Goal: Transaction & Acquisition: Purchase product/service

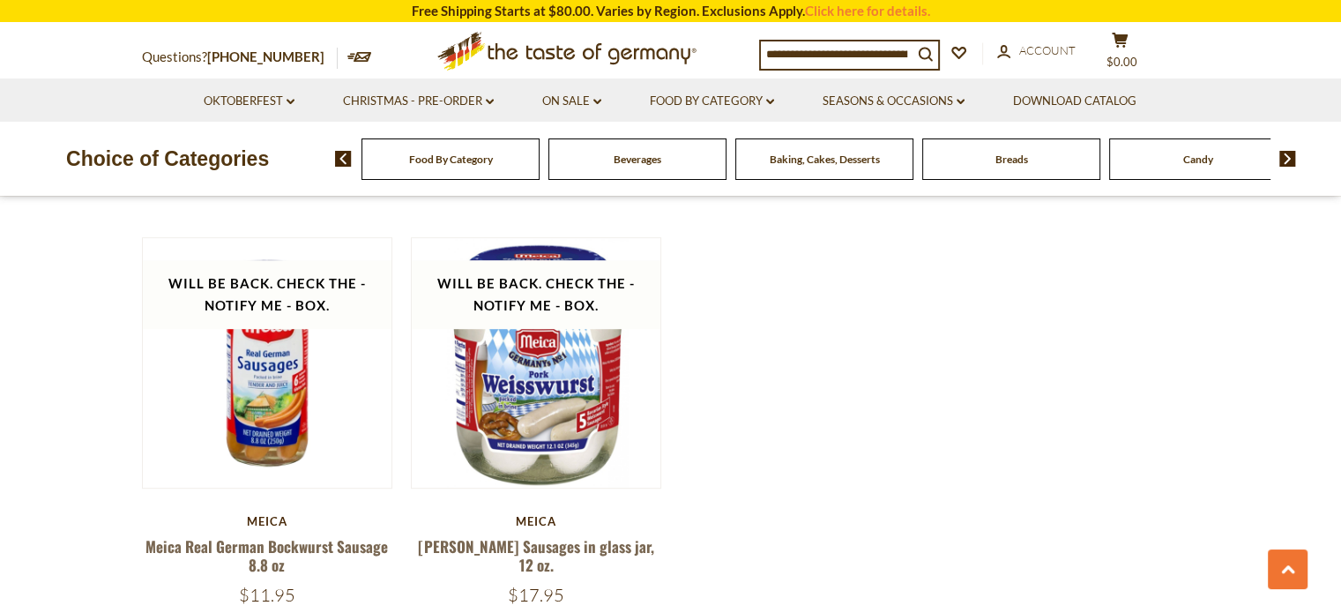
scroll to position [991, 0]
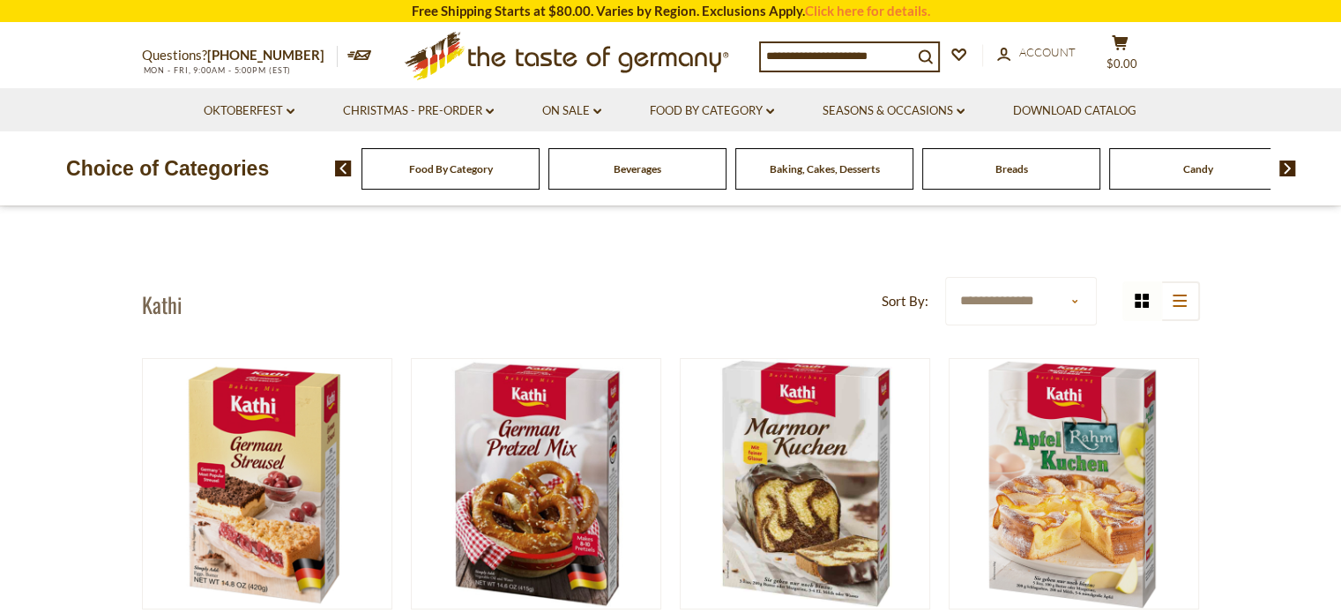
drag, startPoint x: 0, startPoint y: 0, endPoint x: 21, endPoint y: 395, distance: 395.5
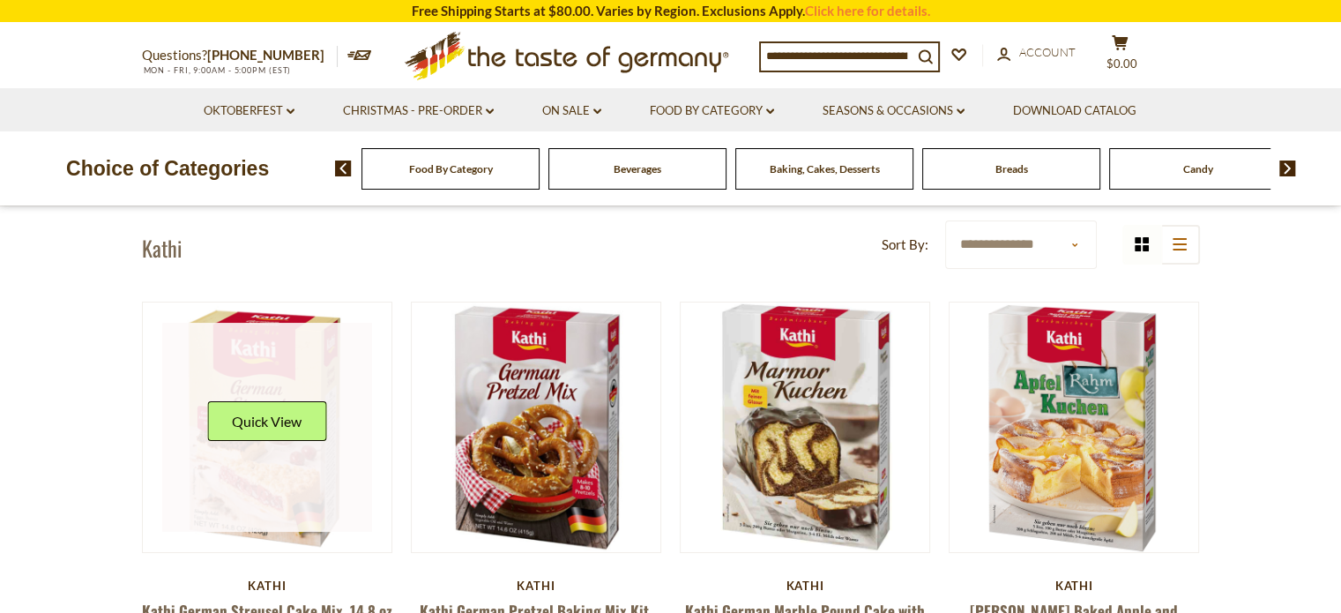
scroll to position [58, 0]
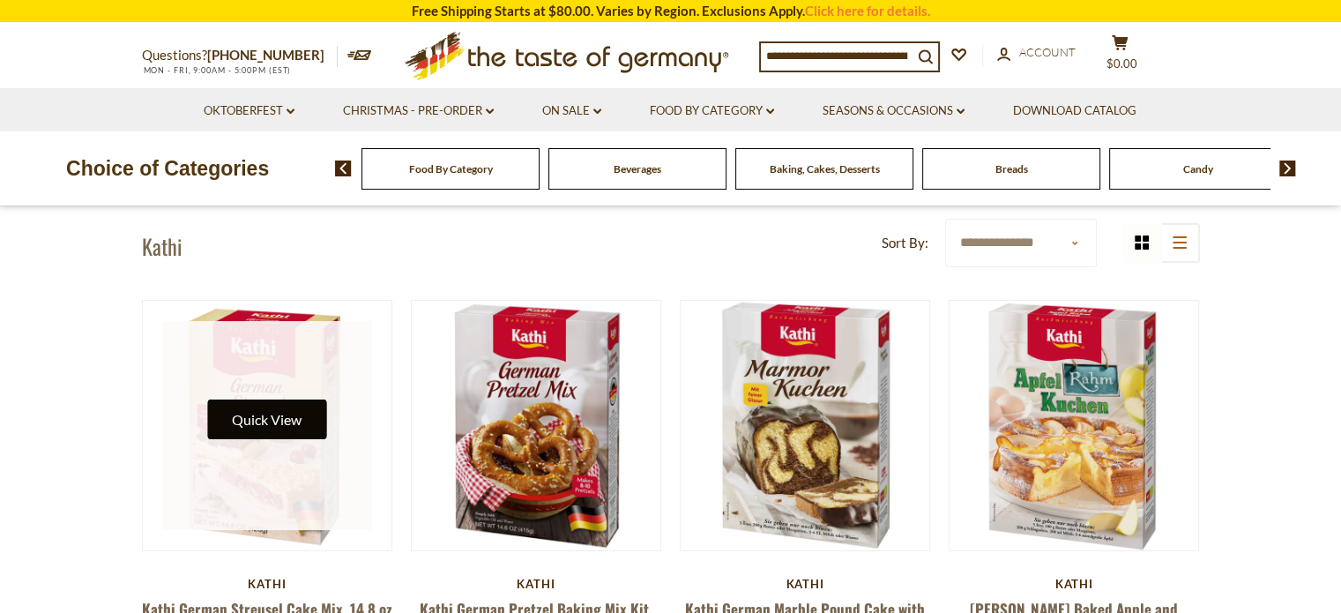
click at [268, 408] on button "Quick View" at bounding box center [266, 419] width 119 height 40
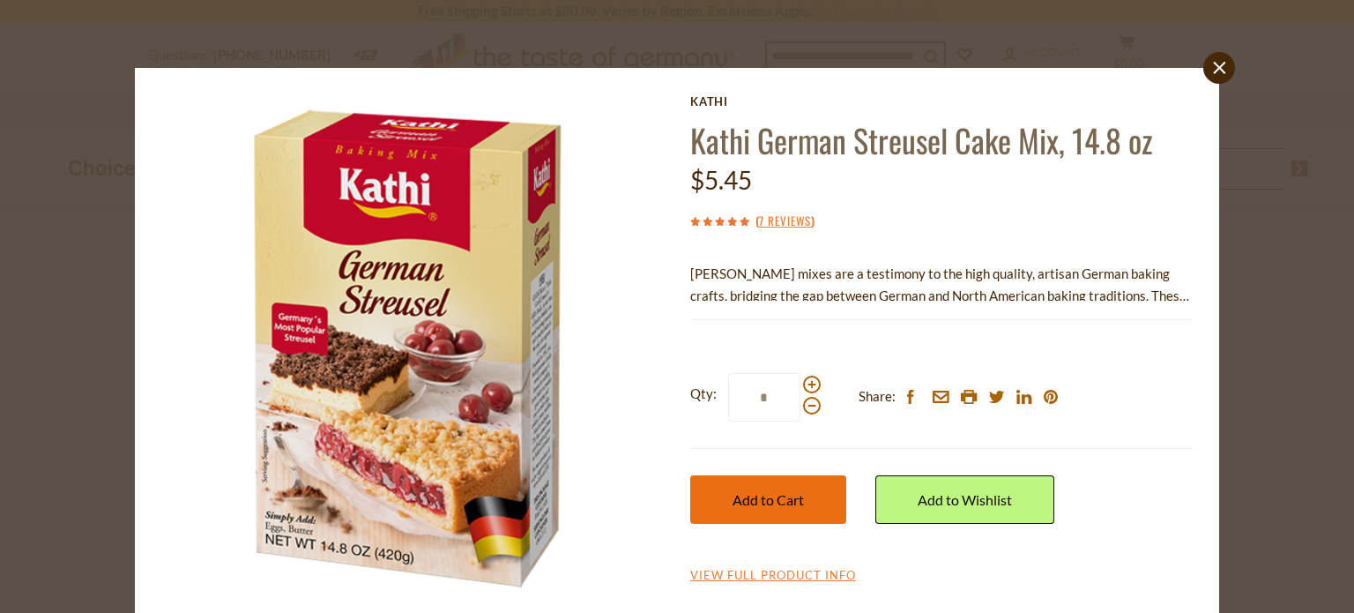
click at [741, 494] on span "Add to Cart" at bounding box center [768, 499] width 71 height 17
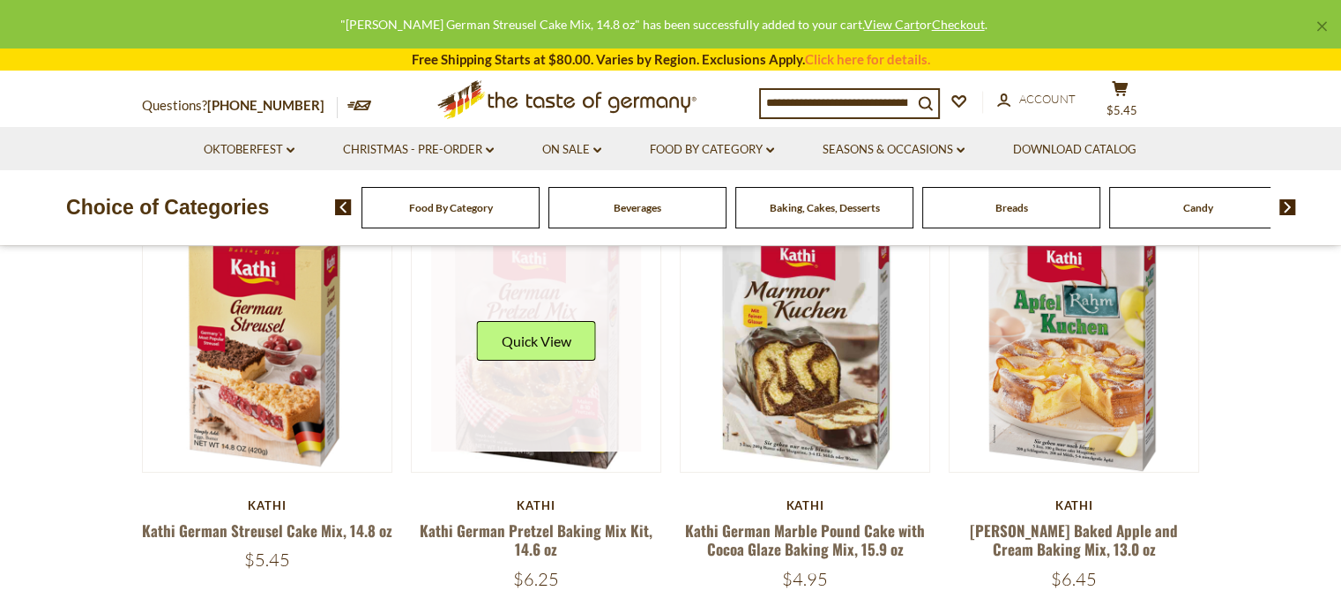
scroll to position [157, 0]
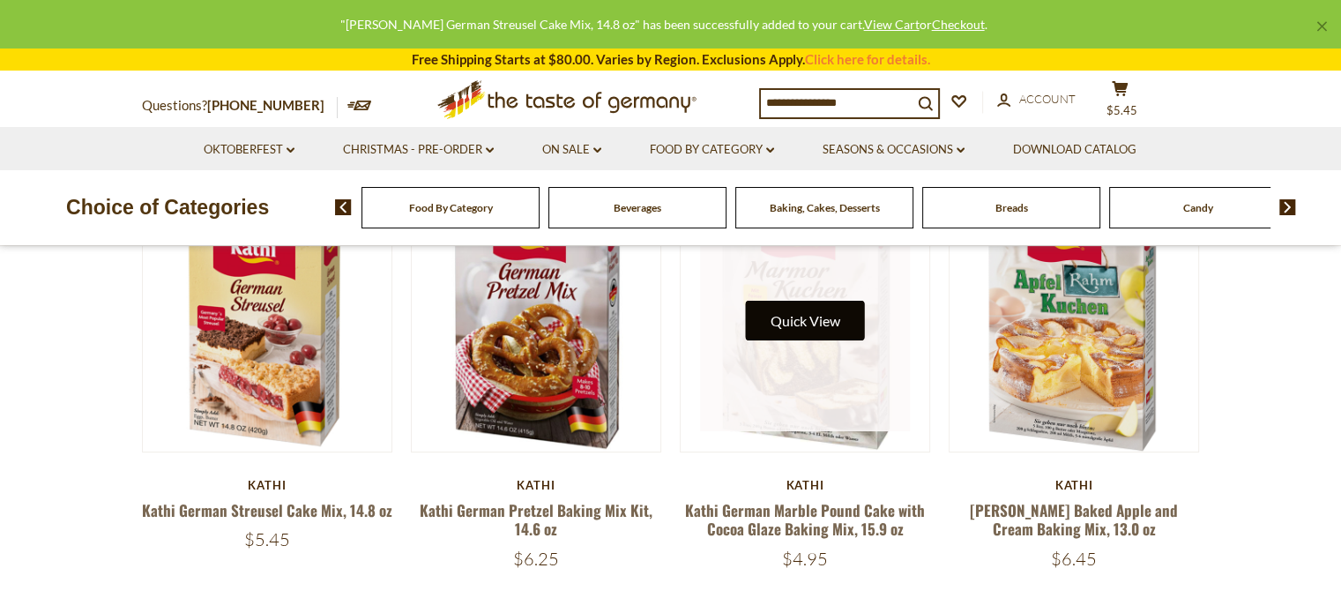
click at [806, 317] on button "Quick View" at bounding box center [805, 321] width 119 height 40
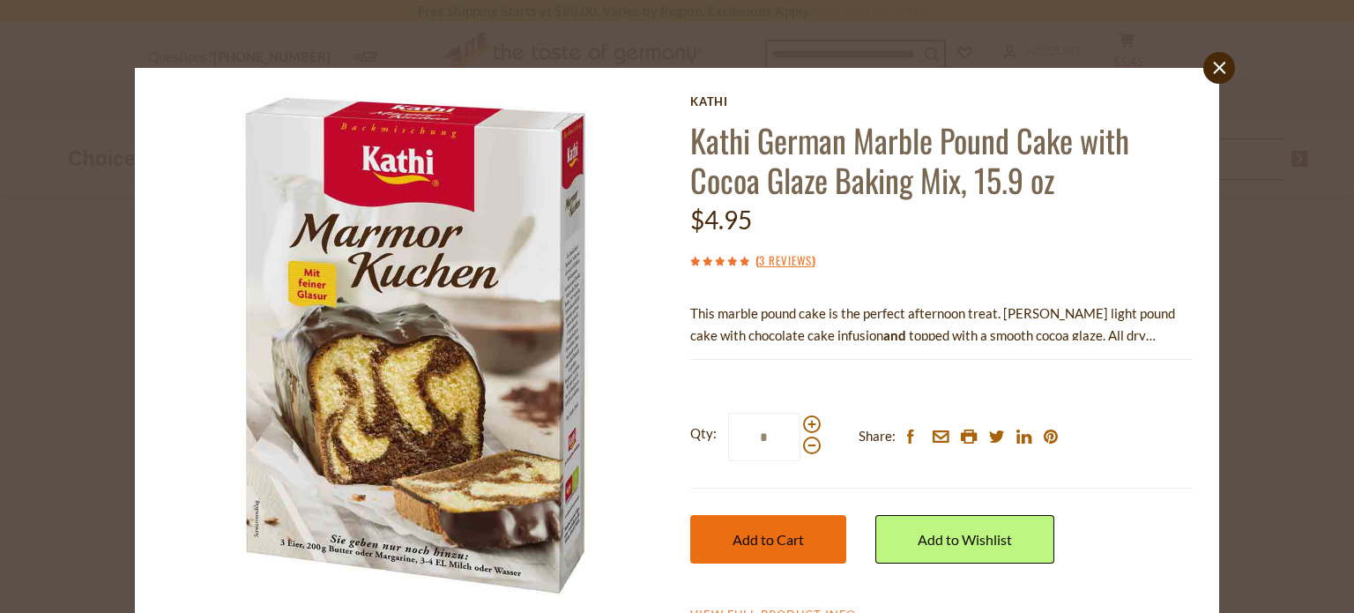
click at [784, 538] on span "Add to Cart" at bounding box center [768, 539] width 71 height 17
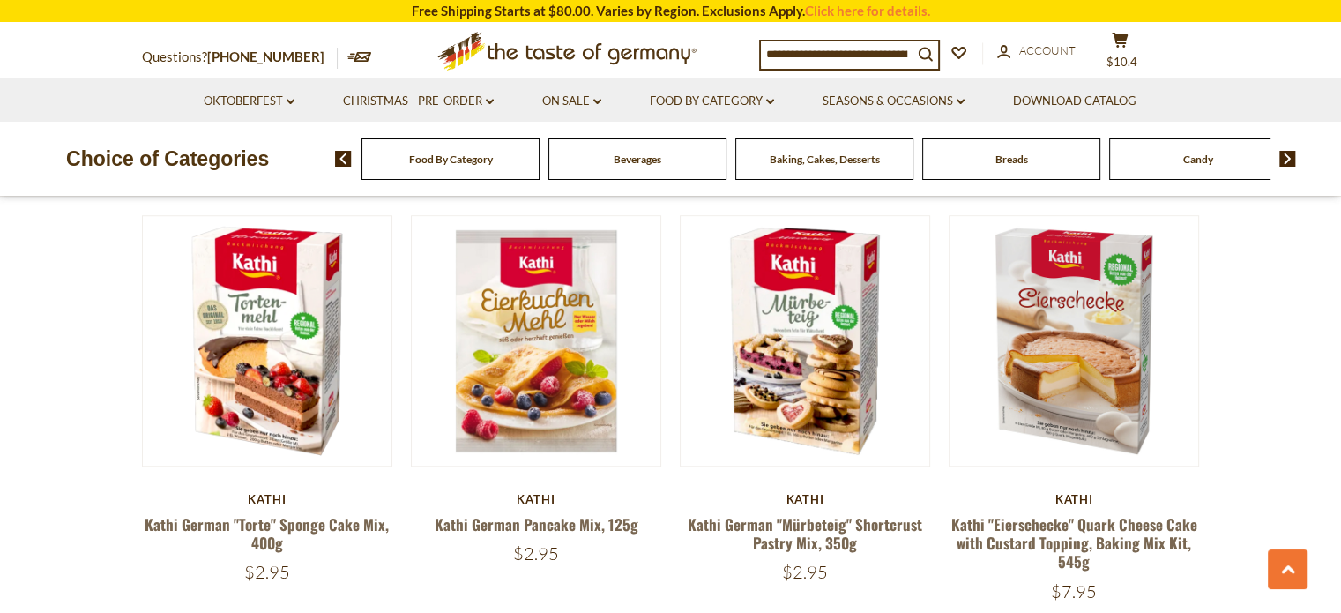
scroll to position [1424, 0]
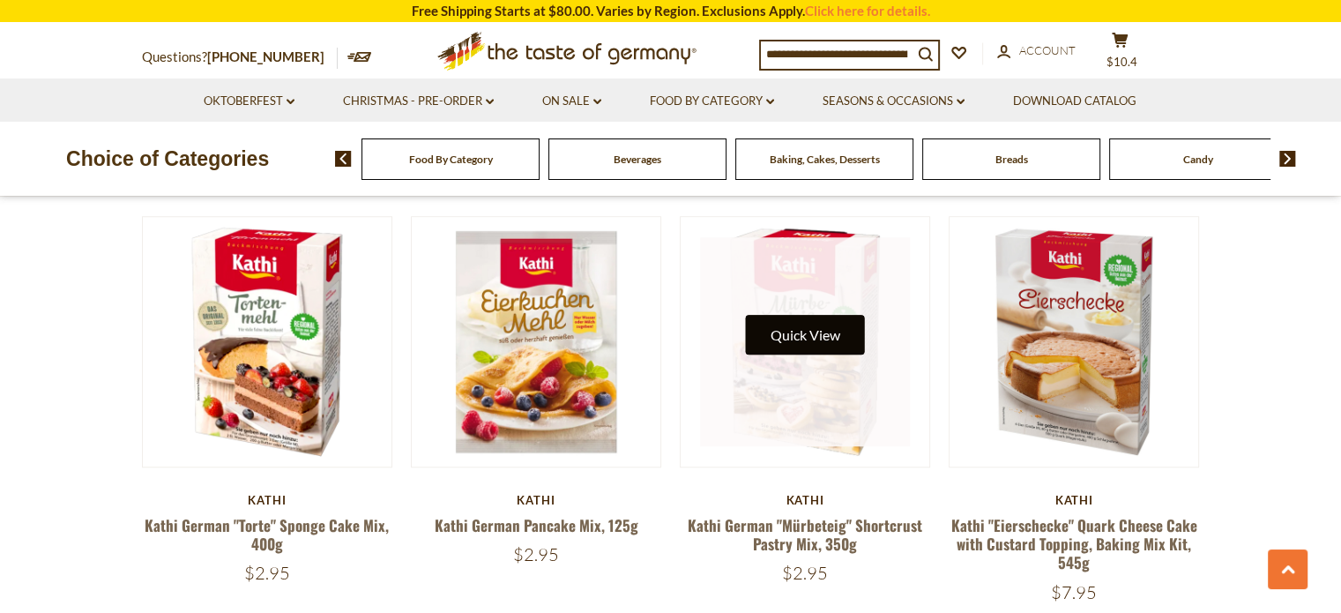
click at [793, 315] on button "Quick View" at bounding box center [805, 335] width 119 height 40
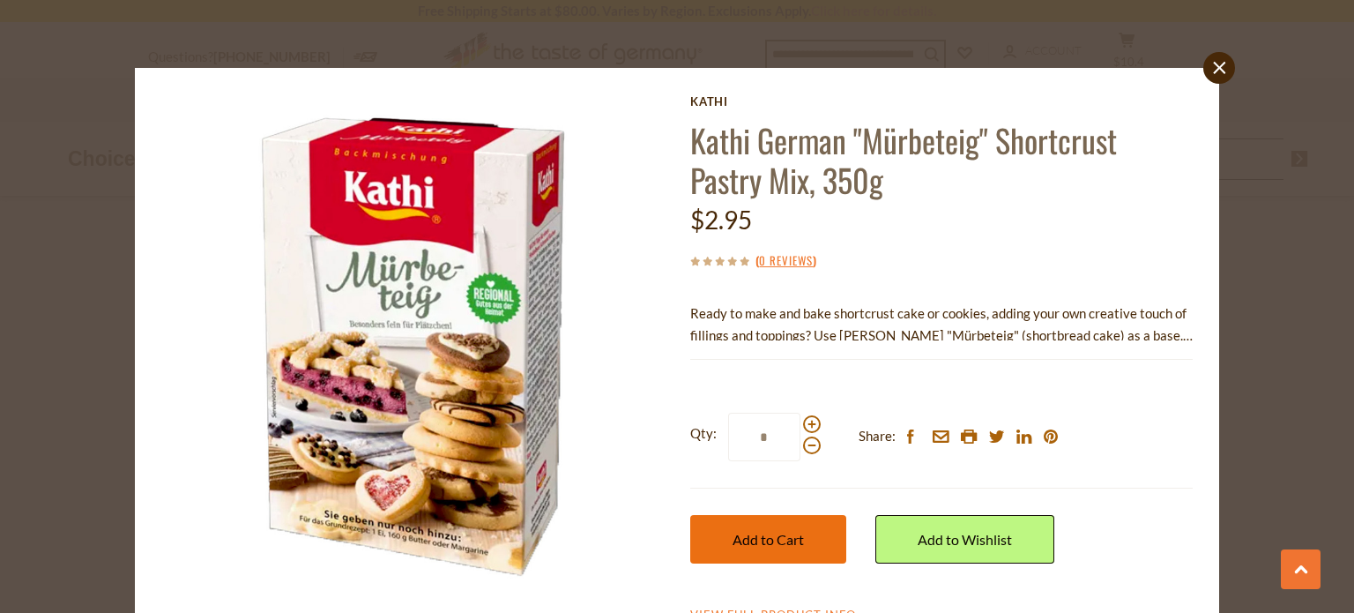
click at [760, 534] on span "Add to Cart" at bounding box center [768, 539] width 71 height 17
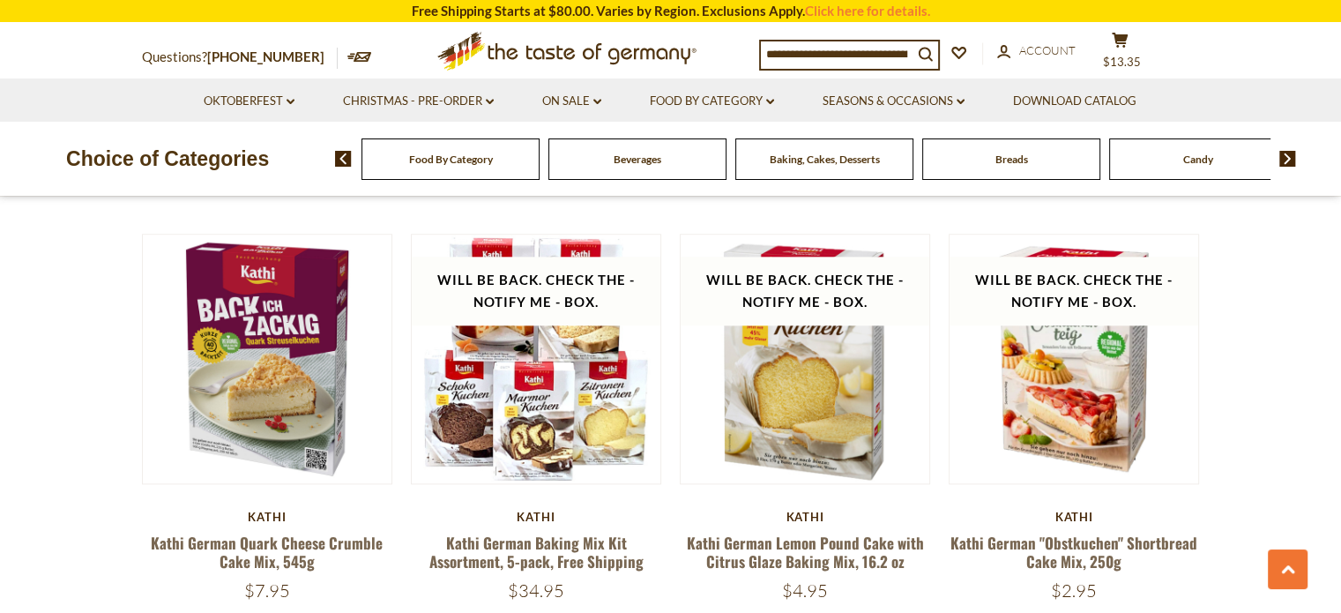
scroll to position [1844, 0]
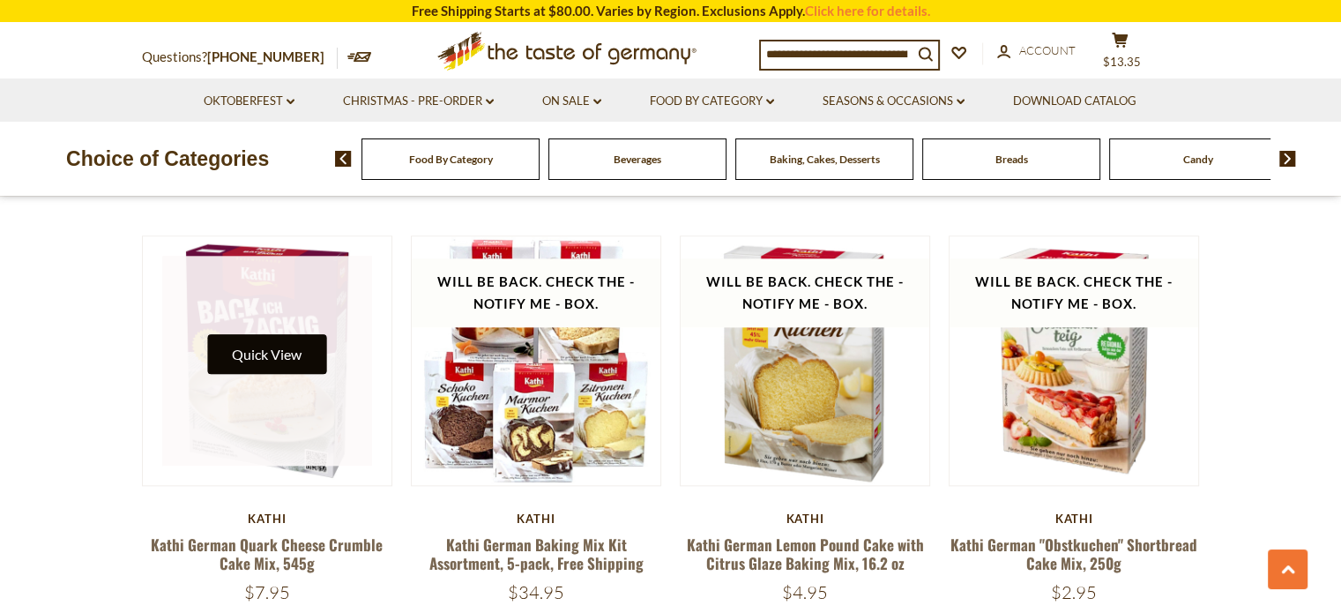
click at [281, 334] on button "Quick View" at bounding box center [266, 354] width 119 height 40
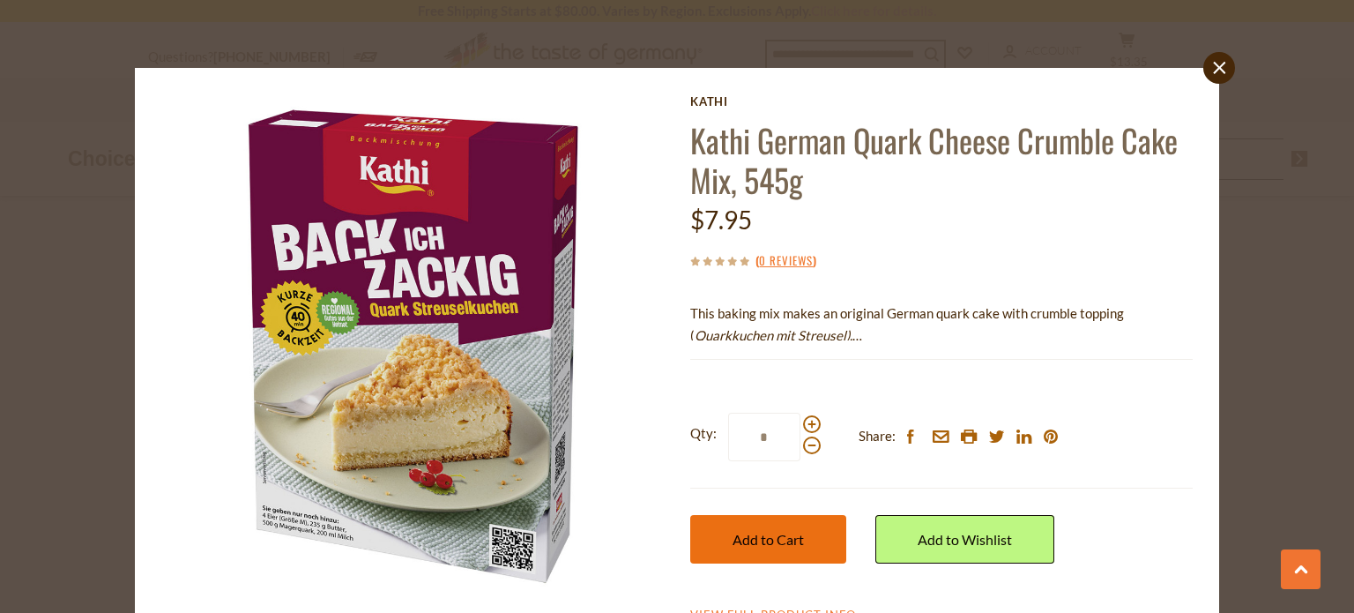
click at [733, 532] on span "Add to Cart" at bounding box center [768, 539] width 71 height 17
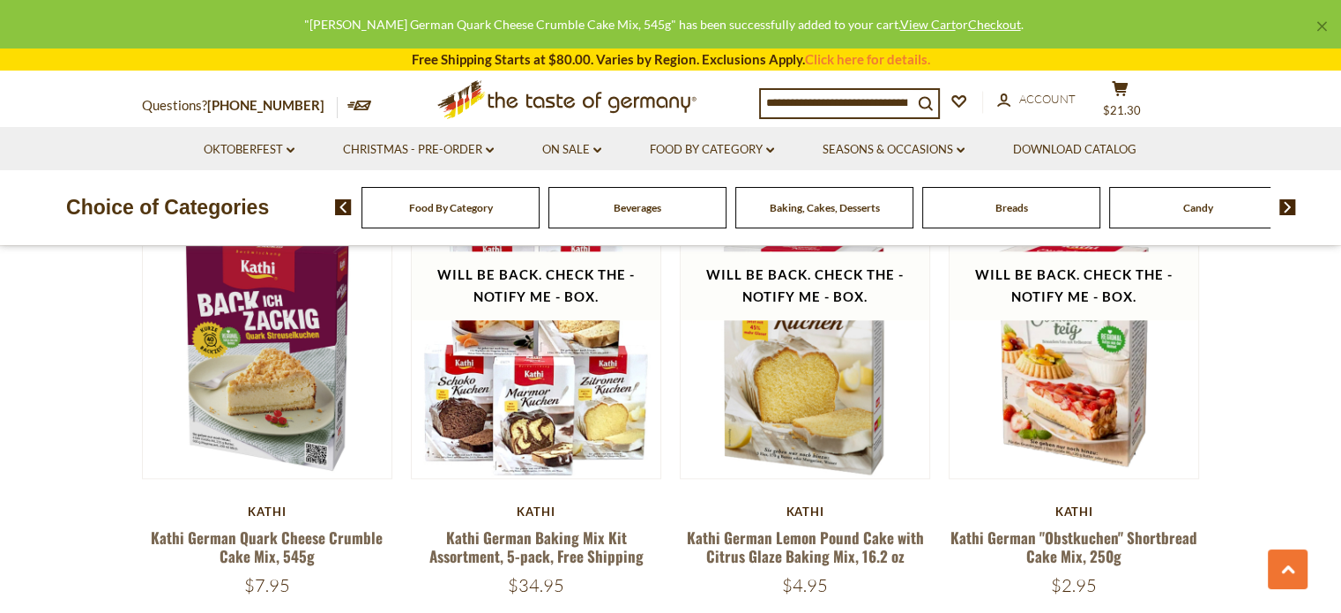
scroll to position [1854, 0]
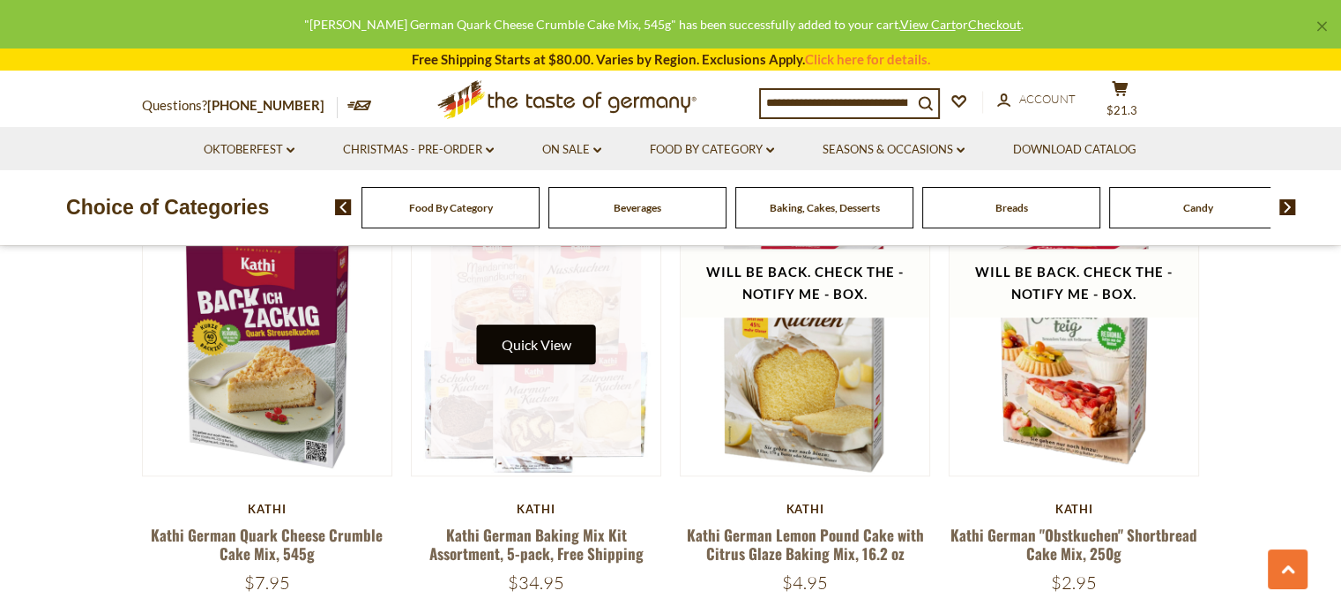
click at [544, 324] on button "Quick View" at bounding box center [535, 344] width 119 height 40
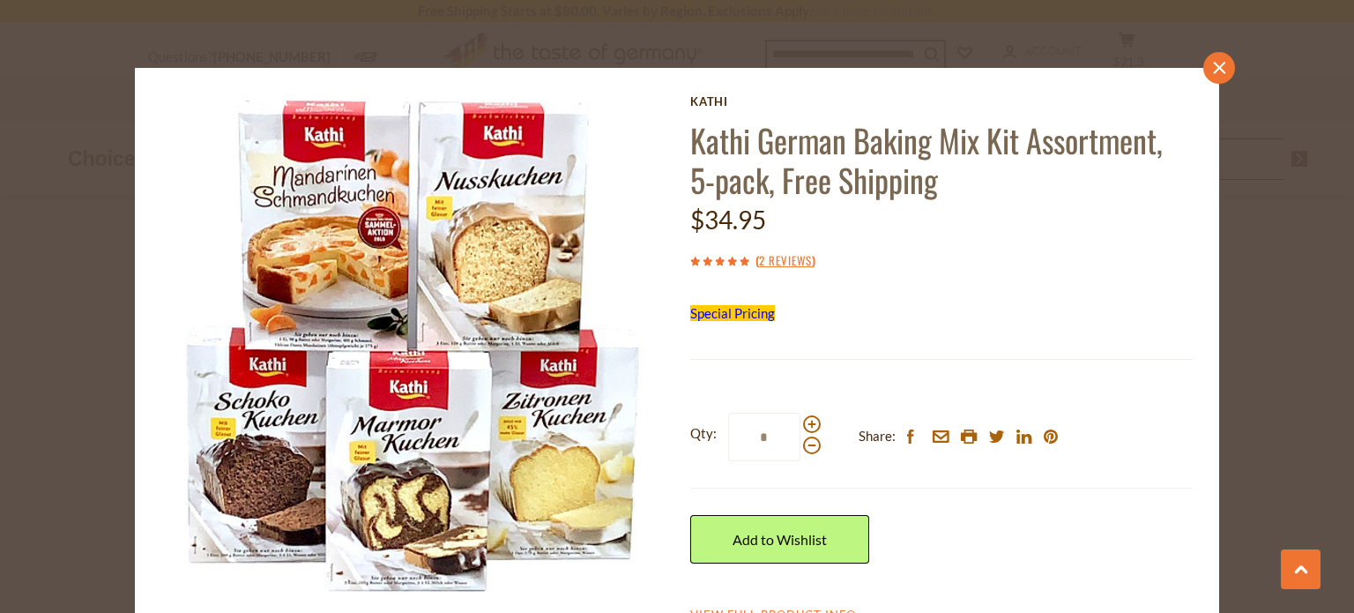
click at [1224, 63] on link "close" at bounding box center [1219, 68] width 32 height 32
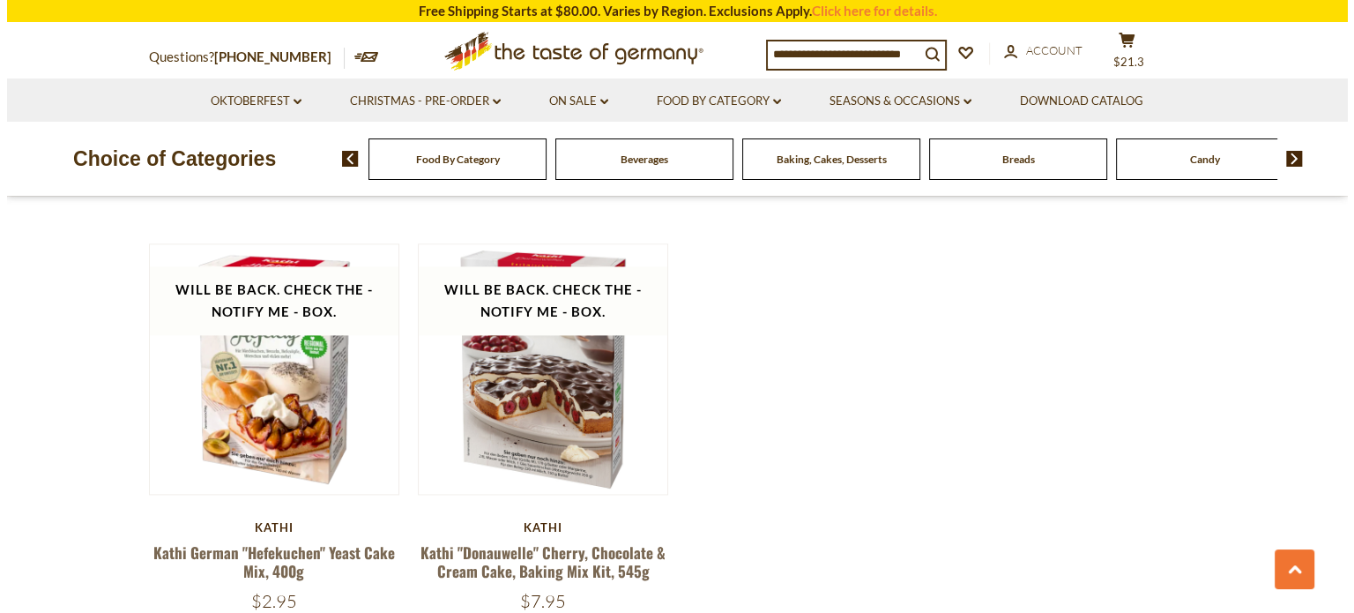
scroll to position [2264, 0]
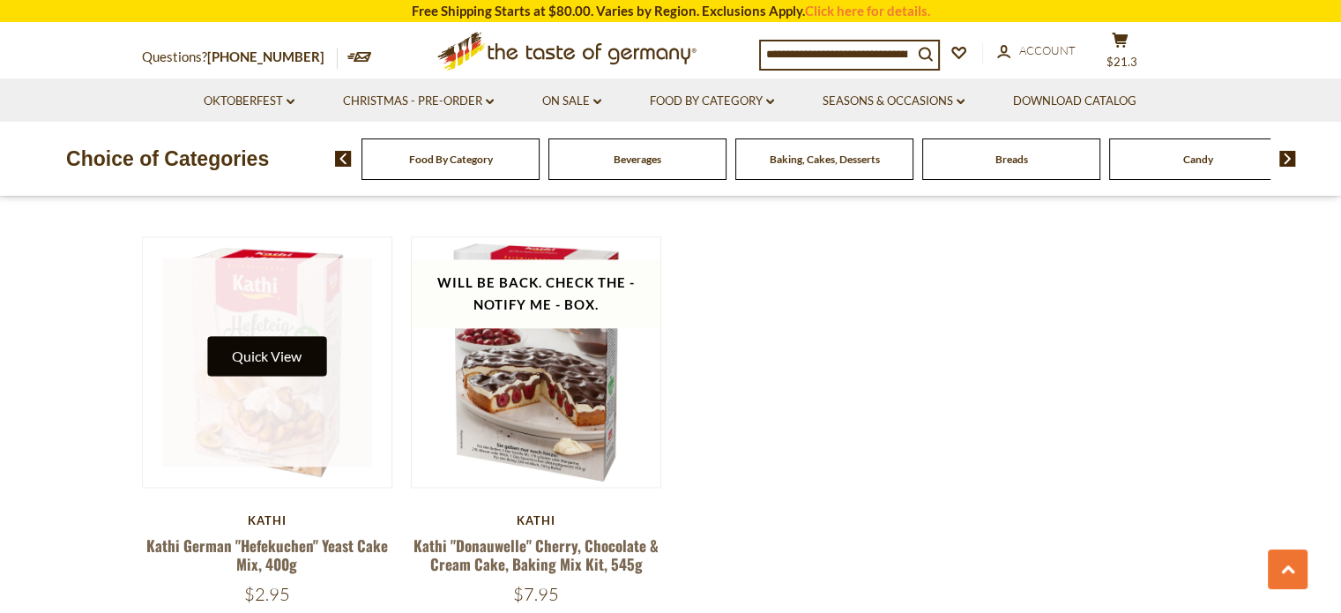
click at [293, 340] on button "Quick View" at bounding box center [266, 356] width 119 height 40
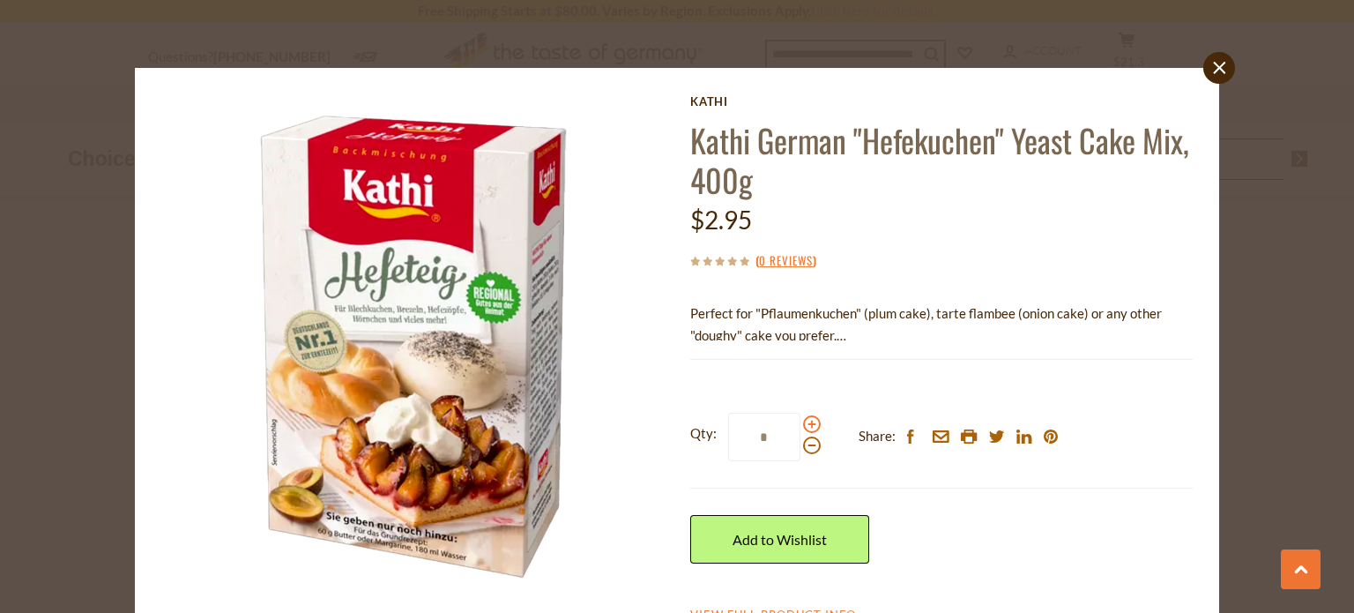
click at [808, 424] on span at bounding box center [812, 424] width 18 height 18
click at [801, 424] on input "*" at bounding box center [764, 437] width 72 height 48
type input "*"
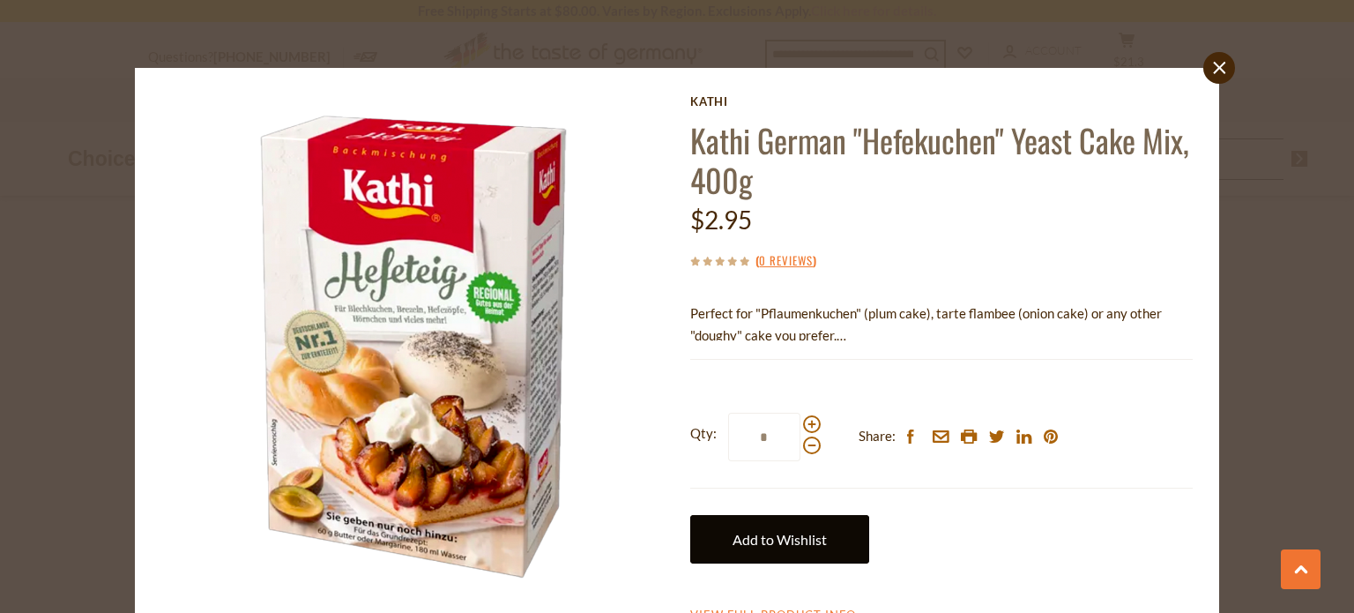
click at [756, 531] on link "Add to Wishlist" at bounding box center [779, 539] width 179 height 48
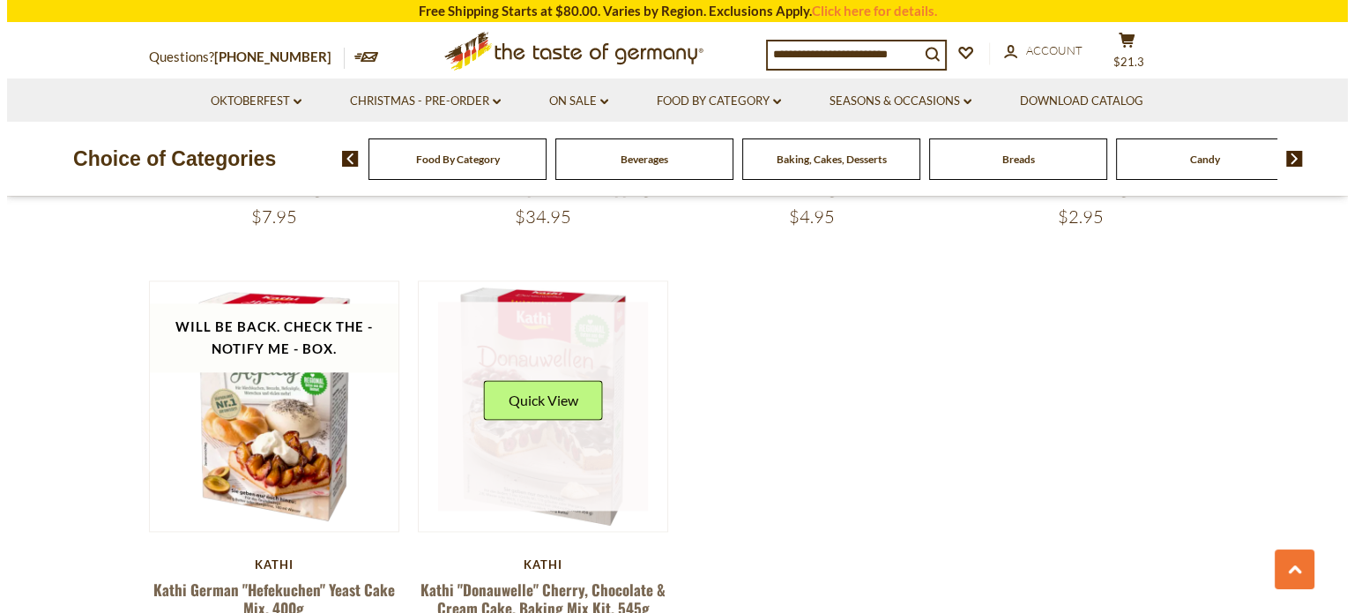
scroll to position [2218, 0]
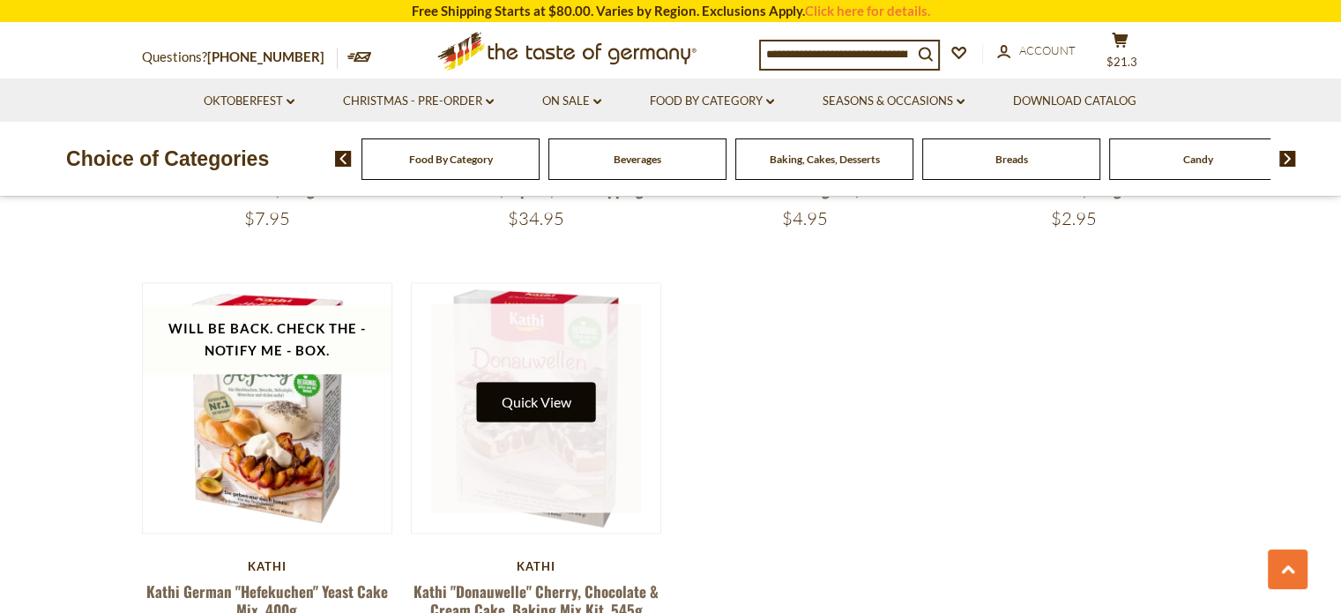
click at [545, 382] on button "Quick View" at bounding box center [535, 402] width 119 height 40
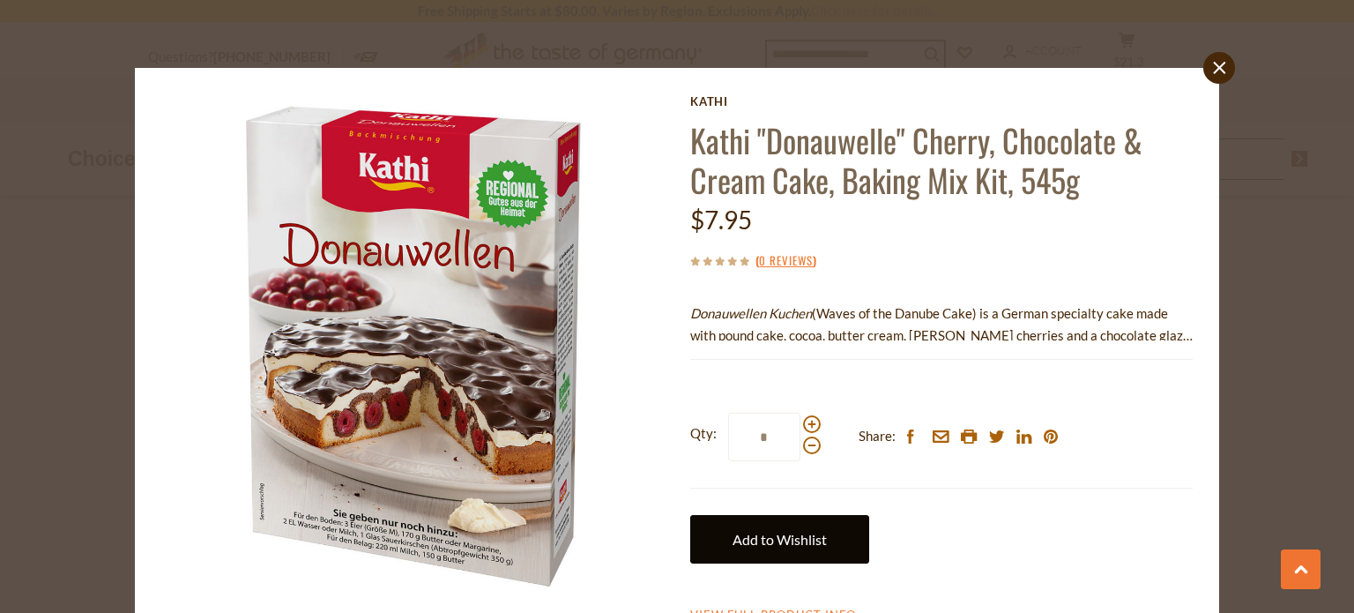
click at [754, 533] on link "Add to Wishlist" at bounding box center [779, 539] width 179 height 48
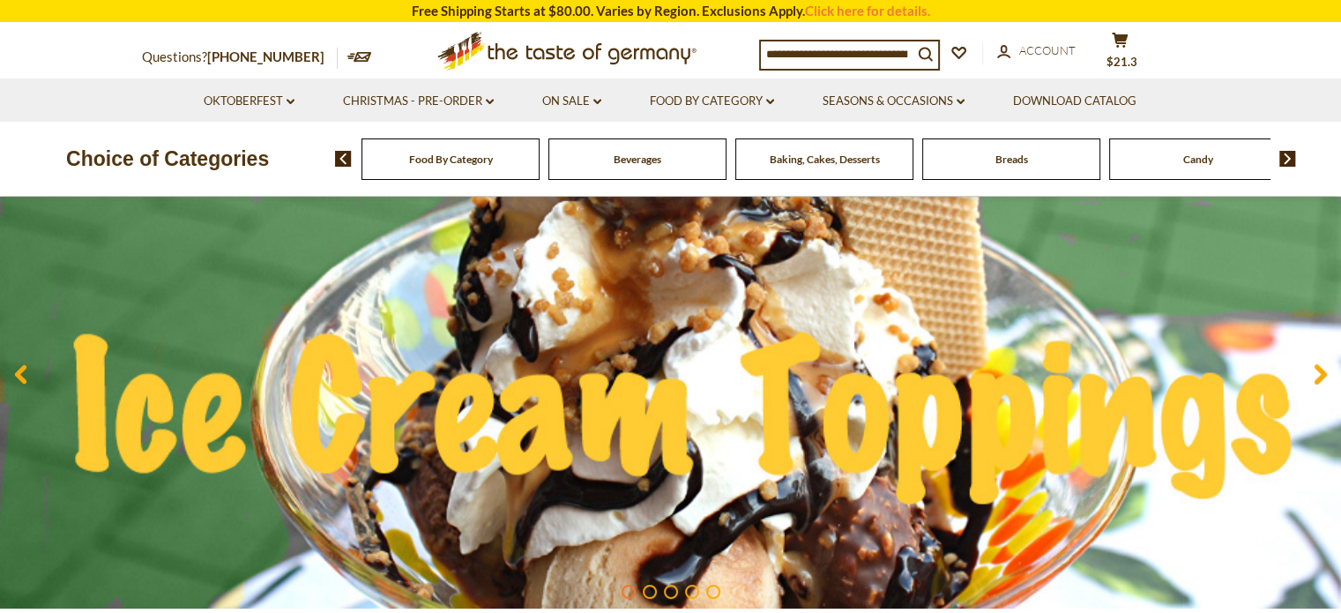
scroll to position [176, 0]
click at [470, 161] on span "Food By Category" at bounding box center [451, 159] width 84 height 13
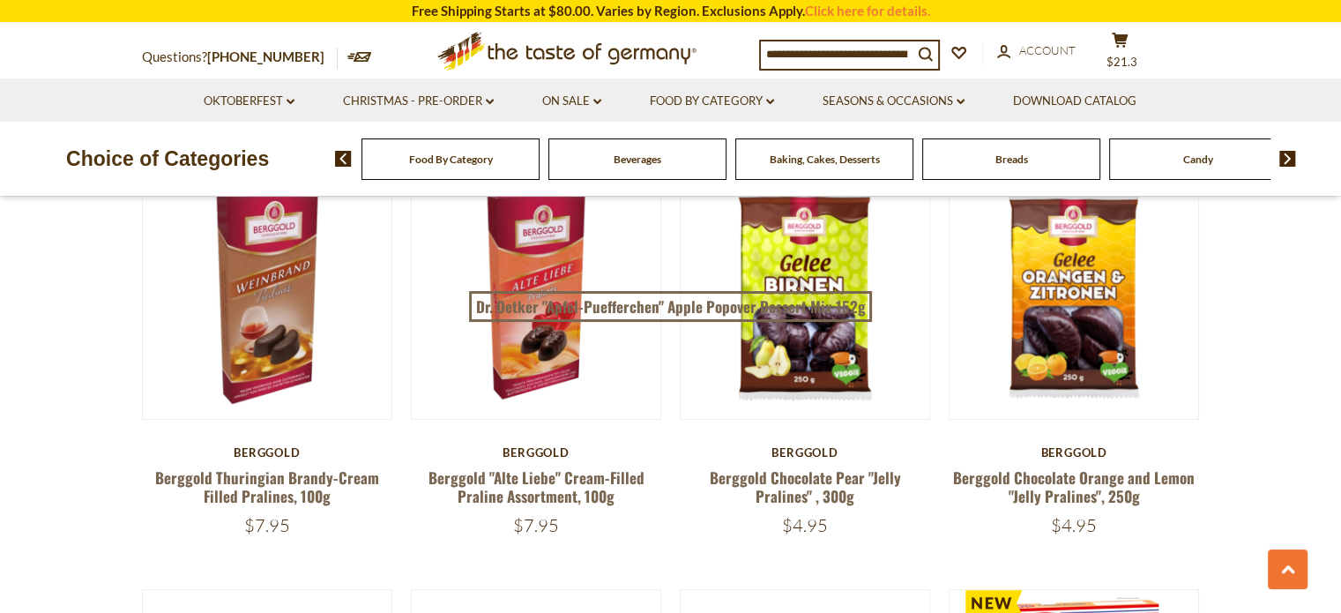
scroll to position [635, 0]
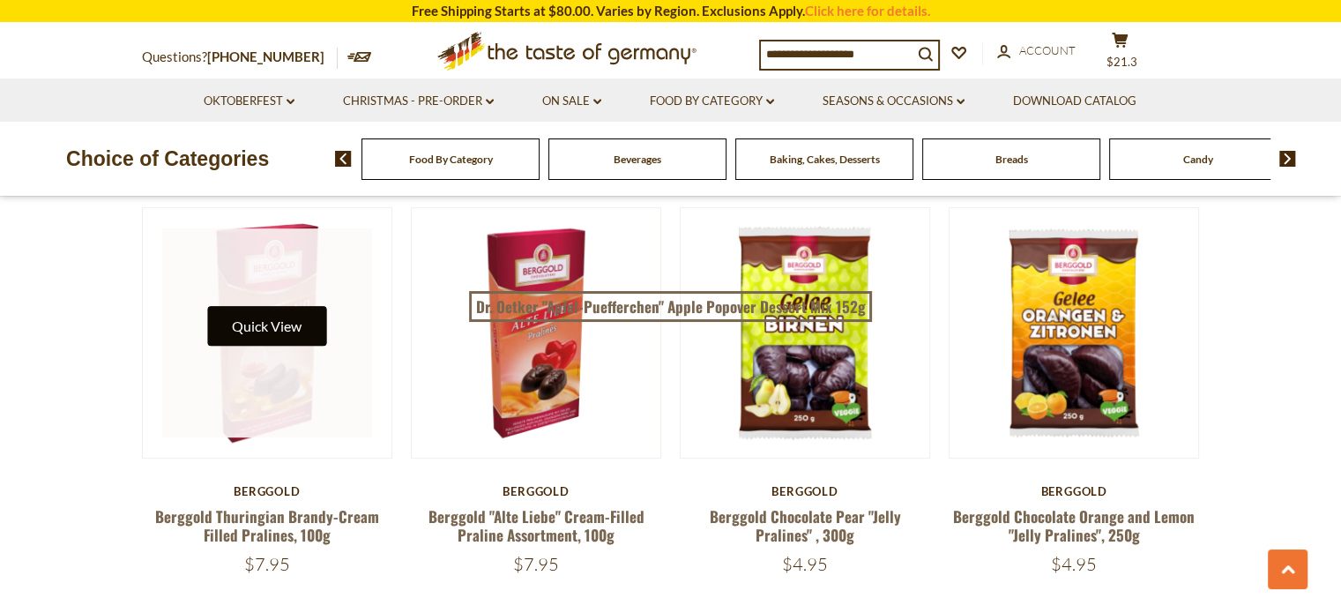
click at [282, 324] on button "Quick View" at bounding box center [266, 326] width 119 height 40
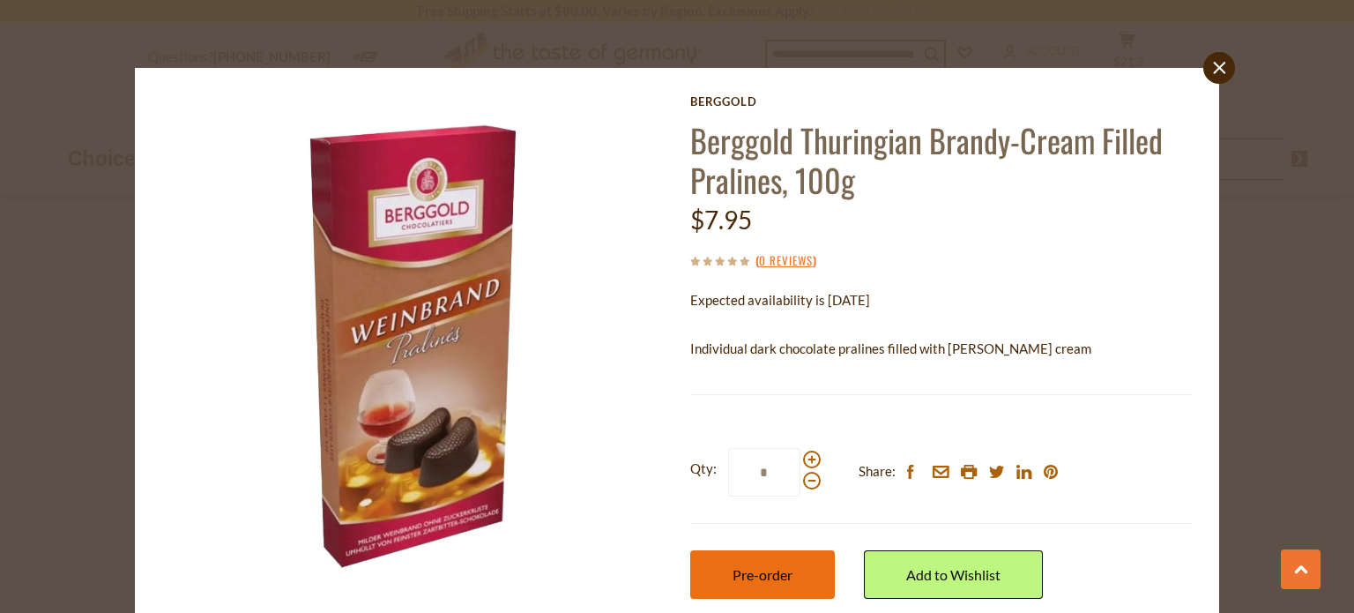
click at [765, 567] on span "Pre-order" at bounding box center [763, 574] width 60 height 17
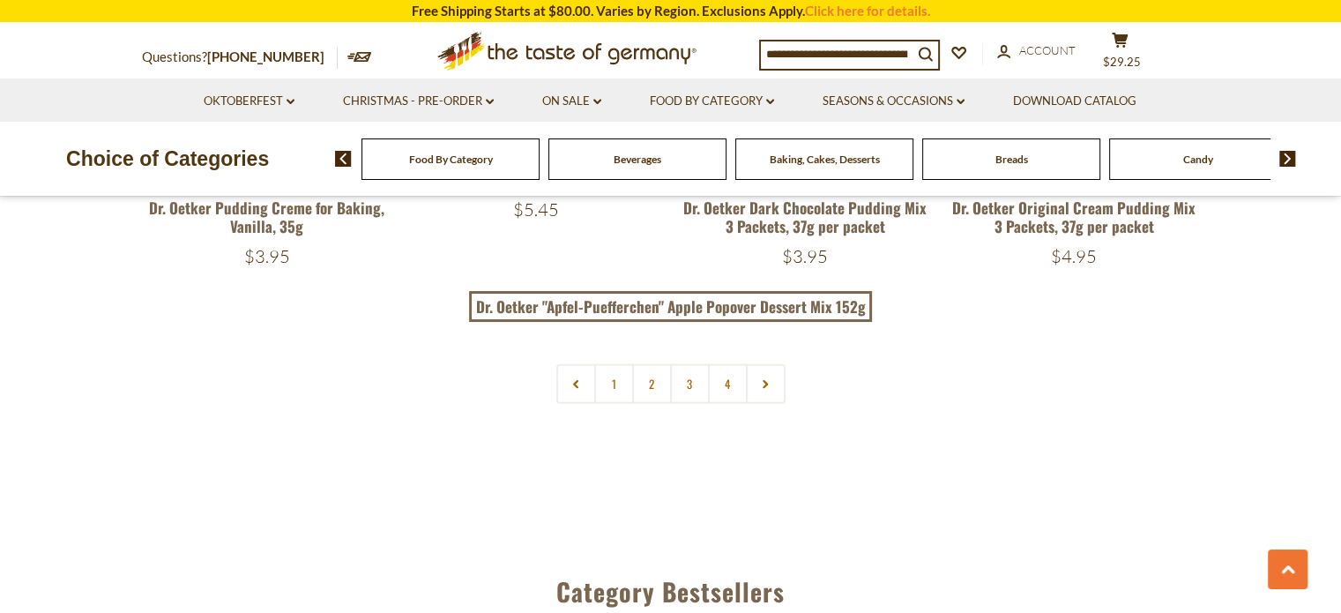
scroll to position [3950, 0]
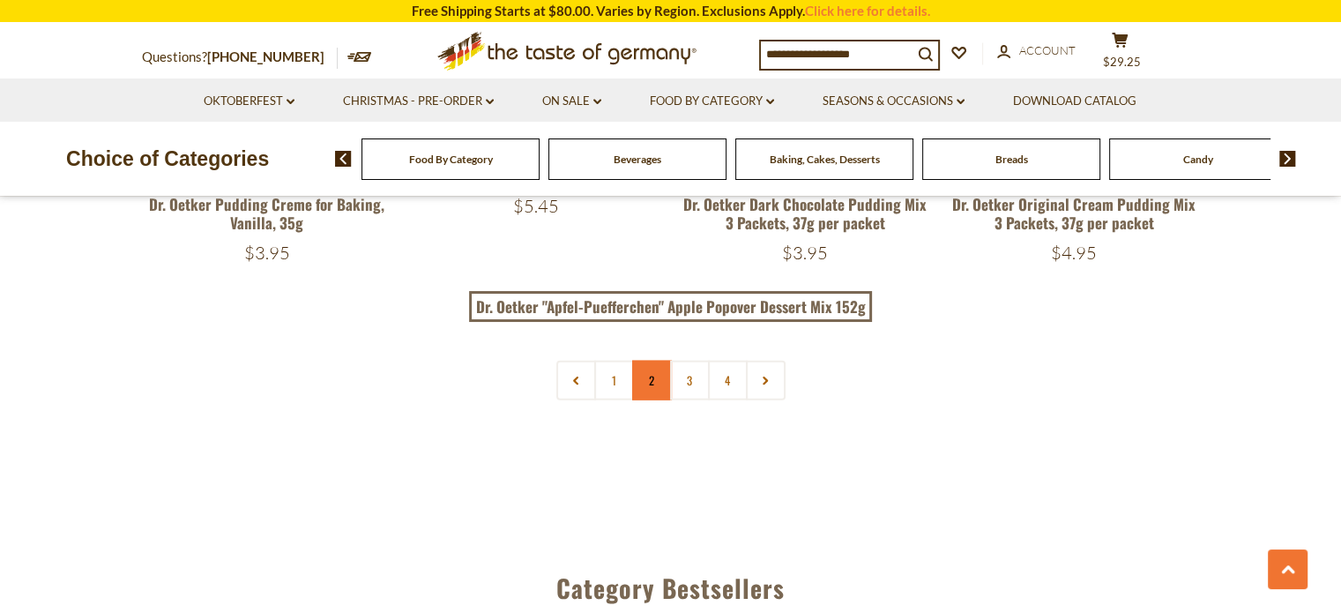
click at [645, 361] on link "2" at bounding box center [652, 381] width 40 height 40
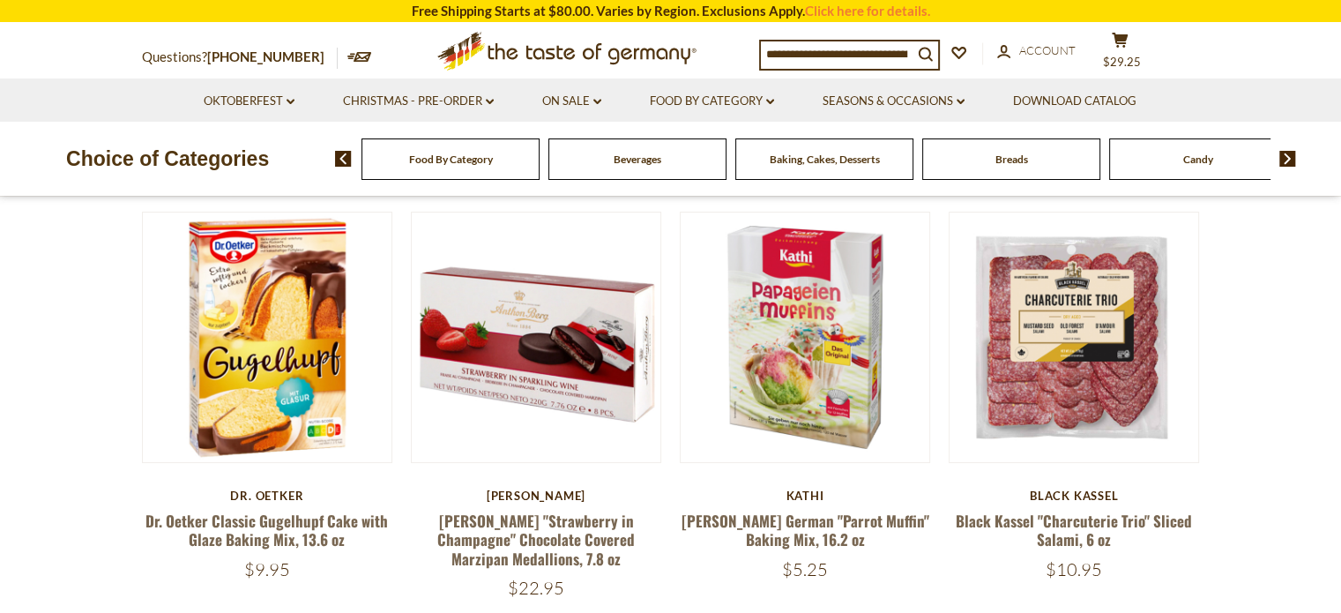
scroll to position [190, 0]
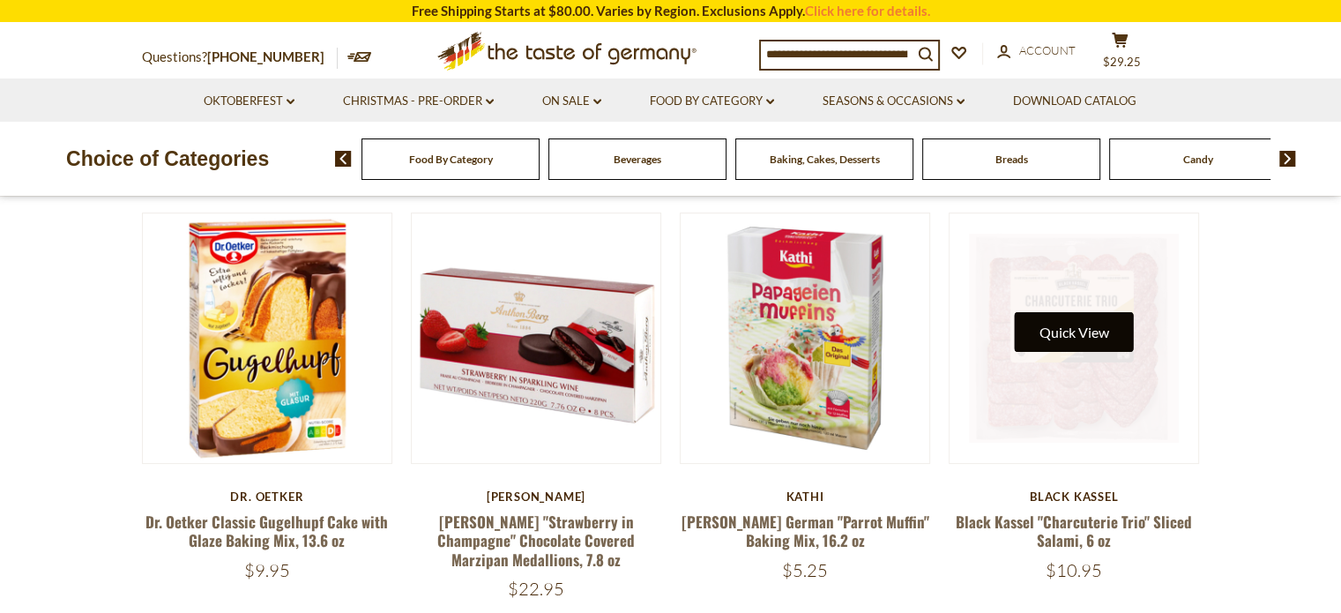
click at [1083, 338] on button "Quick View" at bounding box center [1074, 332] width 119 height 40
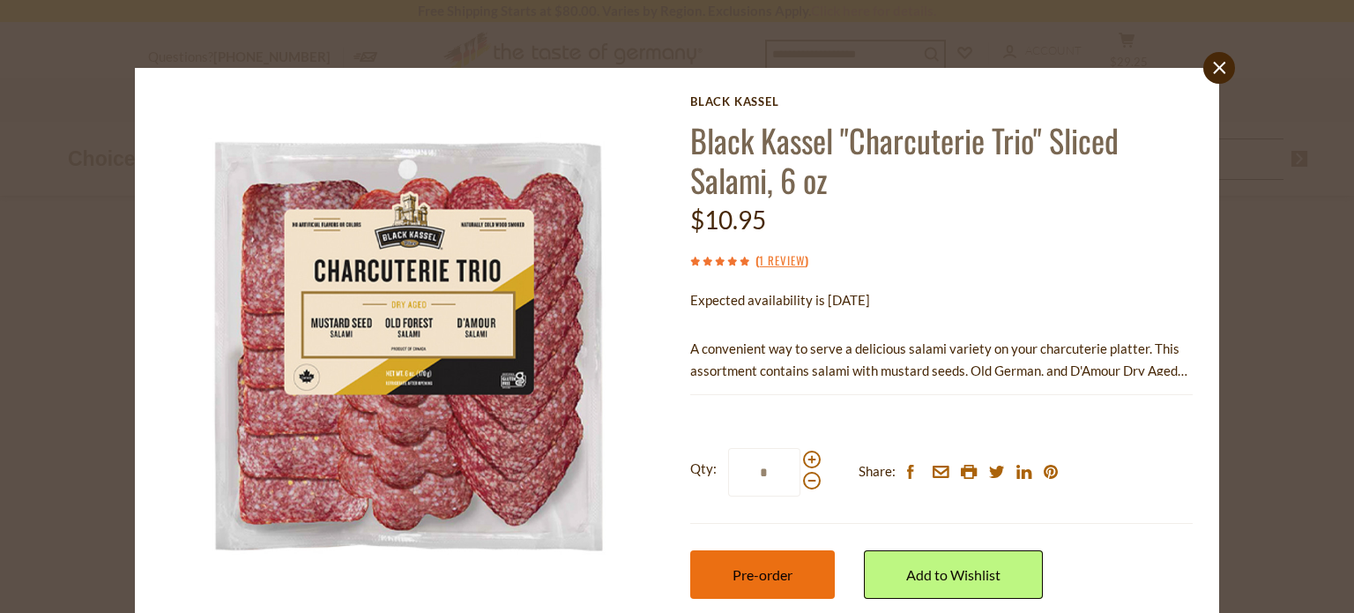
click at [755, 574] on span "Pre-order" at bounding box center [763, 574] width 60 height 17
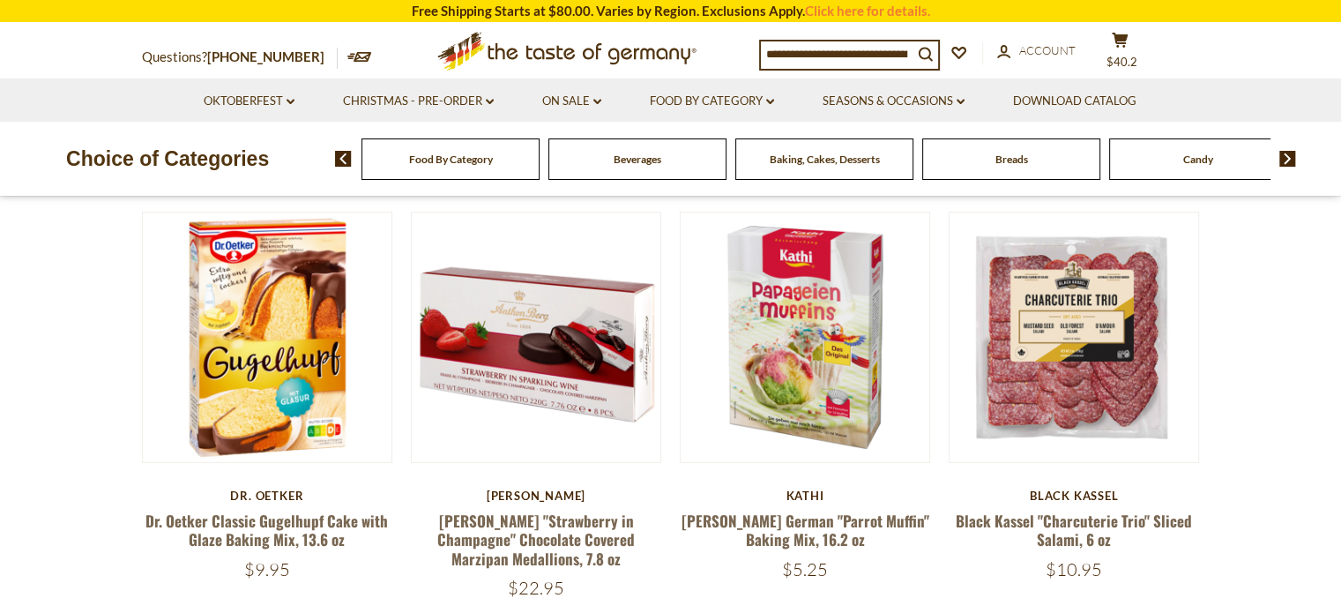
scroll to position [183, 0]
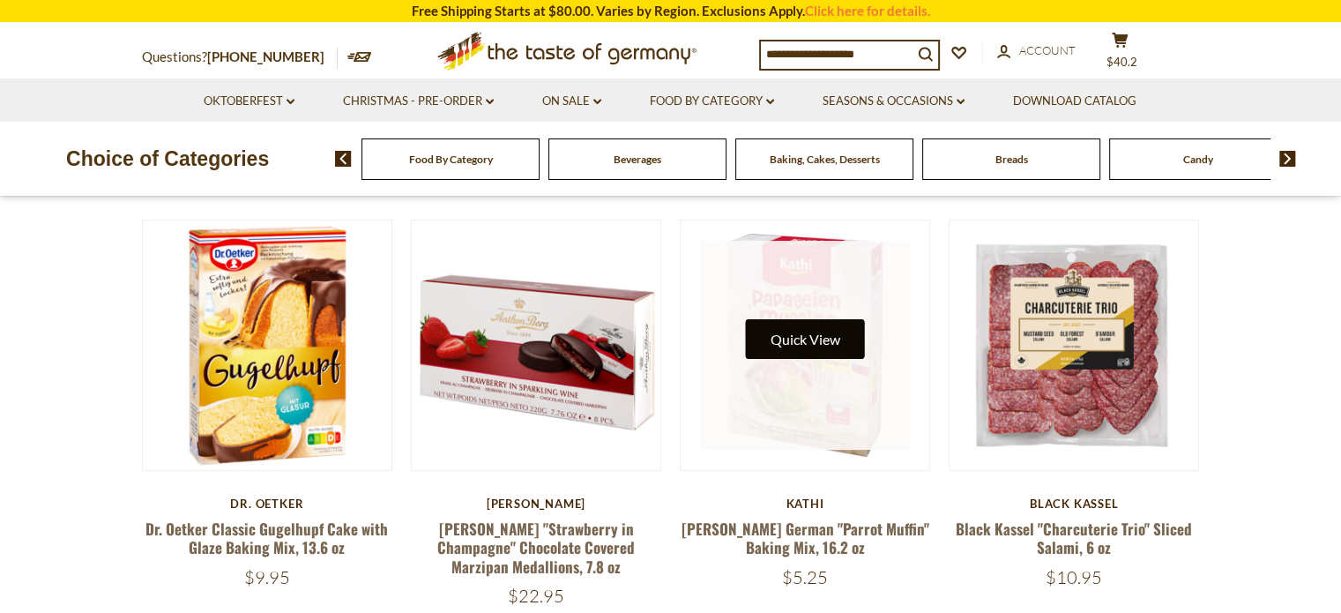
click at [797, 346] on button "Quick View" at bounding box center [805, 339] width 119 height 40
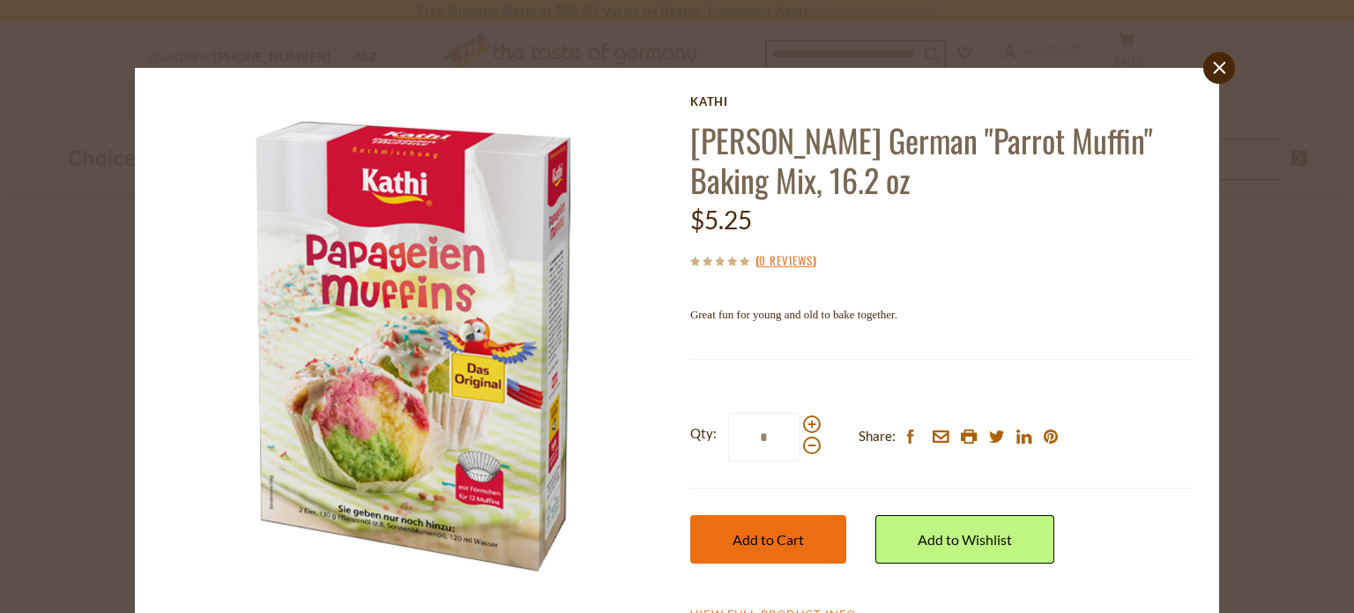
click at [762, 535] on span "Add to Cart" at bounding box center [768, 539] width 71 height 17
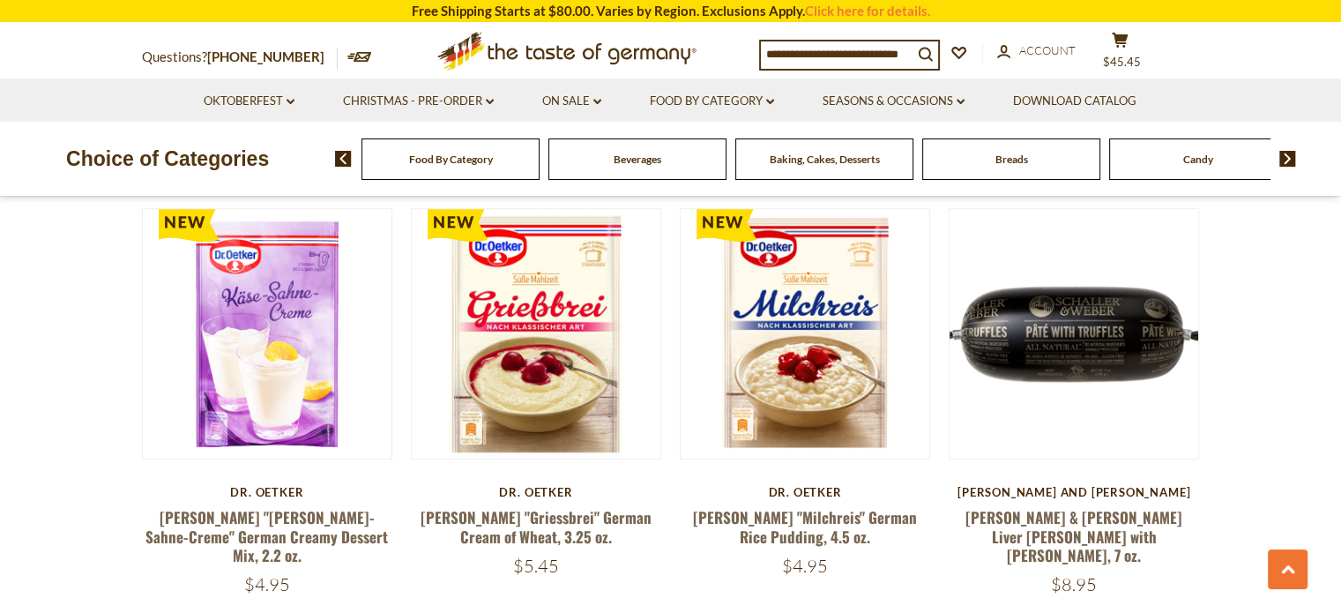
scroll to position [1069, 0]
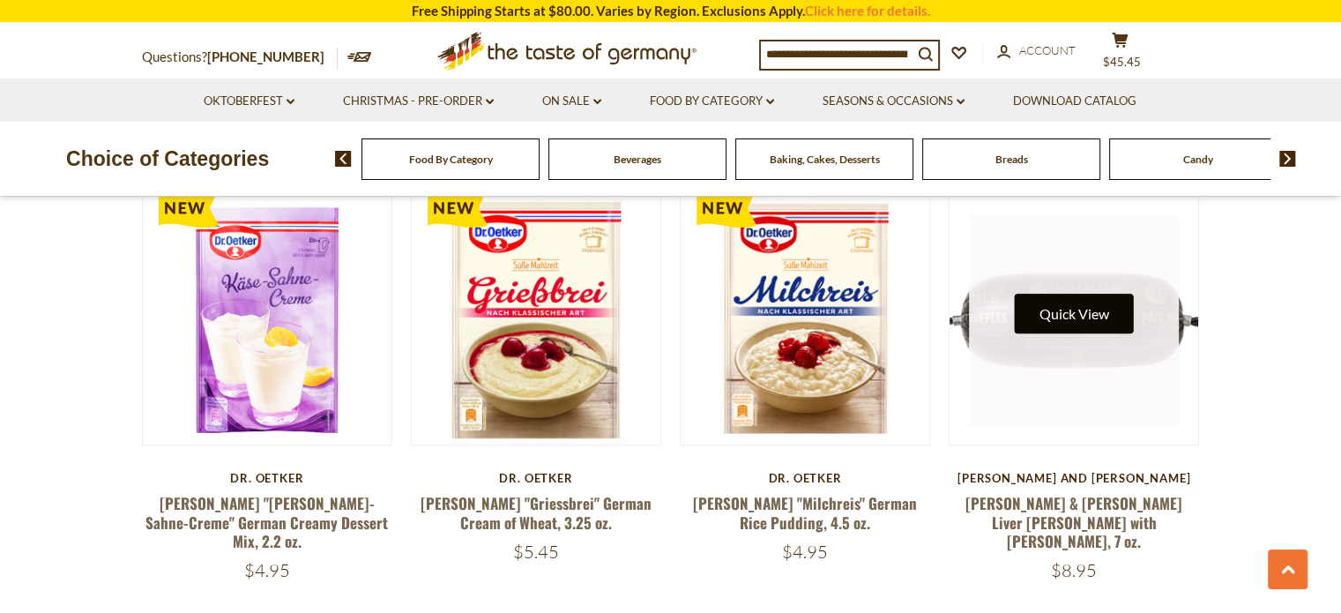
click at [1080, 311] on button "Quick View" at bounding box center [1074, 314] width 119 height 40
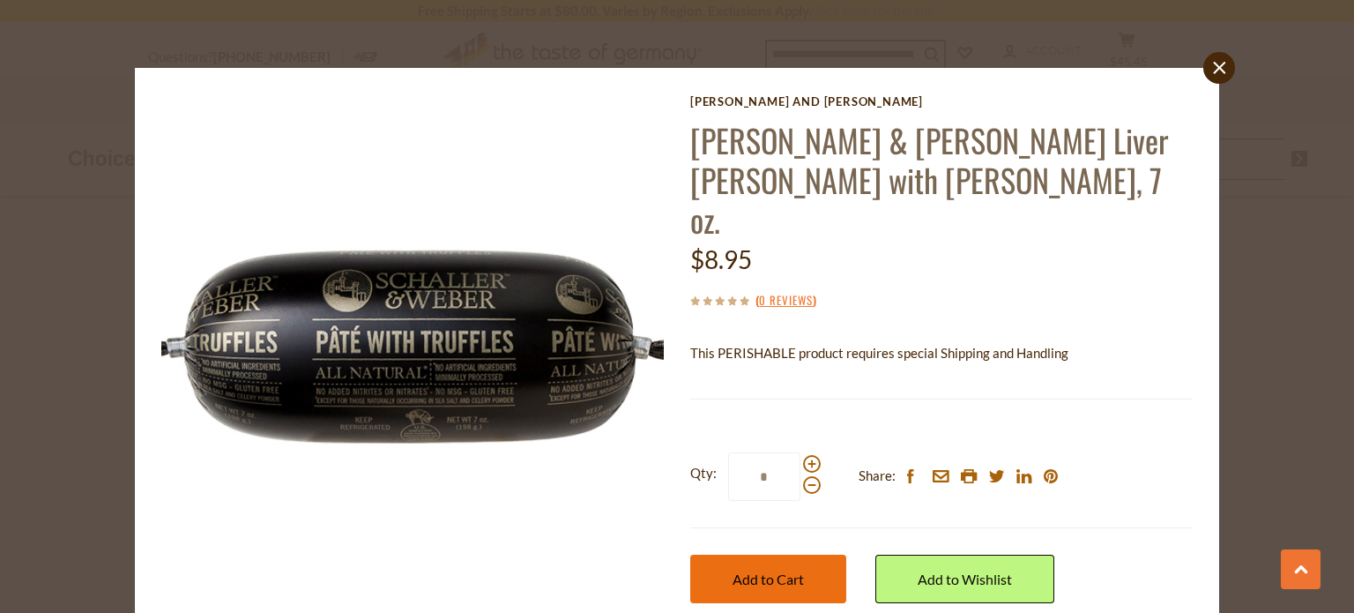
click at [770, 570] on span "Add to Cart" at bounding box center [768, 578] width 71 height 17
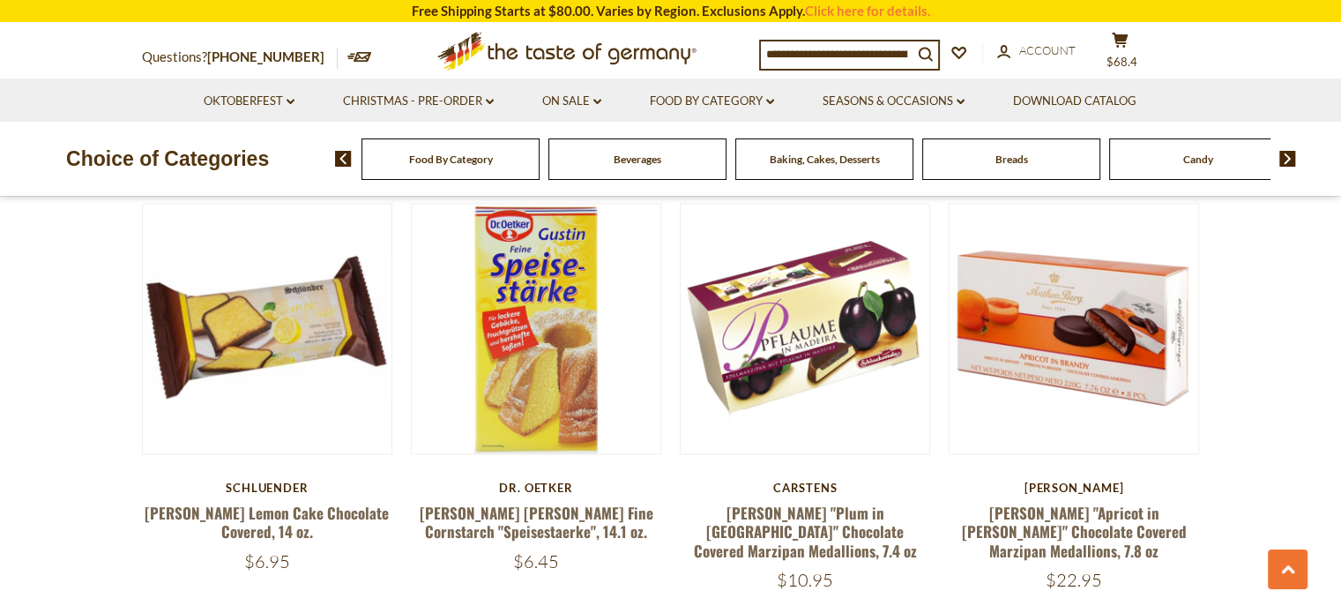
scroll to position [3259, 0]
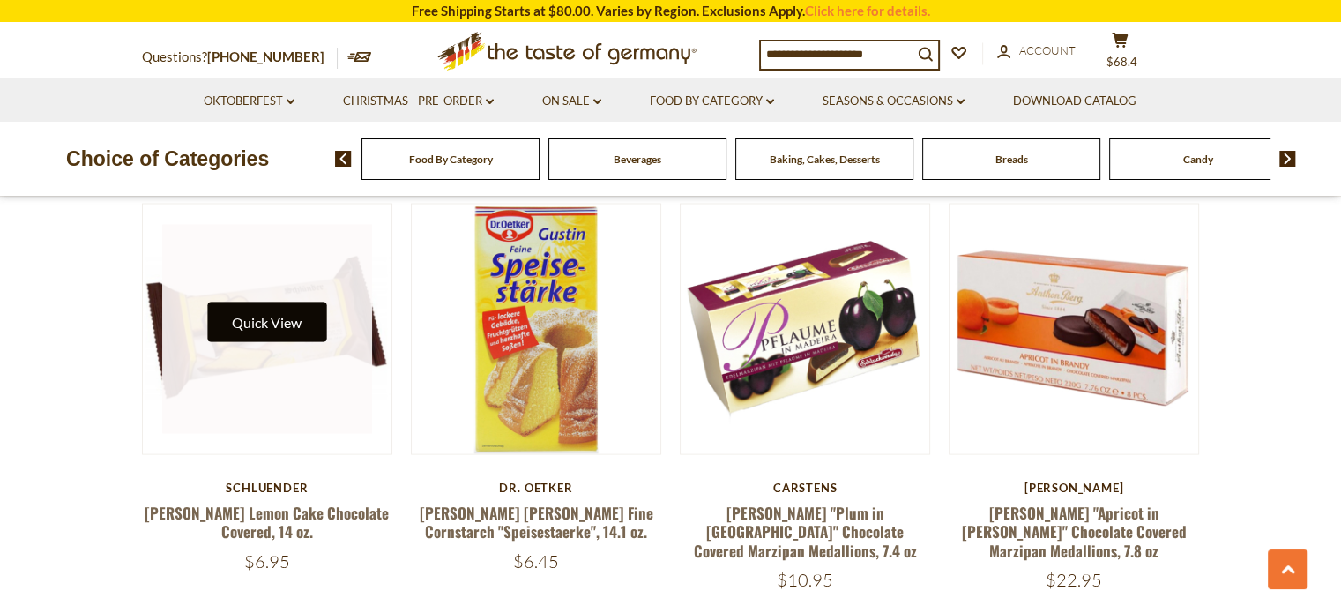
click at [289, 302] on button "Quick View" at bounding box center [266, 322] width 119 height 40
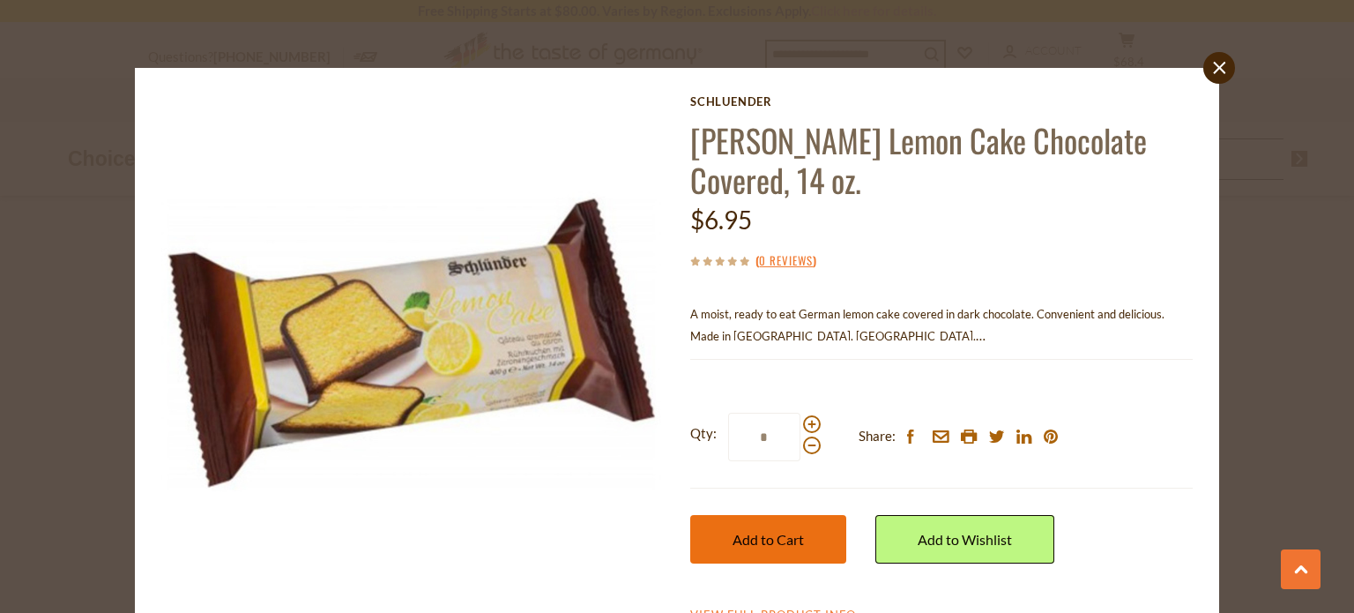
click at [772, 548] on button "Add to Cart" at bounding box center [768, 539] width 156 height 48
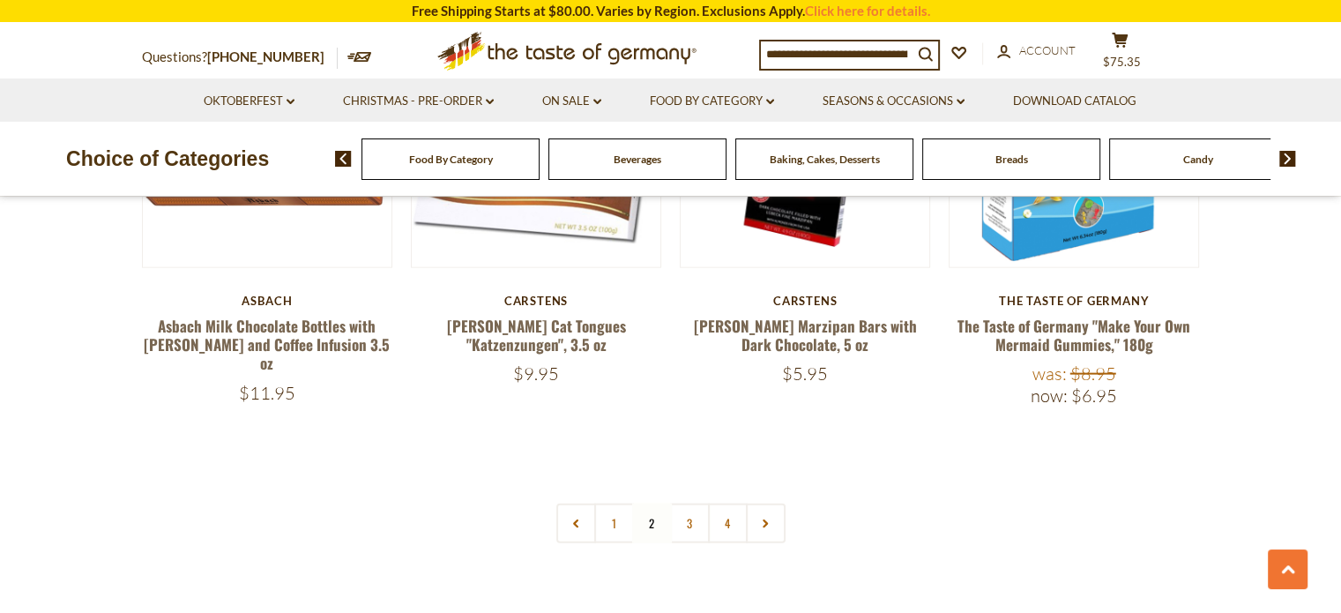
scroll to position [3885, 0]
click at [685, 503] on link "3" at bounding box center [690, 523] width 40 height 40
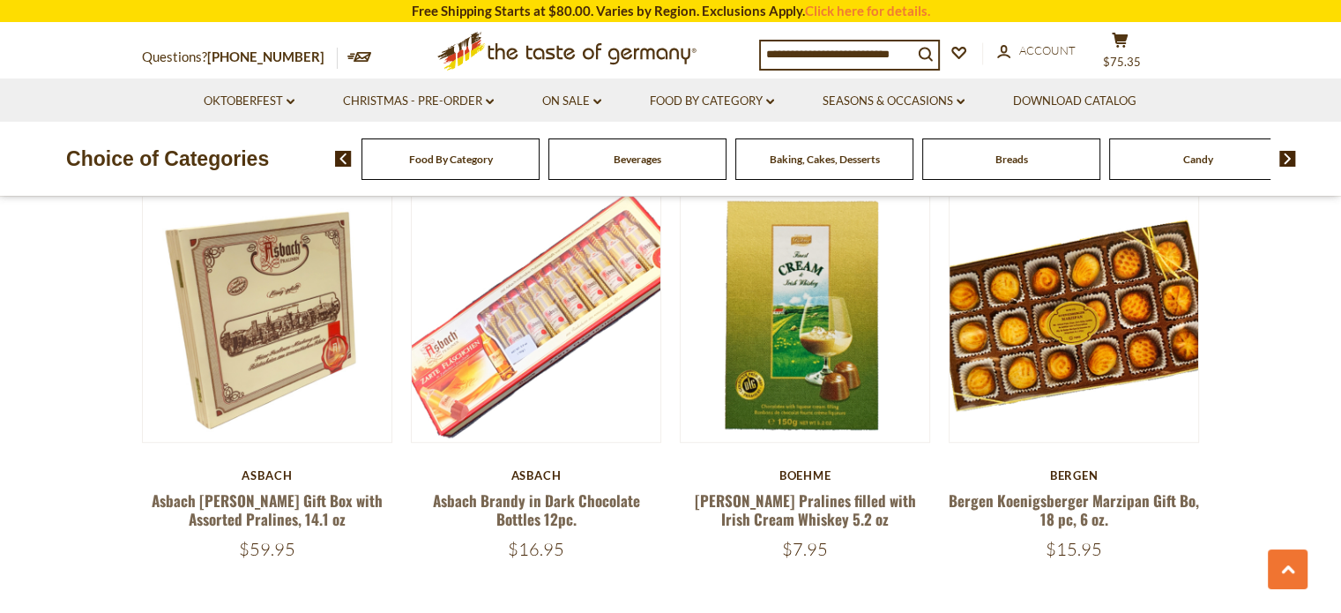
scroll to position [1076, 0]
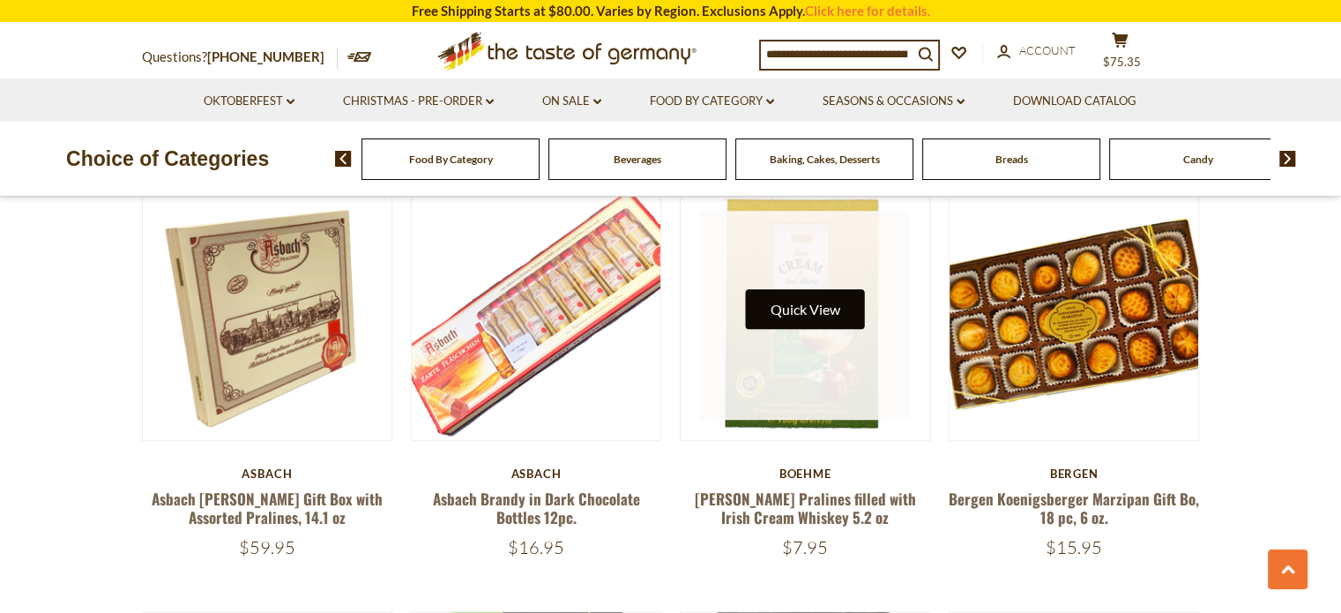
click at [786, 315] on button "Quick View" at bounding box center [805, 309] width 119 height 40
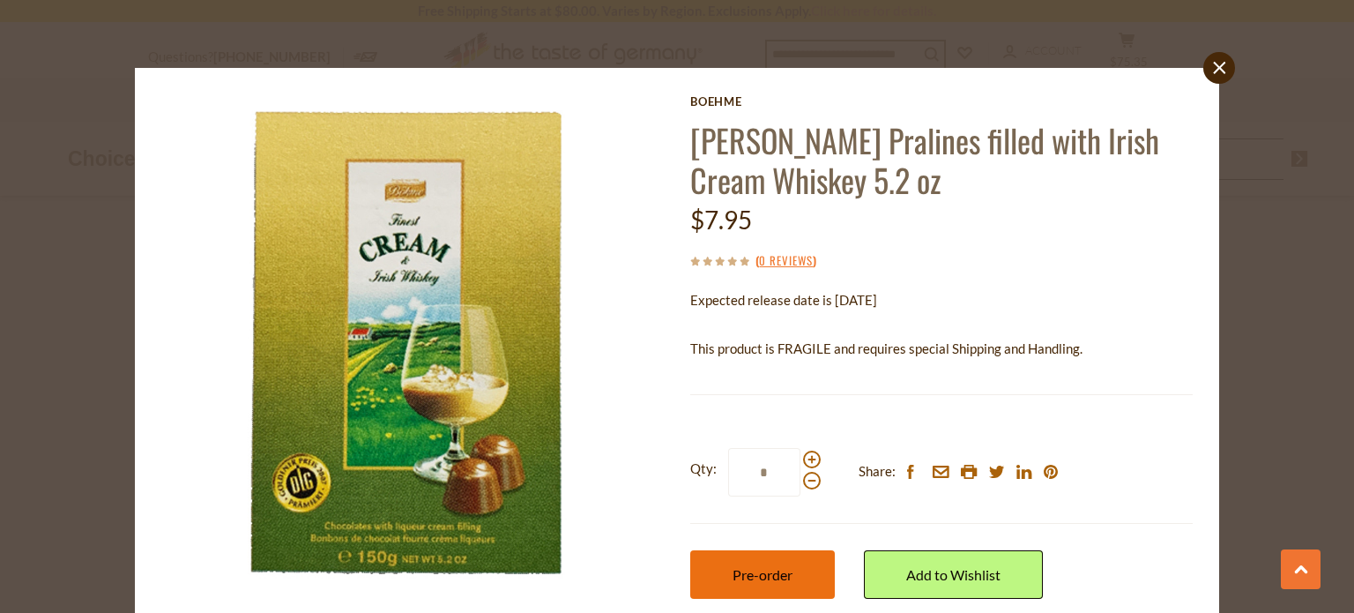
click at [759, 566] on span "Pre-order" at bounding box center [763, 574] width 60 height 17
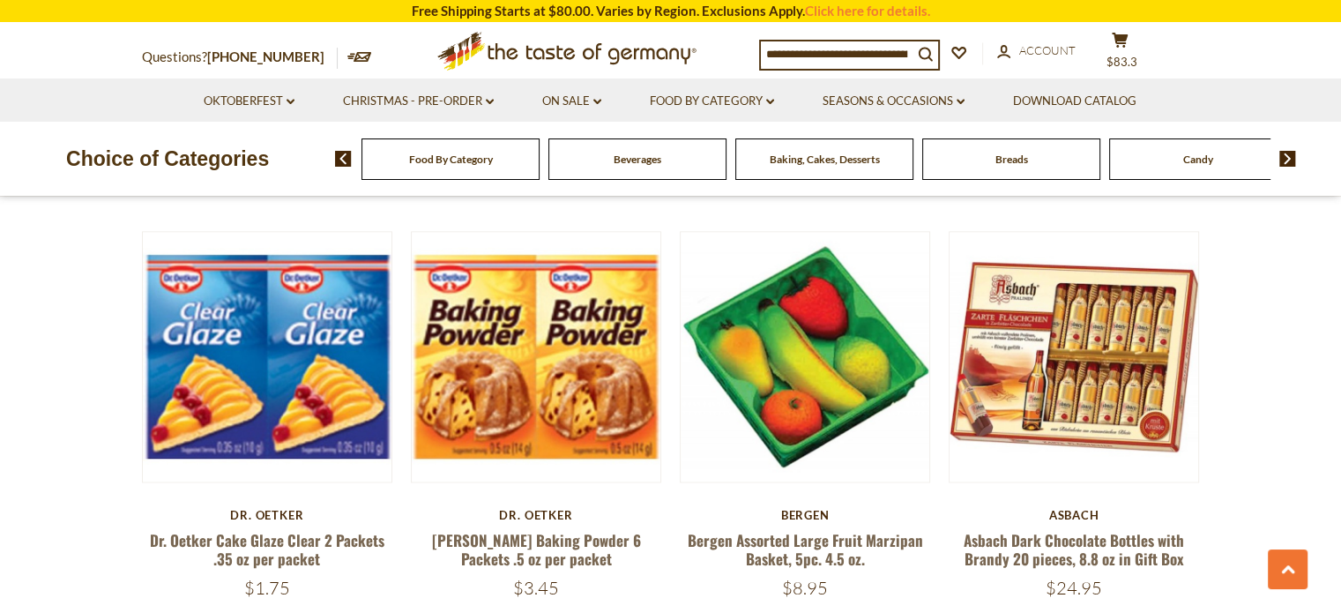
scroll to position [2317, 0]
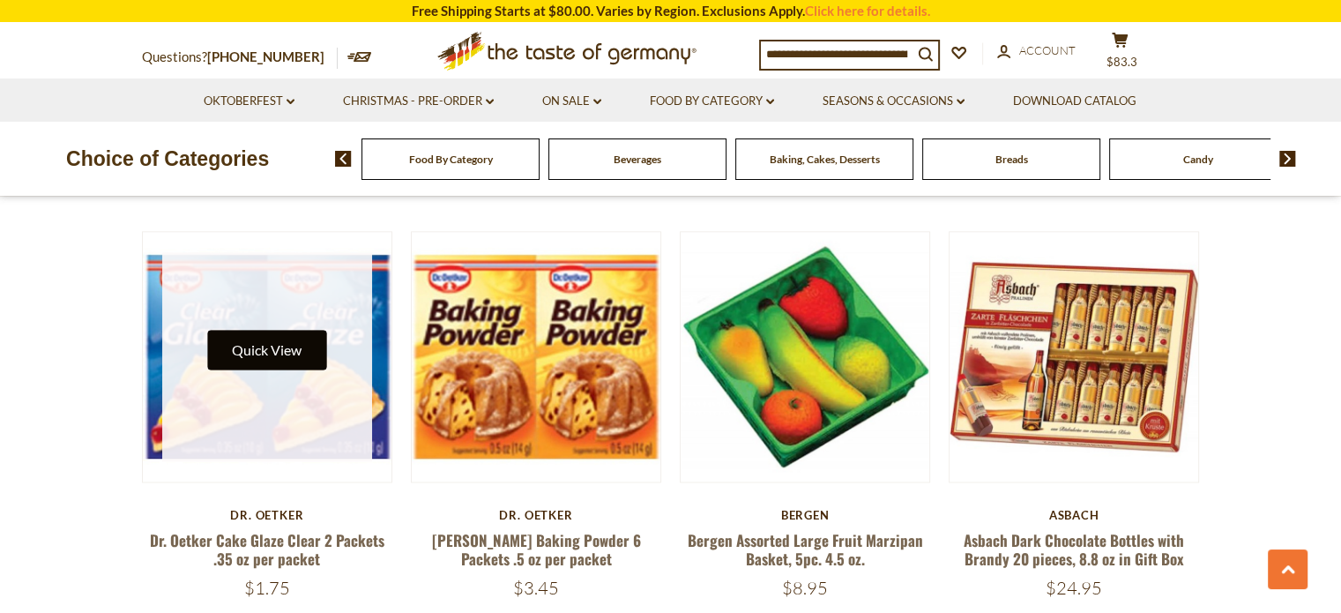
click at [252, 331] on button "Quick View" at bounding box center [266, 350] width 119 height 40
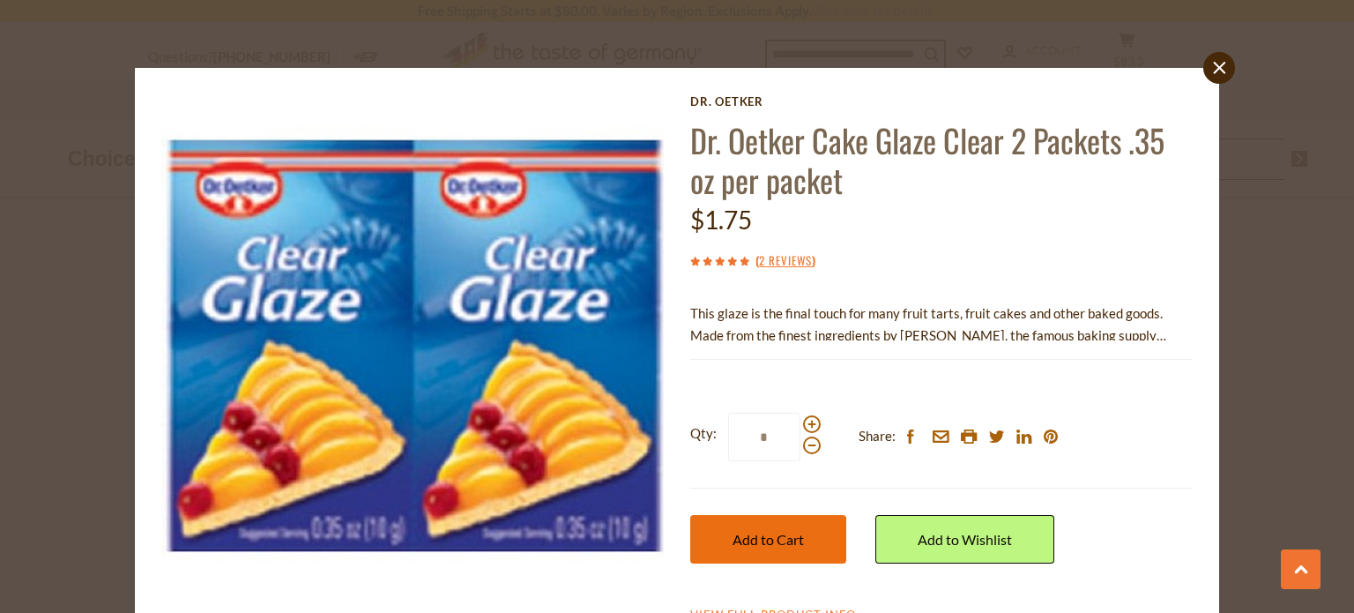
click at [759, 543] on span "Add to Cart" at bounding box center [768, 539] width 71 height 17
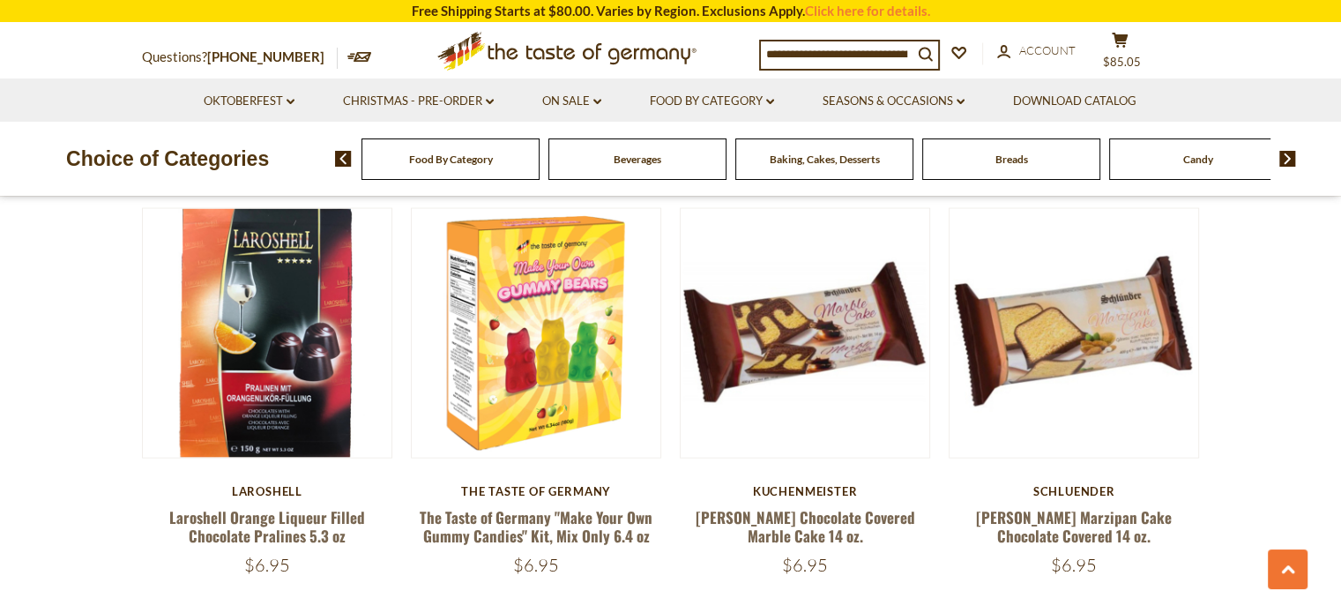
scroll to position [3624, 0]
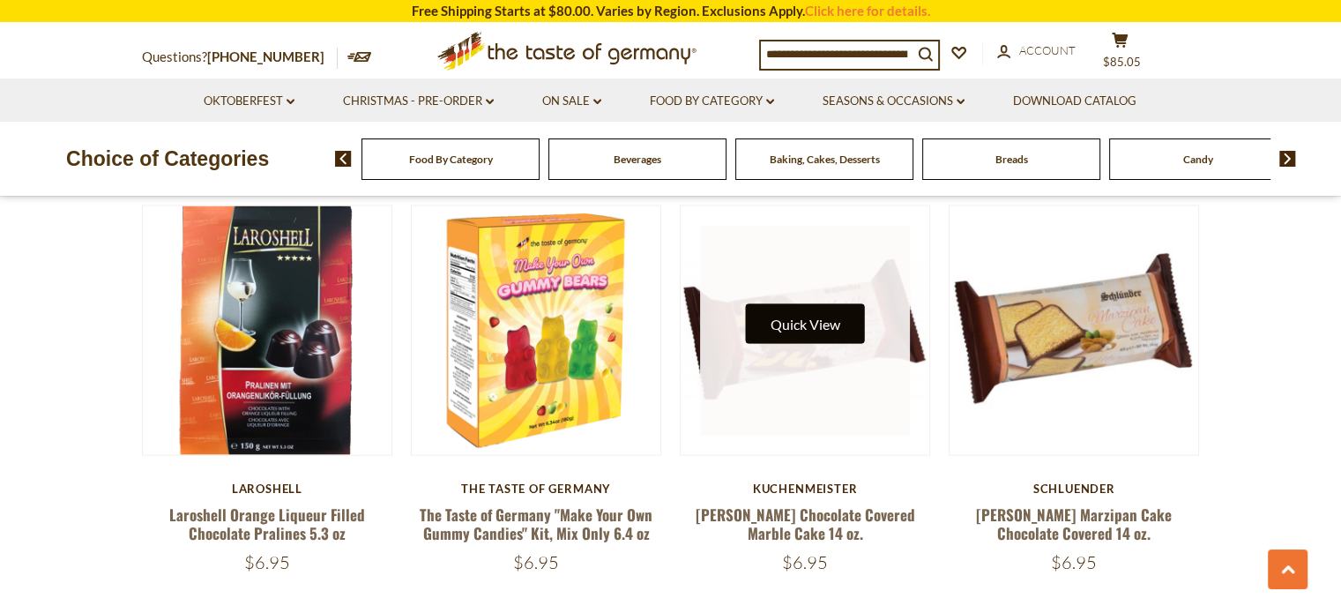
click at [808, 304] on button "Quick View" at bounding box center [805, 324] width 119 height 40
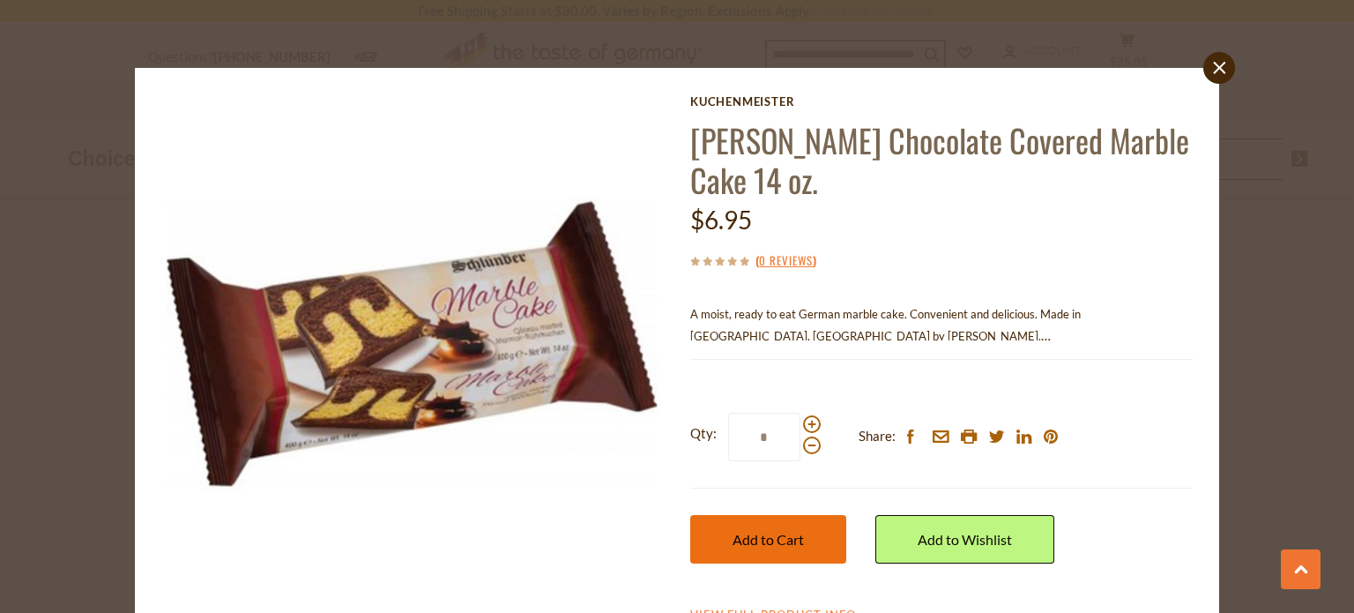
click at [760, 536] on span "Add to Cart" at bounding box center [768, 539] width 71 height 17
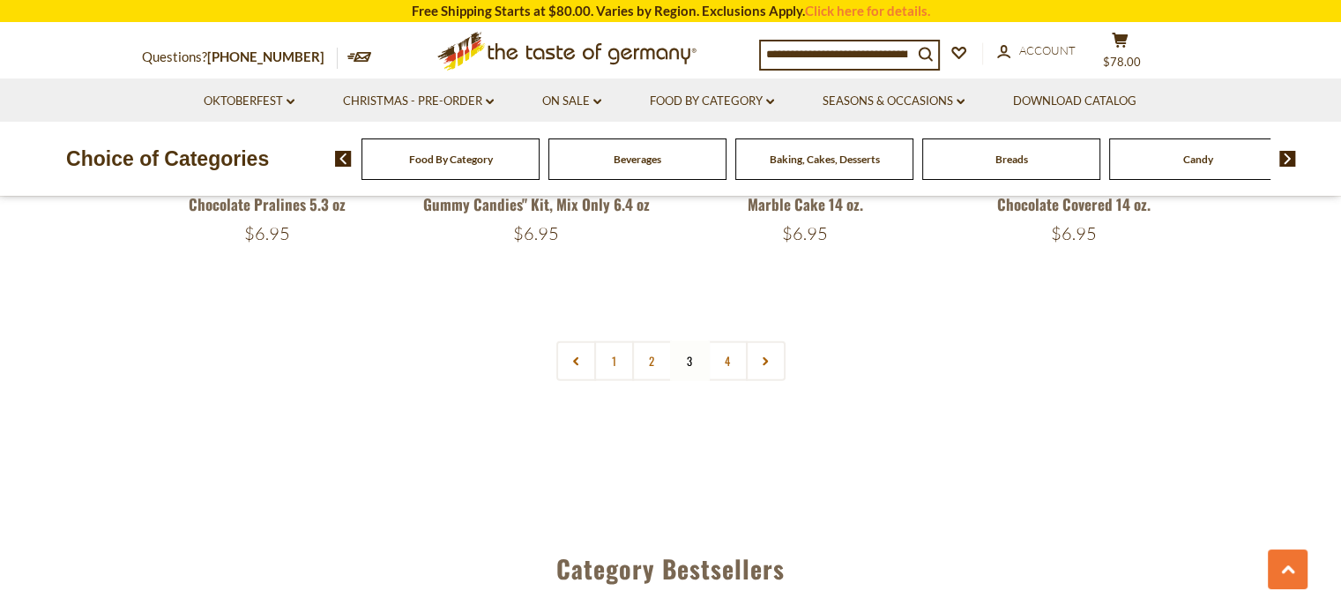
scroll to position [3953, 0]
click at [726, 345] on link "4" at bounding box center [728, 361] width 40 height 40
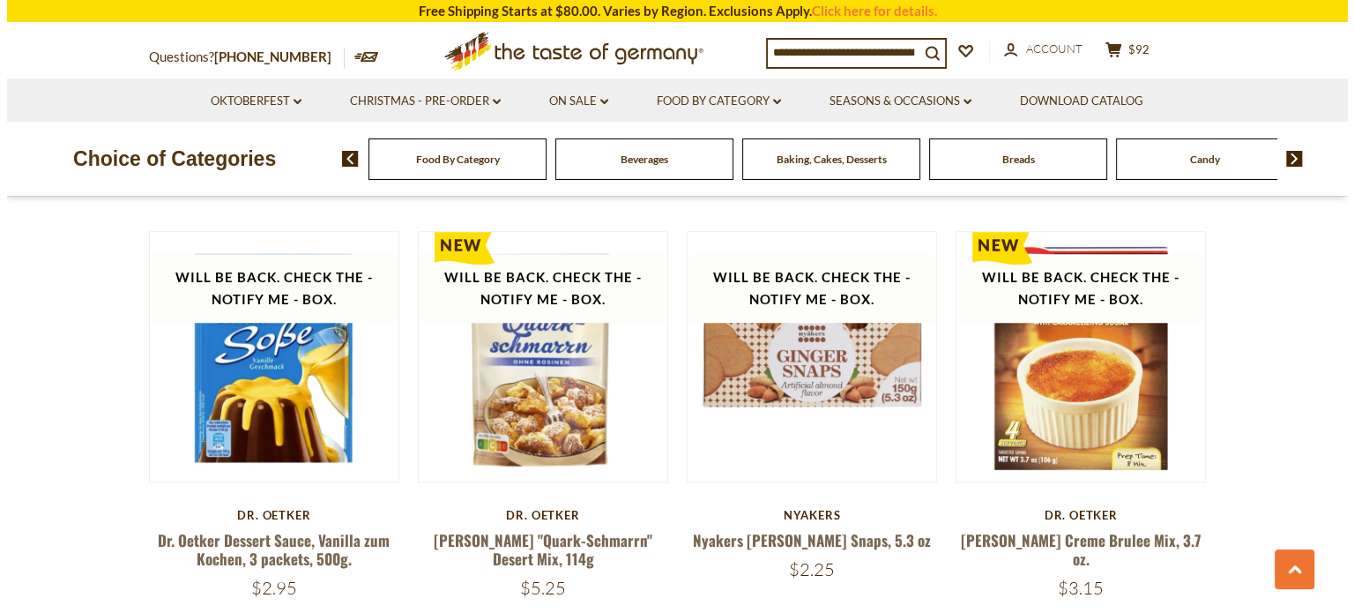
scroll to position [1456, 0]
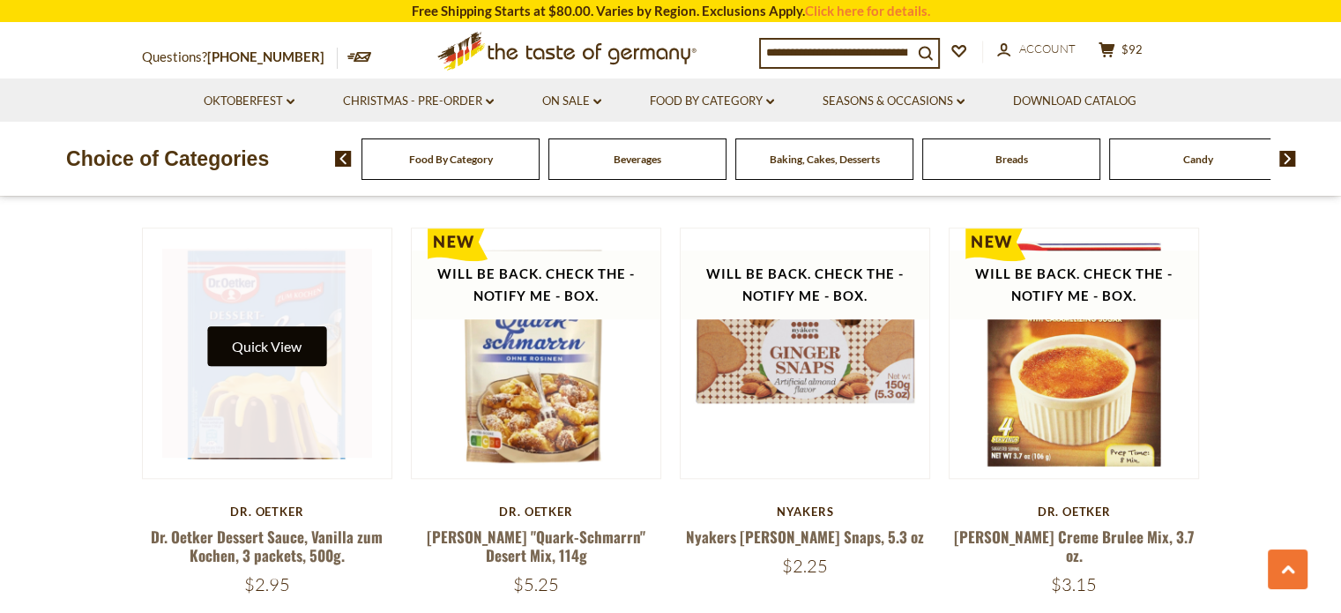
click at [279, 342] on button "Quick View" at bounding box center [266, 346] width 119 height 40
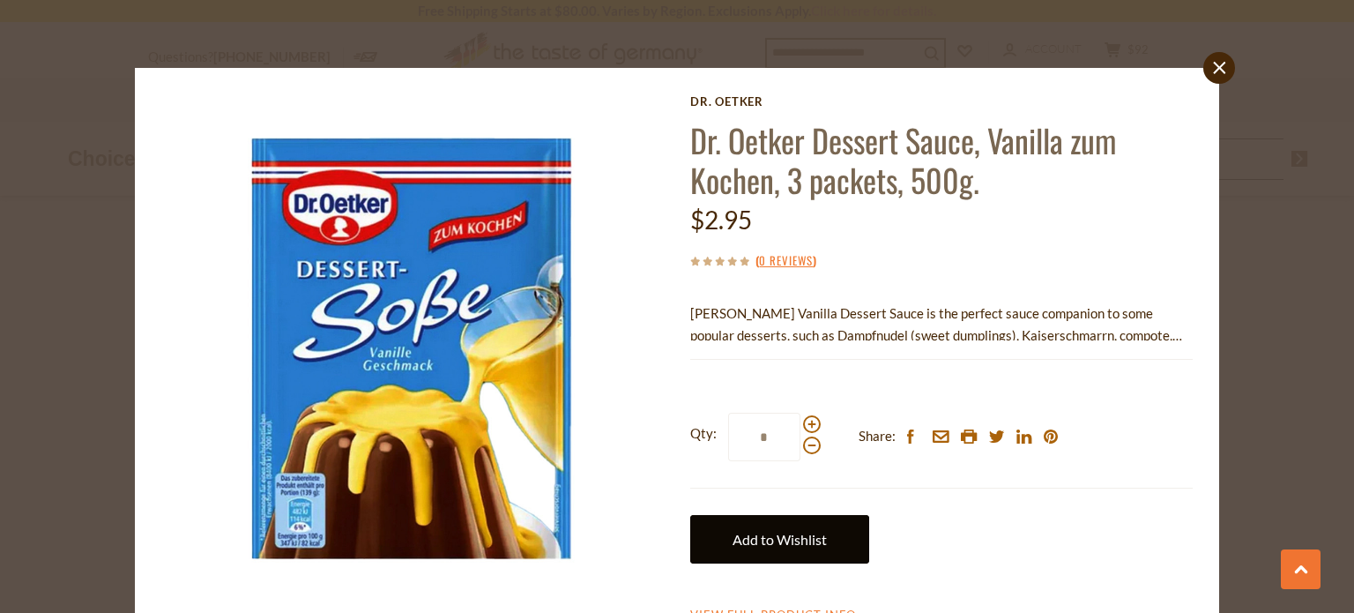
click at [799, 546] on link "Add to Wishlist" at bounding box center [779, 539] width 179 height 48
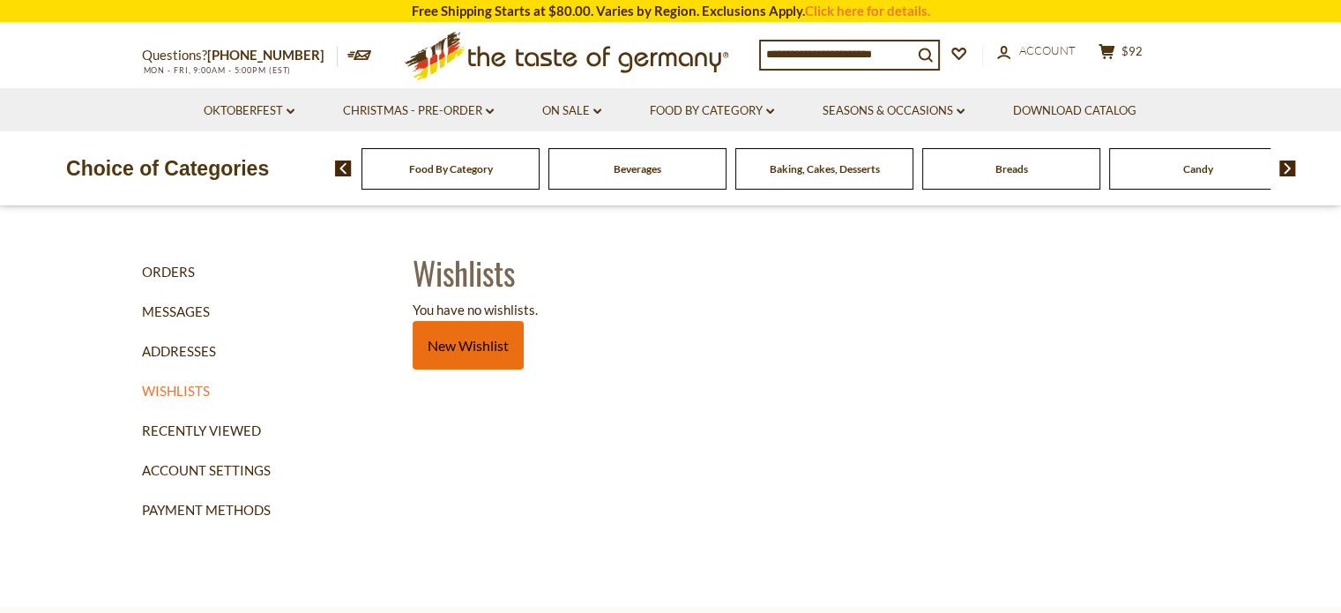
scroll to position [18, 0]
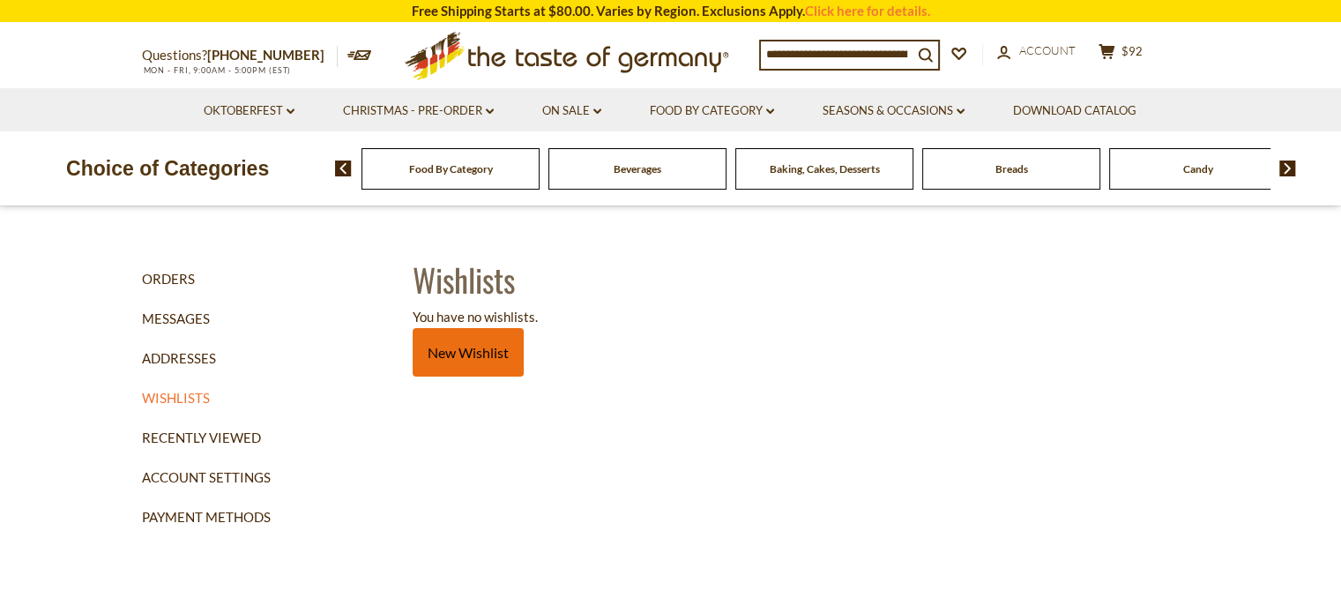
click at [479, 345] on link "New Wishlist" at bounding box center [468, 352] width 111 height 48
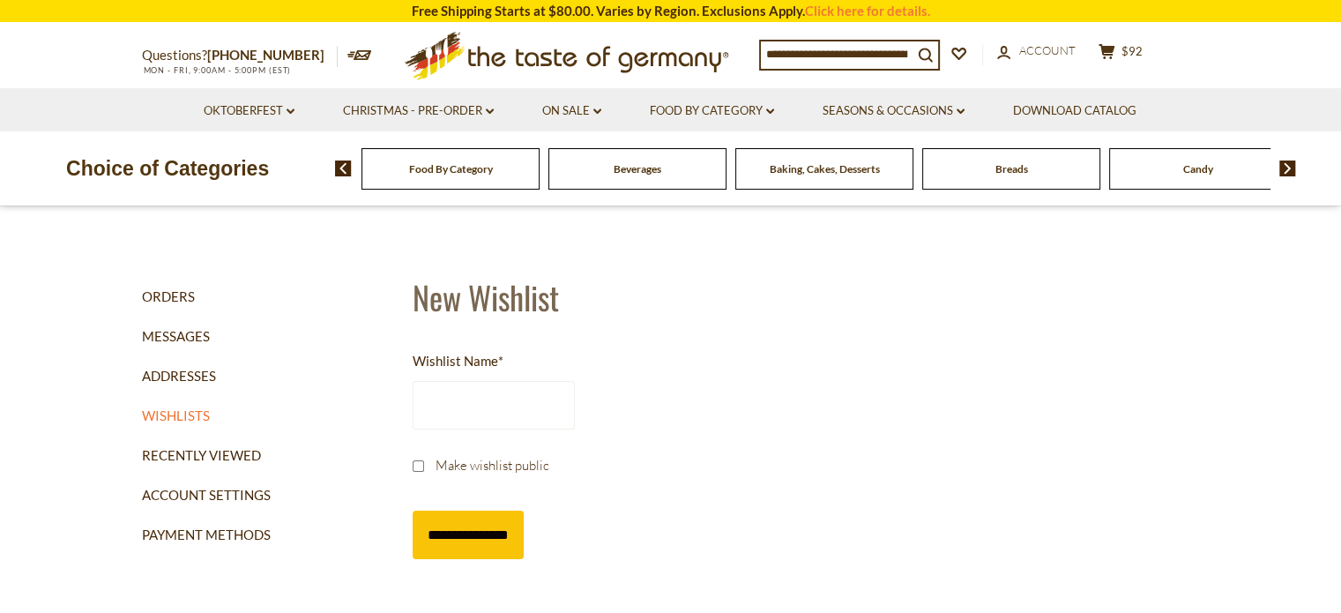
click at [469, 405] on input "Wishlist Name *" at bounding box center [494, 405] width 162 height 48
type input "****"
click at [478, 531] on input "**********" at bounding box center [468, 534] width 111 height 48
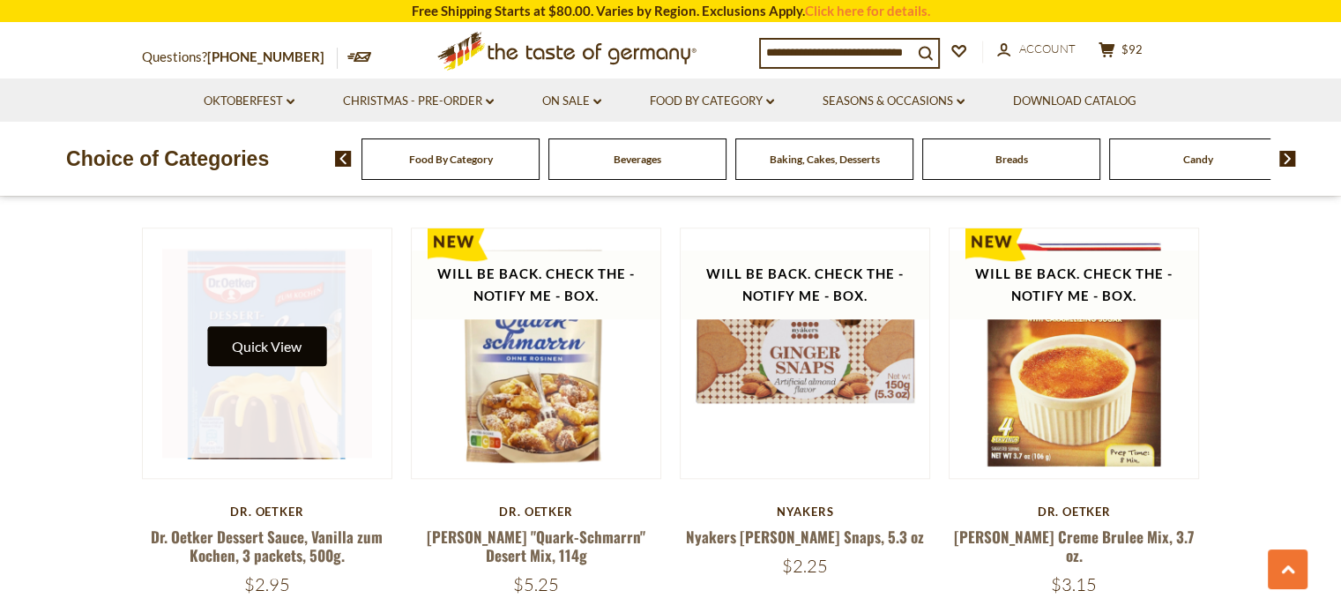
click at [278, 354] on button "Quick View" at bounding box center [266, 346] width 119 height 40
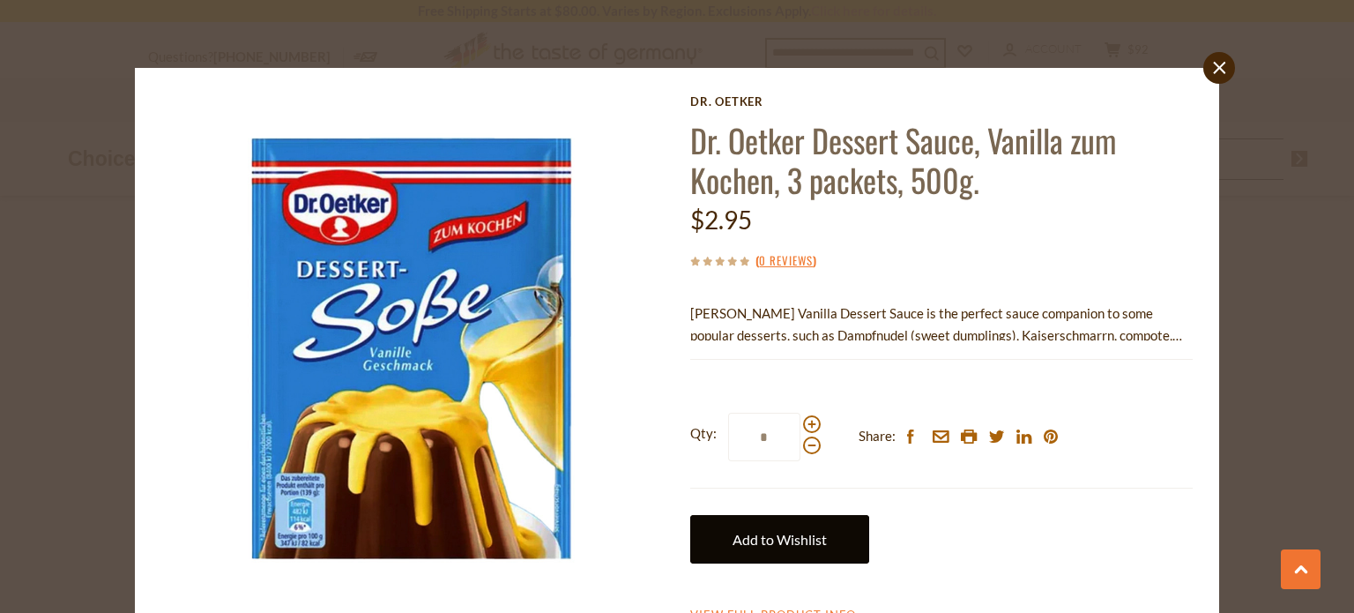
click at [794, 525] on link "Add to Wishlist" at bounding box center [779, 539] width 179 height 48
click at [790, 545] on link "Add to Wishlist" at bounding box center [779, 539] width 179 height 48
click at [766, 542] on link "Add to Wishlist" at bounding box center [779, 539] width 179 height 48
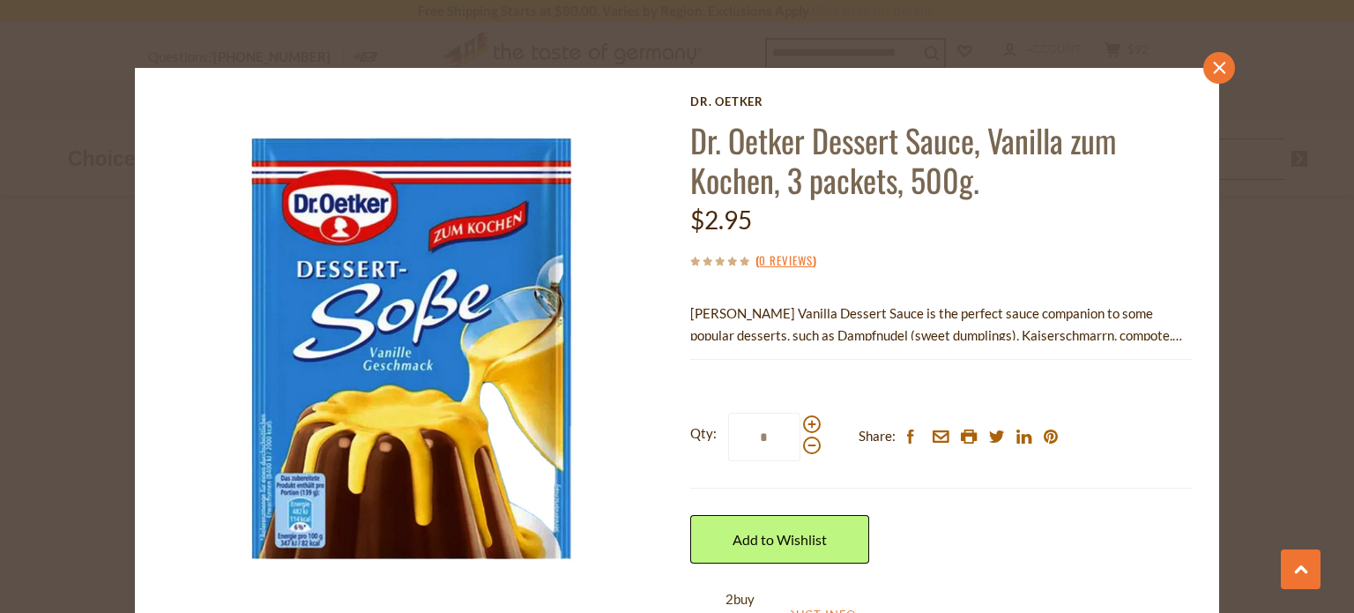
click at [1219, 63] on link "close" at bounding box center [1219, 68] width 32 height 32
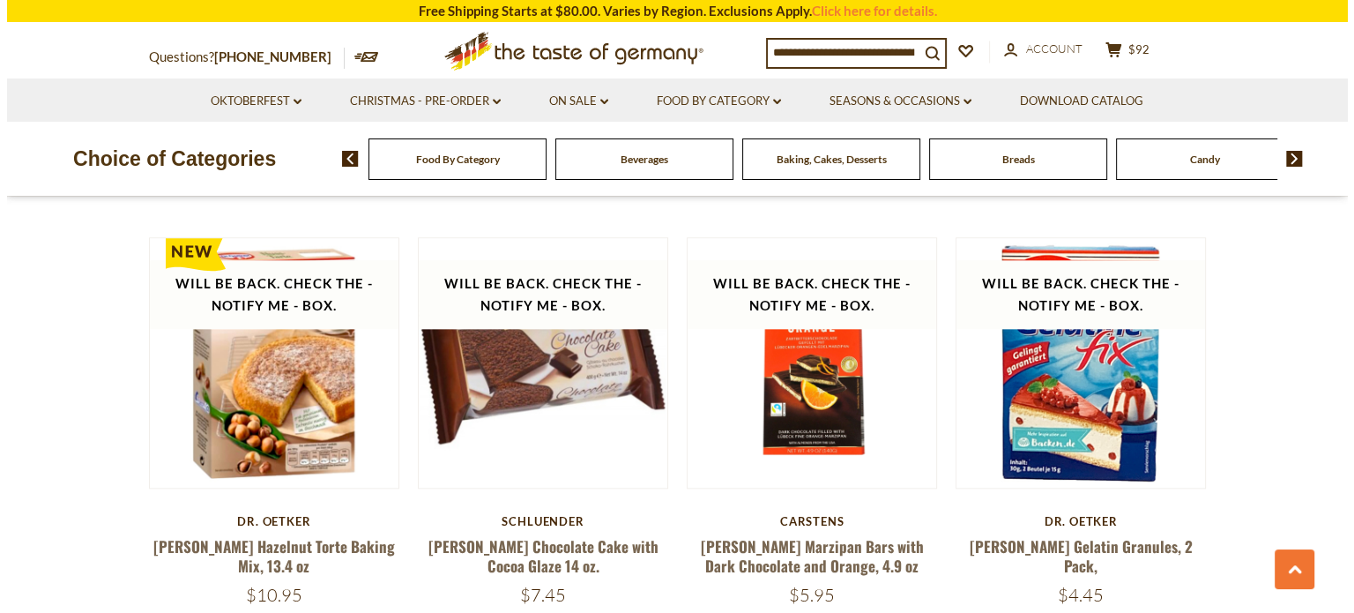
scroll to position [1868, 0]
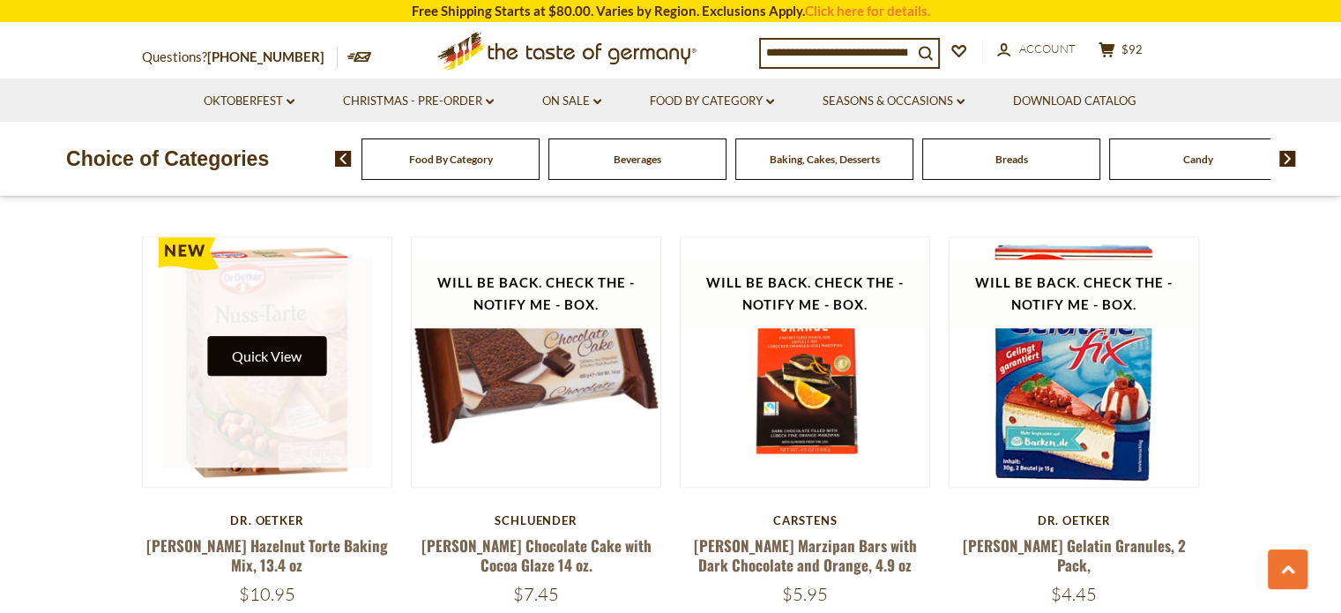
click at [266, 355] on button "Quick View" at bounding box center [266, 356] width 119 height 40
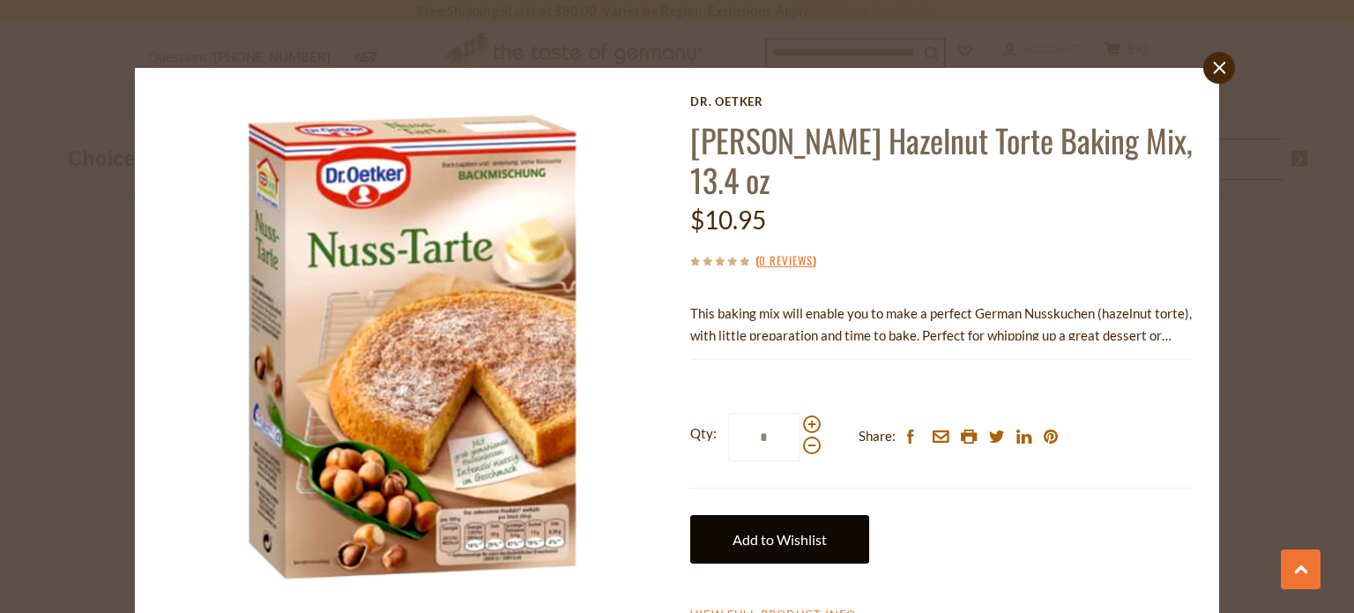
click at [765, 534] on link "Add to Wishlist" at bounding box center [779, 539] width 179 height 48
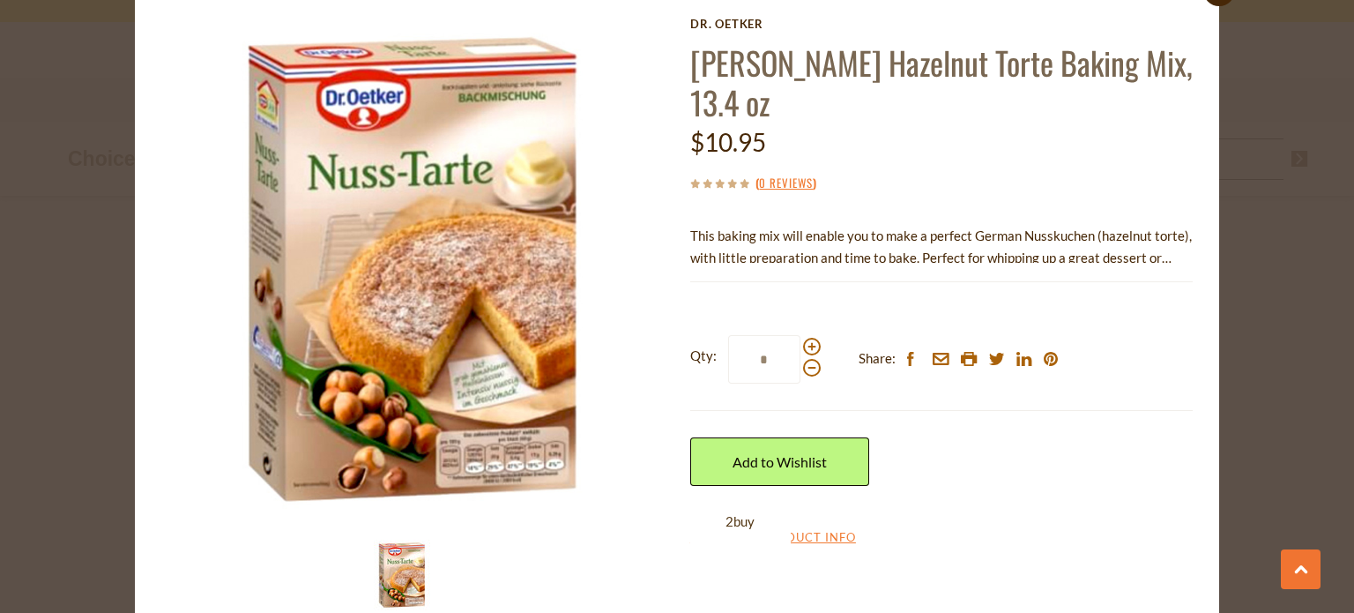
scroll to position [85, 0]
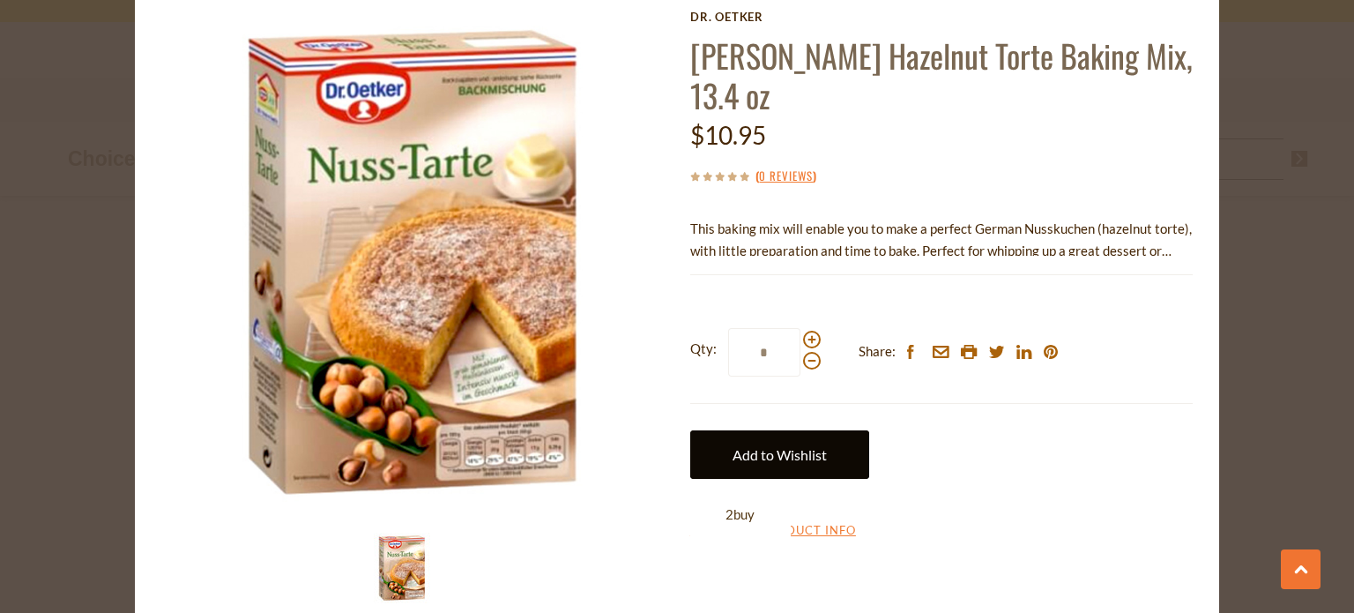
click at [780, 451] on link "Add to Wishlist" at bounding box center [779, 454] width 179 height 48
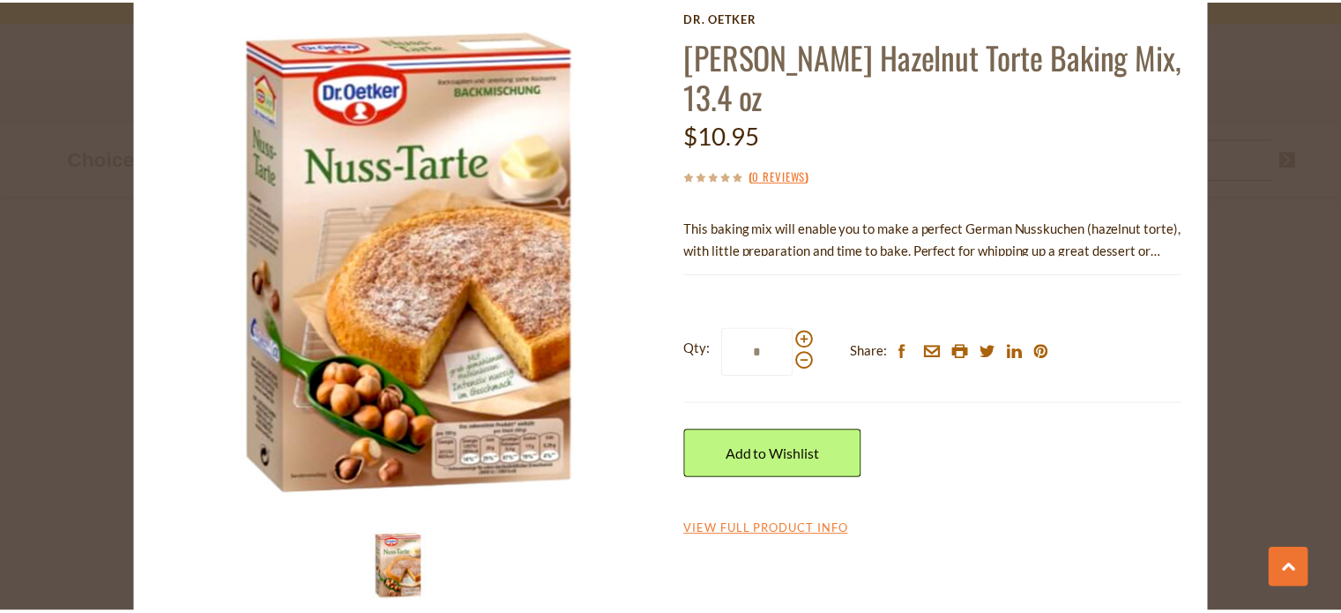
scroll to position [0, 0]
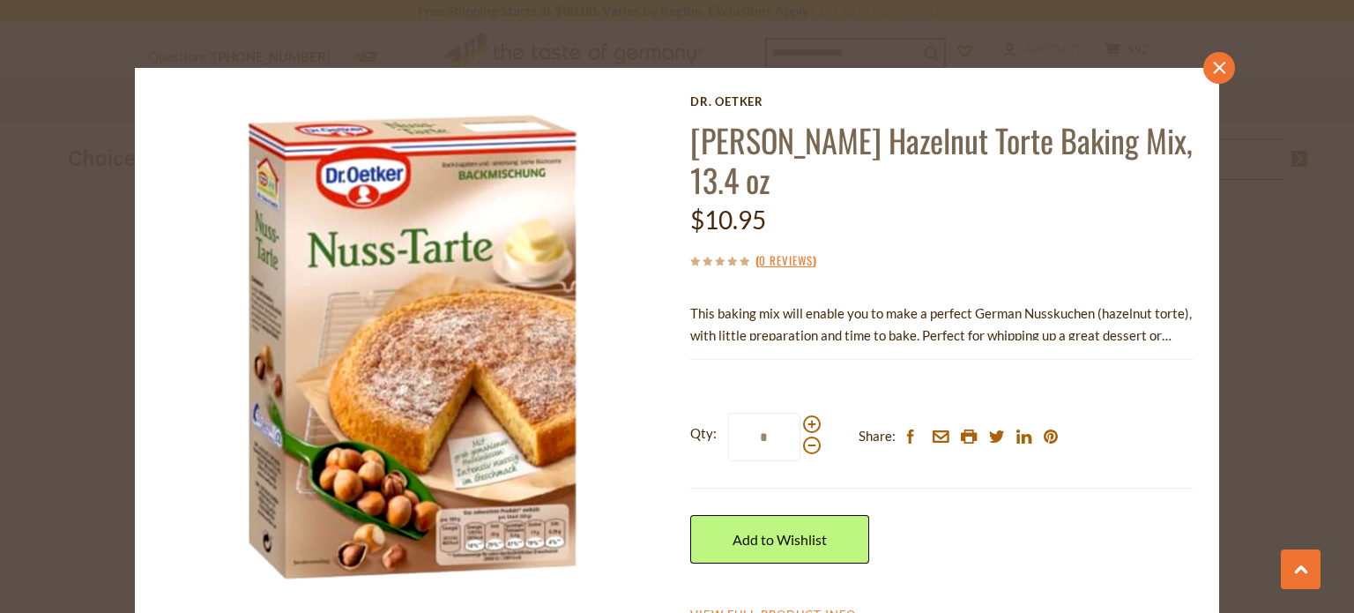
click at [1213, 66] on icon at bounding box center [1219, 68] width 12 height 12
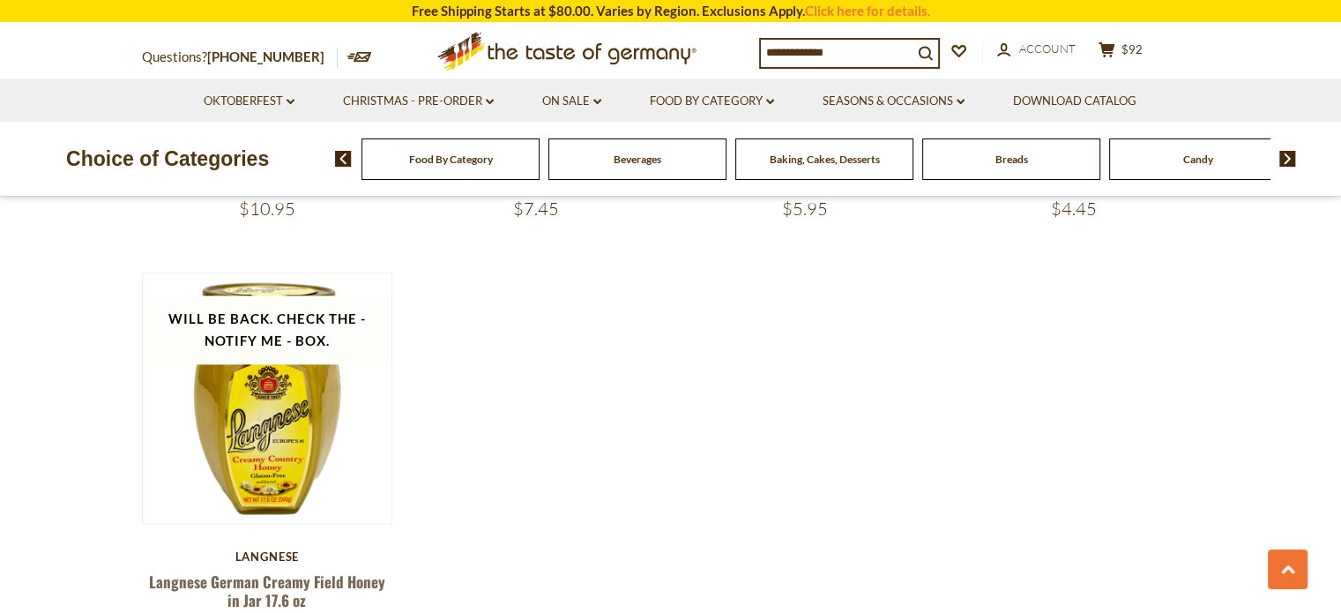
scroll to position [2429, 0]
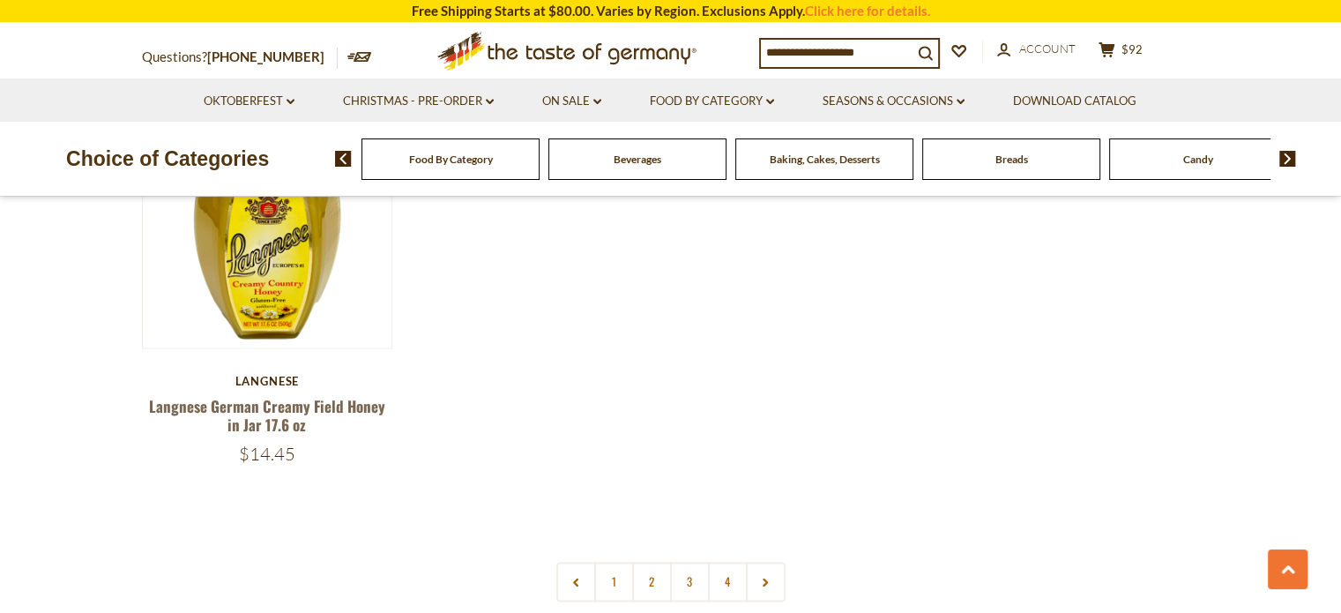
click at [771, 585] on link at bounding box center [766, 582] width 40 height 40
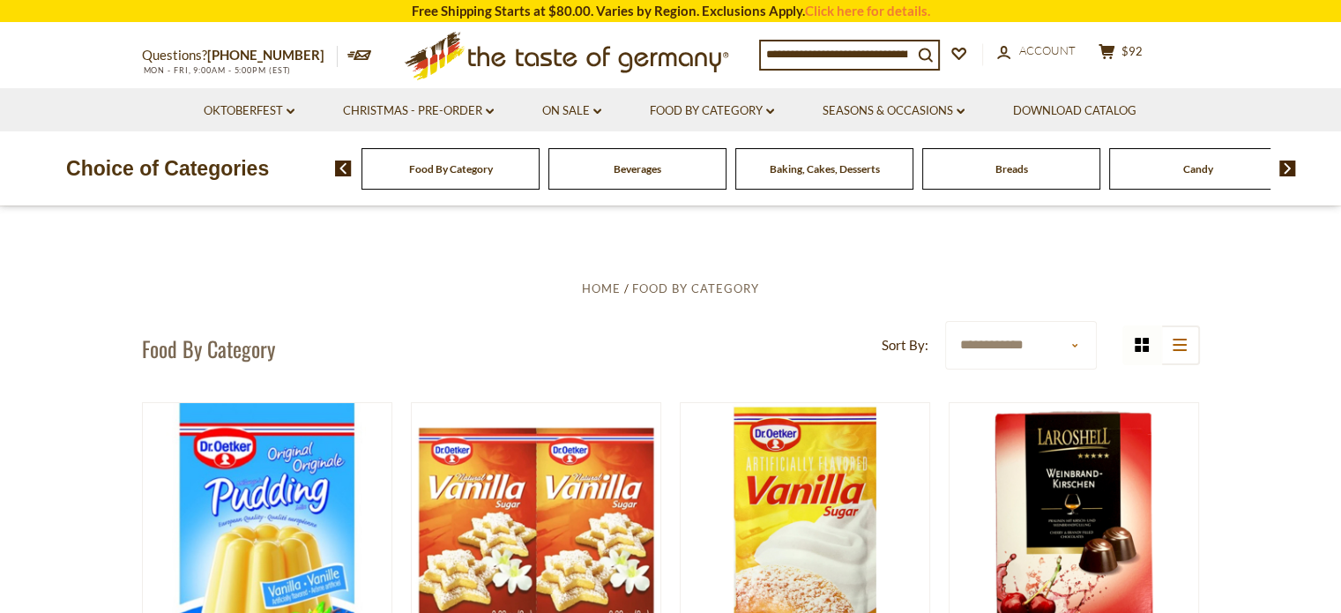
click at [515, 179] on div "Food By Category" at bounding box center [450, 168] width 178 height 41
click at [764, 105] on link "Food By Category dropdown_arrow" at bounding box center [712, 110] width 124 height 19
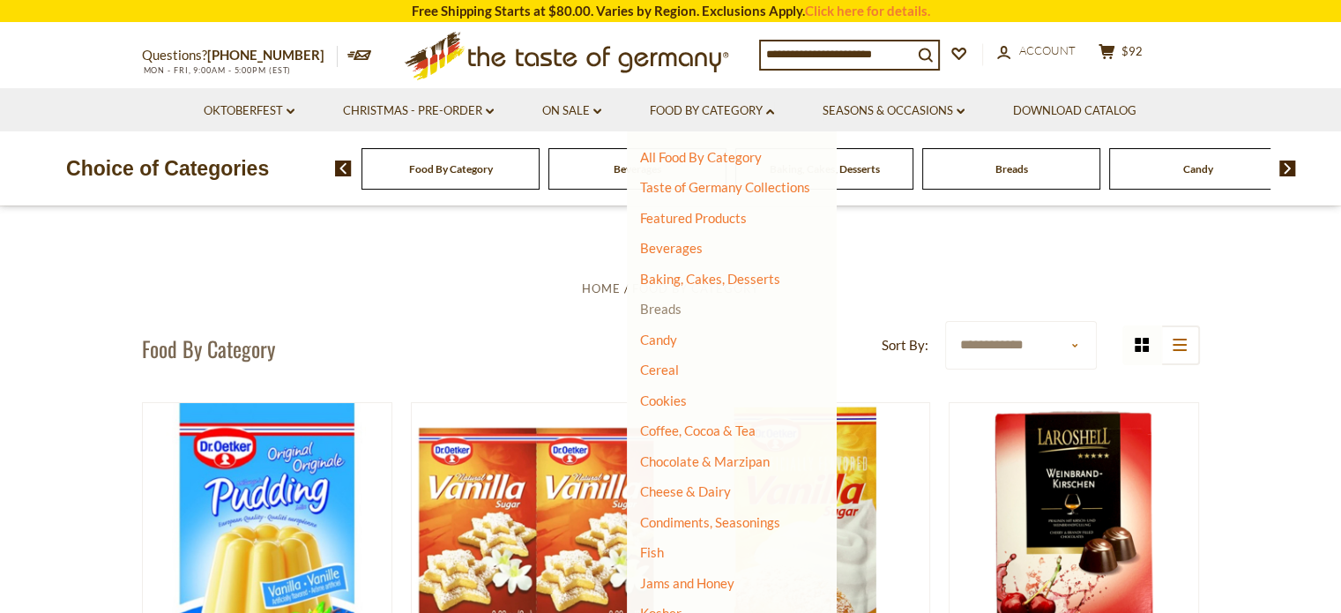
click at [666, 311] on link "Breads" at bounding box center [660, 309] width 41 height 16
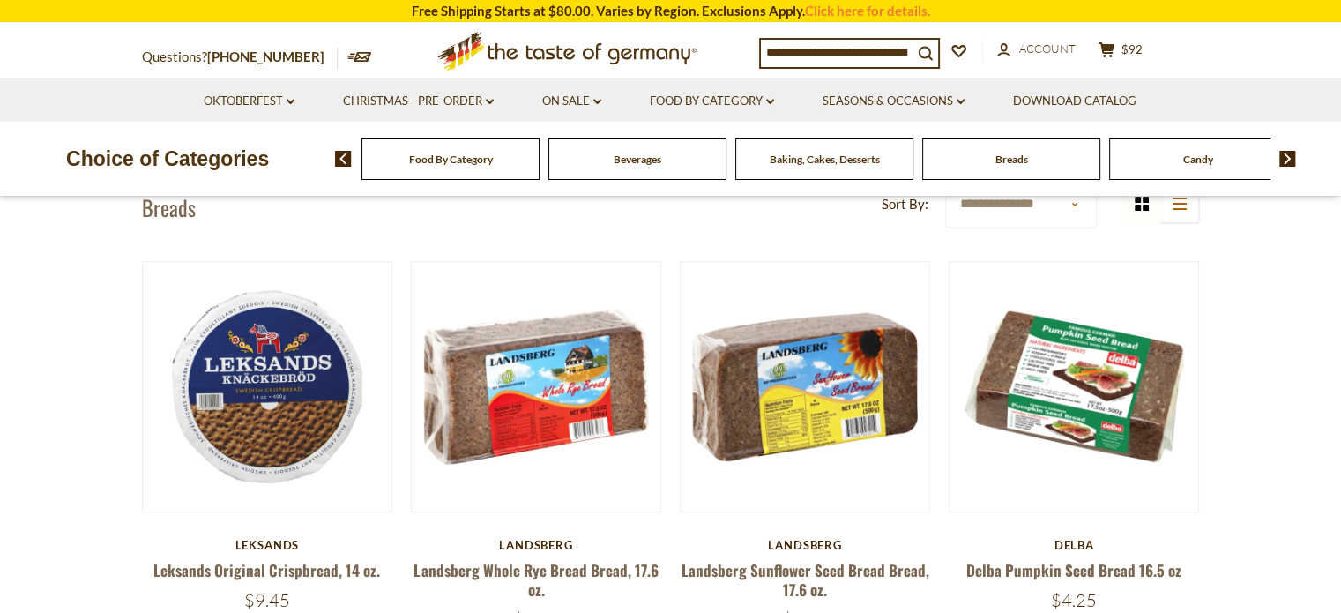
scroll to position [478, 0]
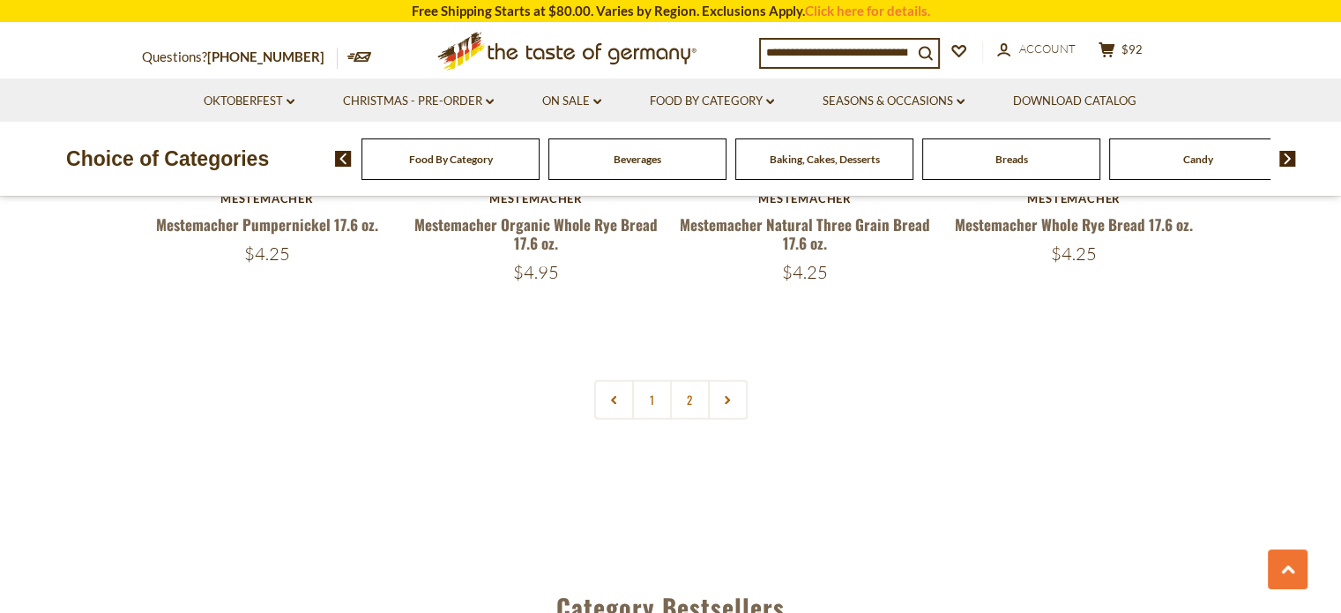
scroll to position [4244, 0]
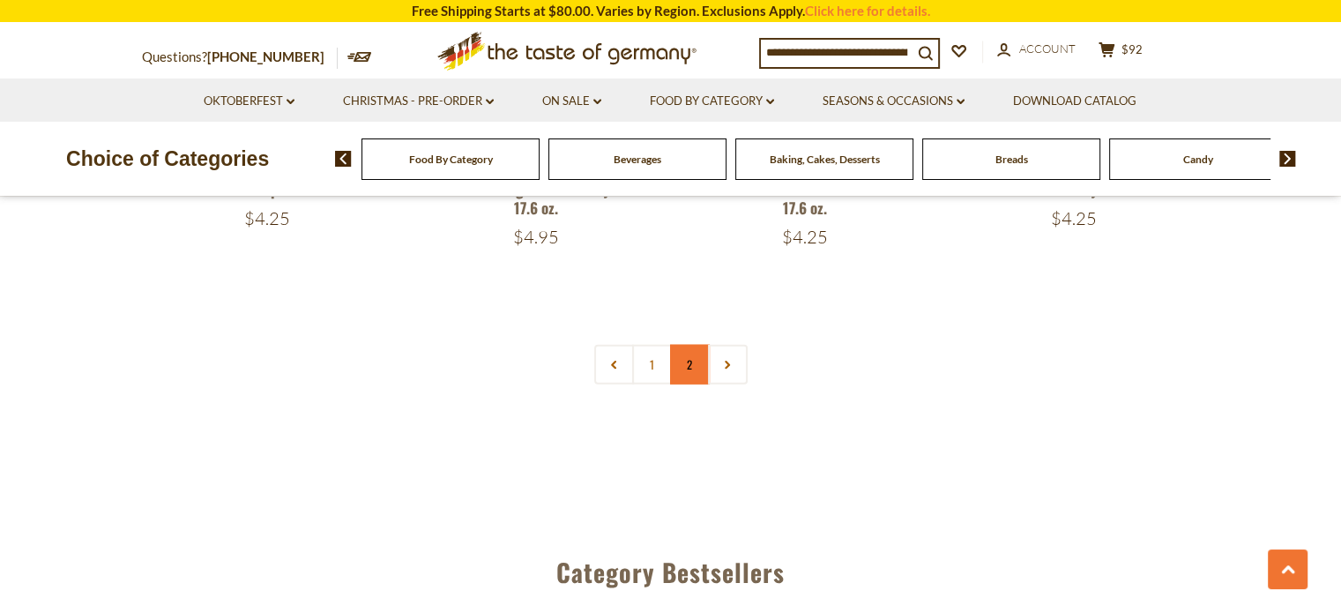
click at [694, 361] on link "2" at bounding box center [690, 365] width 40 height 40
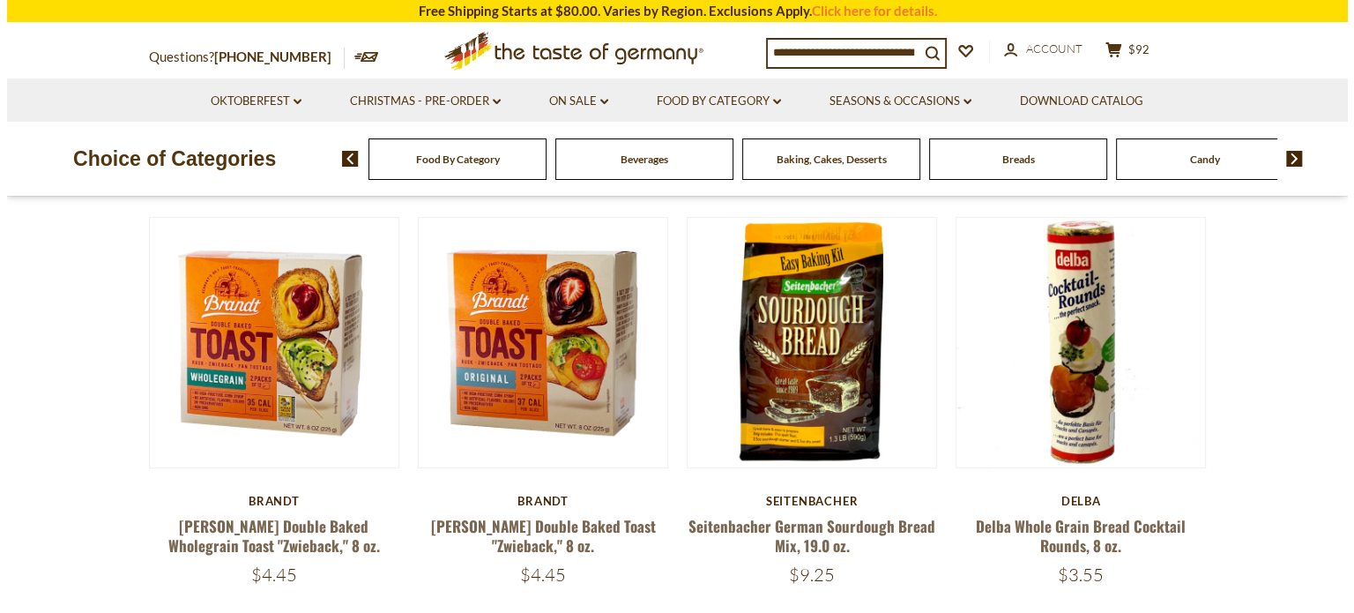
scroll to position [522, 0]
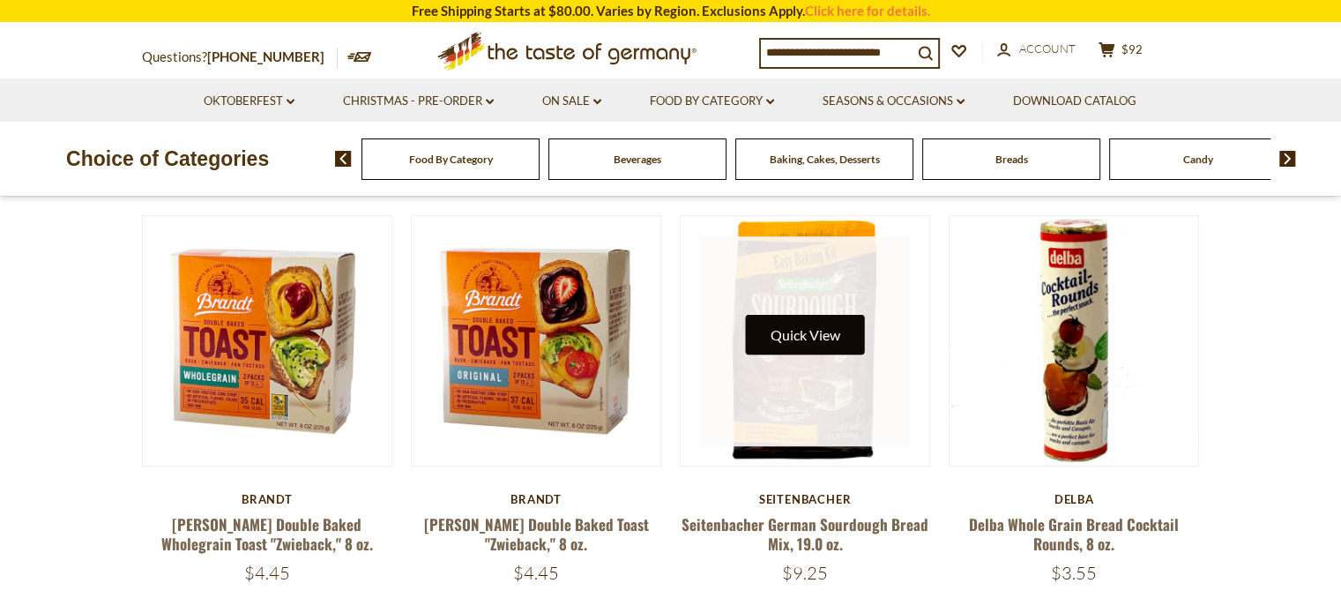
click at [792, 346] on button "Quick View" at bounding box center [805, 335] width 119 height 40
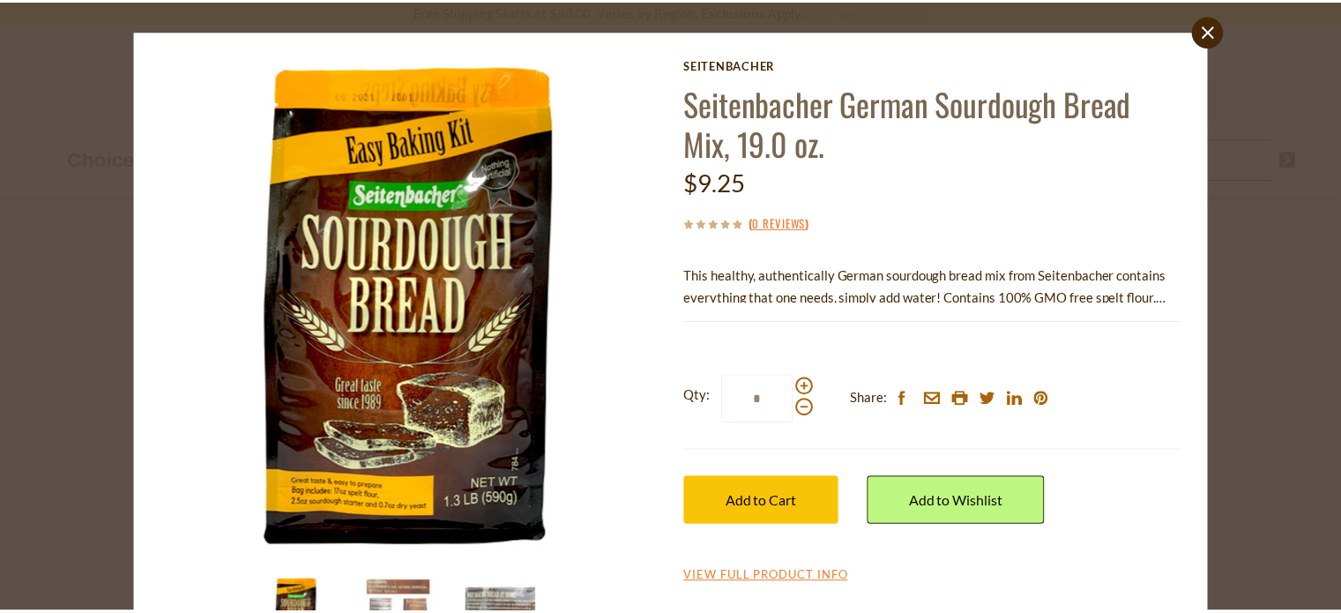
scroll to position [38, 0]
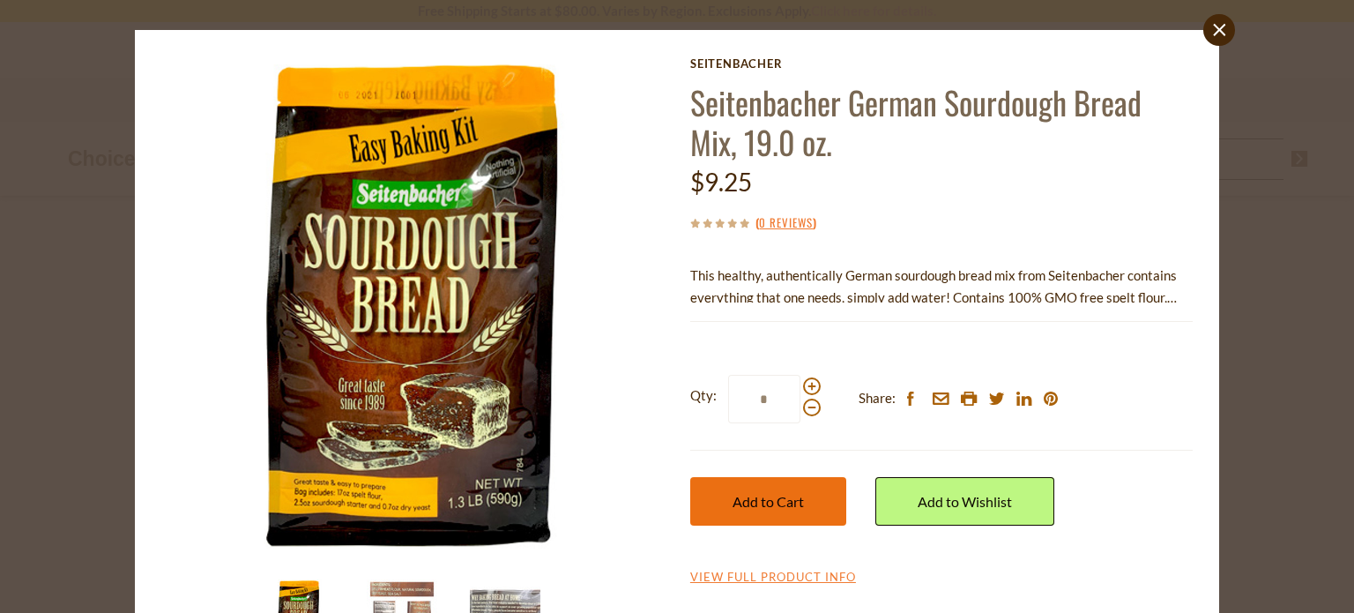
click at [750, 501] on span "Add to Cart" at bounding box center [768, 501] width 71 height 17
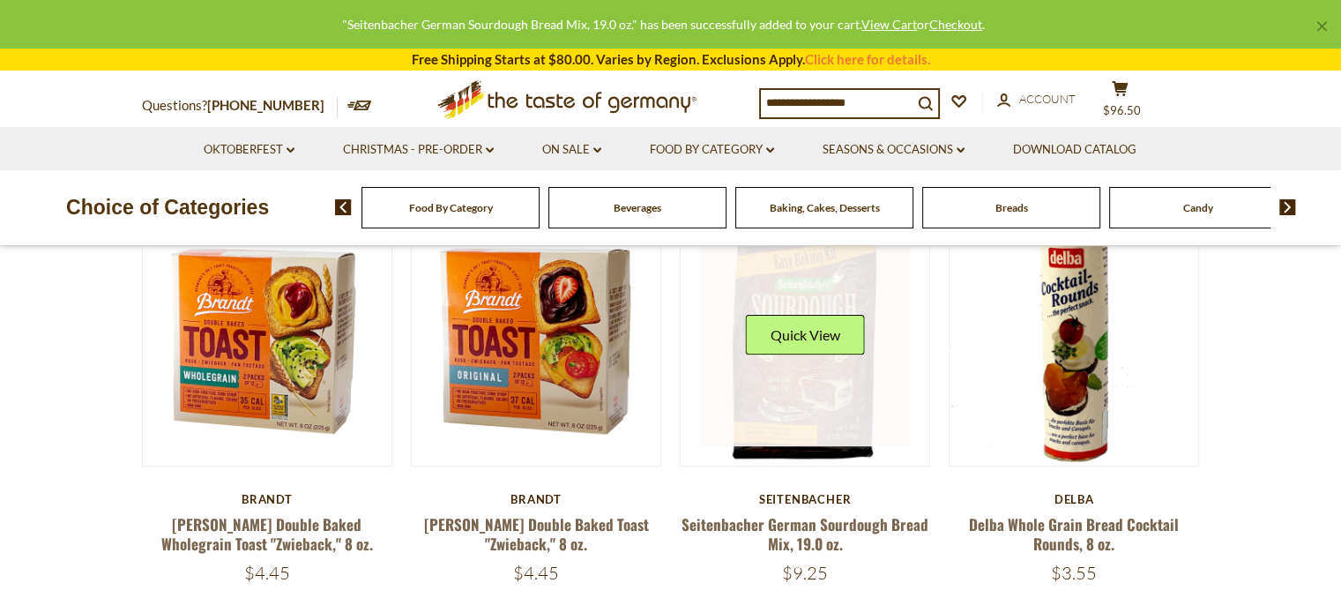
click at [778, 454] on img at bounding box center [806, 341] width 250 height 250
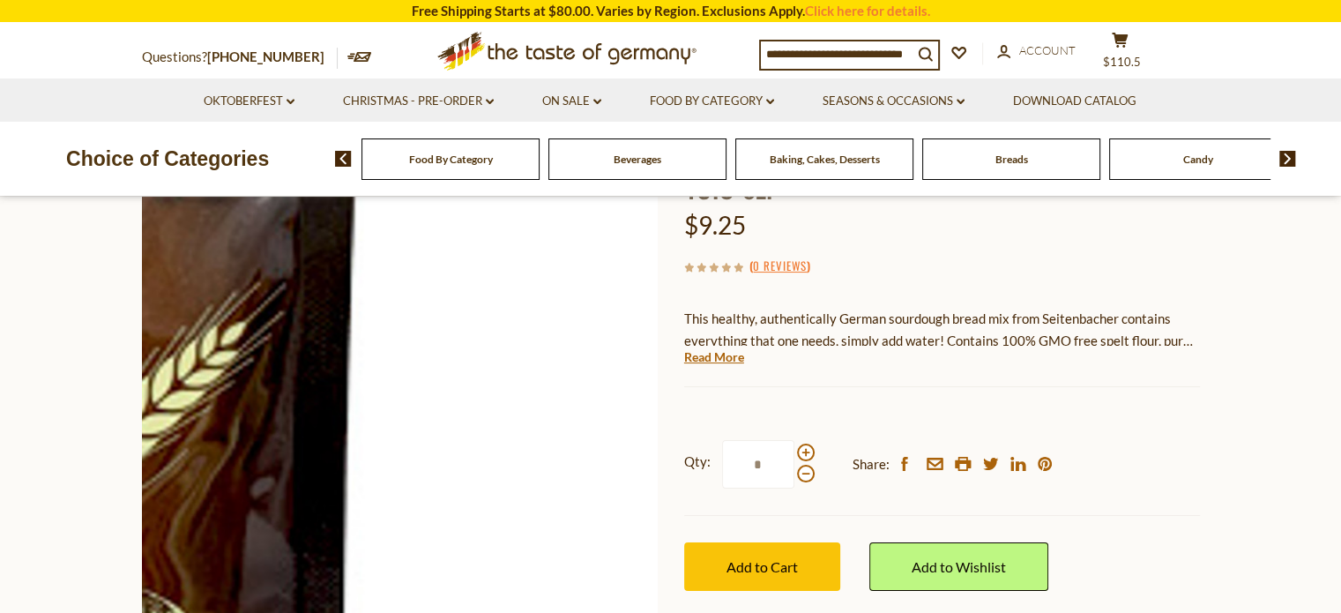
scroll to position [236, 0]
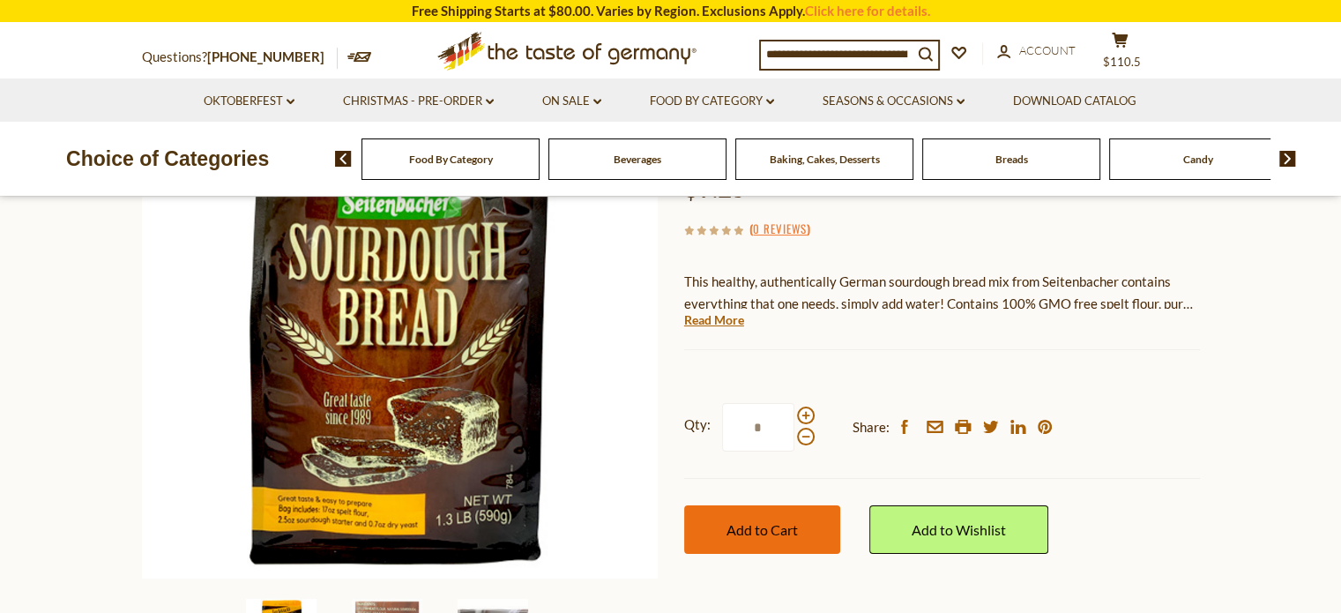
click at [751, 516] on button "Add to Cart" at bounding box center [762, 529] width 156 height 48
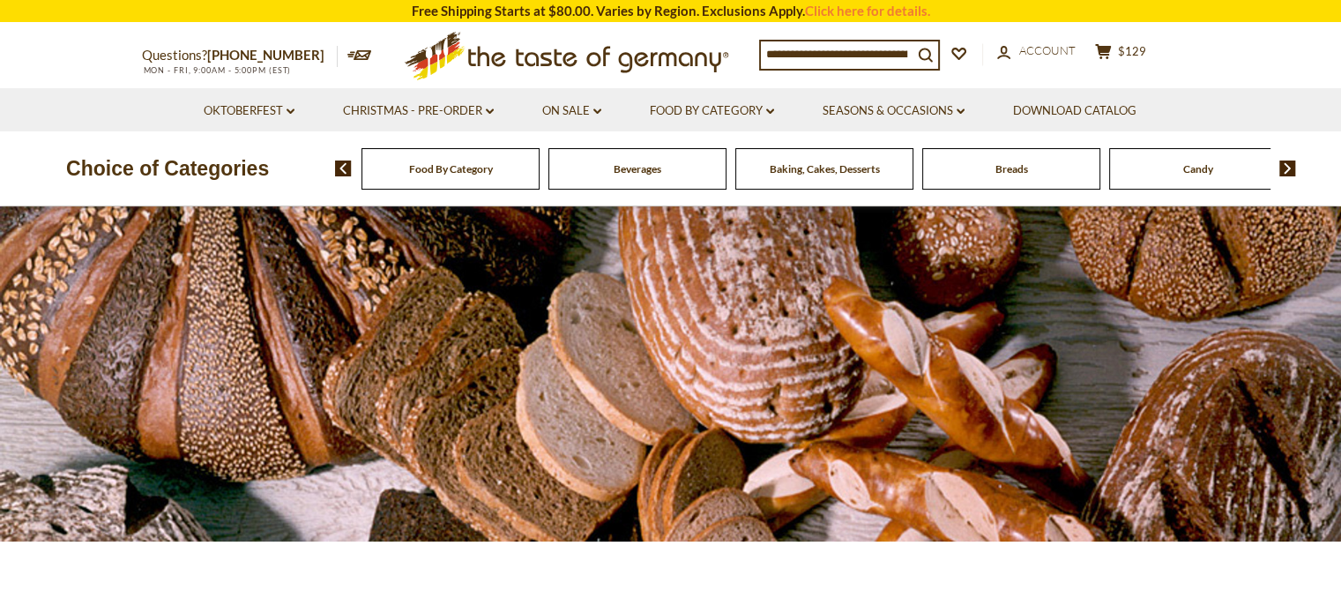
click at [1207, 162] on span "Candy" at bounding box center [1198, 168] width 30 height 13
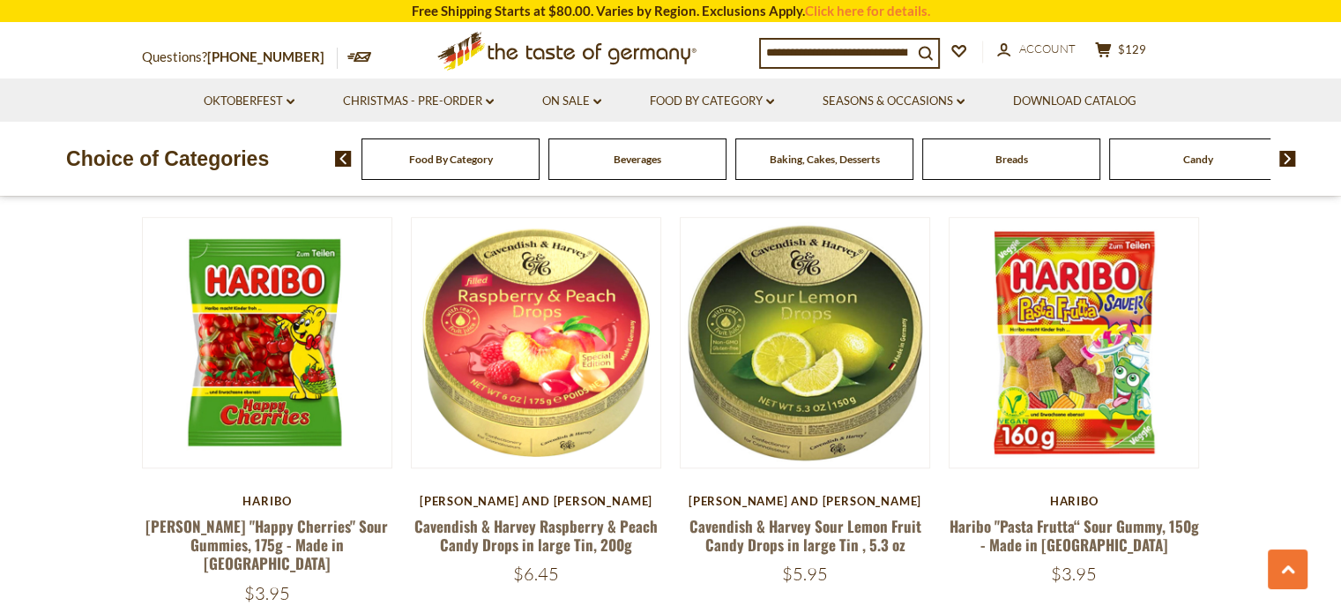
scroll to position [1400, 0]
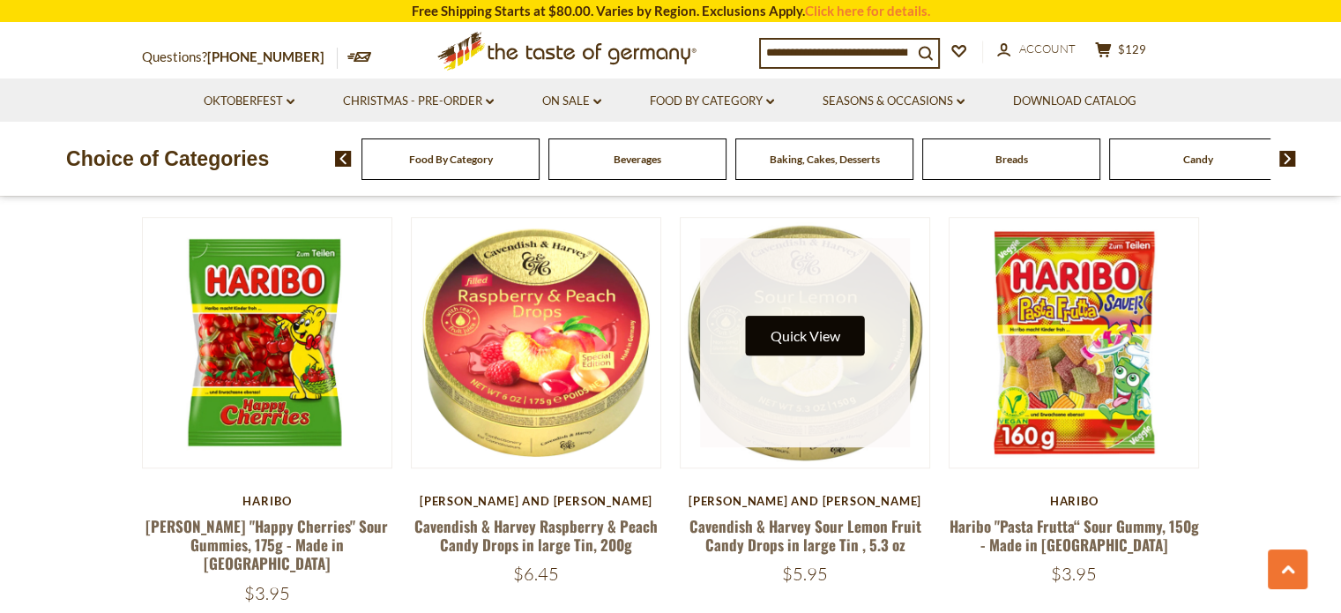
click at [830, 316] on button "Quick View" at bounding box center [805, 336] width 119 height 40
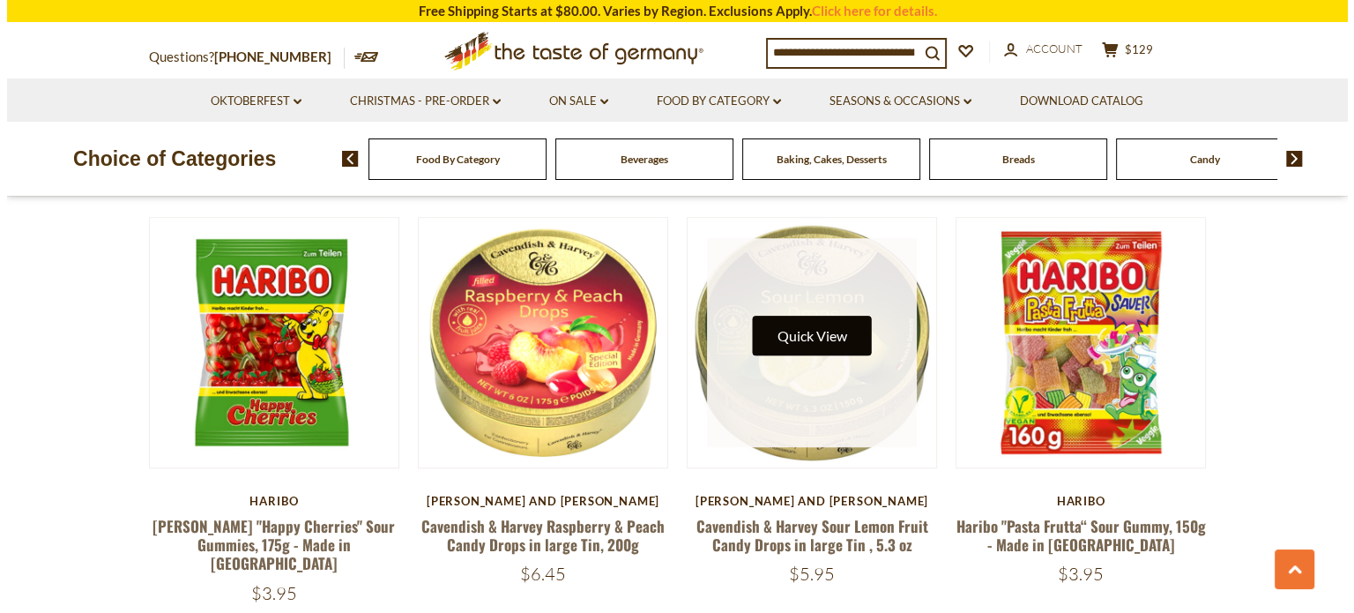
scroll to position [1404, 0]
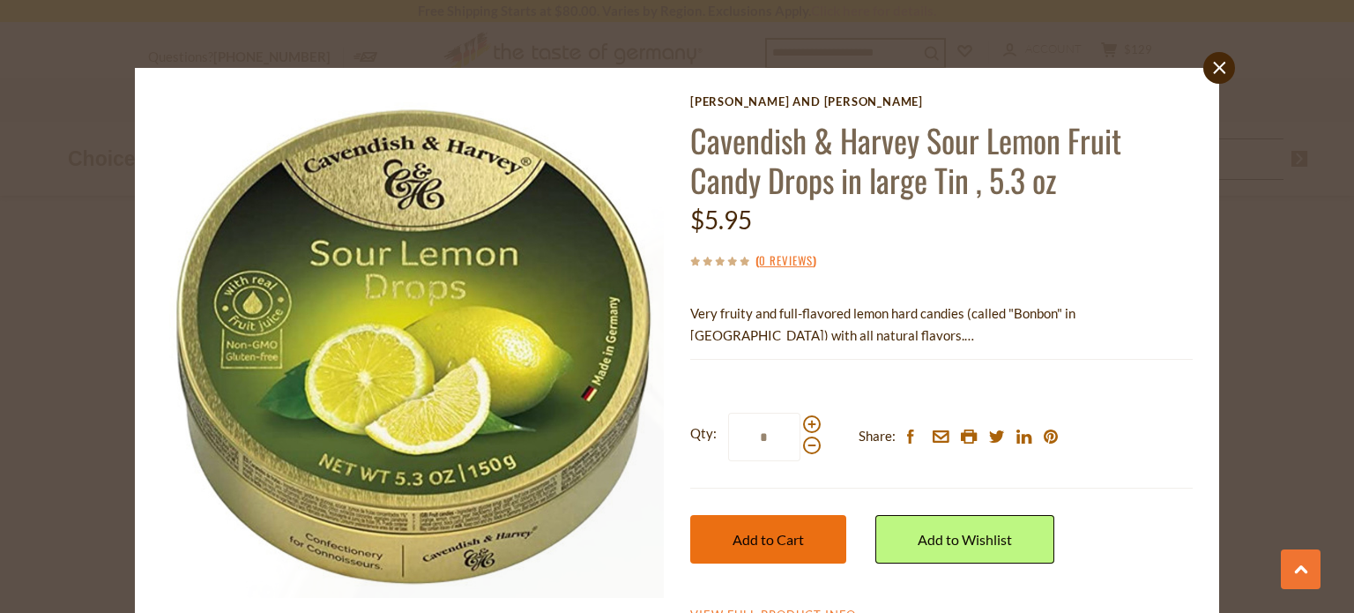
click at [763, 535] on span "Add to Cart" at bounding box center [768, 539] width 71 height 17
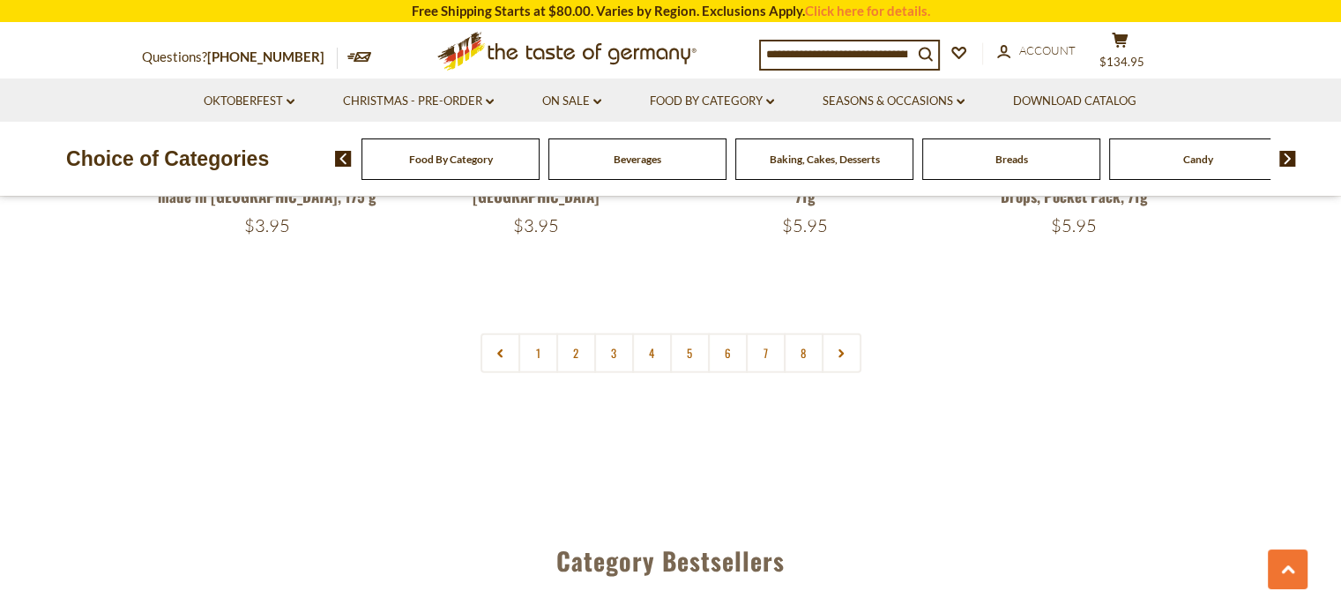
scroll to position [4394, 0]
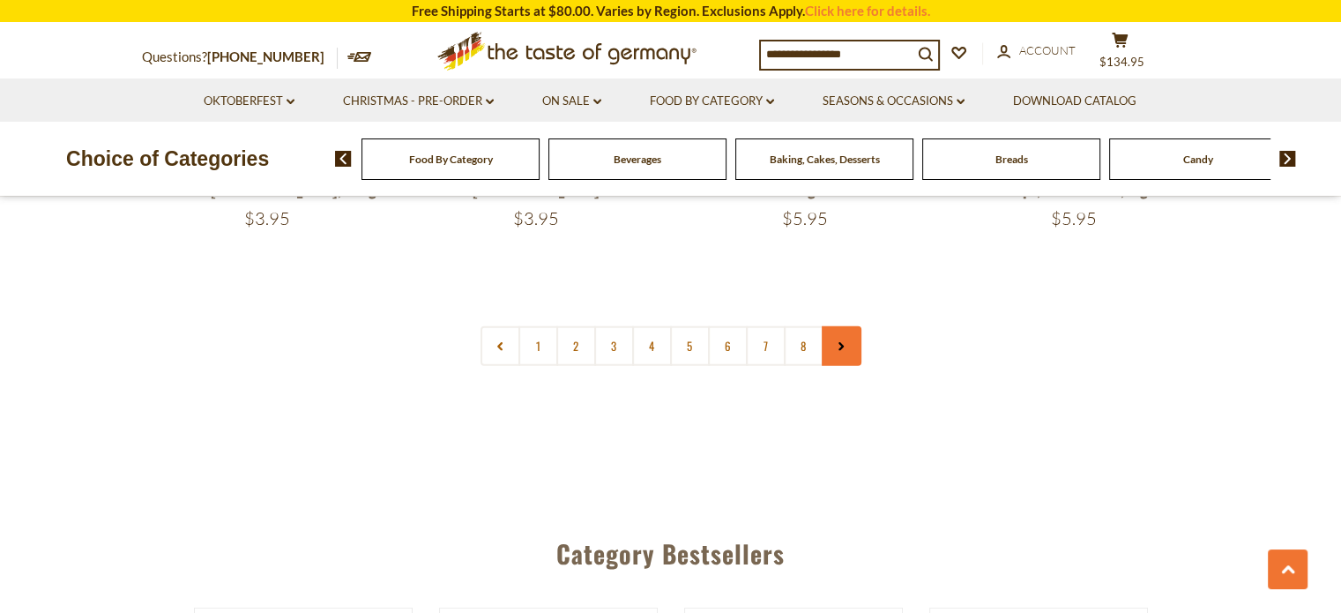
click at [846, 326] on link at bounding box center [842, 346] width 40 height 40
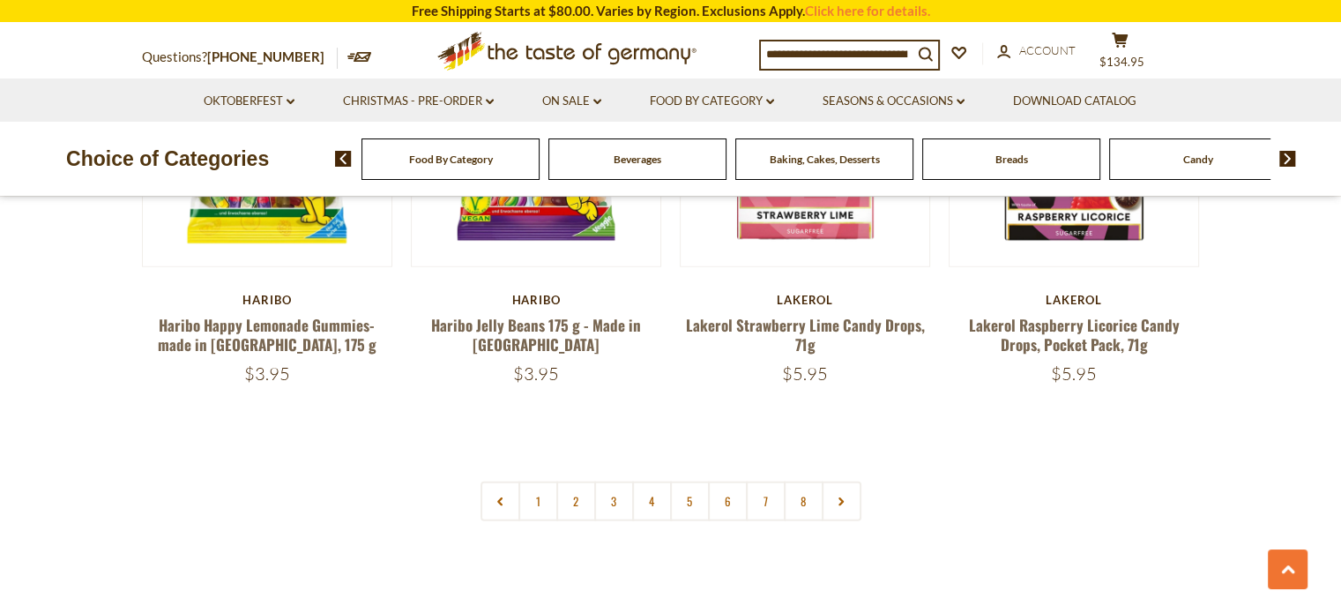
scroll to position [4240, 0]
click at [843, 496] on icon at bounding box center [841, 500] width 11 height 9
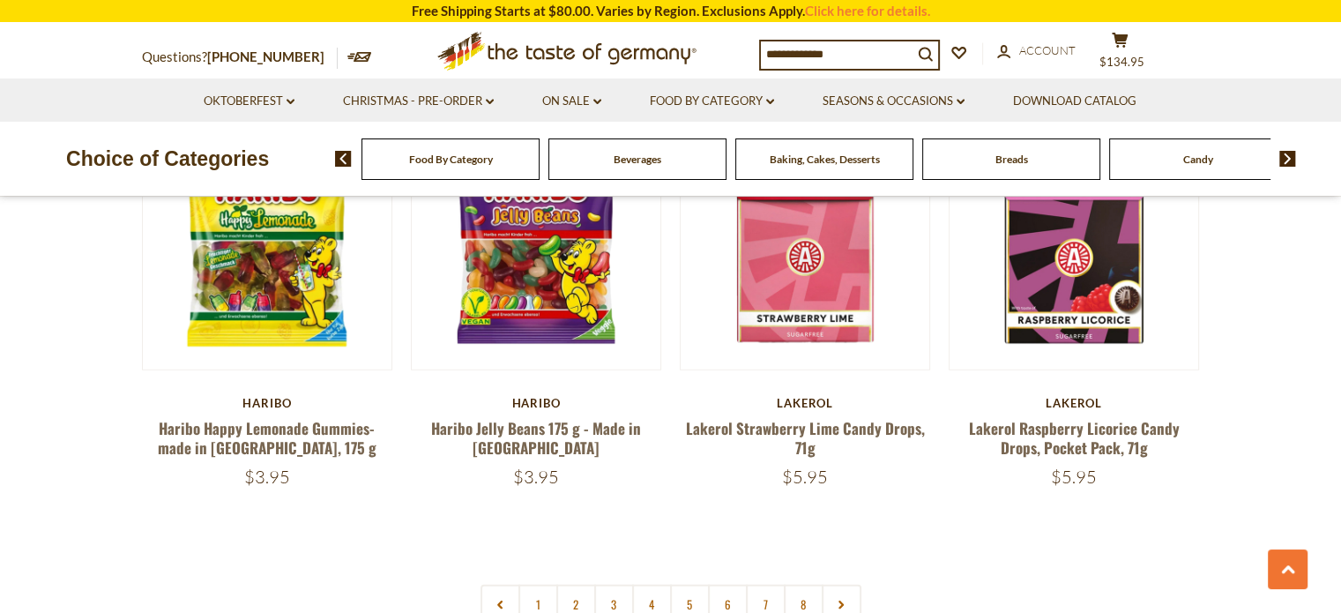
scroll to position [4144, 0]
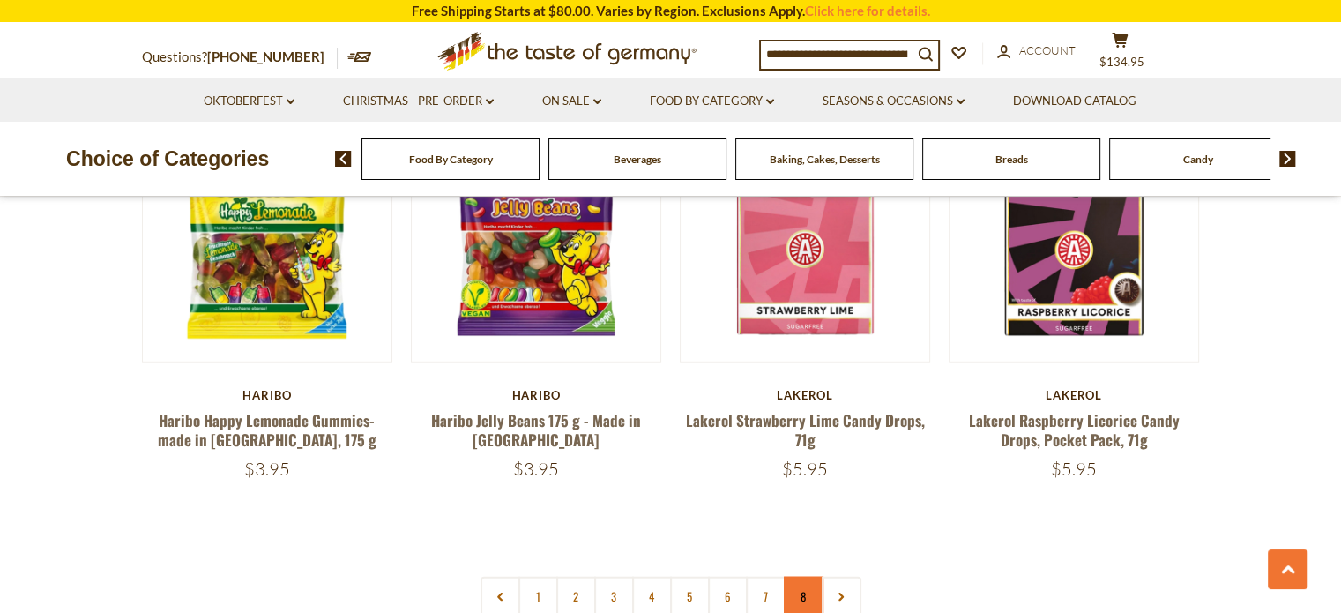
click at [806, 577] on link "8" at bounding box center [804, 597] width 40 height 40
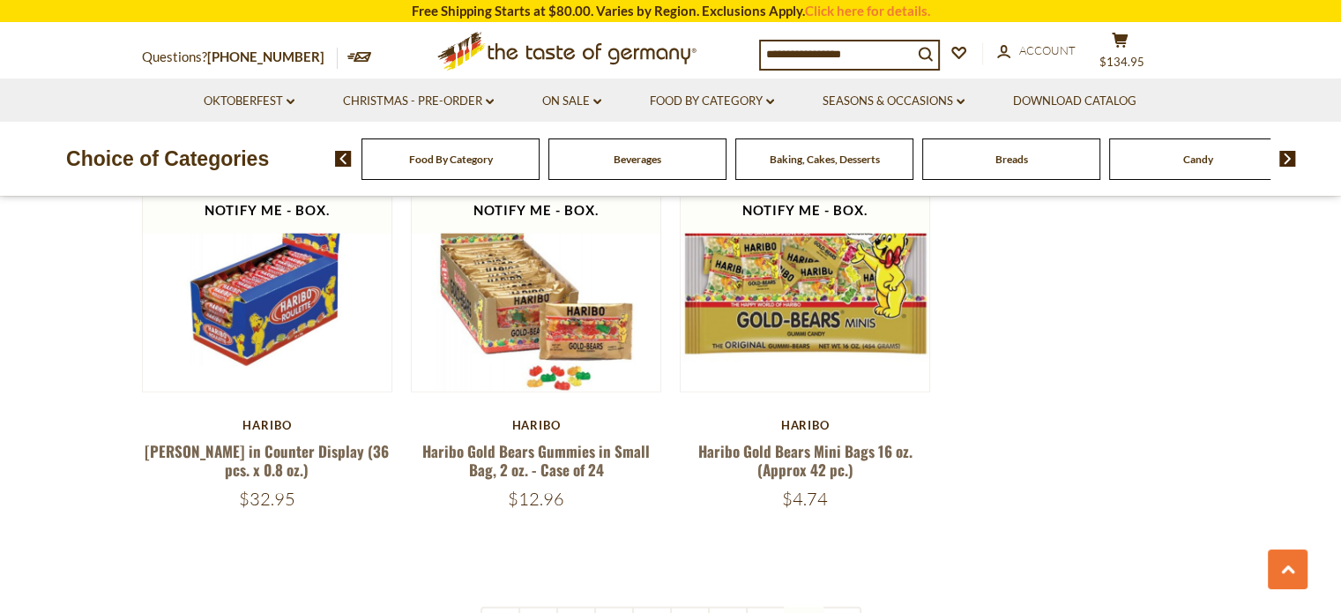
scroll to position [4058, 0]
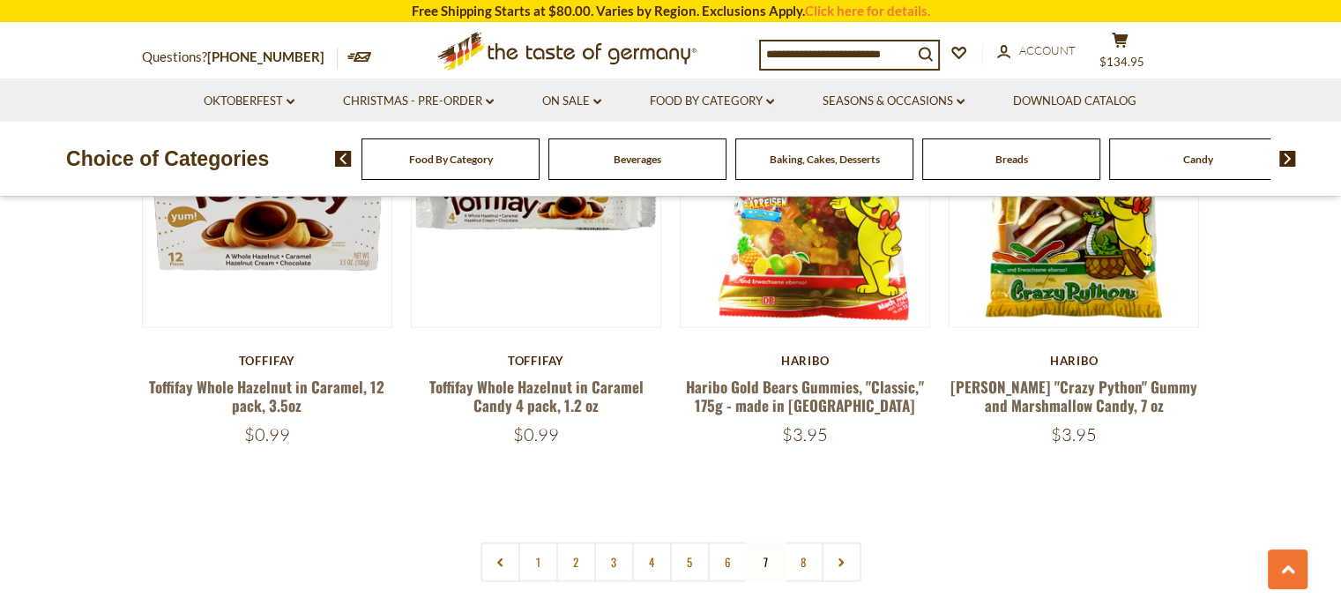
scroll to position [4123, 0]
click at [725, 541] on link "6" at bounding box center [728, 561] width 40 height 40
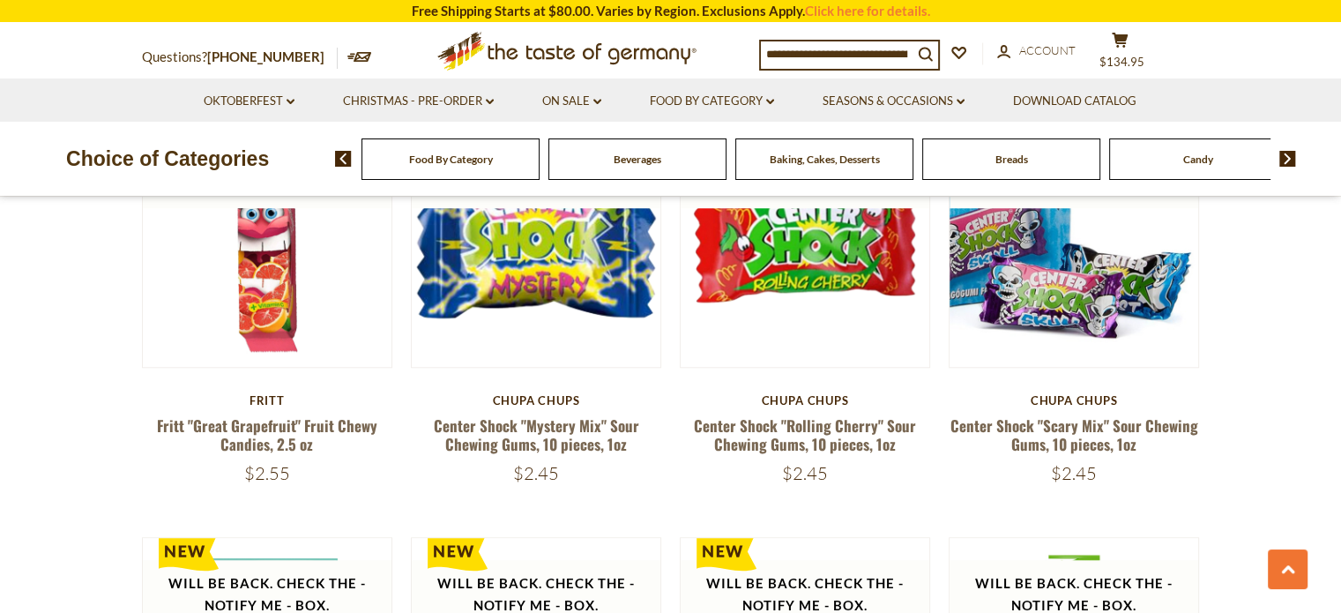
scroll to position [1504, 0]
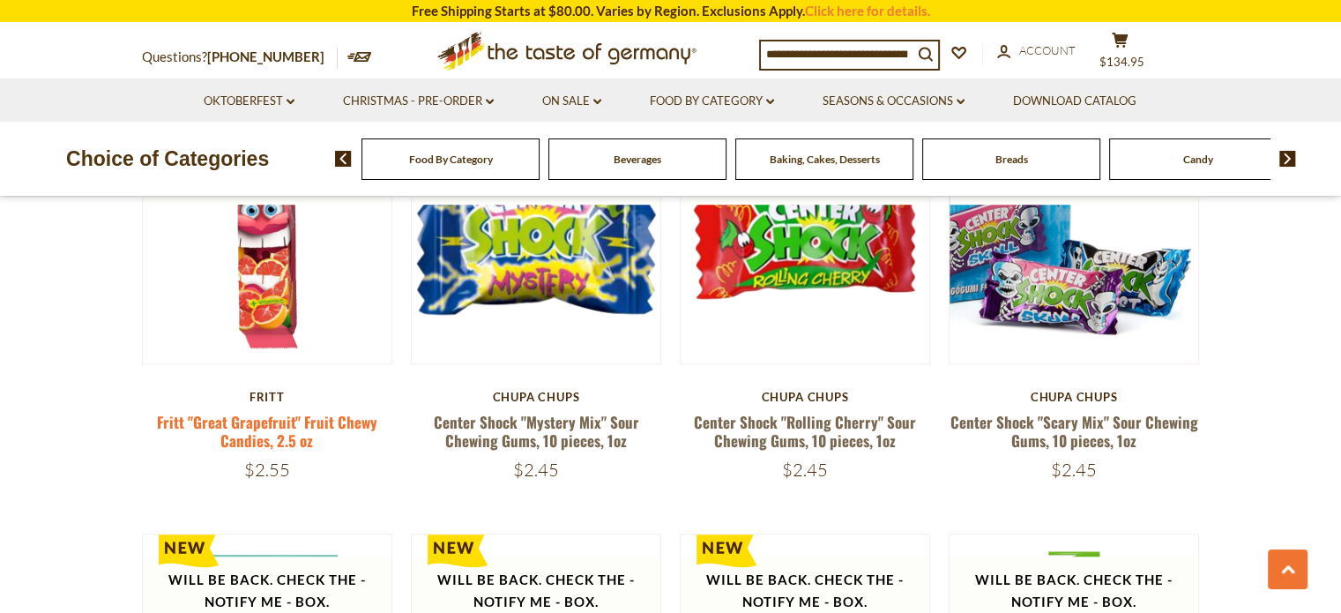
click at [236, 411] on link "Fritt "Great Grapefruit" Fruit Chewy Candies, 2.5 oz" at bounding box center [267, 431] width 220 height 41
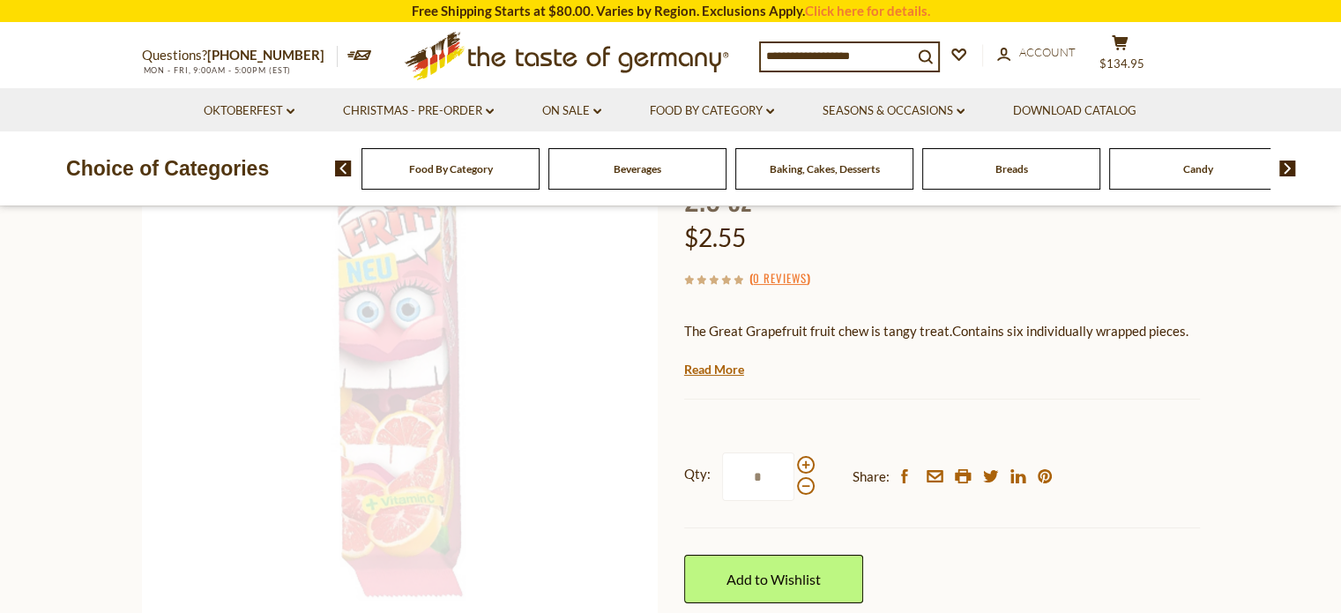
scroll to position [190, 0]
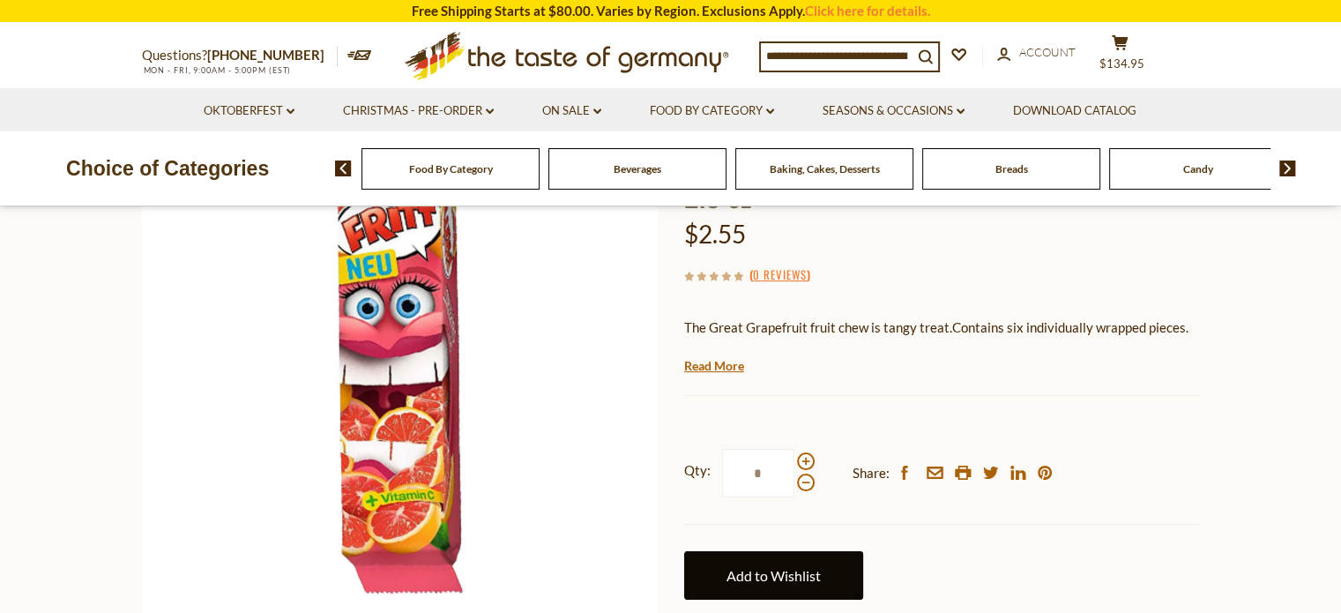
click at [745, 563] on link "Add to Wishlist" at bounding box center [773, 575] width 179 height 48
click at [774, 574] on link "Add to Wishlist" at bounding box center [773, 575] width 179 height 48
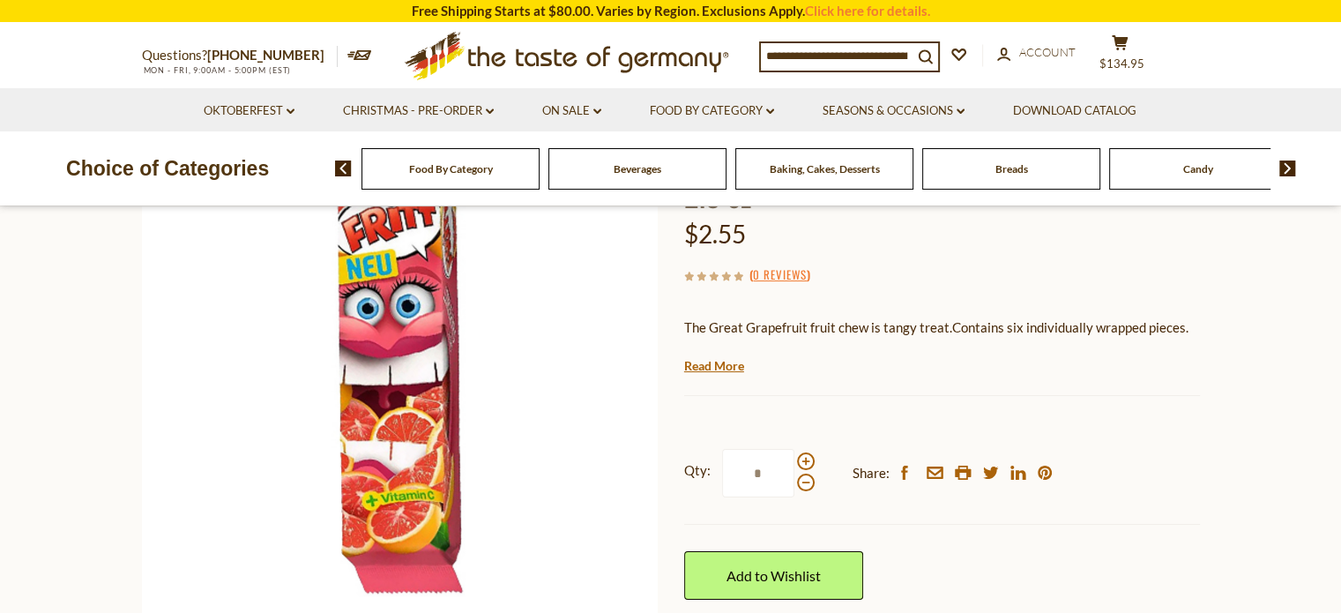
click at [838, 605] on div "Add to Wishlist 2buy" at bounding box center [773, 575] width 179 height 101
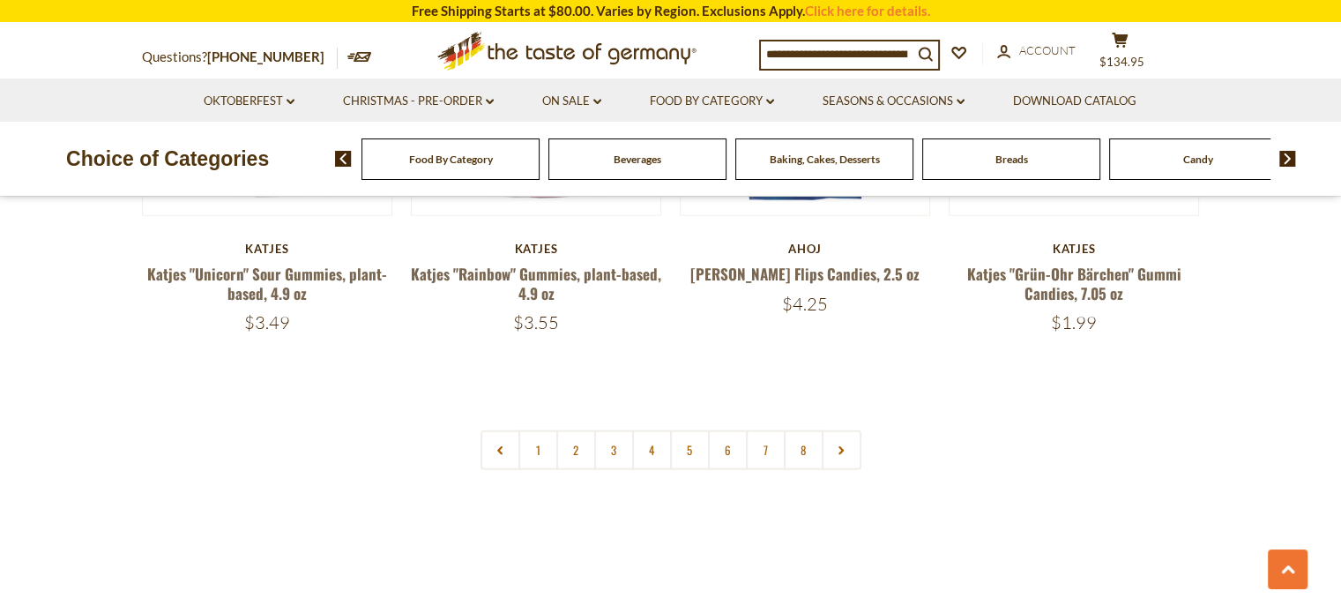
scroll to position [4220, 0]
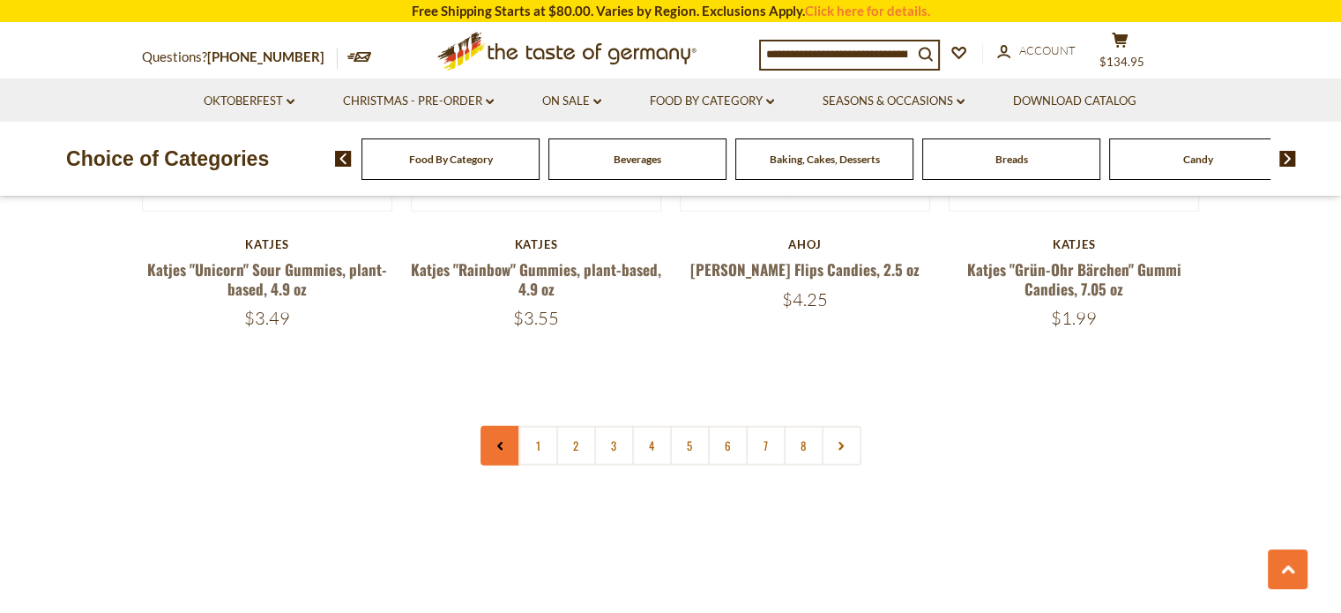
click at [504, 442] on icon at bounding box center [500, 446] width 11 height 9
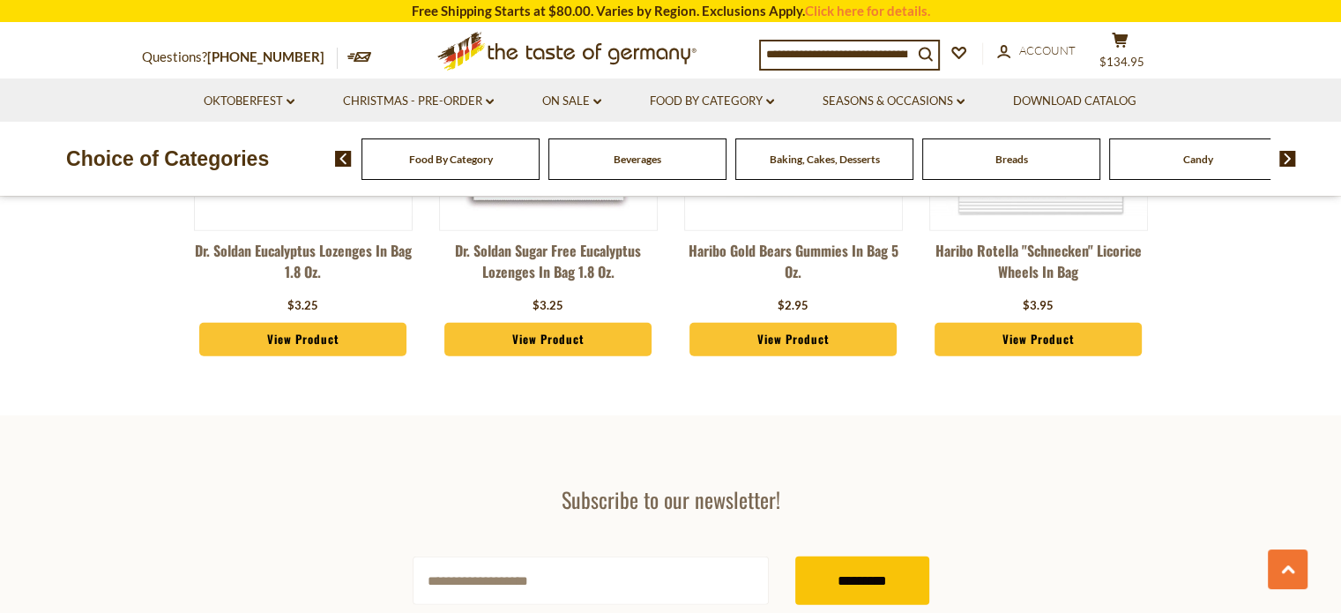
scroll to position [4939, 0]
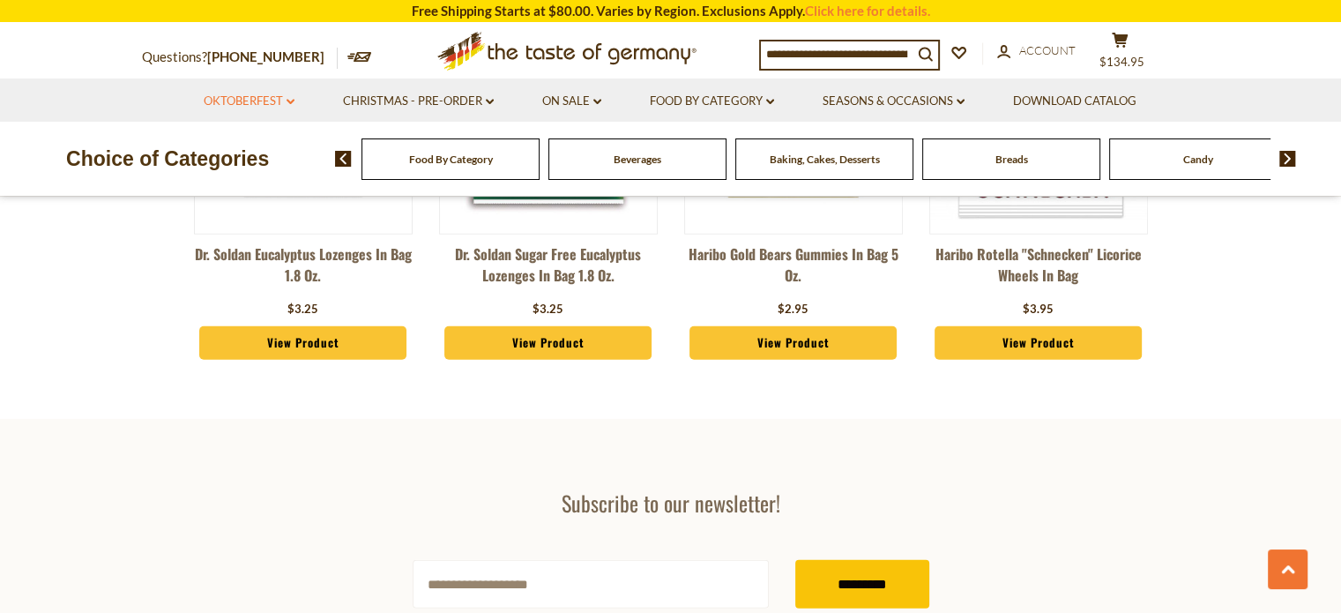
click at [246, 101] on link "Oktoberfest dropdown_arrow" at bounding box center [249, 101] width 91 height 19
click at [245, 146] on link "All Oktoberfest" at bounding box center [239, 147] width 91 height 16
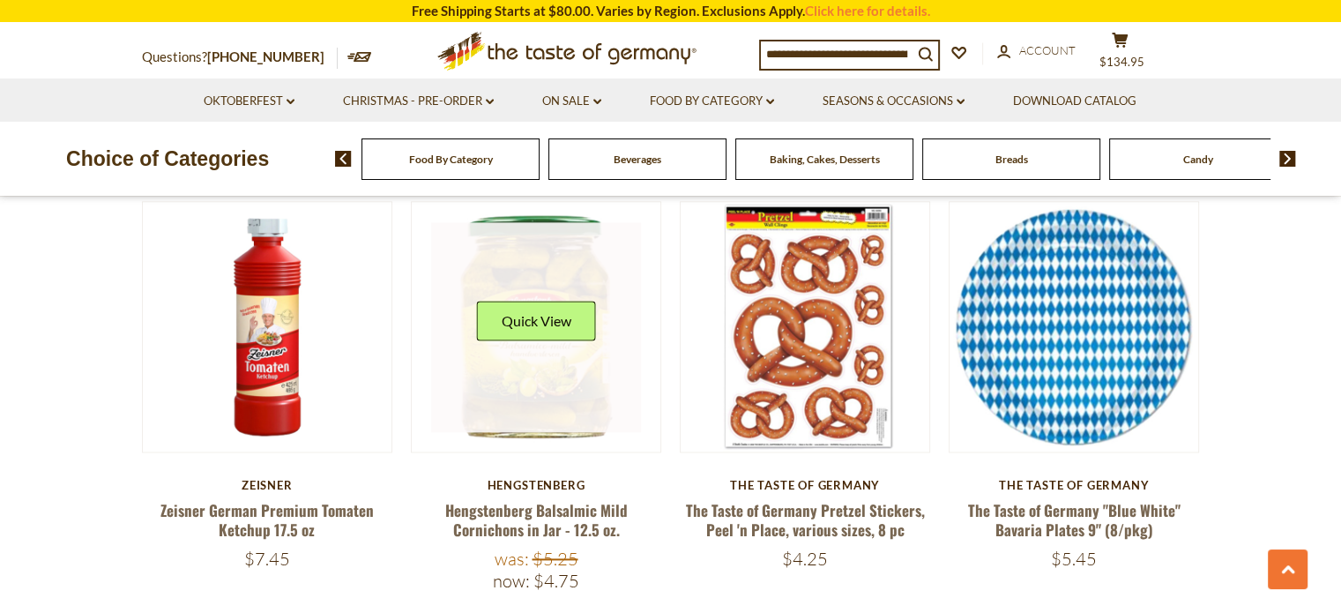
scroll to position [2294, 0]
click at [517, 306] on button "Quick View" at bounding box center [535, 322] width 119 height 40
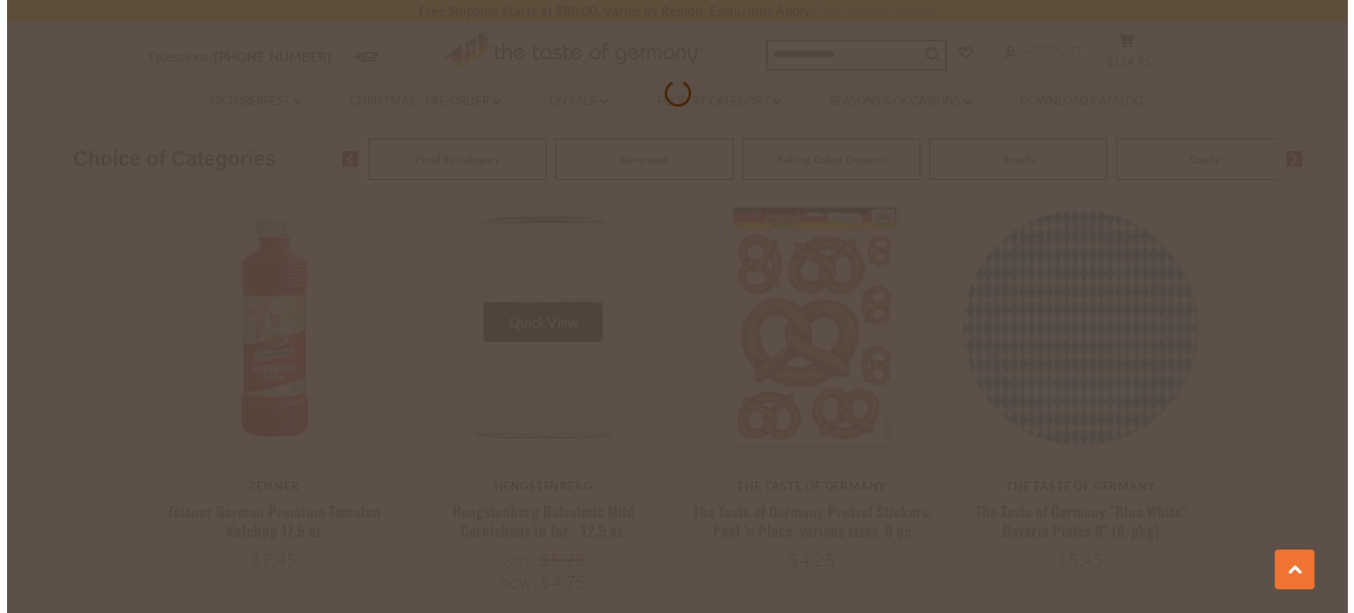
scroll to position [2298, 0]
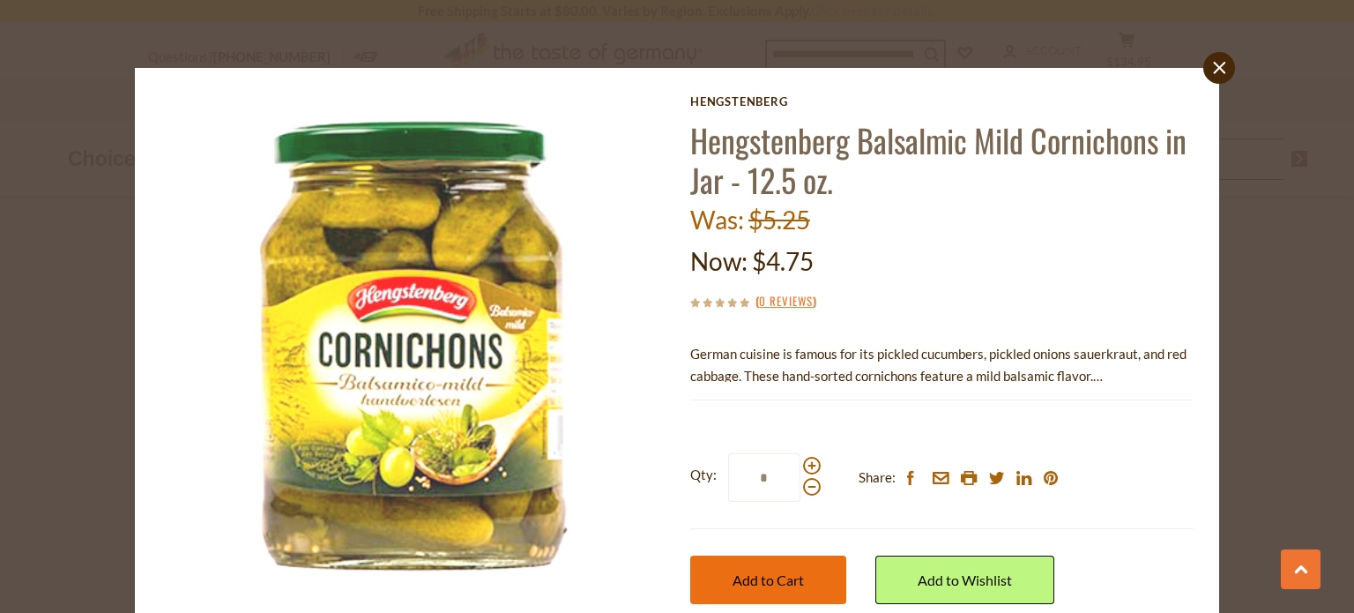
click at [758, 583] on span "Add to Cart" at bounding box center [768, 579] width 71 height 17
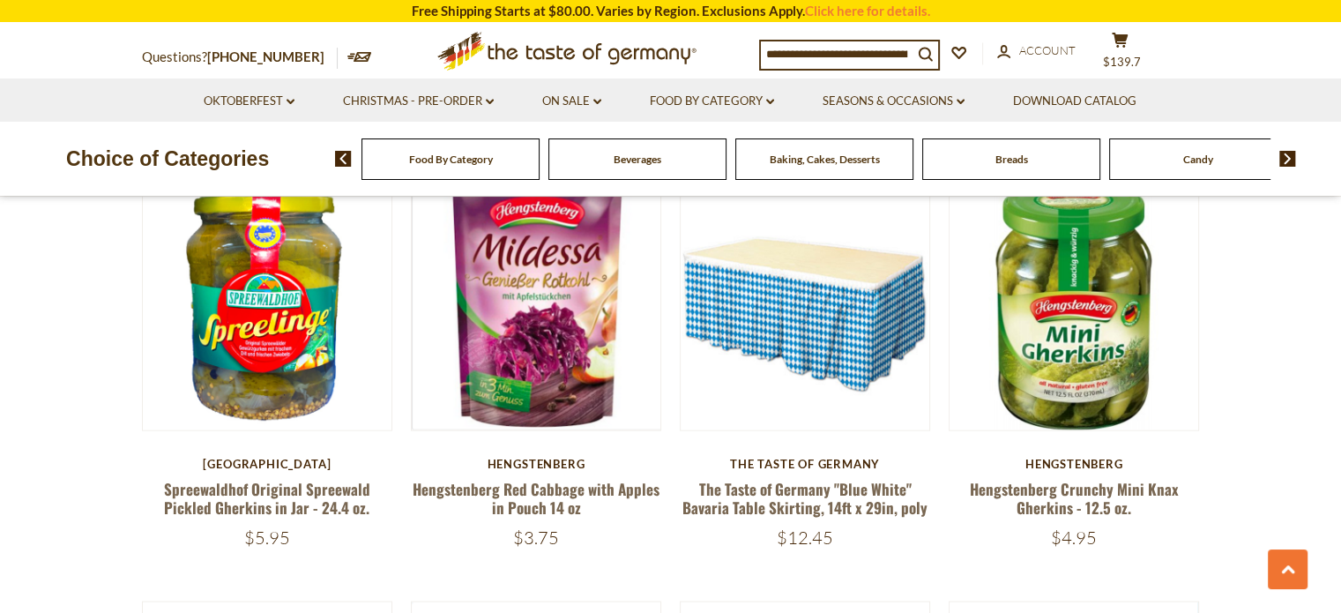
scroll to position [3622, 0]
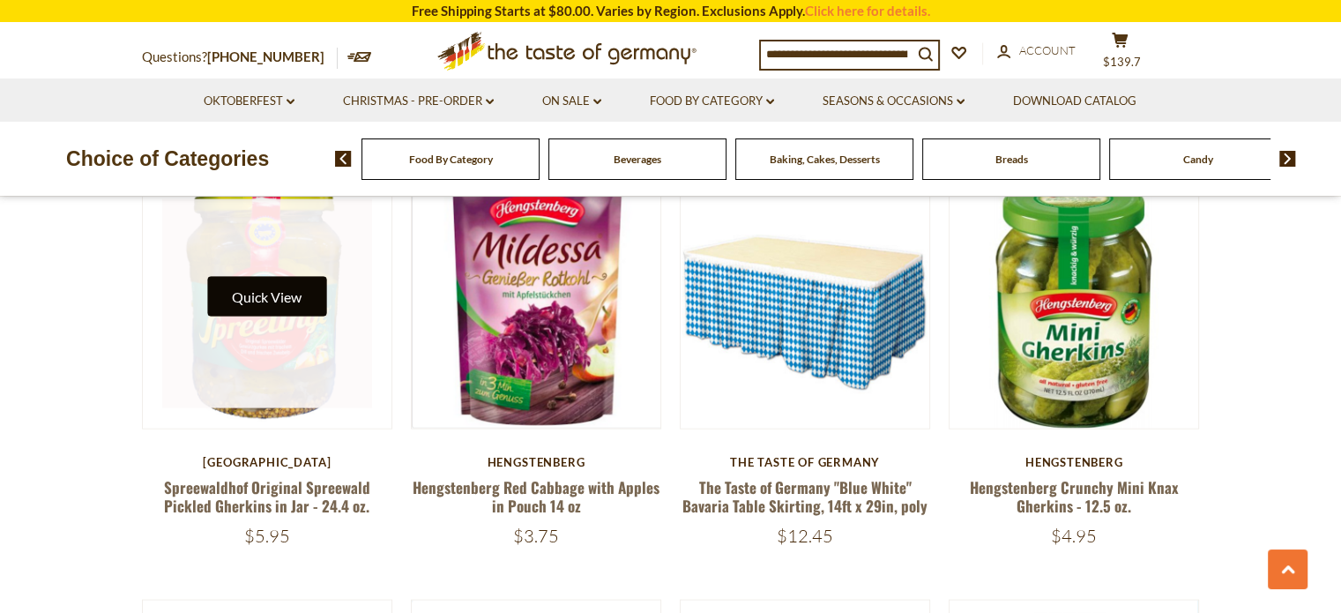
click at [268, 289] on button "Quick View" at bounding box center [266, 297] width 119 height 40
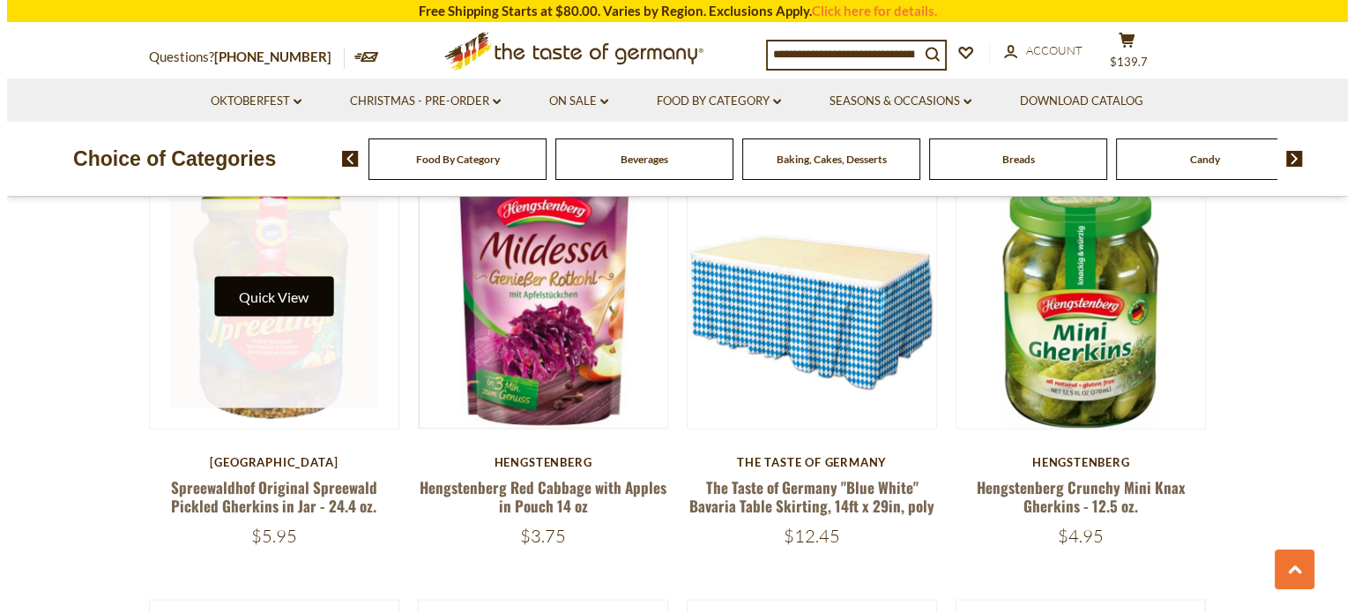
scroll to position [3625, 0]
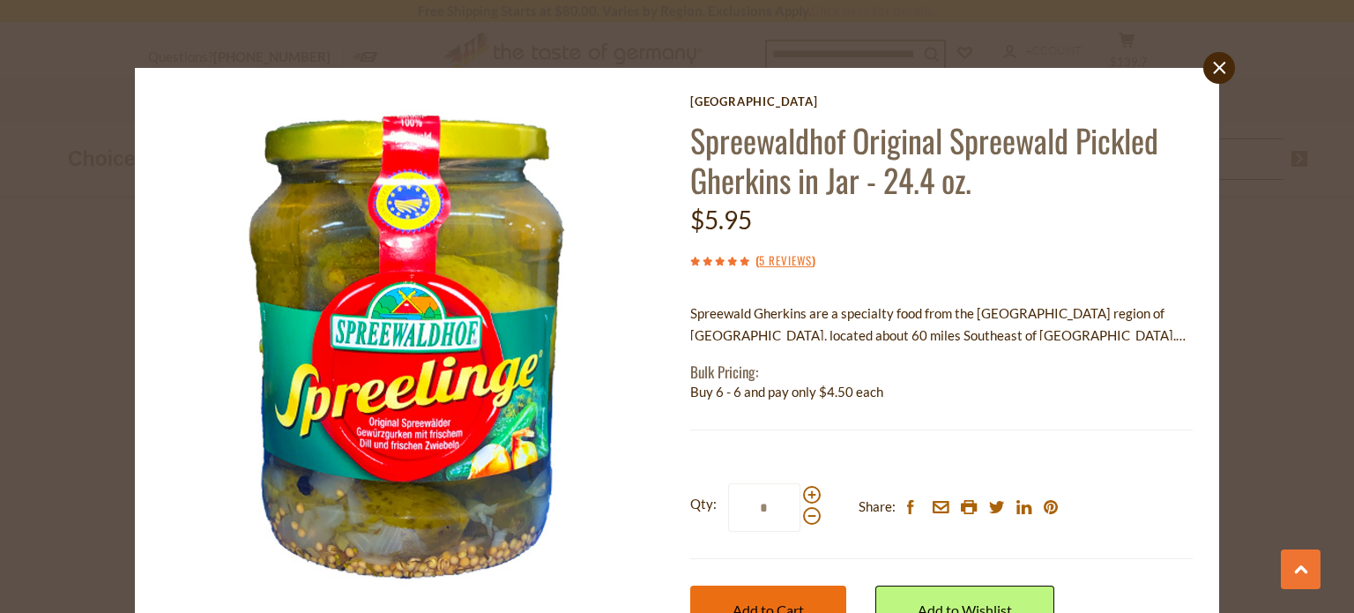
click at [793, 597] on button "Add to Cart" at bounding box center [768, 609] width 156 height 48
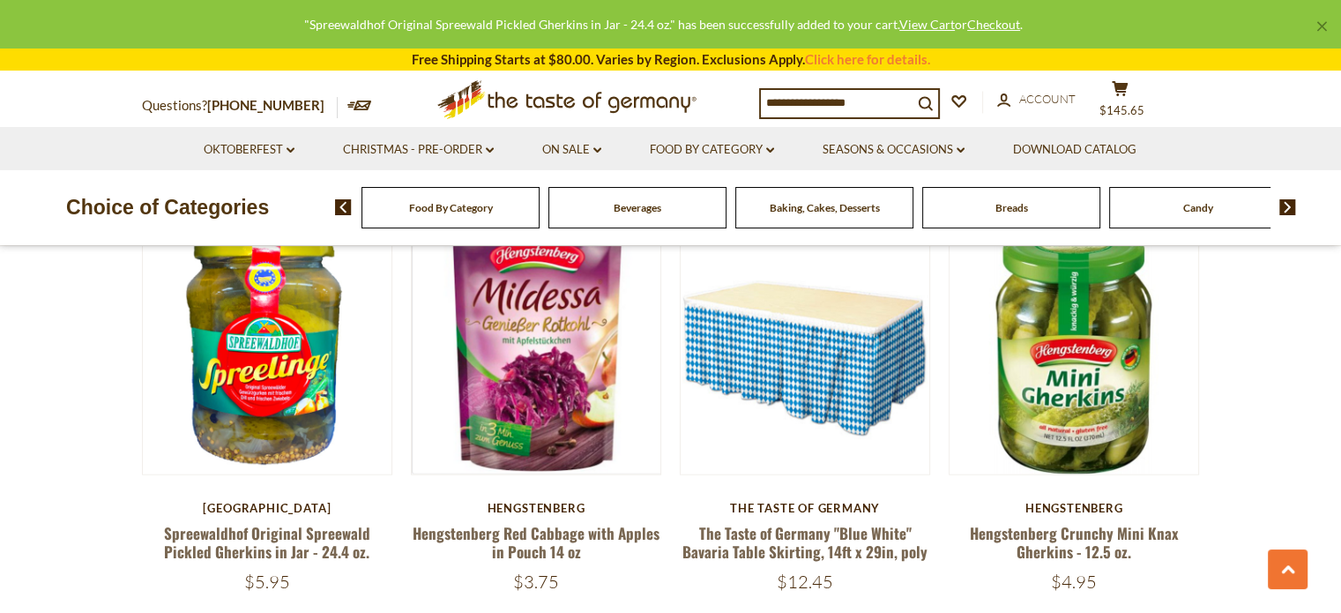
scroll to position [3579, 0]
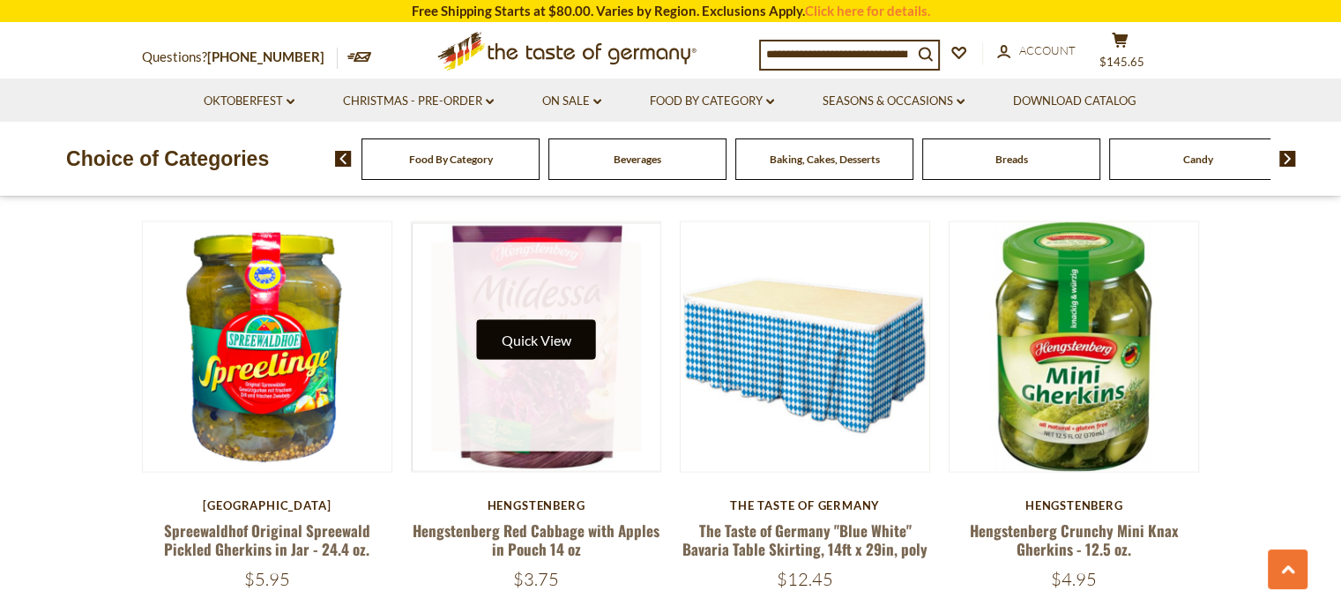
click at [540, 320] on button "Quick View" at bounding box center [535, 340] width 119 height 40
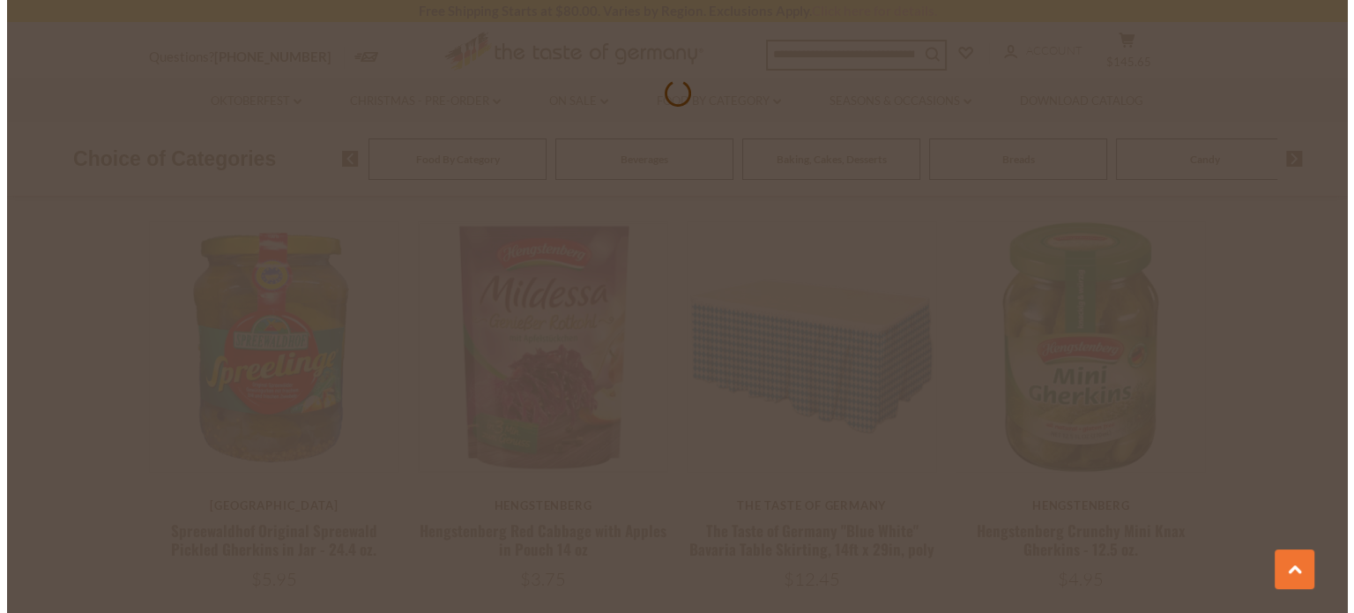
scroll to position [3582, 0]
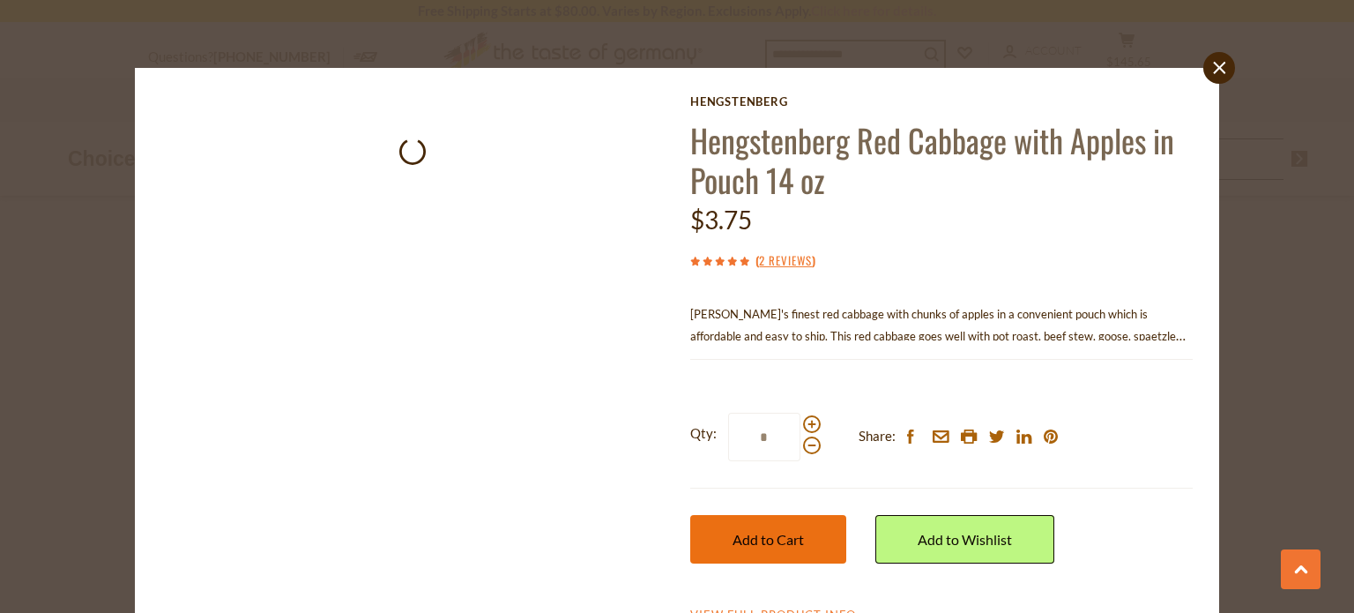
click at [765, 528] on button "Add to Cart" at bounding box center [768, 539] width 156 height 48
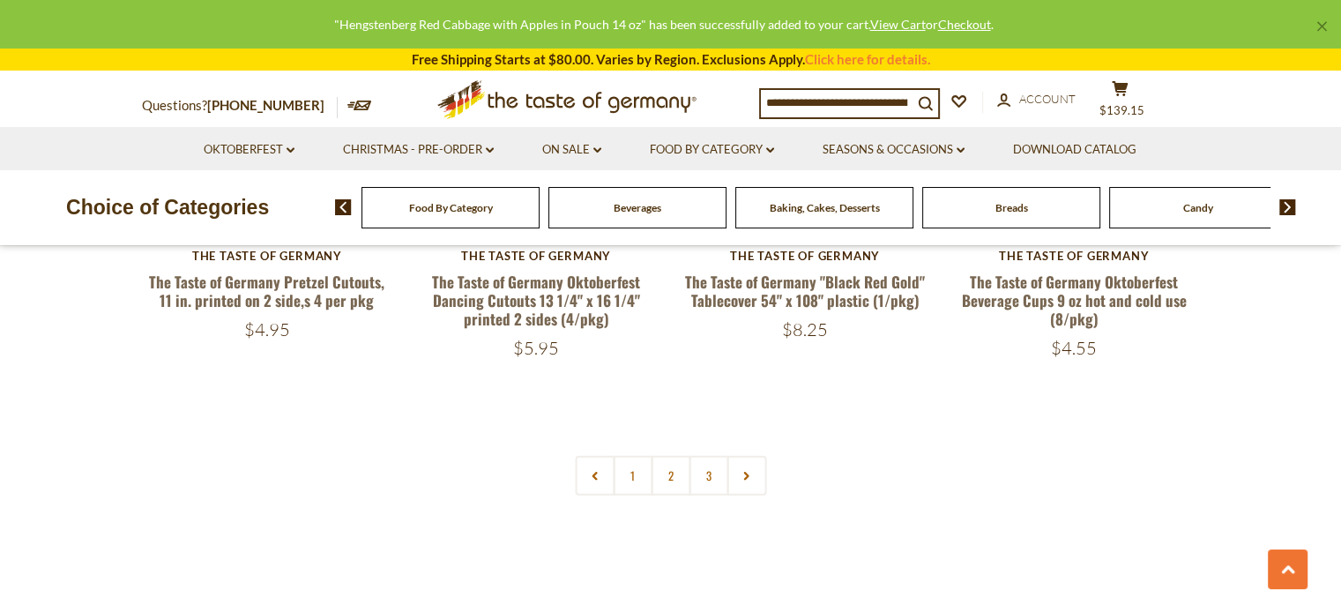
scroll to position [4248, 0]
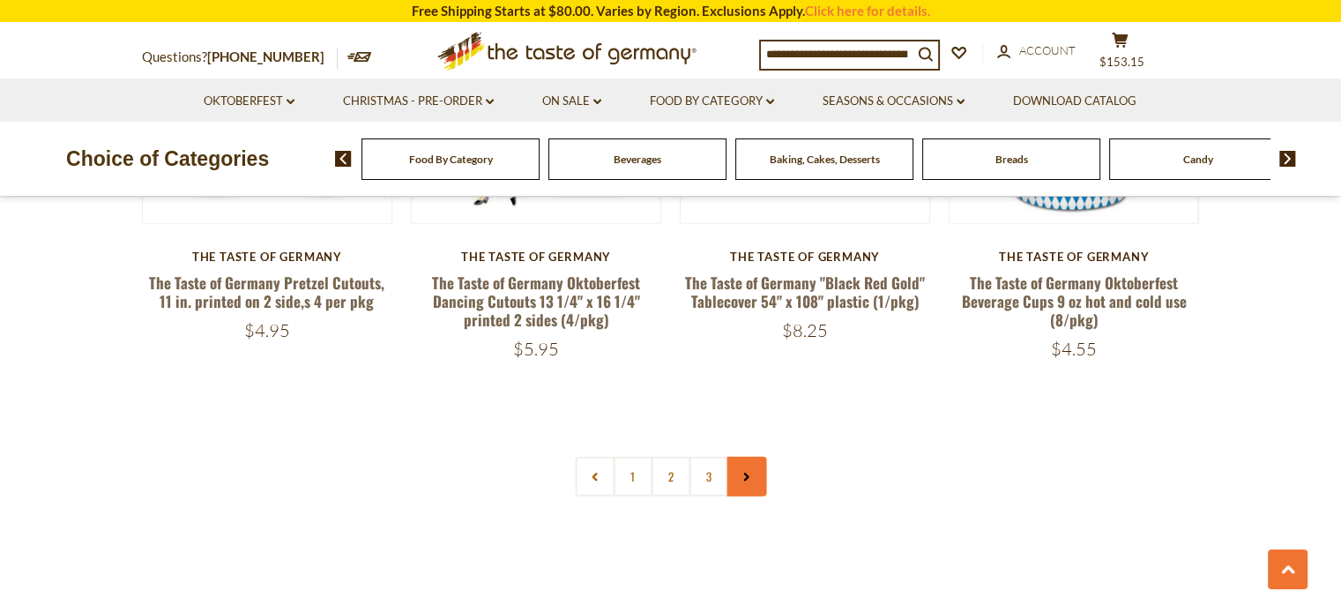
click at [749, 457] on link at bounding box center [746, 477] width 40 height 40
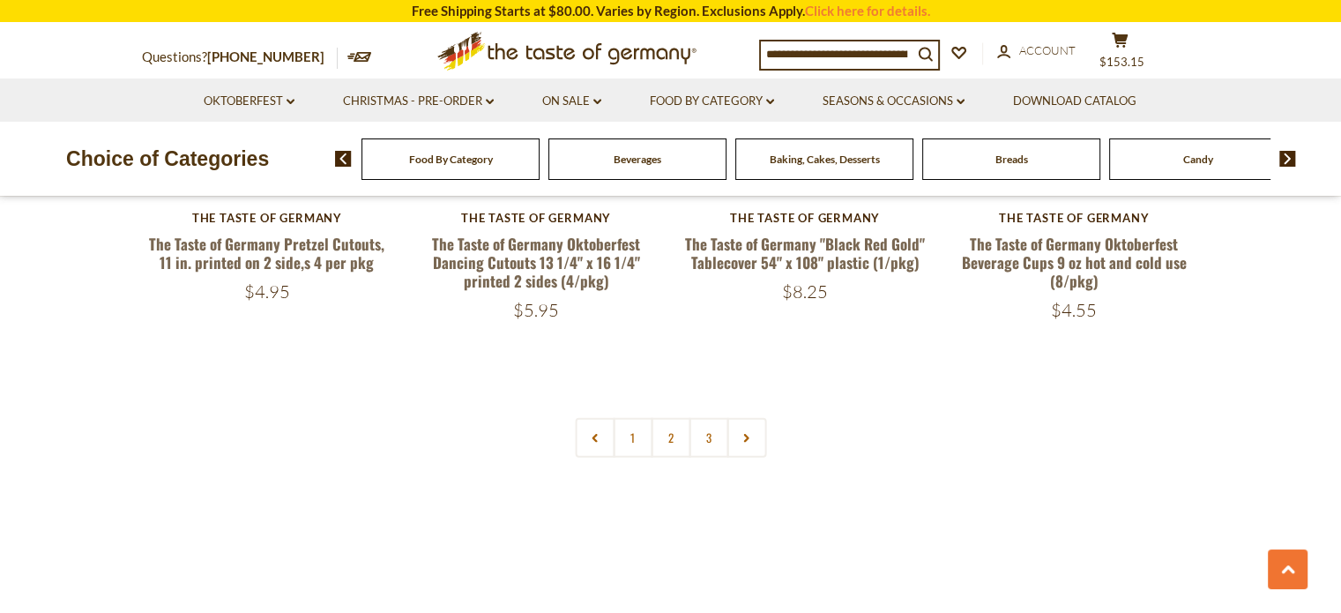
scroll to position [4214, 0]
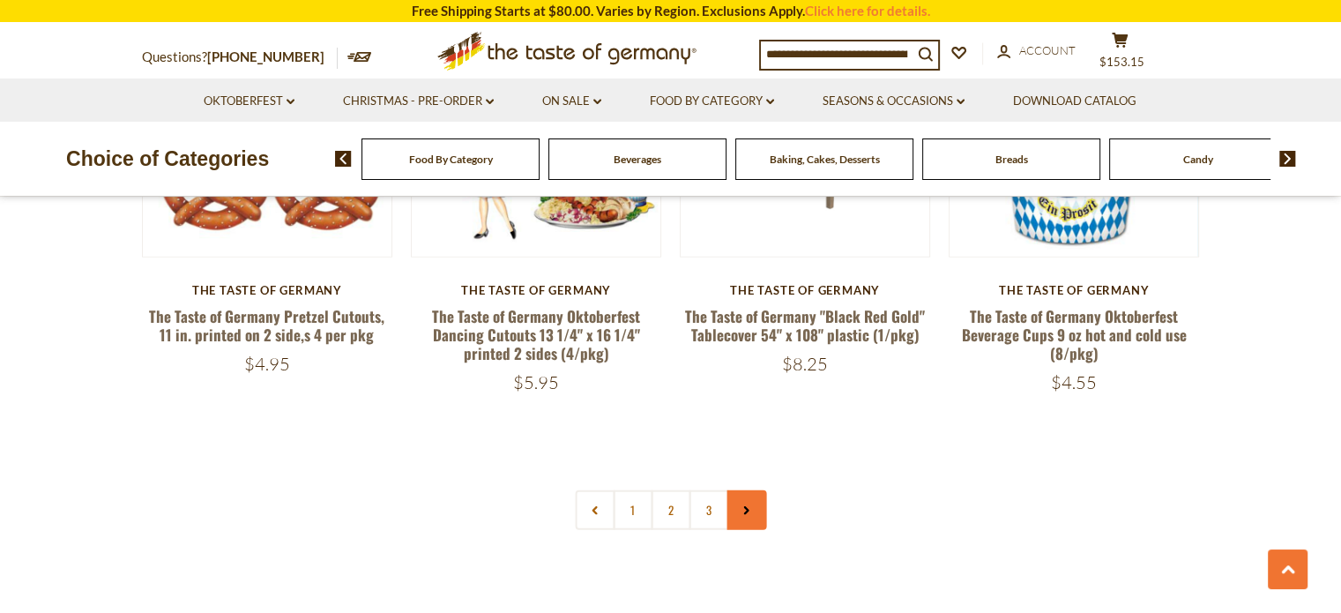
click at [746, 497] on link at bounding box center [746, 510] width 40 height 40
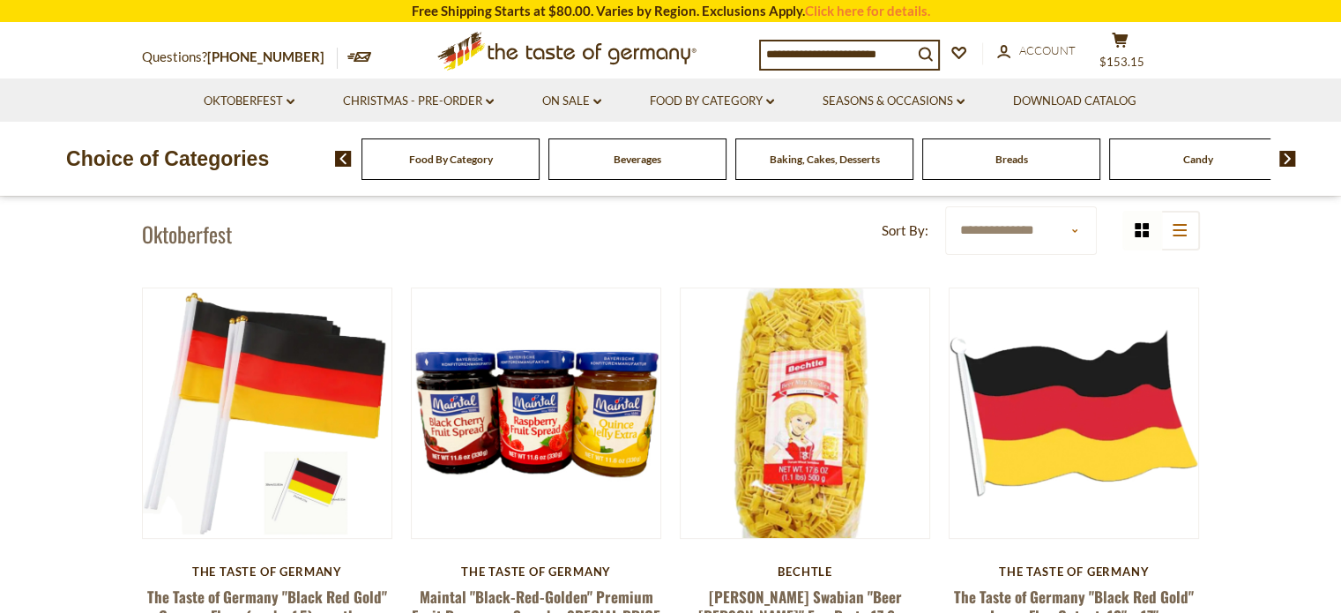
scroll to position [446, 0]
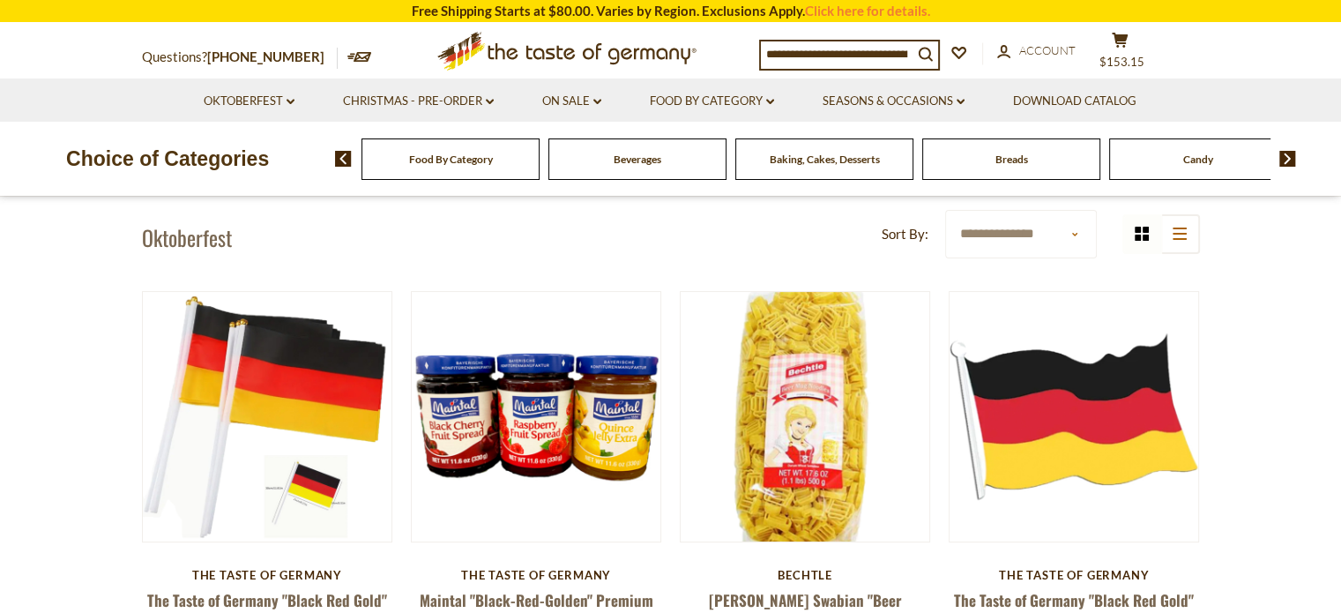
click at [540, 168] on div "Baking, Cakes, Desserts" at bounding box center [450, 158] width 178 height 41
click at [1292, 169] on div "Food By Category [GEOGRAPHIC_DATA] Baking, Cakes, Desserts Breads Candy Cereal …" at bounding box center [838, 159] width 1006 height 42
click at [1285, 153] on img at bounding box center [1287, 159] width 17 height 16
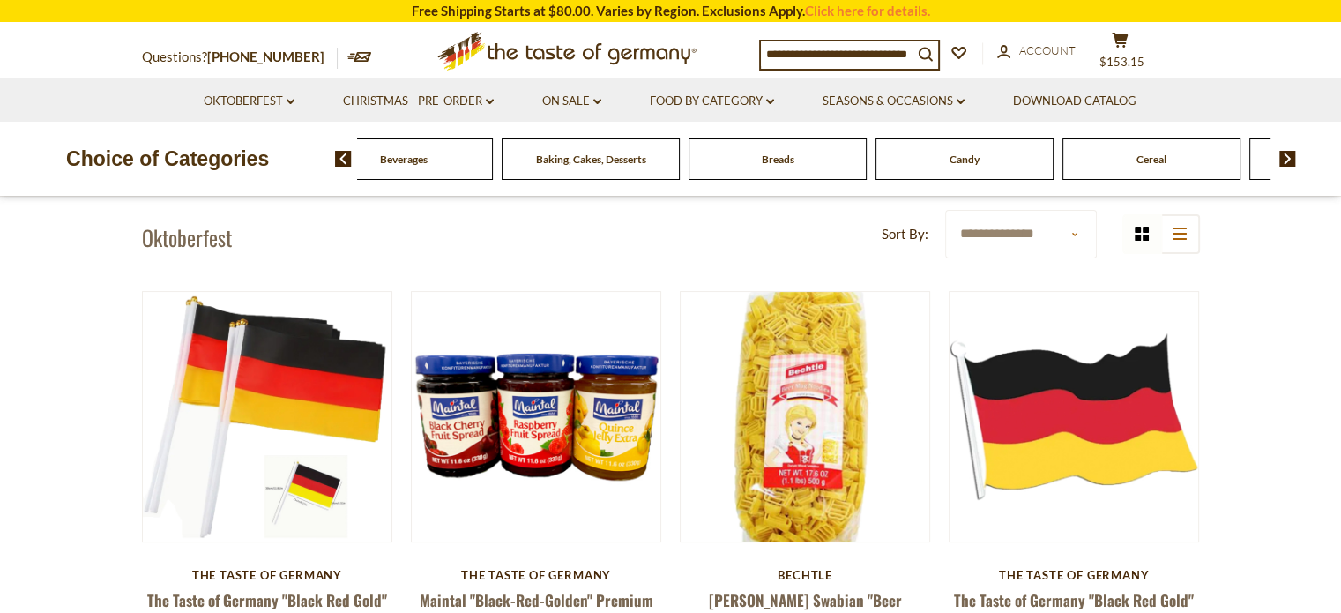
click at [1285, 153] on img at bounding box center [1287, 159] width 17 height 16
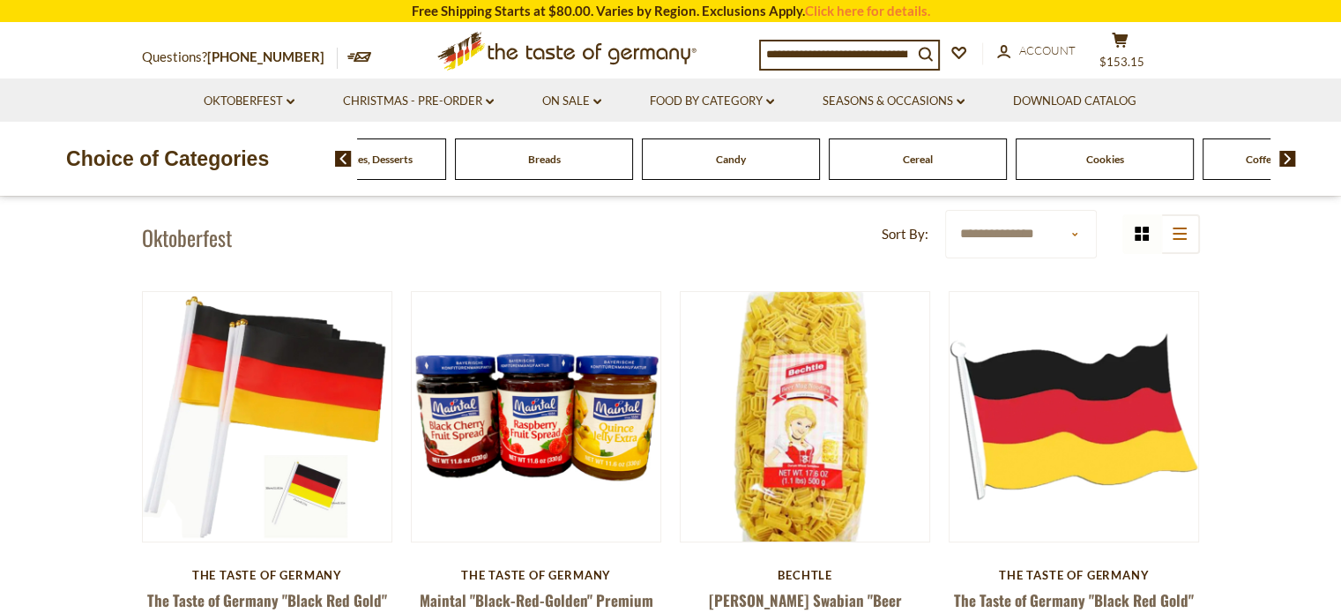
click at [1285, 153] on img at bounding box center [1287, 159] width 17 height 16
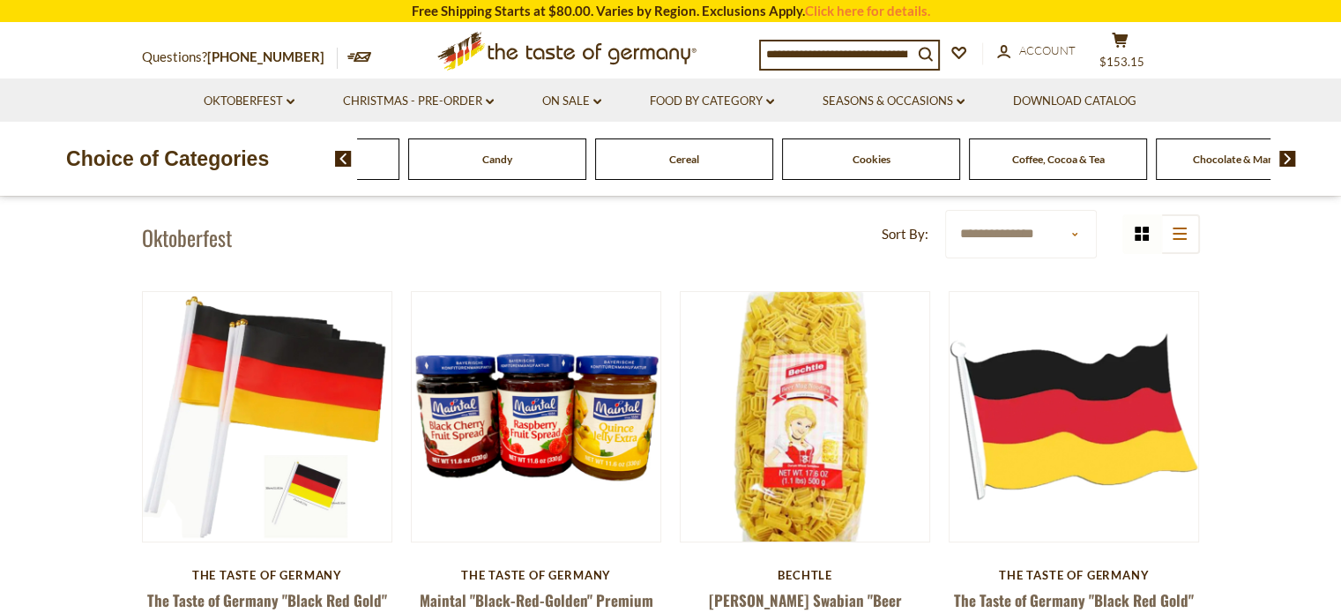
click at [1285, 153] on img at bounding box center [1287, 159] width 17 height 16
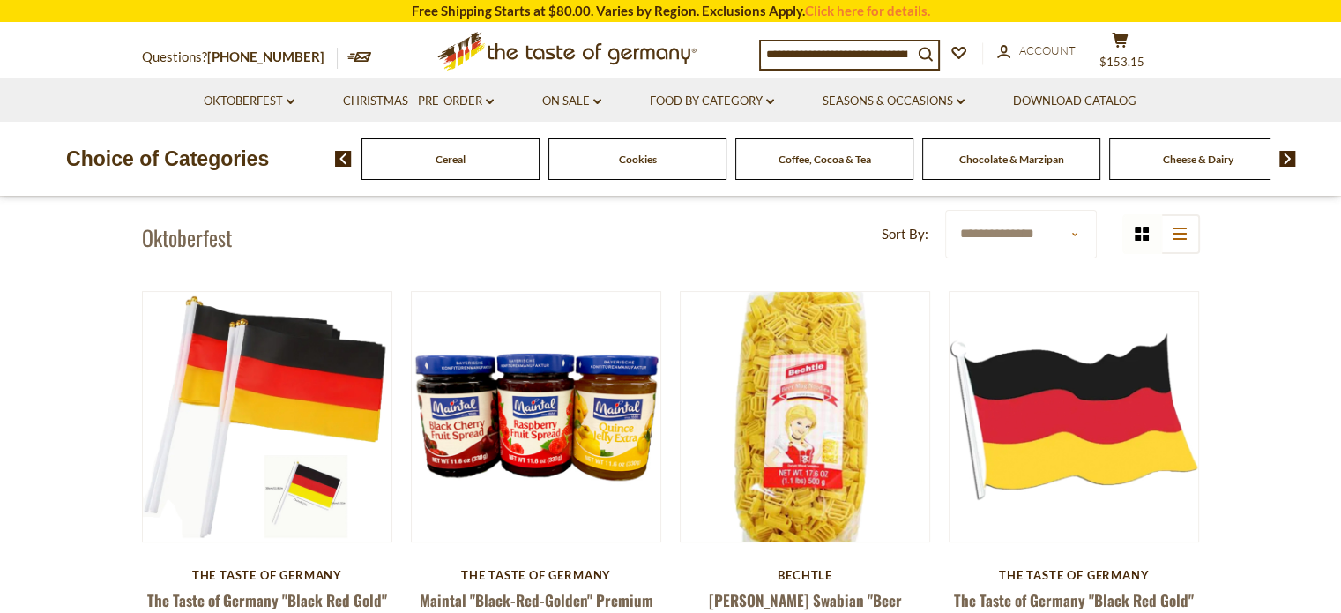
click at [1285, 153] on img at bounding box center [1287, 159] width 17 height 16
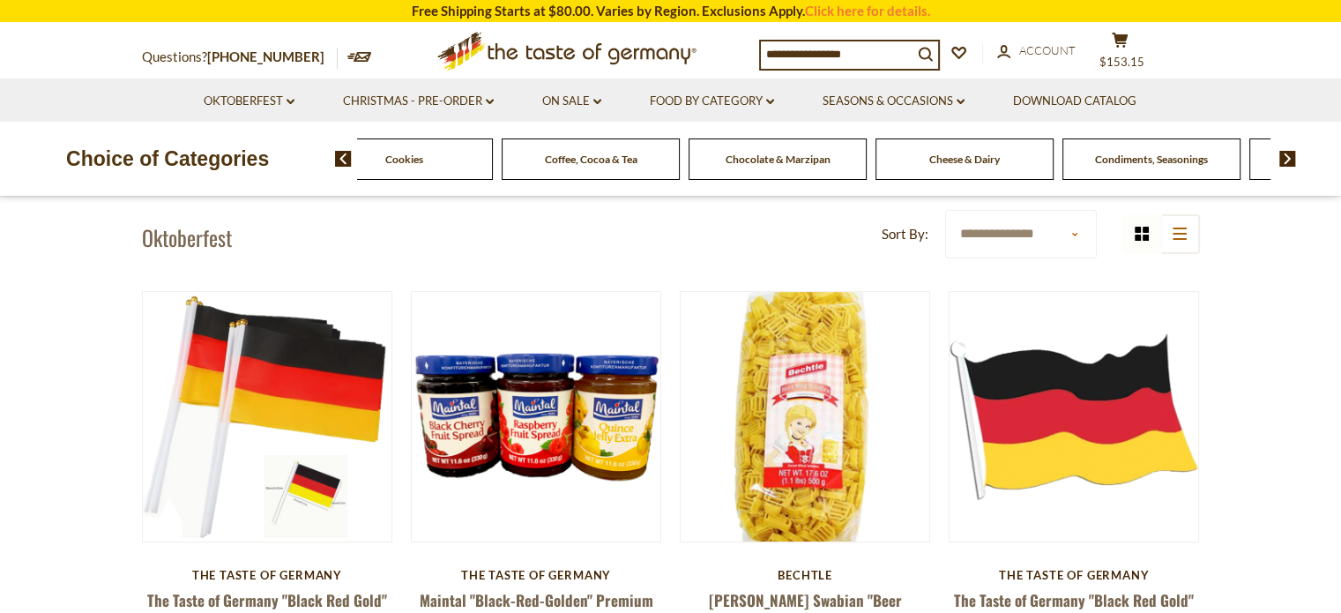
click at [966, 164] on span "Cheese & Dairy" at bounding box center [964, 159] width 71 height 13
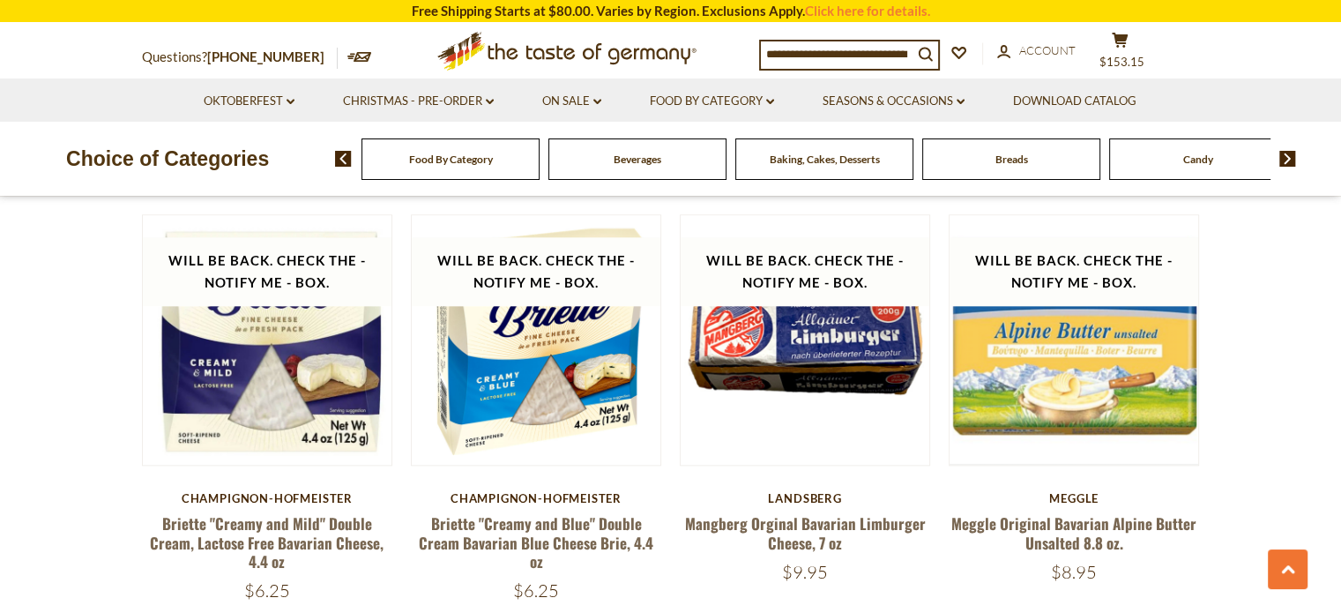
scroll to position [1823, 0]
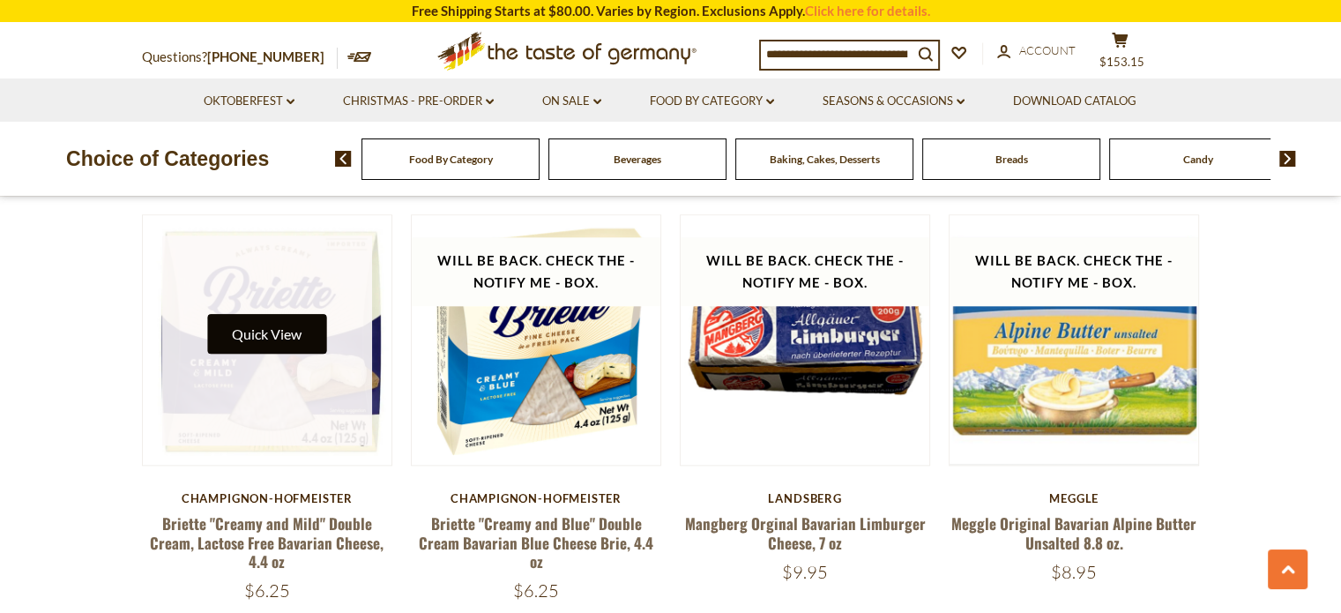
click at [279, 334] on button "Quick View" at bounding box center [266, 334] width 119 height 40
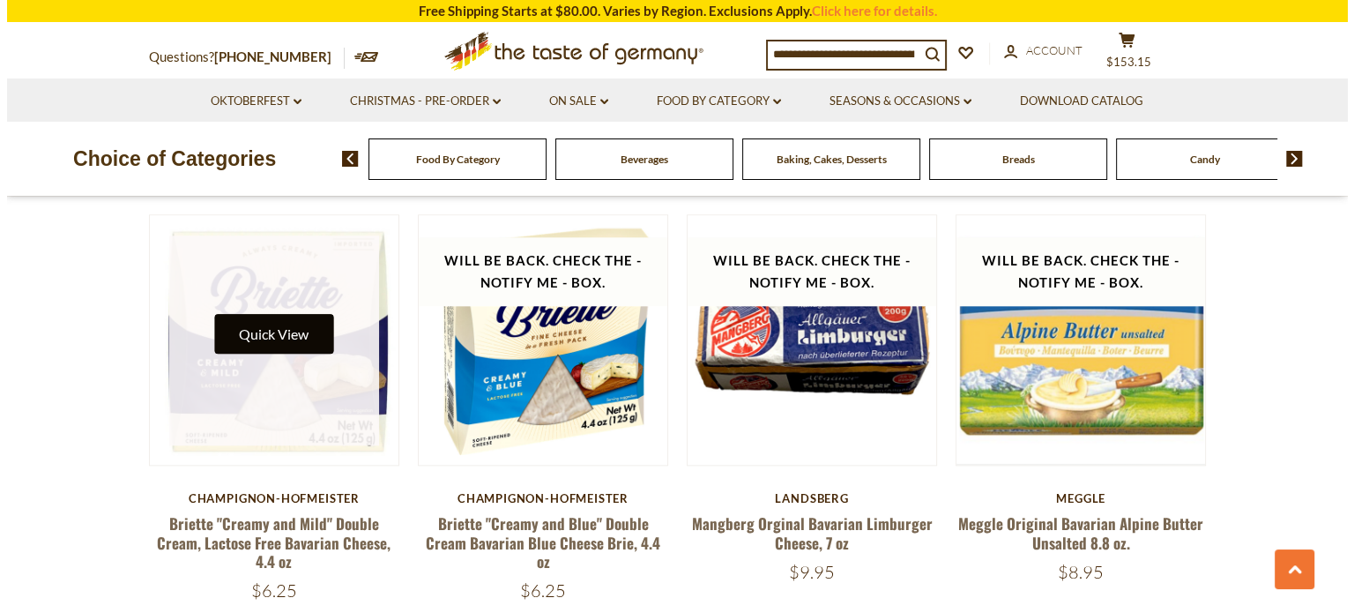
scroll to position [1827, 0]
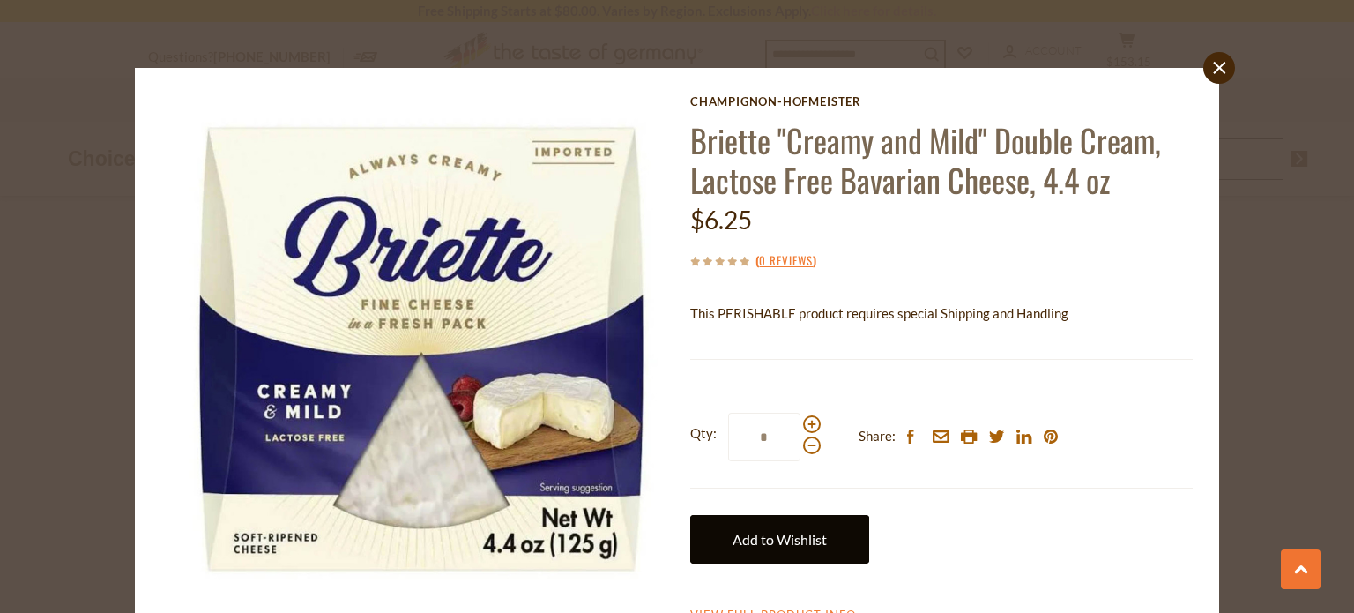
click at [731, 533] on link "Add to Wishlist" at bounding box center [779, 539] width 179 height 48
click at [748, 539] on link "Add to Wishlist" at bounding box center [779, 539] width 179 height 48
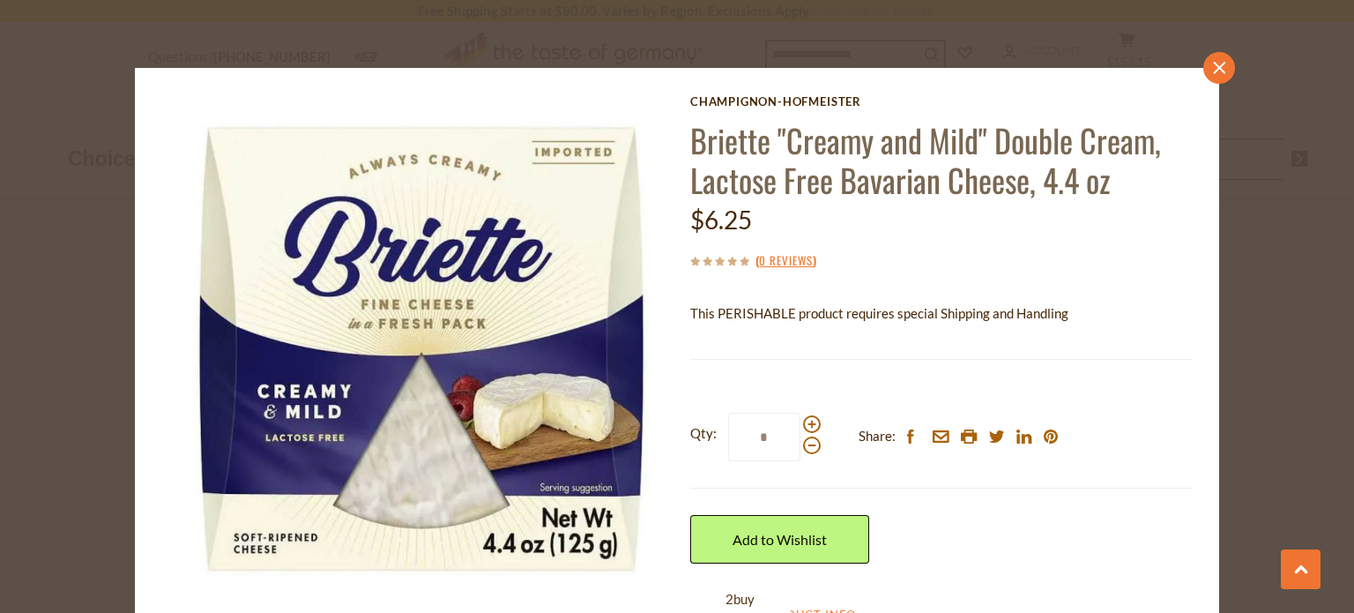
click at [1213, 65] on icon at bounding box center [1219, 68] width 12 height 12
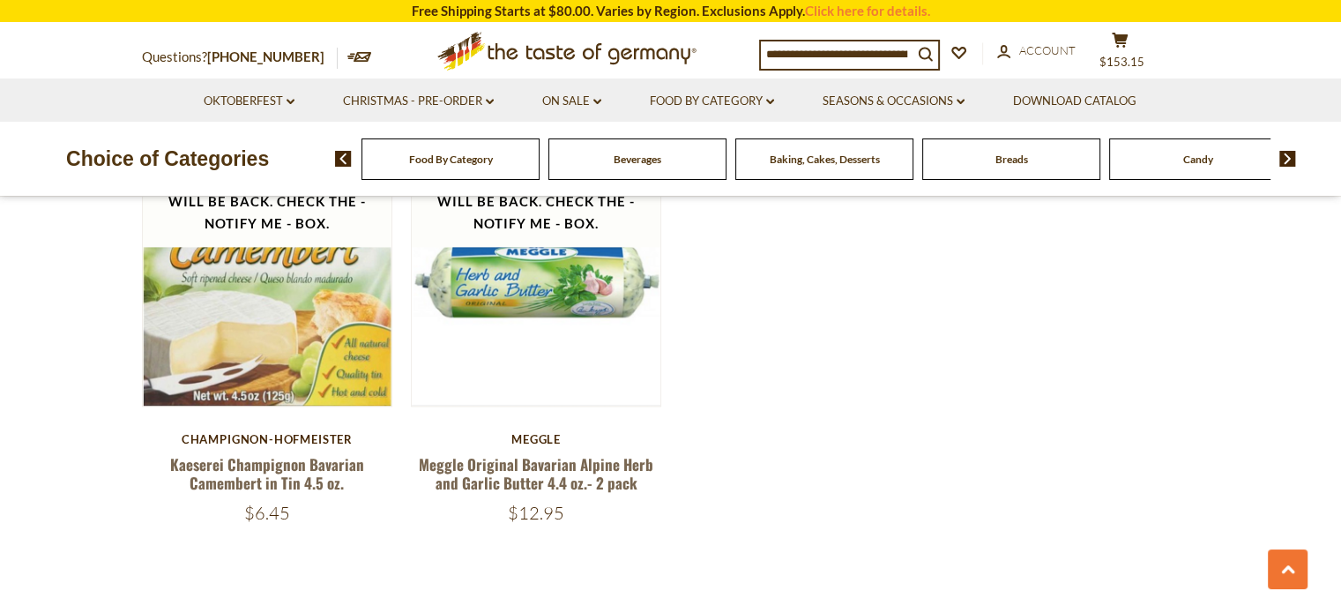
scroll to position [2324, 0]
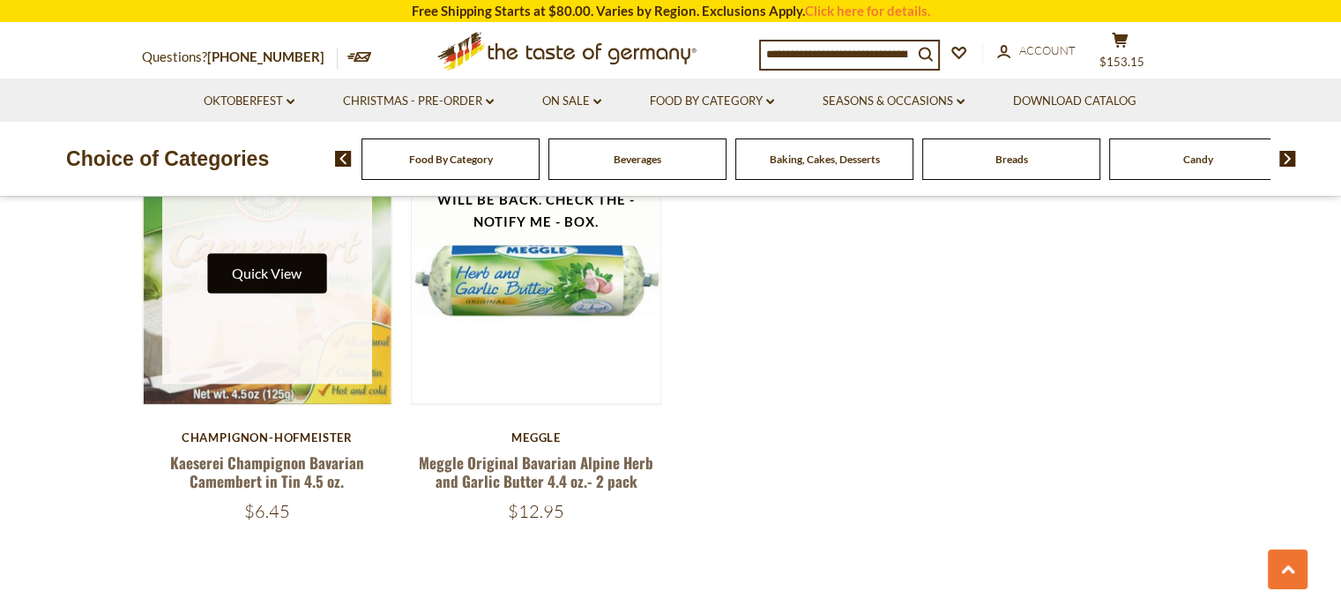
click at [249, 257] on button "Quick View" at bounding box center [266, 273] width 119 height 40
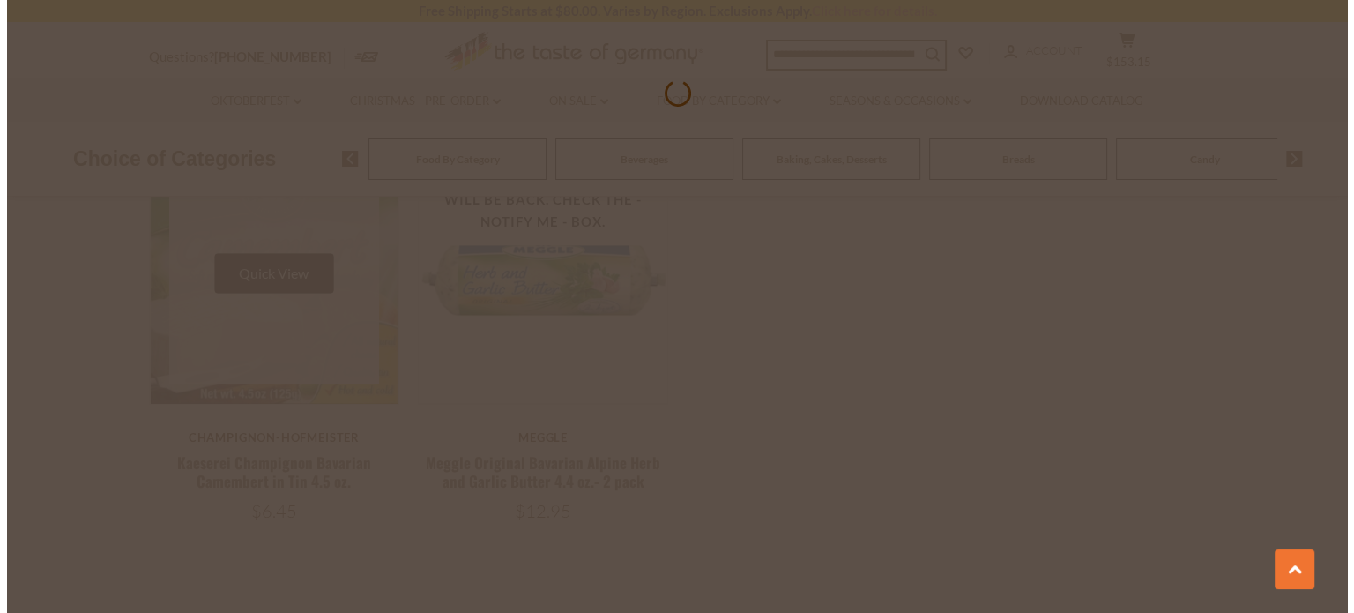
scroll to position [2328, 0]
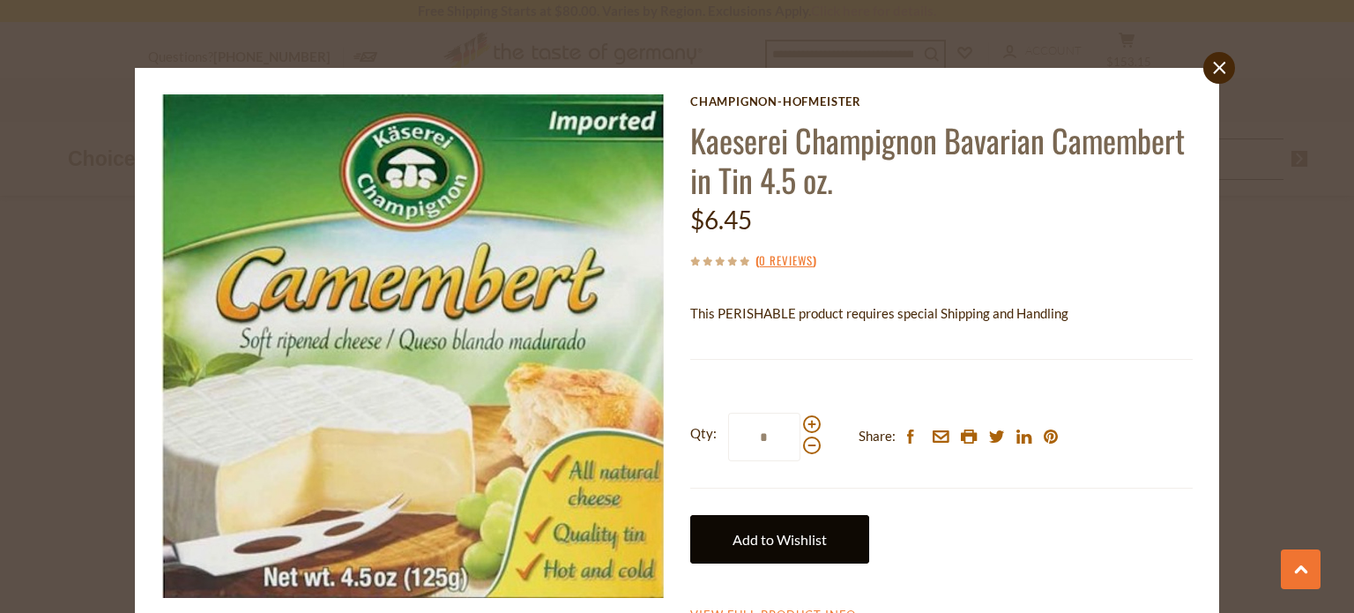
click at [783, 539] on link "Add to Wishlist" at bounding box center [779, 539] width 179 height 48
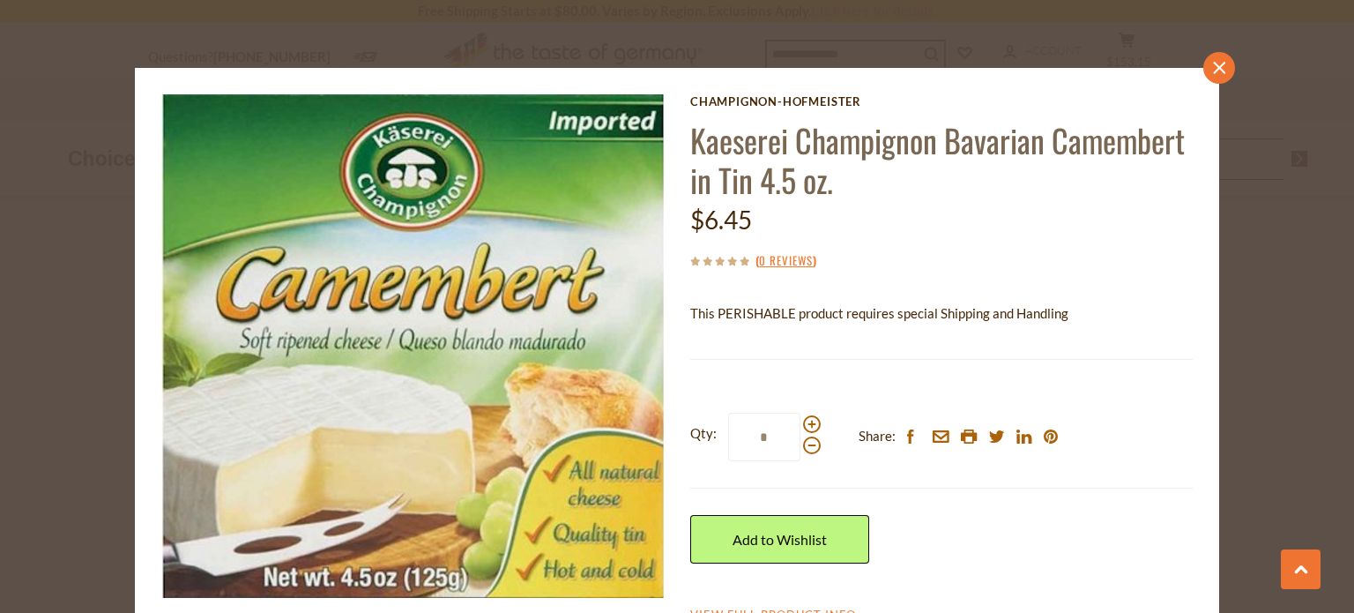
click at [1213, 68] on icon at bounding box center [1219, 68] width 12 height 12
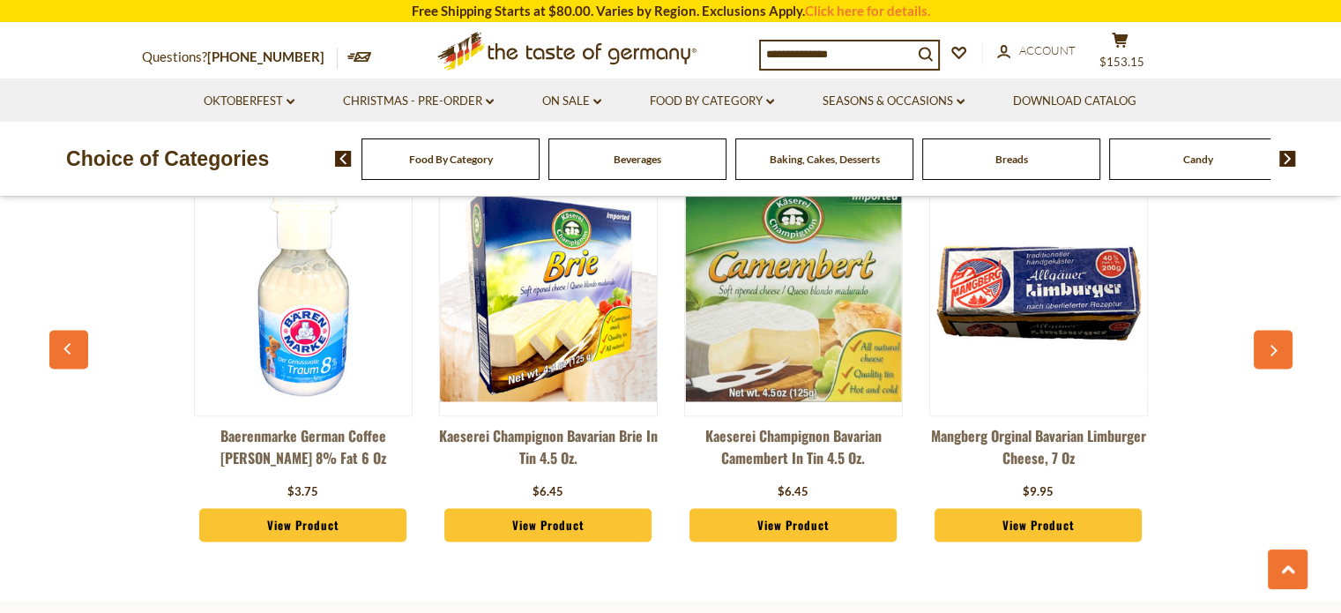
scroll to position [2895, 0]
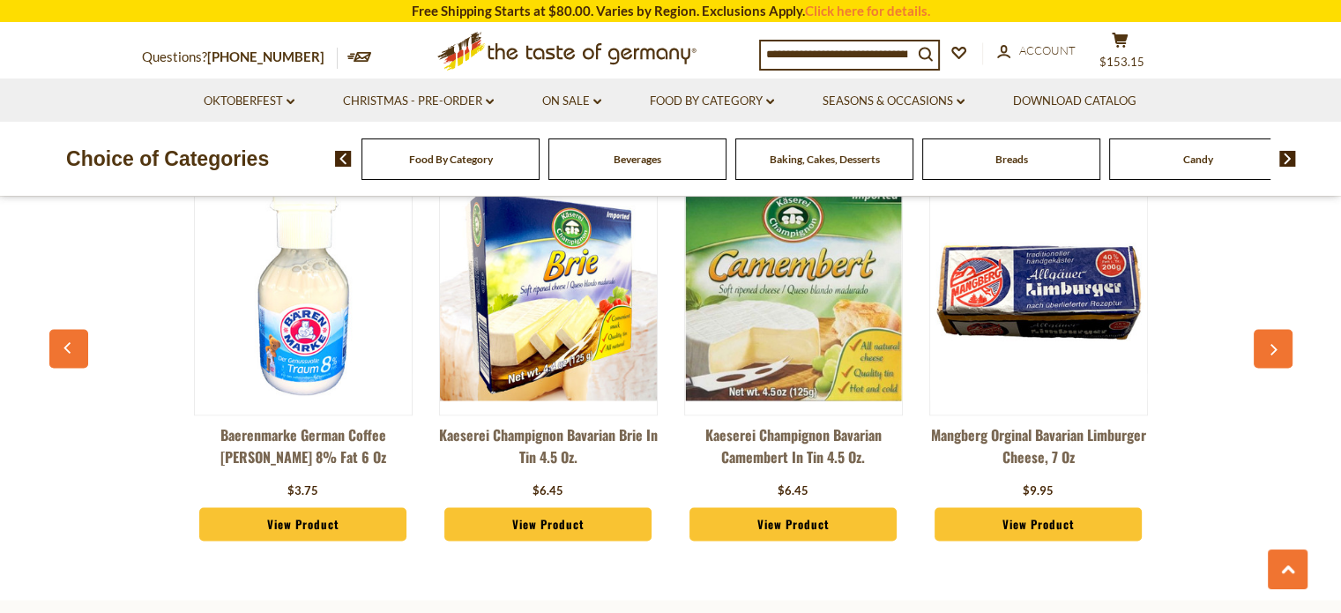
click at [521, 528] on link "View Product" at bounding box center [548, 524] width 208 height 34
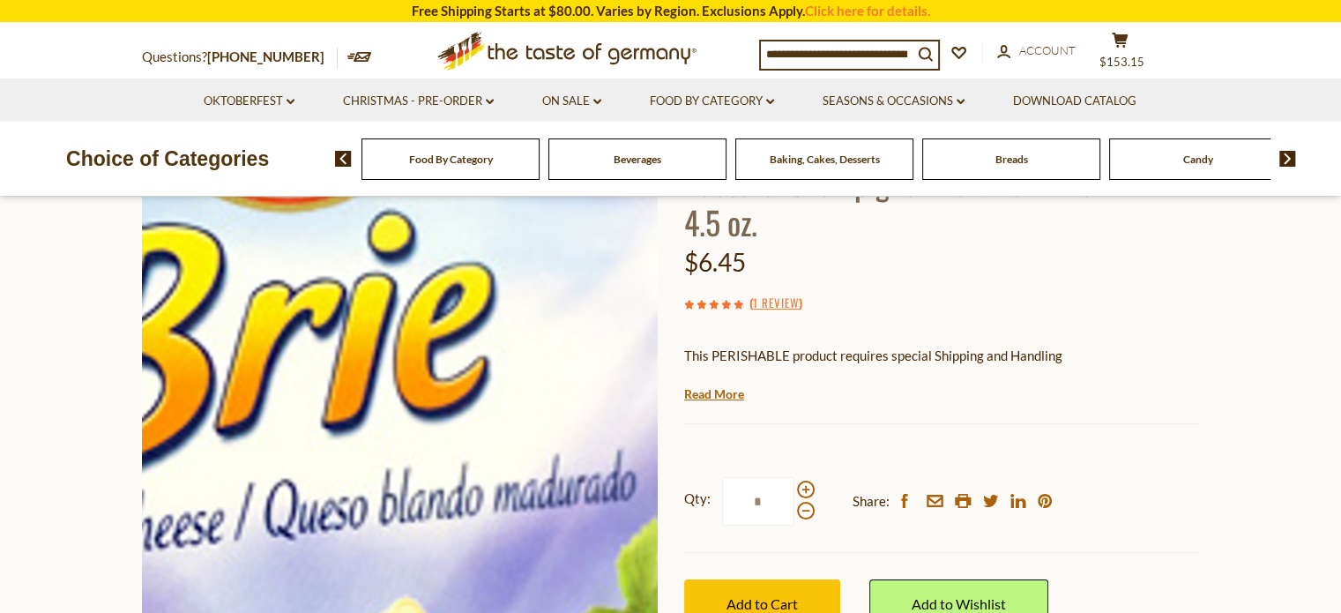
scroll to position [203, 0]
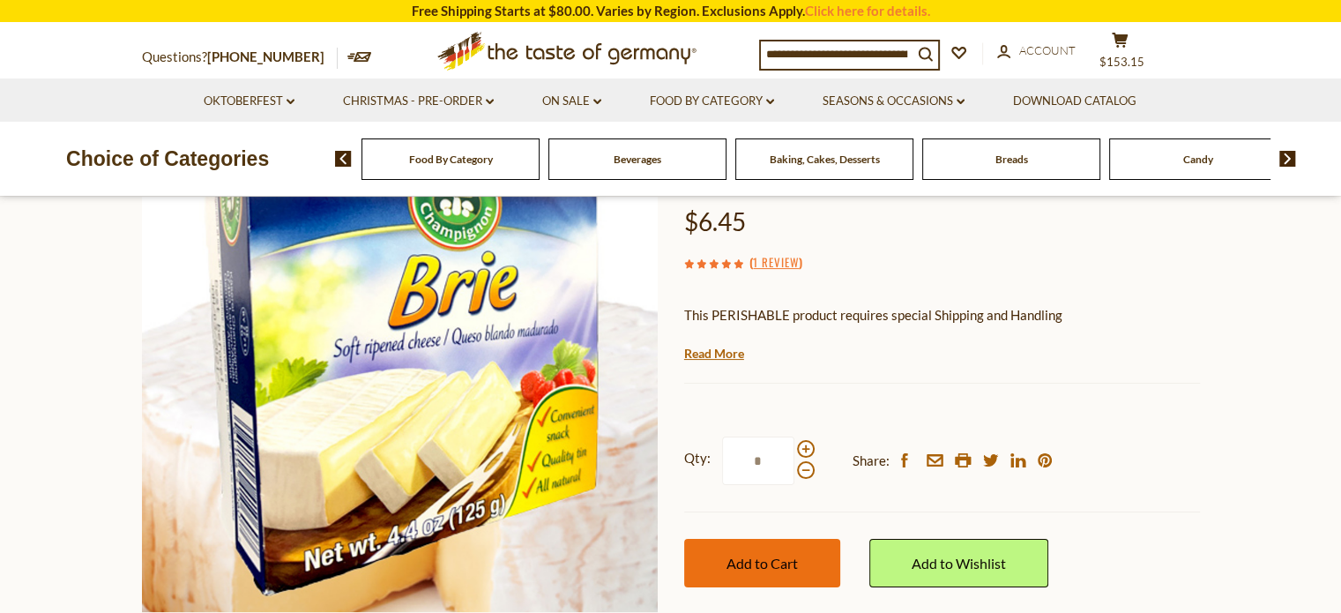
click at [754, 555] on span "Add to Cart" at bounding box center [761, 563] width 71 height 17
click at [1283, 156] on img at bounding box center [1287, 159] width 17 height 16
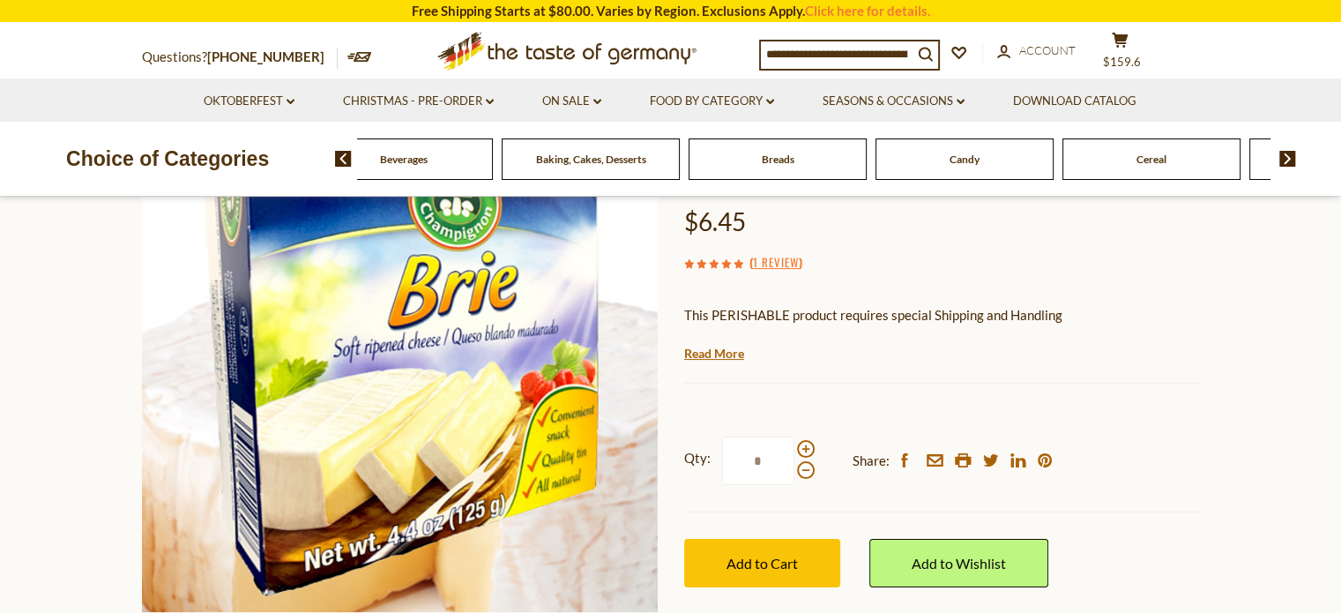
click at [1283, 156] on img at bounding box center [1287, 159] width 17 height 16
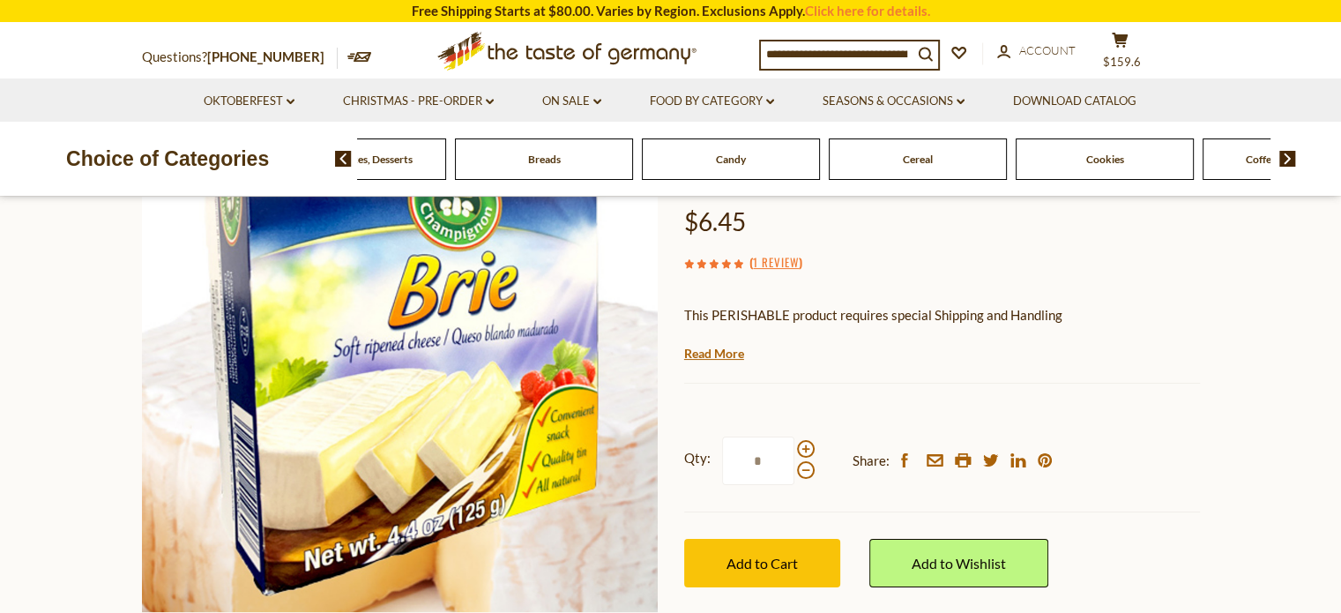
click at [1283, 156] on img at bounding box center [1287, 159] width 17 height 16
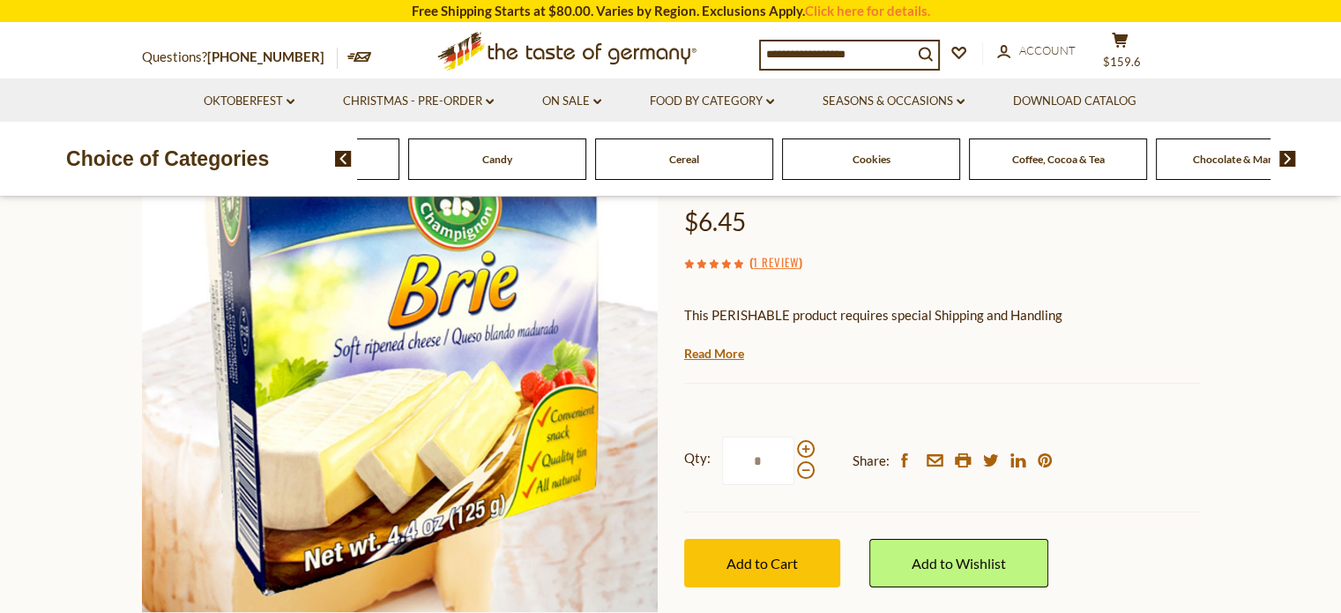
click at [1283, 156] on img at bounding box center [1287, 159] width 17 height 16
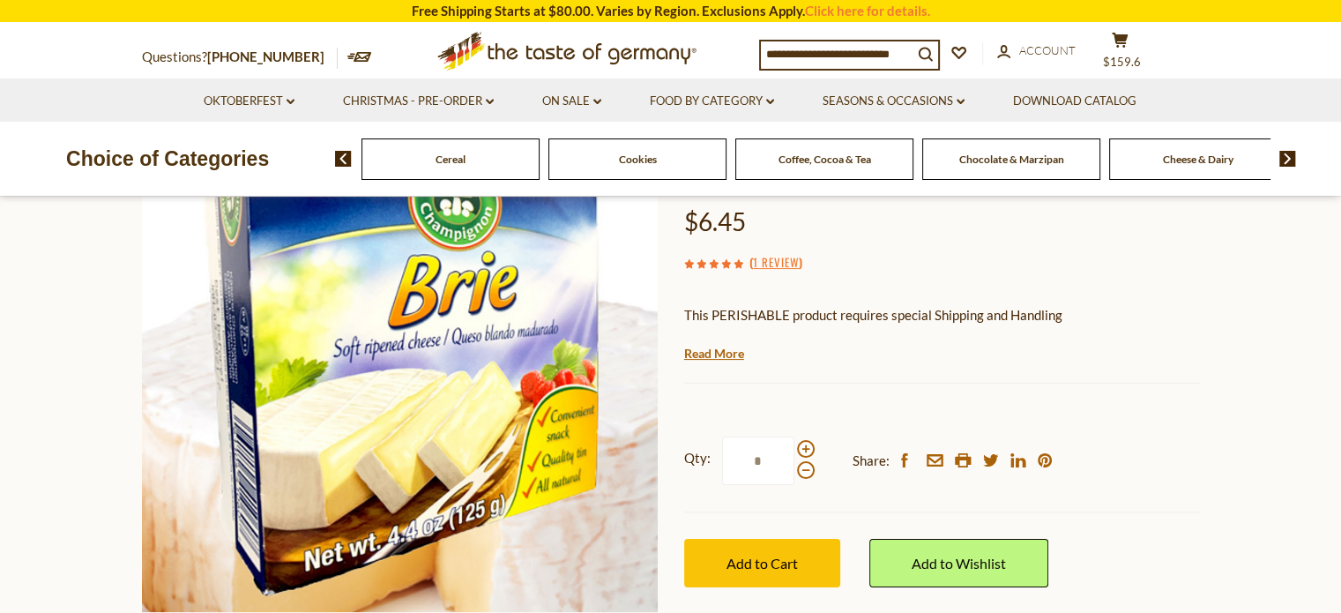
click at [1283, 156] on img at bounding box center [1287, 159] width 17 height 16
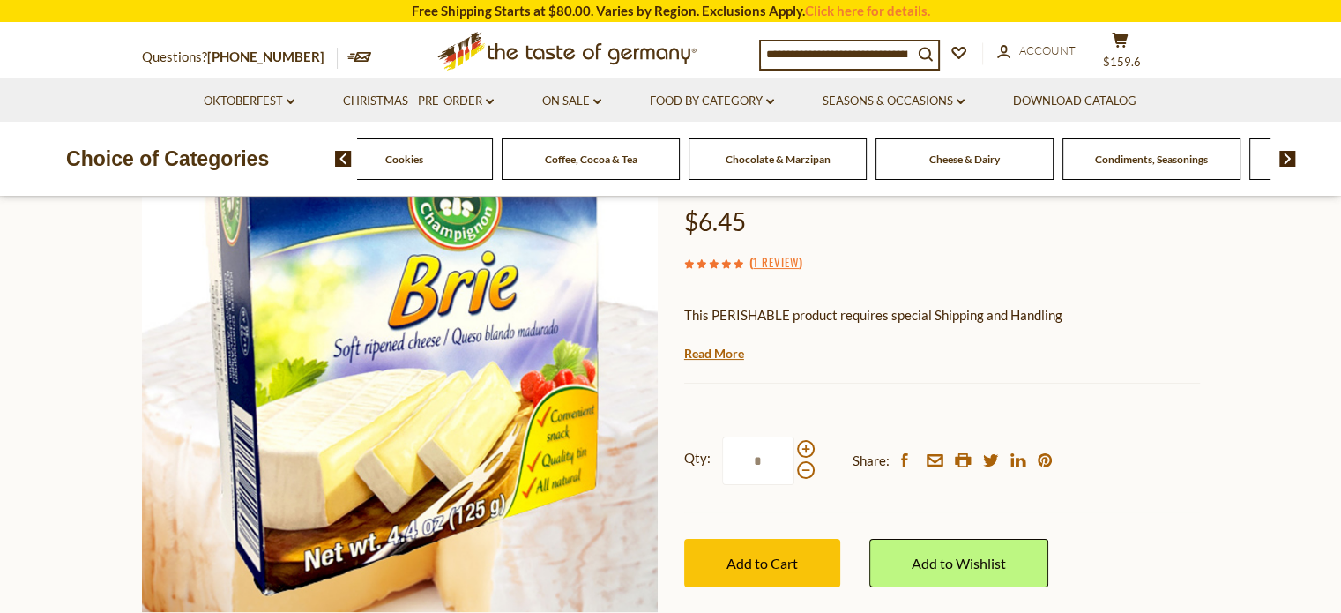
click at [1283, 156] on img at bounding box center [1287, 159] width 17 height 16
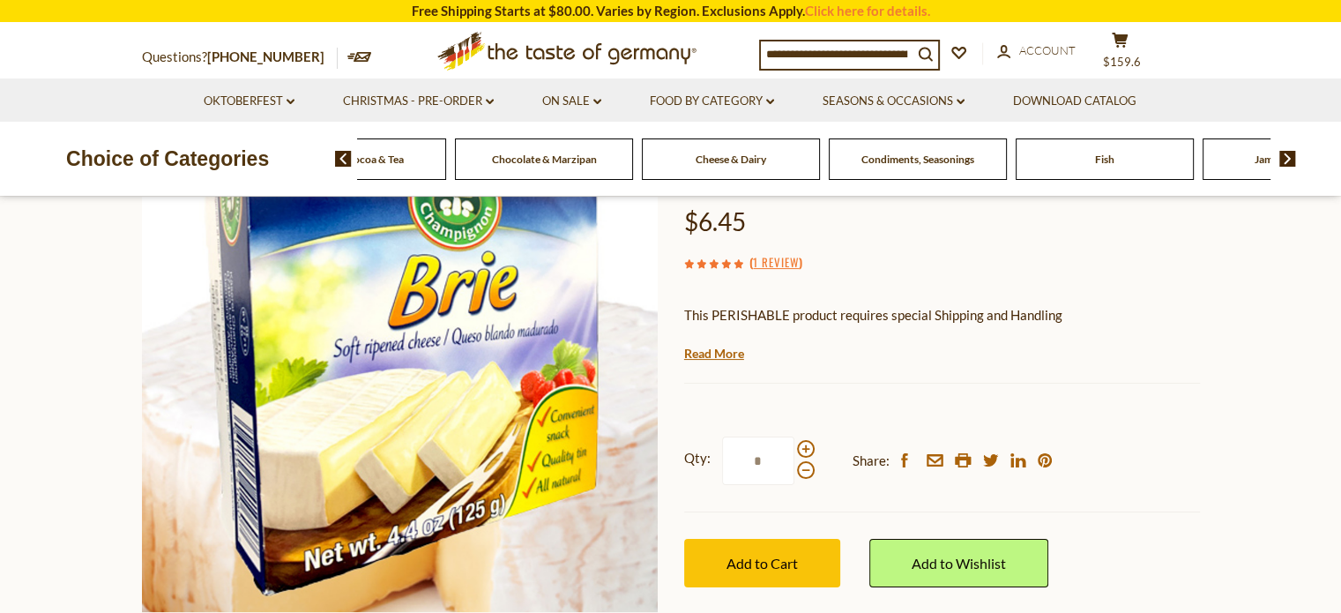
click at [1283, 156] on img at bounding box center [1287, 159] width 17 height 16
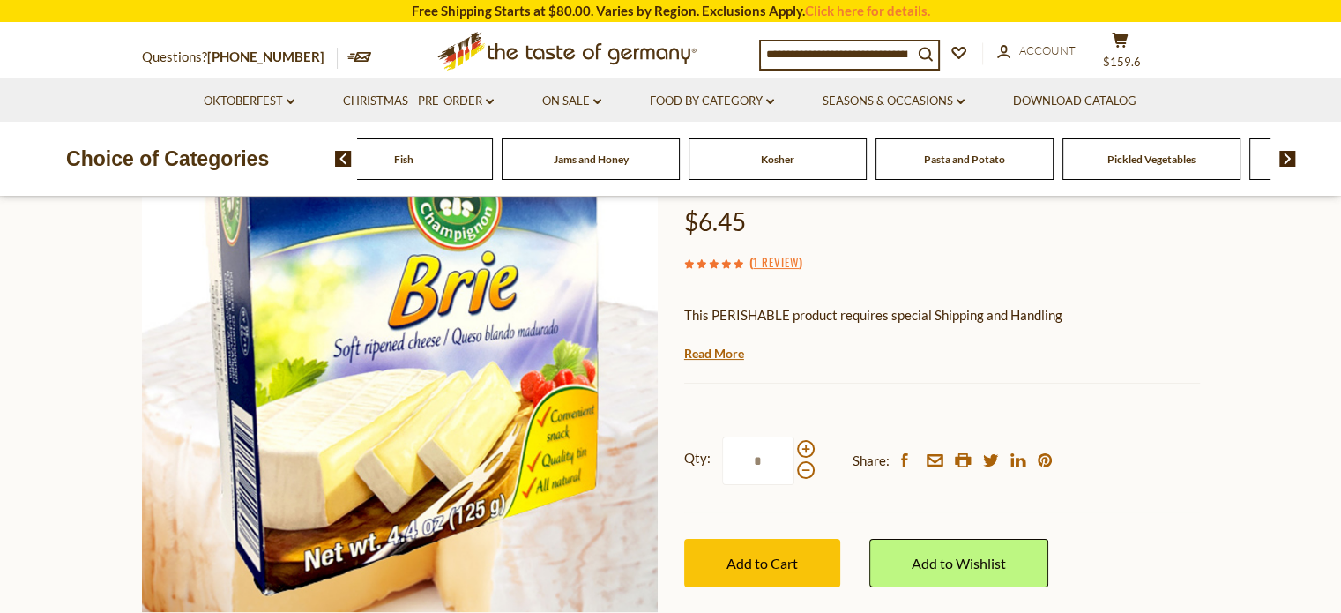
click at [1287, 153] on img at bounding box center [1287, 159] width 17 height 16
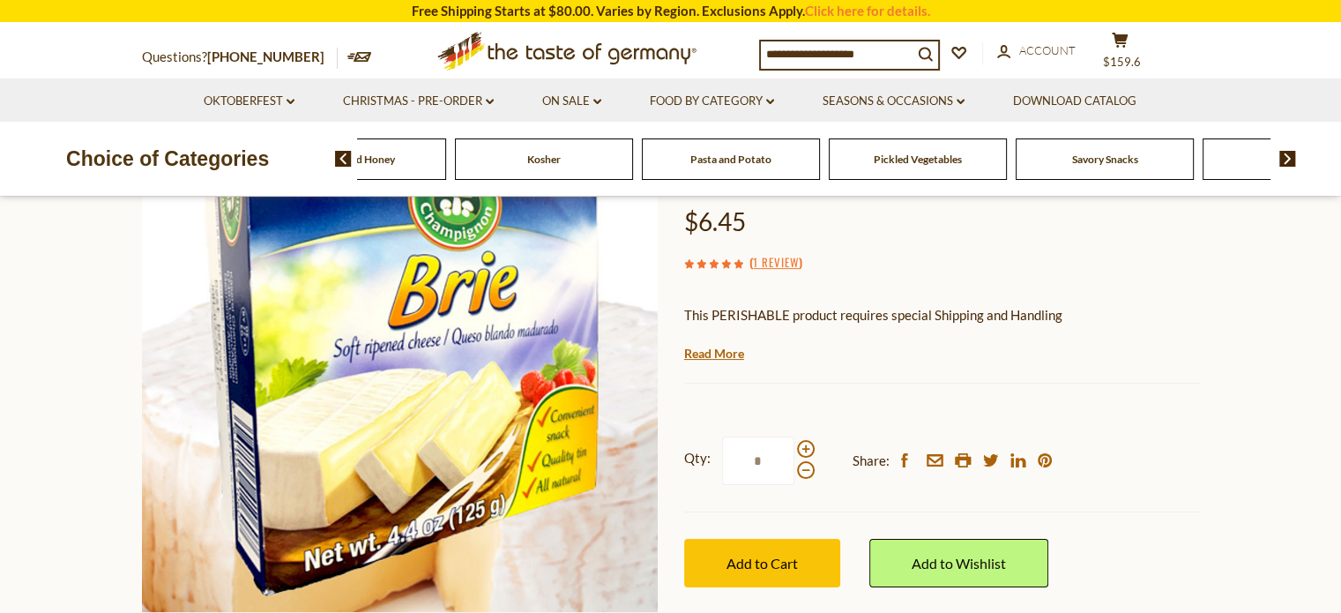
click at [1287, 153] on img at bounding box center [1287, 159] width 17 height 16
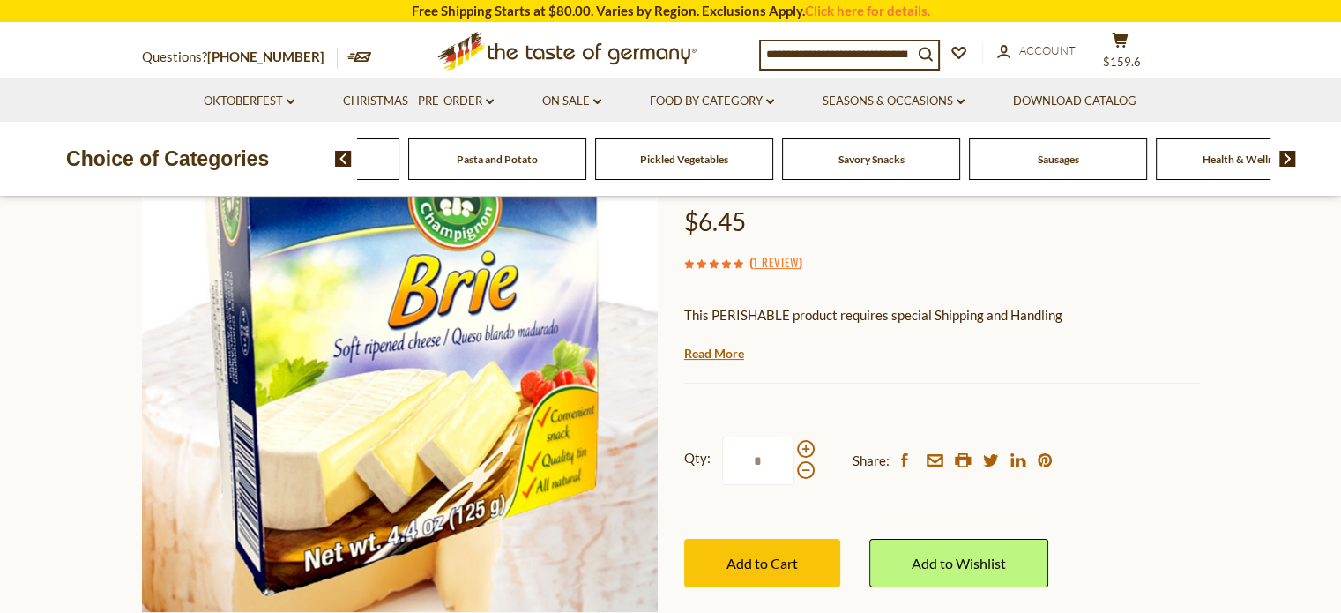
click at [1050, 161] on span "Sausages" at bounding box center [1058, 159] width 41 height 13
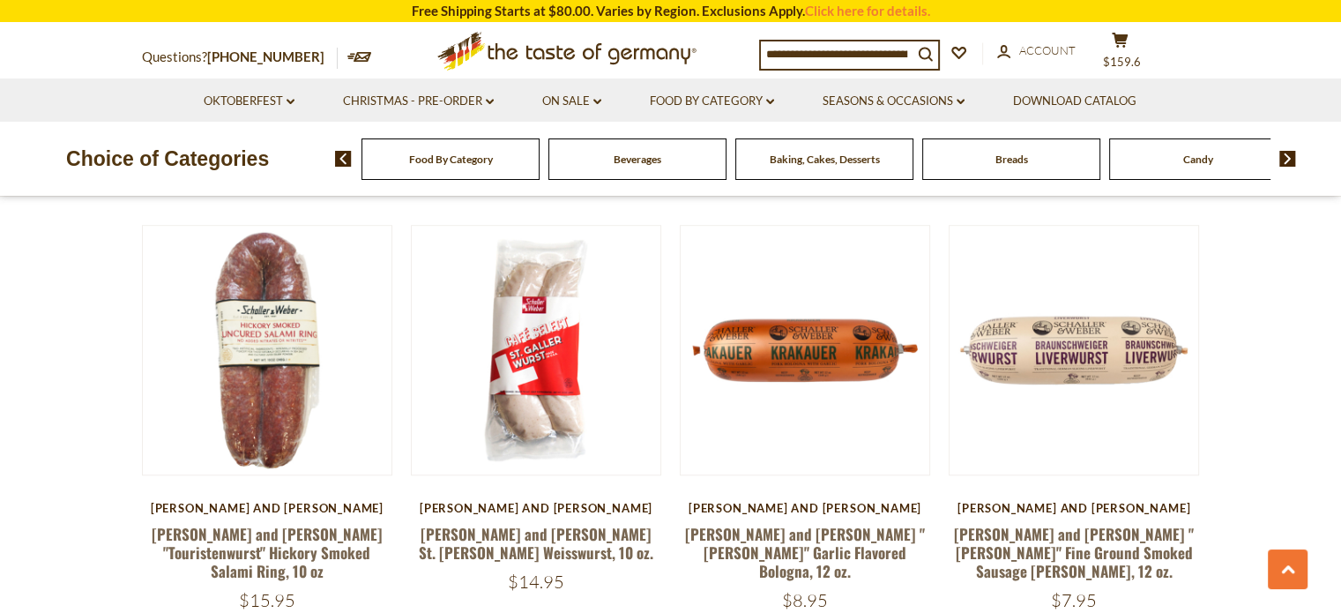
scroll to position [1378, 0]
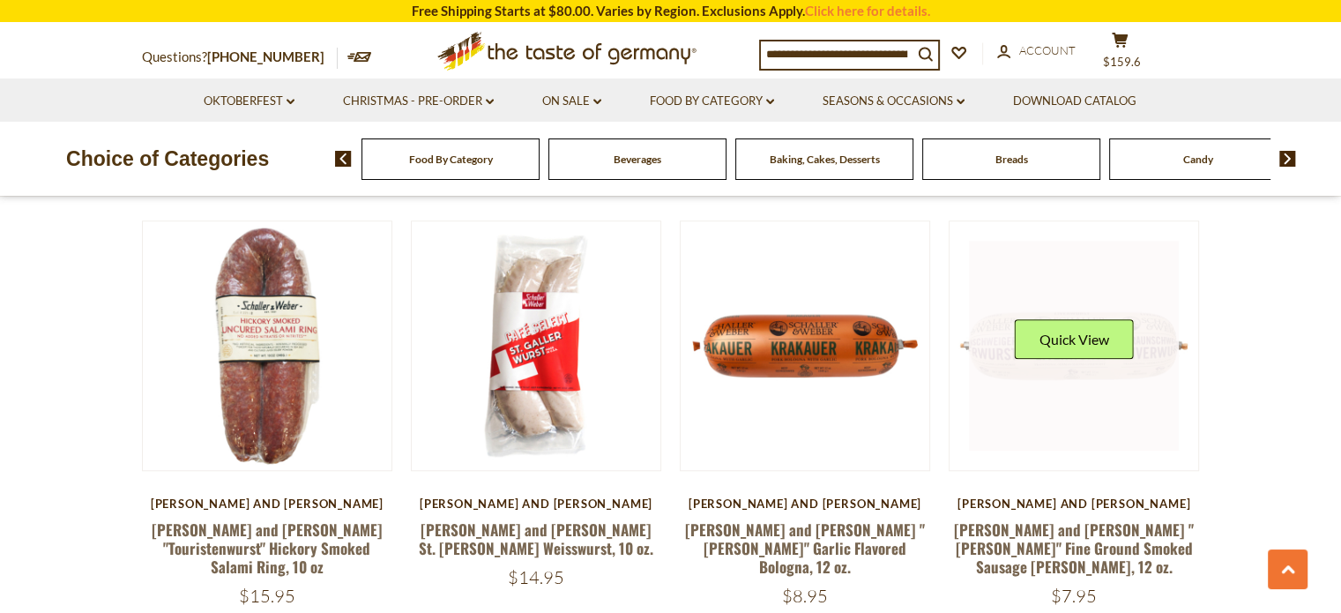
click at [1096, 348] on div "Quick View" at bounding box center [1074, 345] width 119 height 53
click at [1085, 324] on button "Quick View" at bounding box center [1074, 339] width 119 height 40
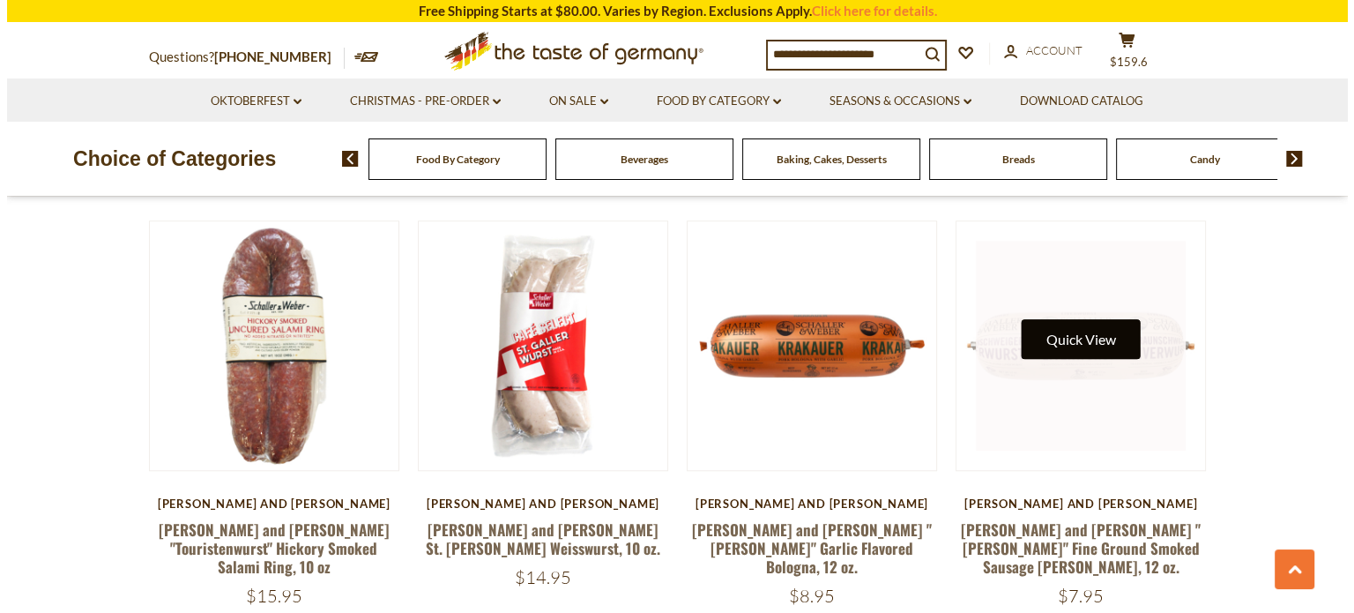
scroll to position [1382, 0]
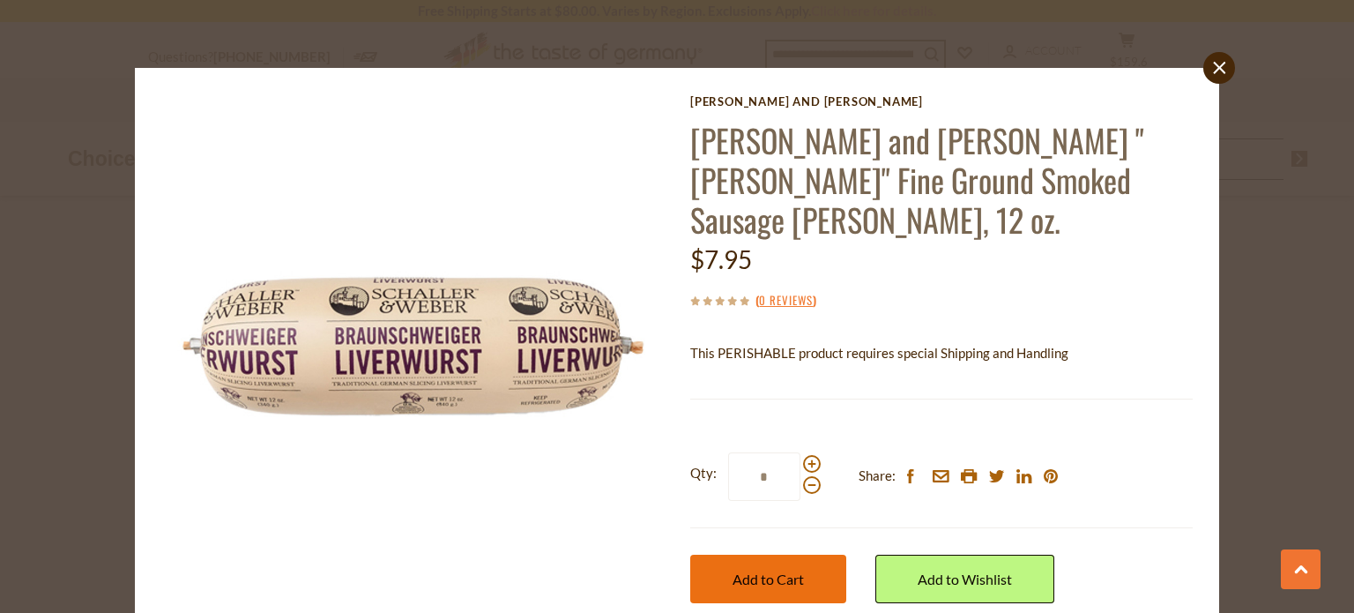
click at [779, 570] on span "Add to Cart" at bounding box center [768, 578] width 71 height 17
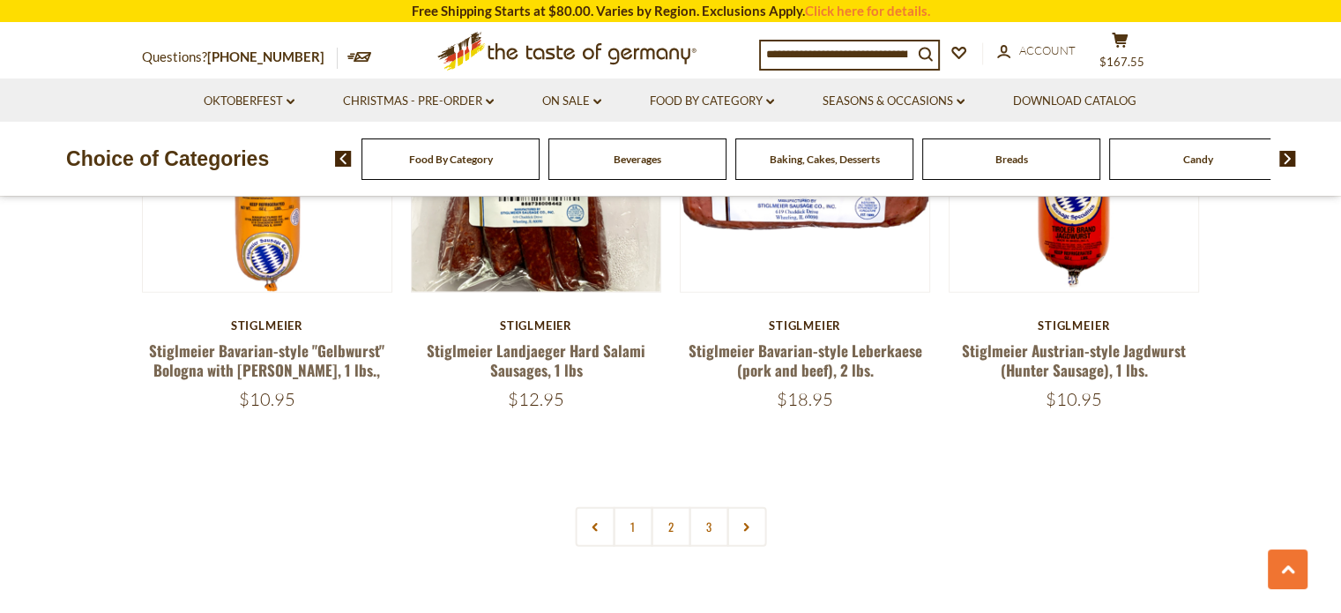
scroll to position [4161, 0]
click at [753, 506] on link at bounding box center [746, 526] width 40 height 40
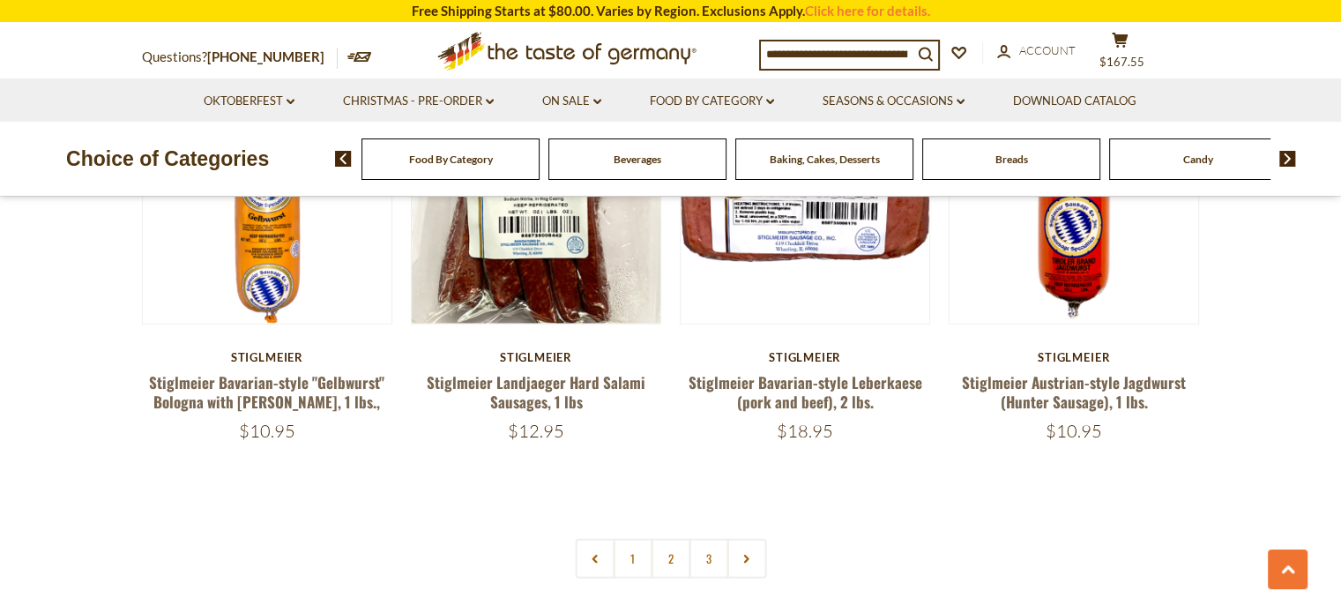
scroll to position [4135, 0]
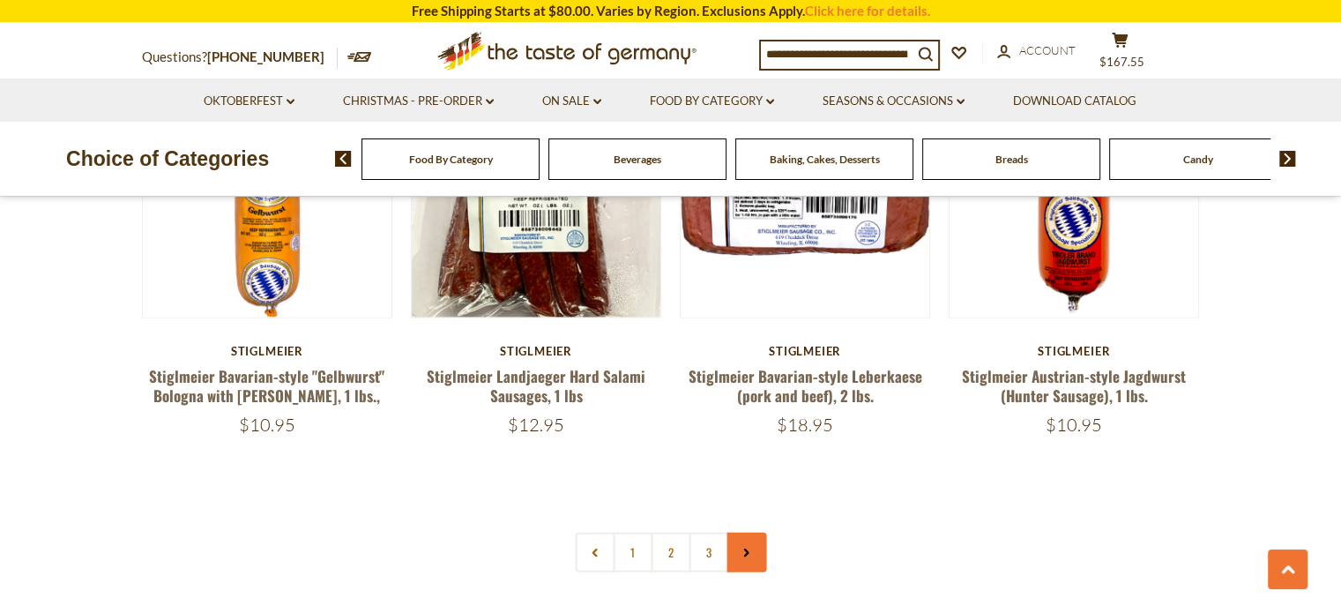
click at [741, 533] on link at bounding box center [746, 553] width 40 height 40
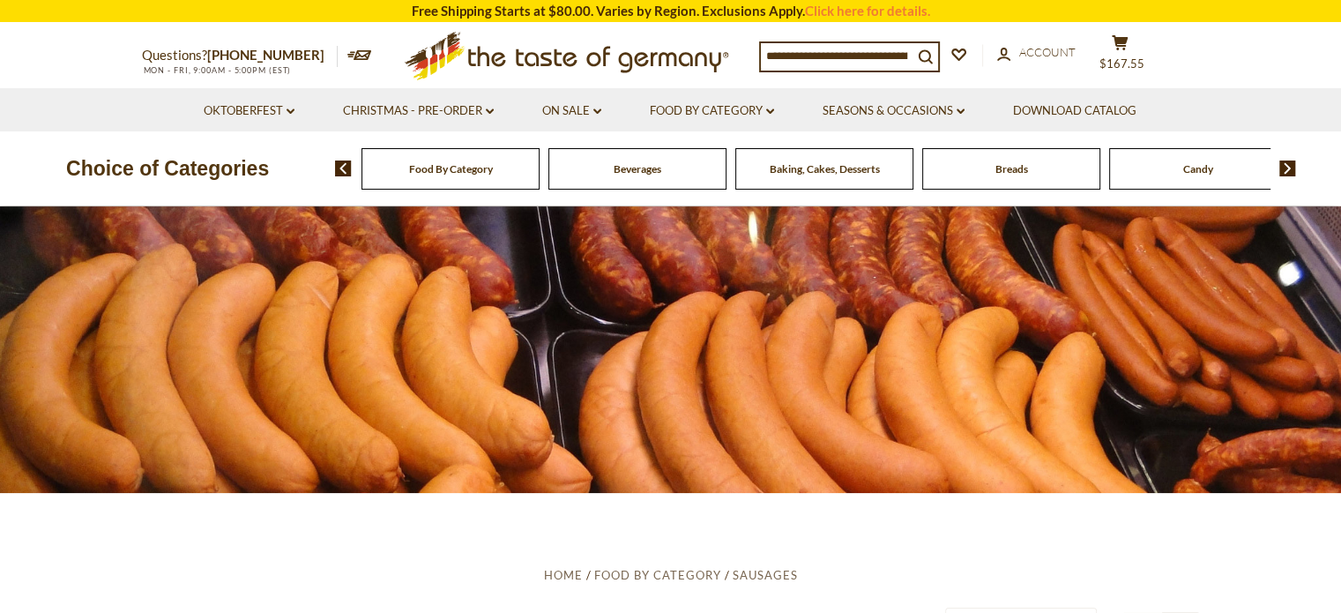
scroll to position [0, 0]
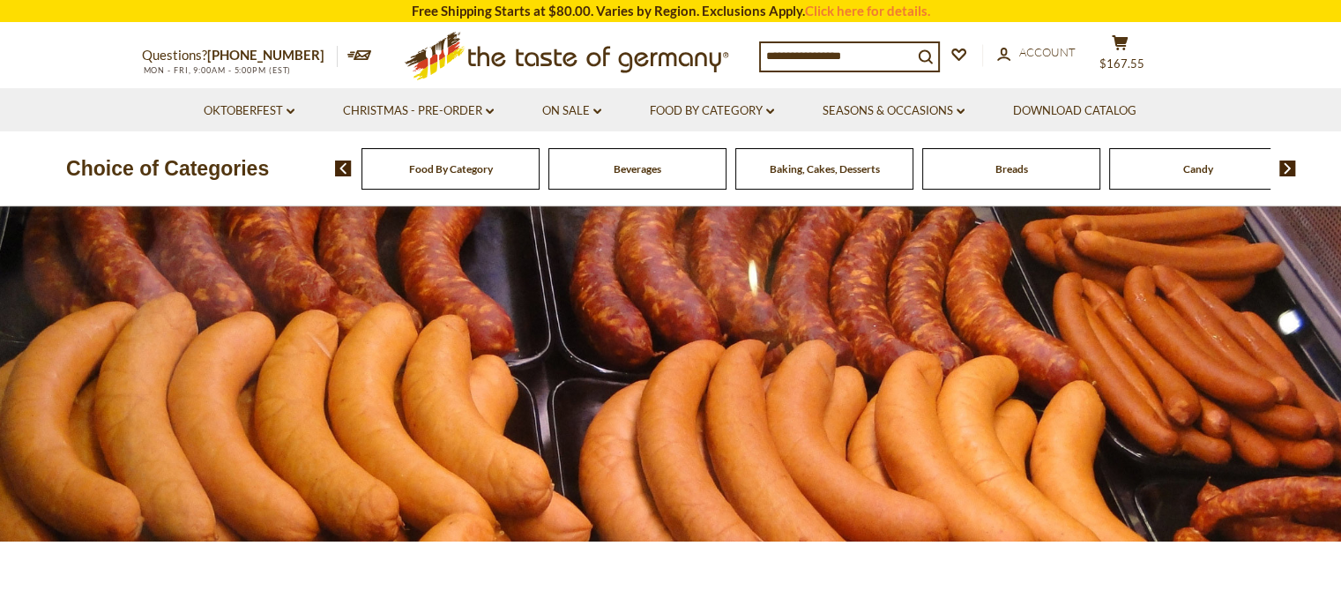
click at [1286, 168] on img at bounding box center [1287, 168] width 17 height 16
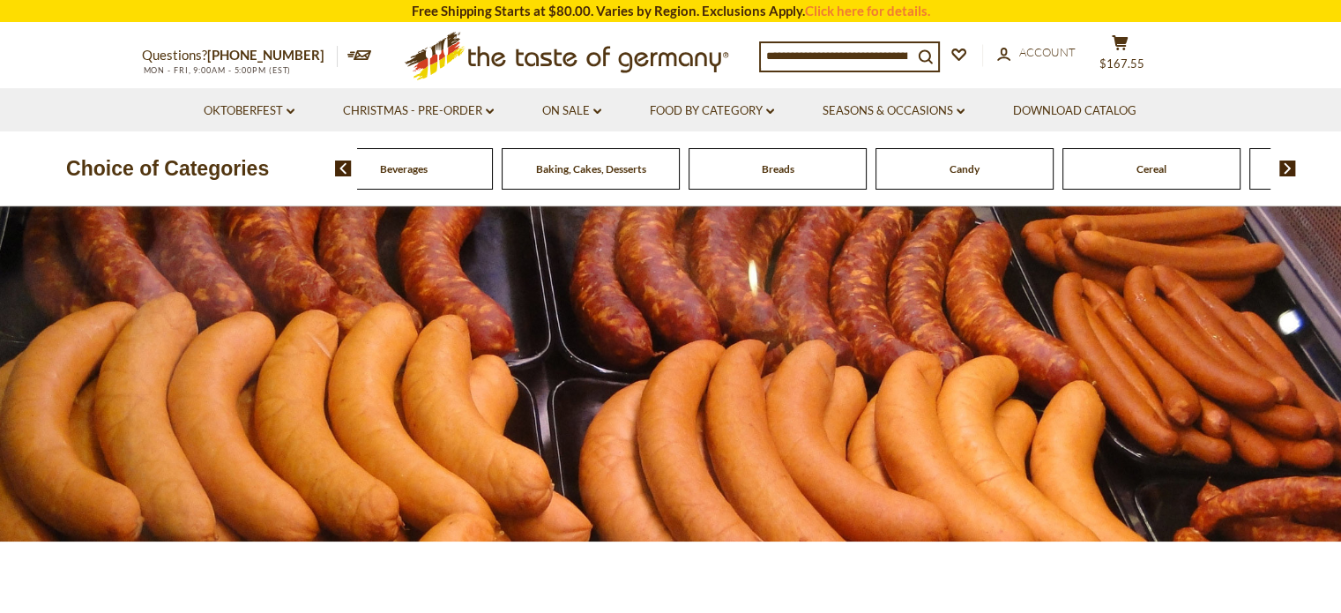
click at [1286, 168] on img at bounding box center [1287, 168] width 17 height 16
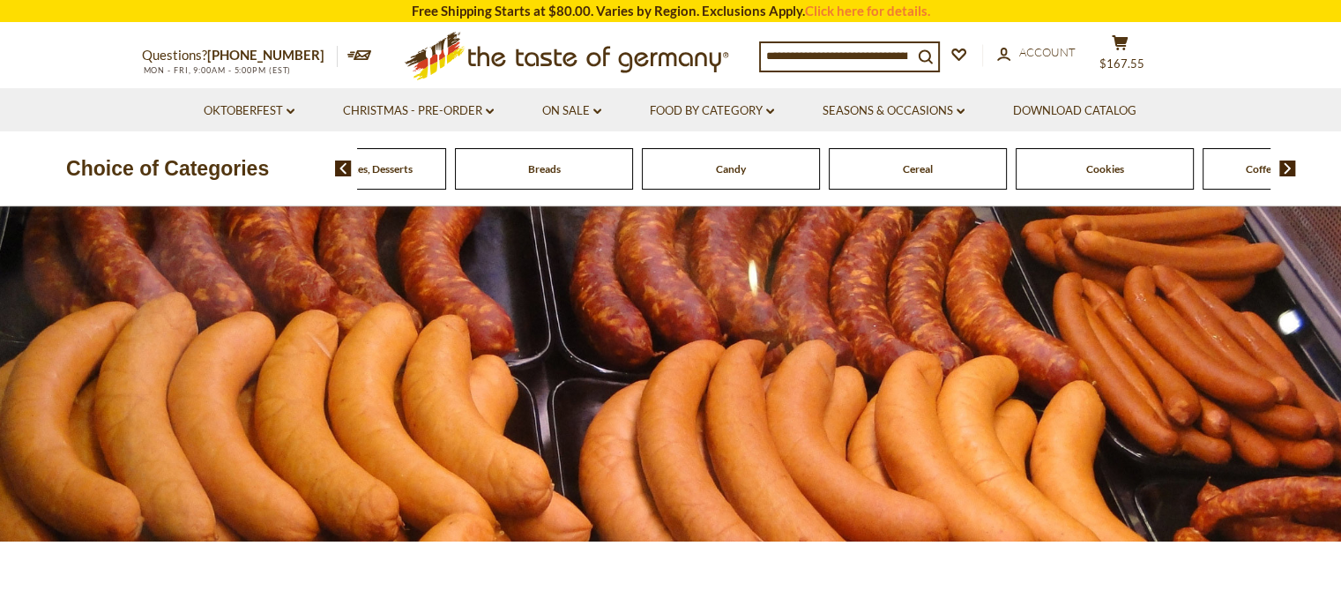
click at [377, 170] on span "Baking, Cakes, Desserts" at bounding box center [357, 168] width 110 height 13
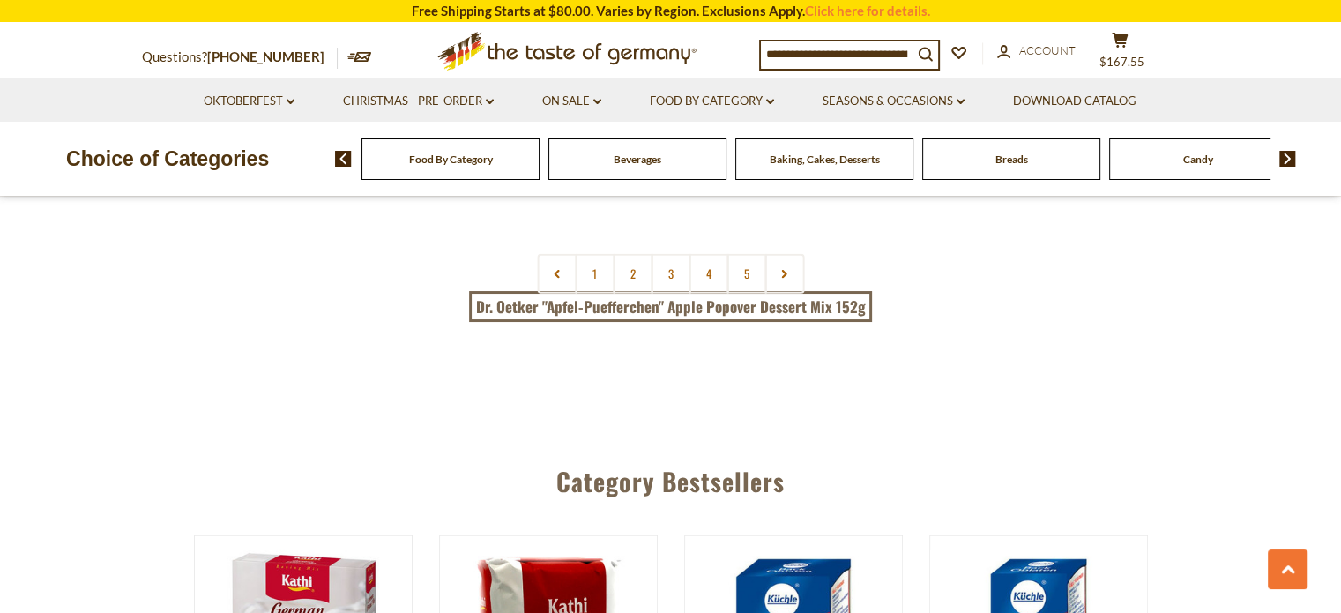
scroll to position [4351, 0]
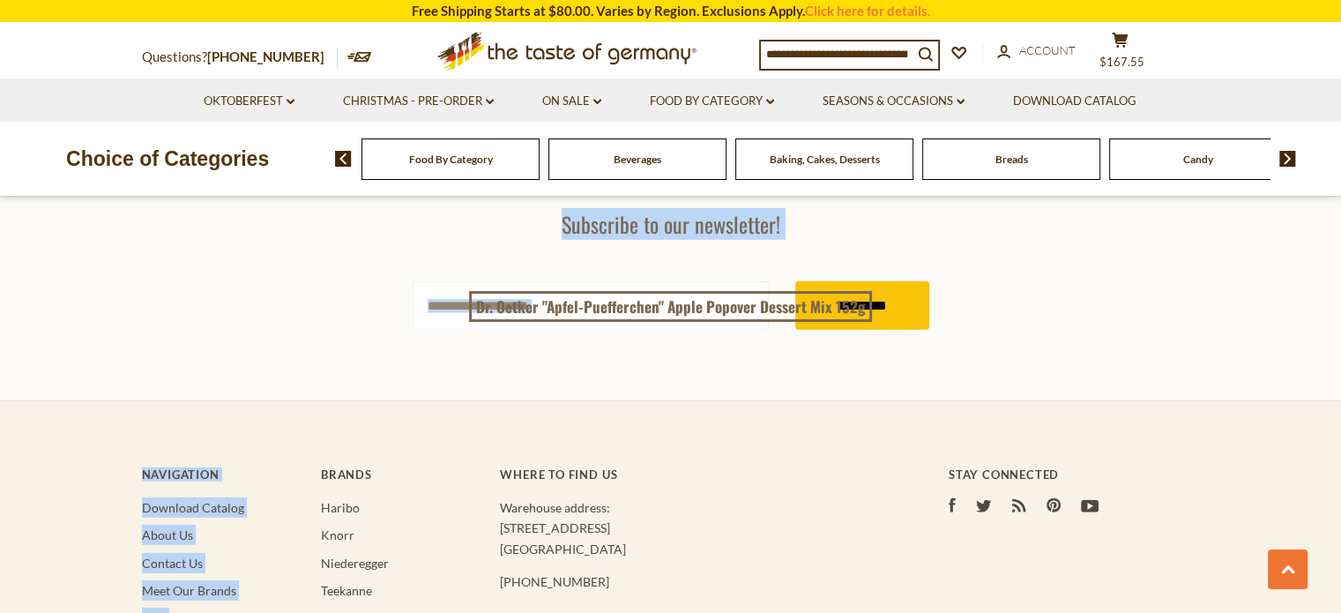
drag, startPoint x: 101, startPoint y: 529, endPoint x: 0, endPoint y: 654, distance: 160.5
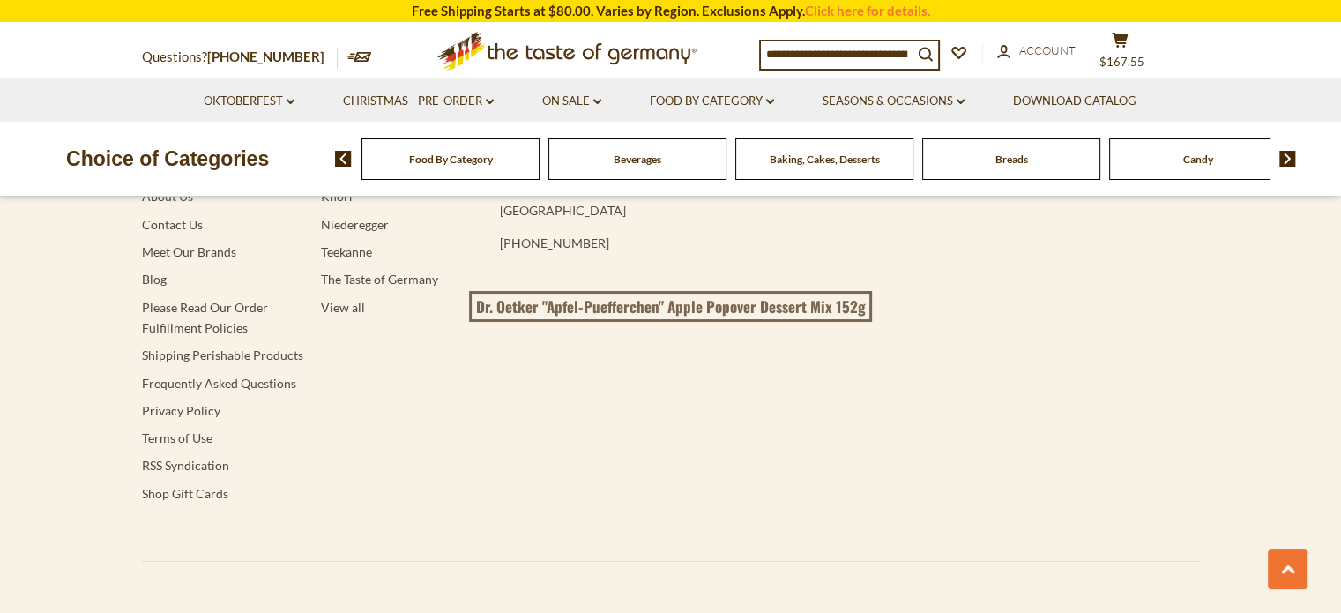
click at [1284, 168] on div "Food By Category [GEOGRAPHIC_DATA] Baking, Cakes, Desserts Breads Candy Cereal …" at bounding box center [838, 159] width 1006 height 42
click at [1284, 156] on img at bounding box center [1287, 159] width 17 height 16
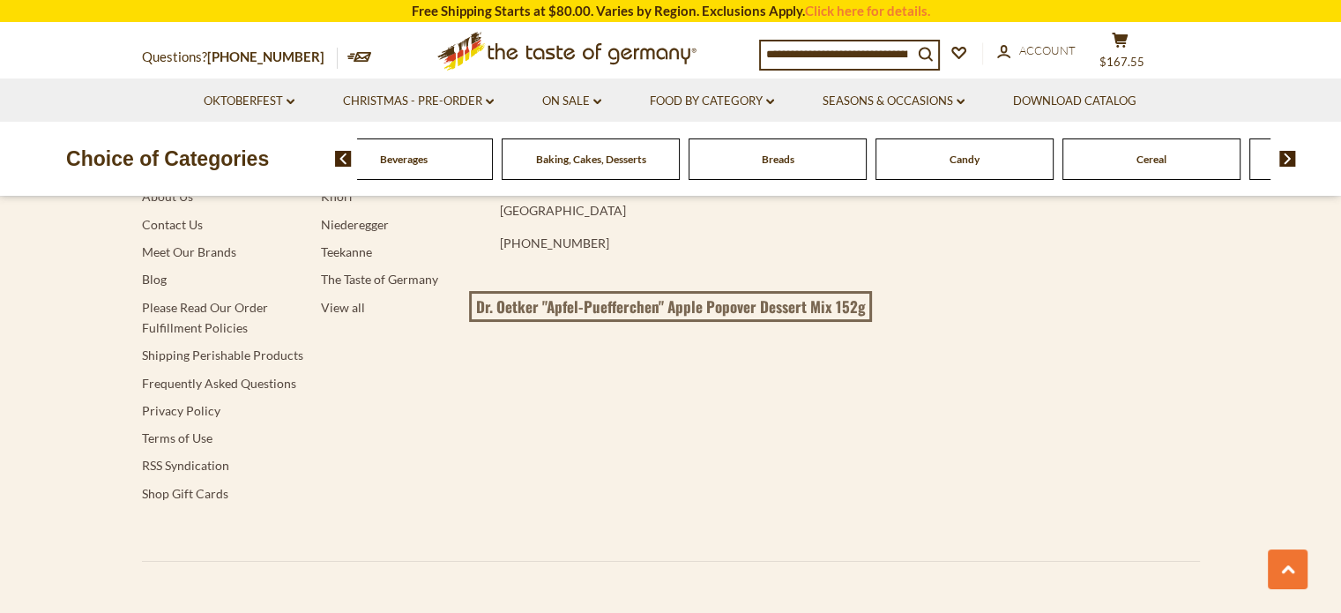
click at [1285, 153] on img at bounding box center [1287, 159] width 17 height 16
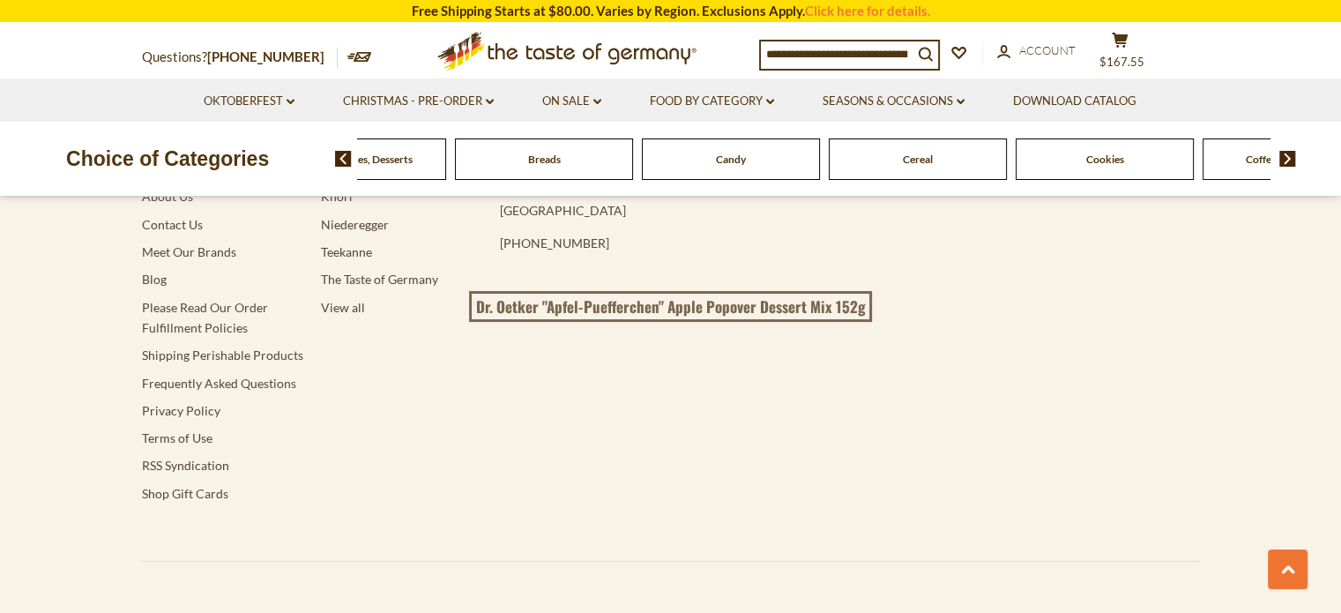
click at [1285, 153] on img at bounding box center [1287, 159] width 17 height 16
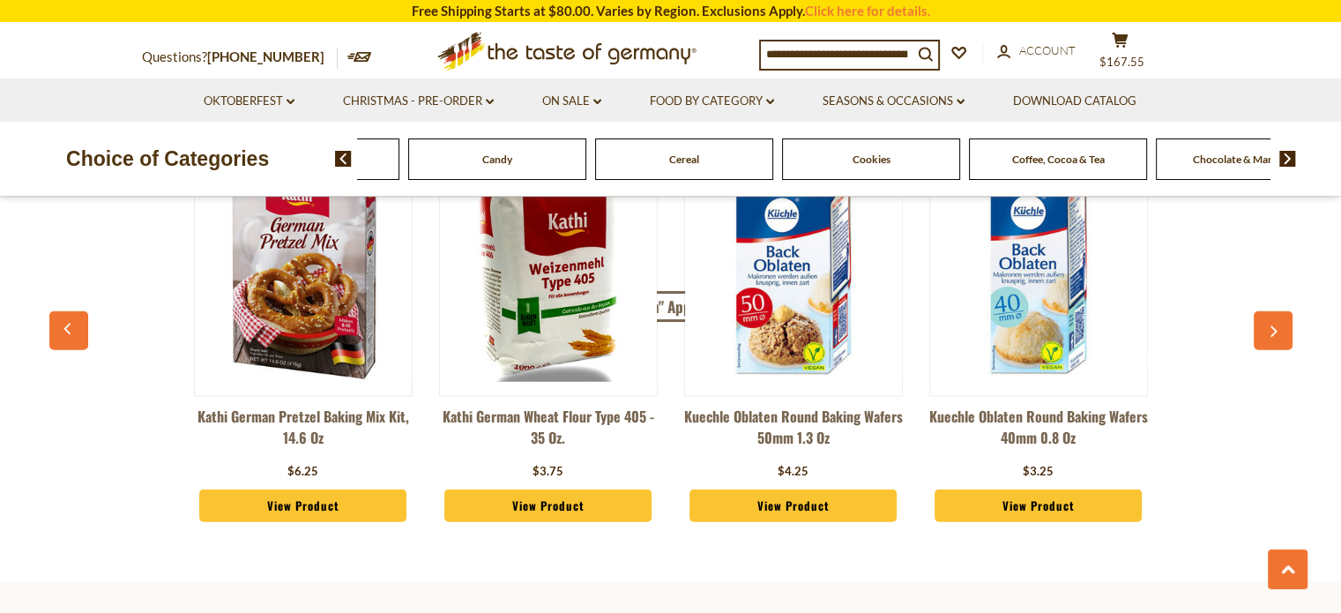
scroll to position [4729, 0]
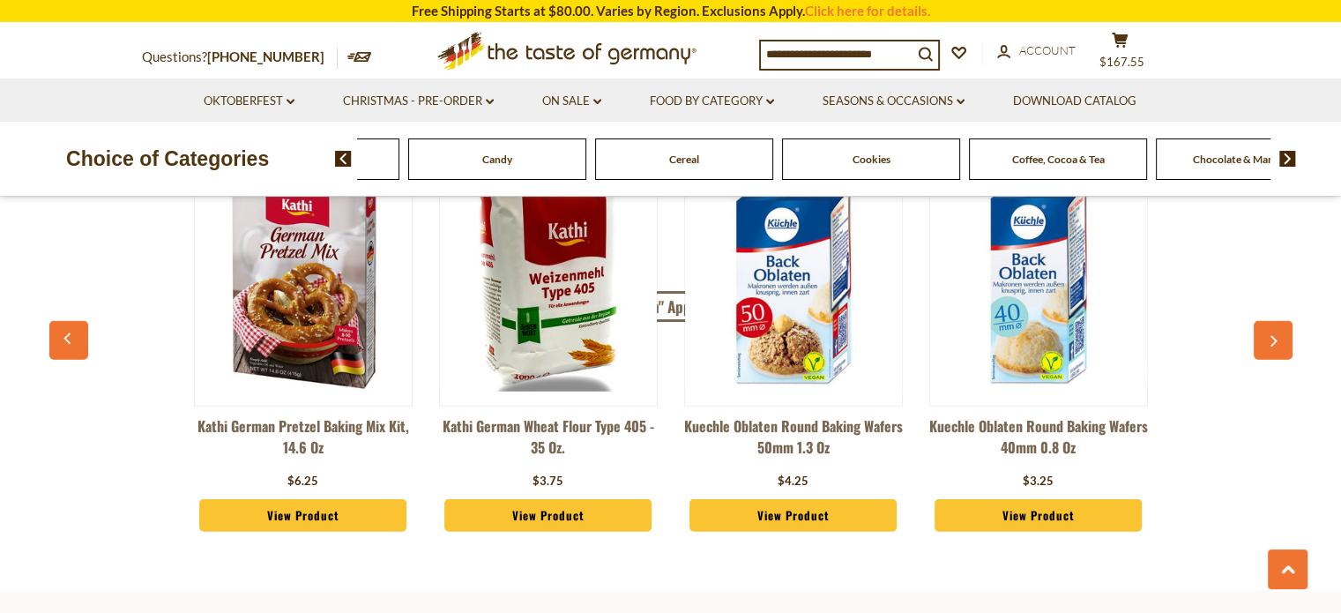
click at [1276, 339] on icon "button" at bounding box center [1273, 341] width 7 height 11
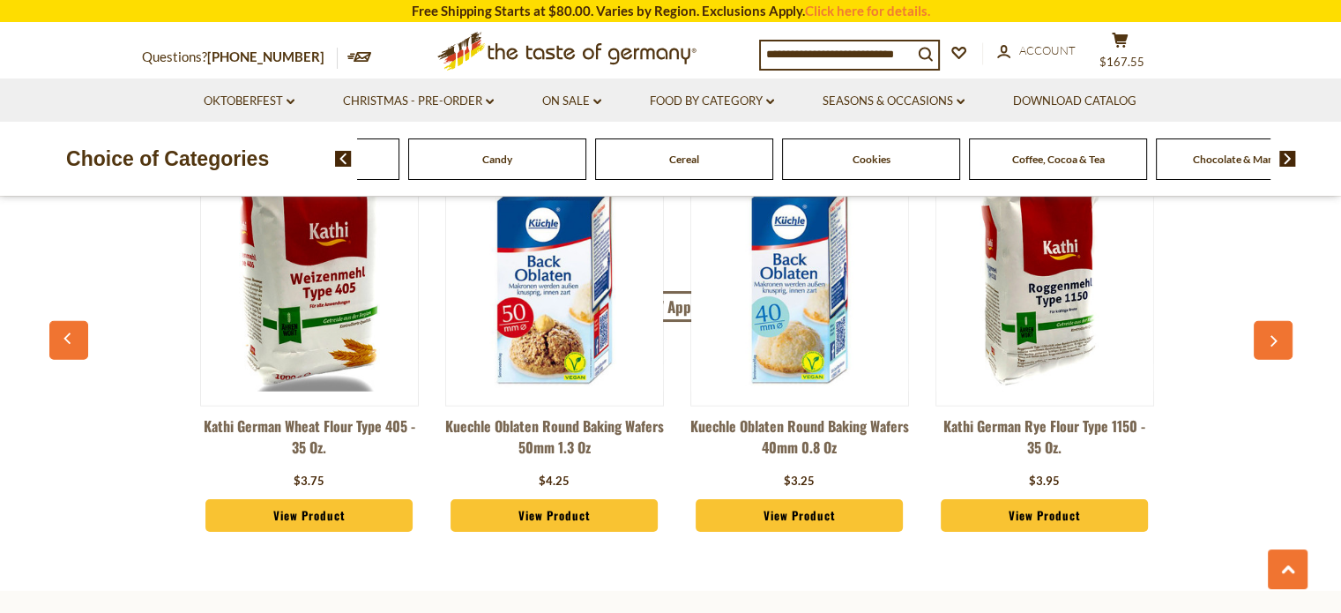
scroll to position [0, 245]
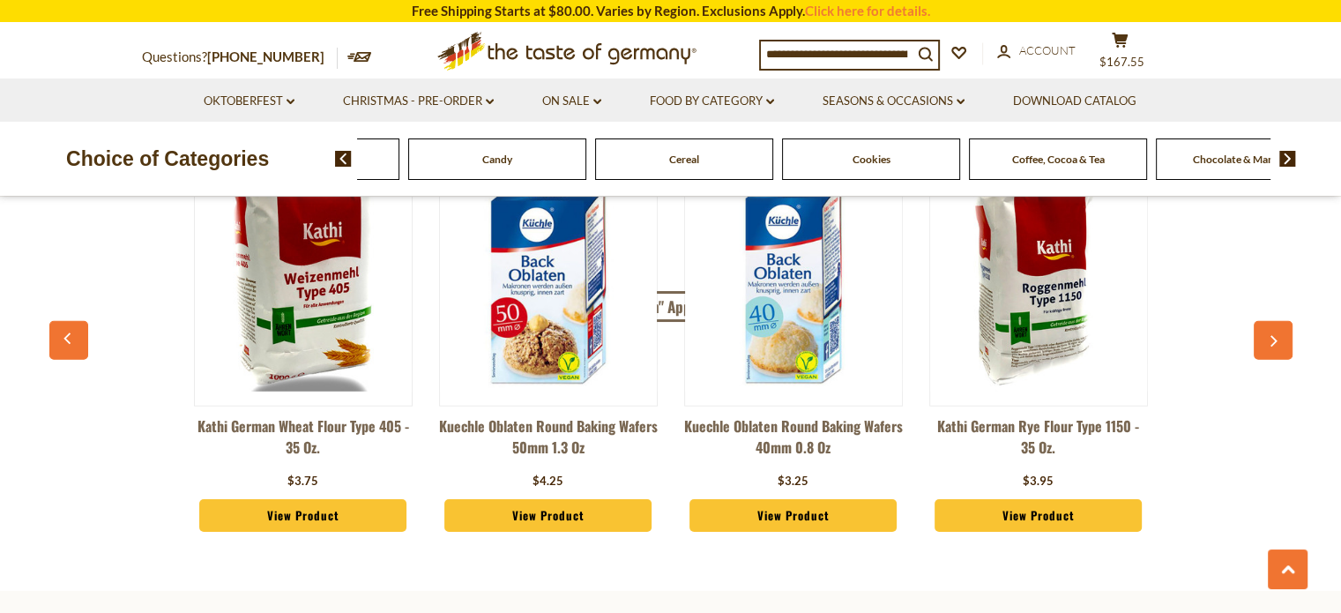
click at [1276, 339] on icon "button" at bounding box center [1273, 341] width 7 height 11
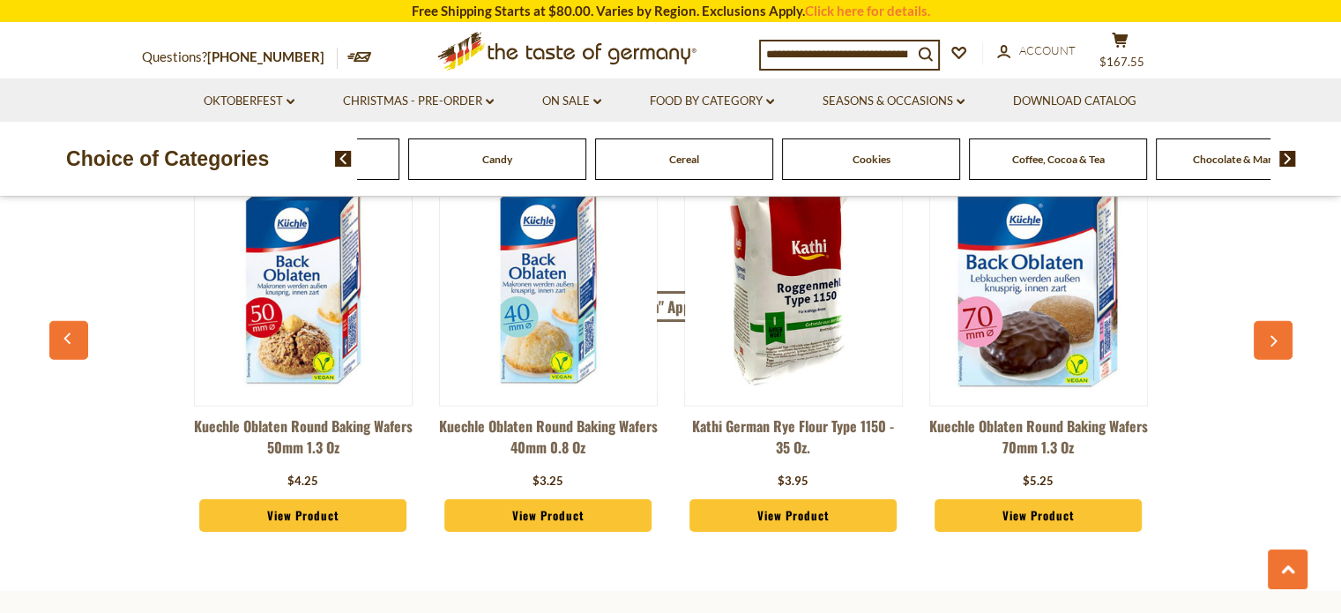
click at [1276, 339] on icon "button" at bounding box center [1273, 341] width 7 height 11
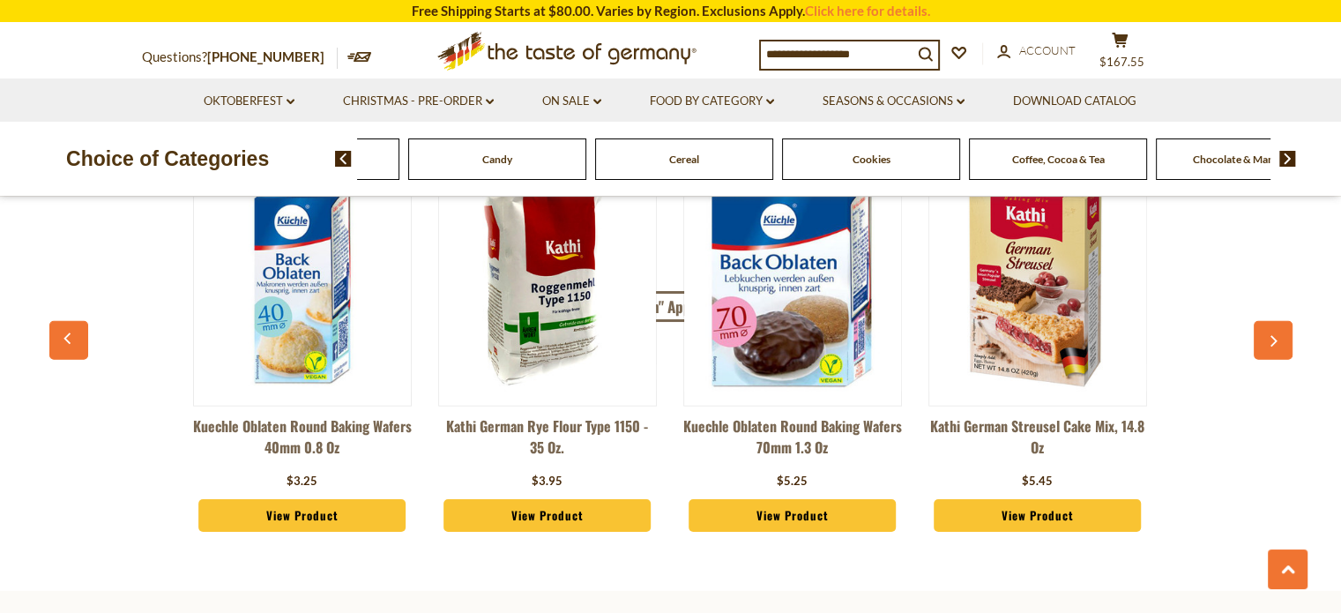
click at [1276, 339] on icon "button" at bounding box center [1273, 341] width 7 height 11
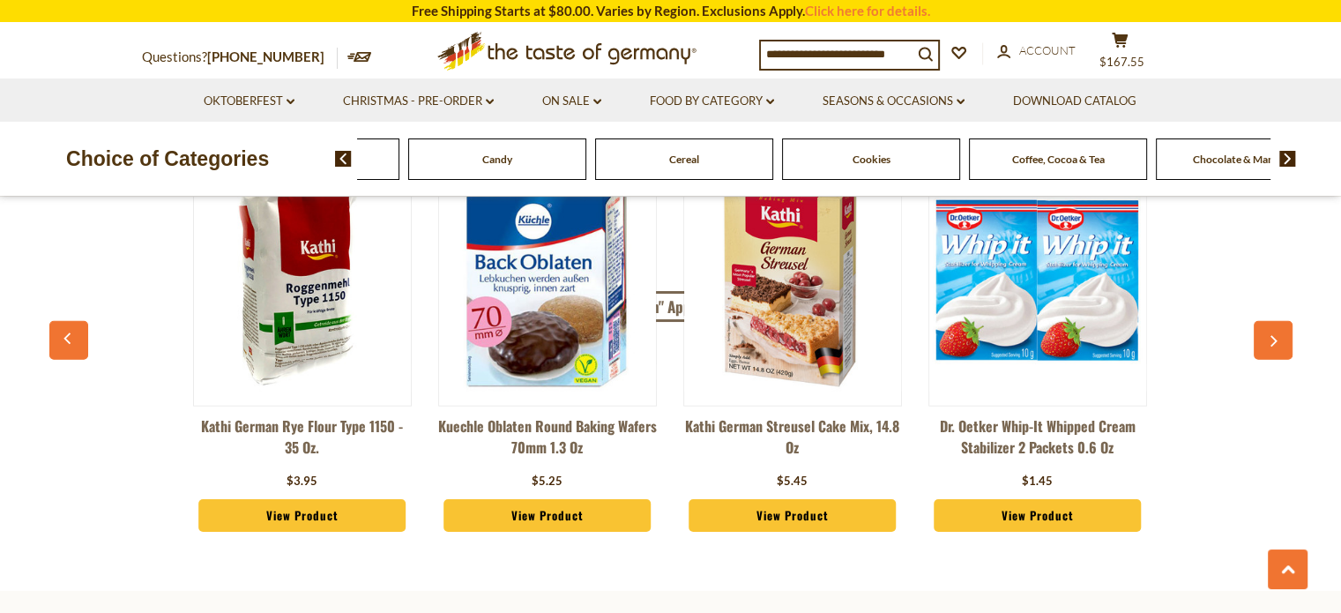
click at [1276, 339] on icon "button" at bounding box center [1273, 341] width 7 height 11
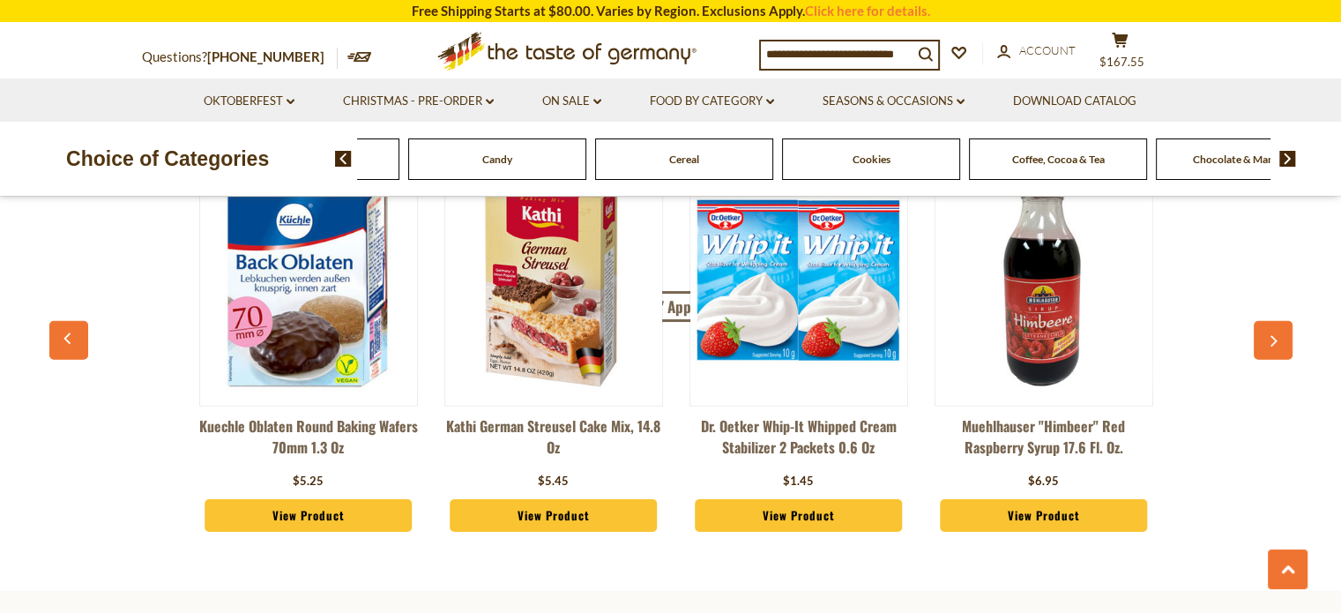
scroll to position [0, 1227]
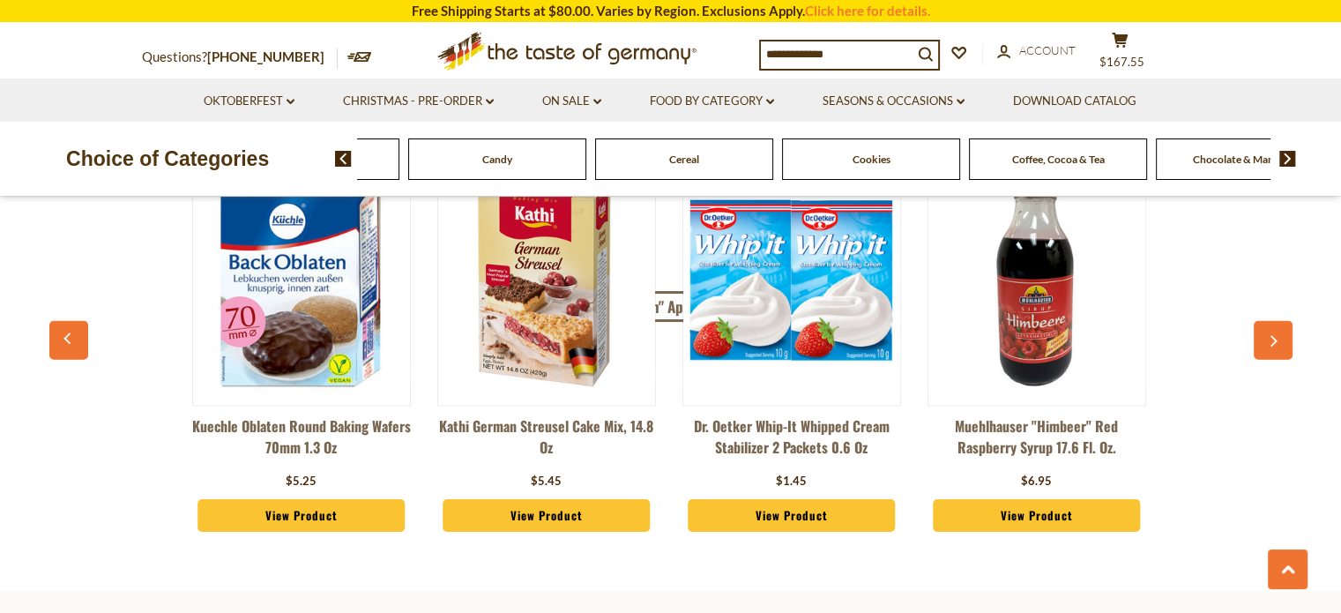
click at [1275, 339] on icon "button" at bounding box center [1273, 341] width 7 height 11
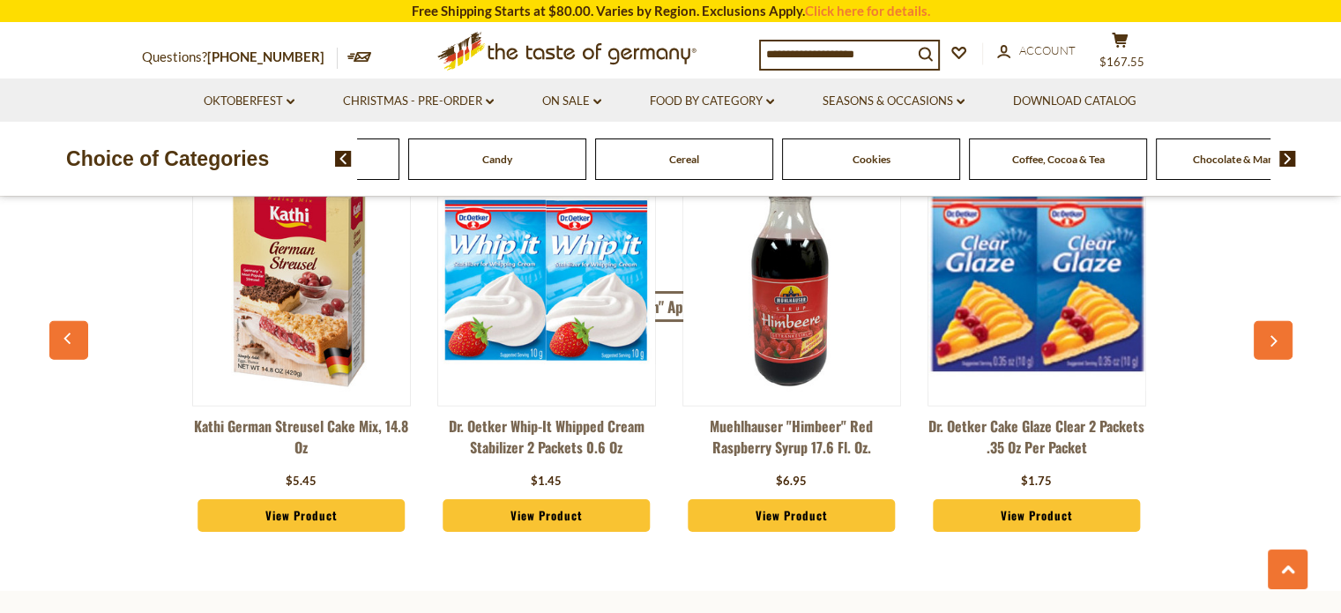
click at [1275, 339] on icon "button" at bounding box center [1273, 341] width 7 height 11
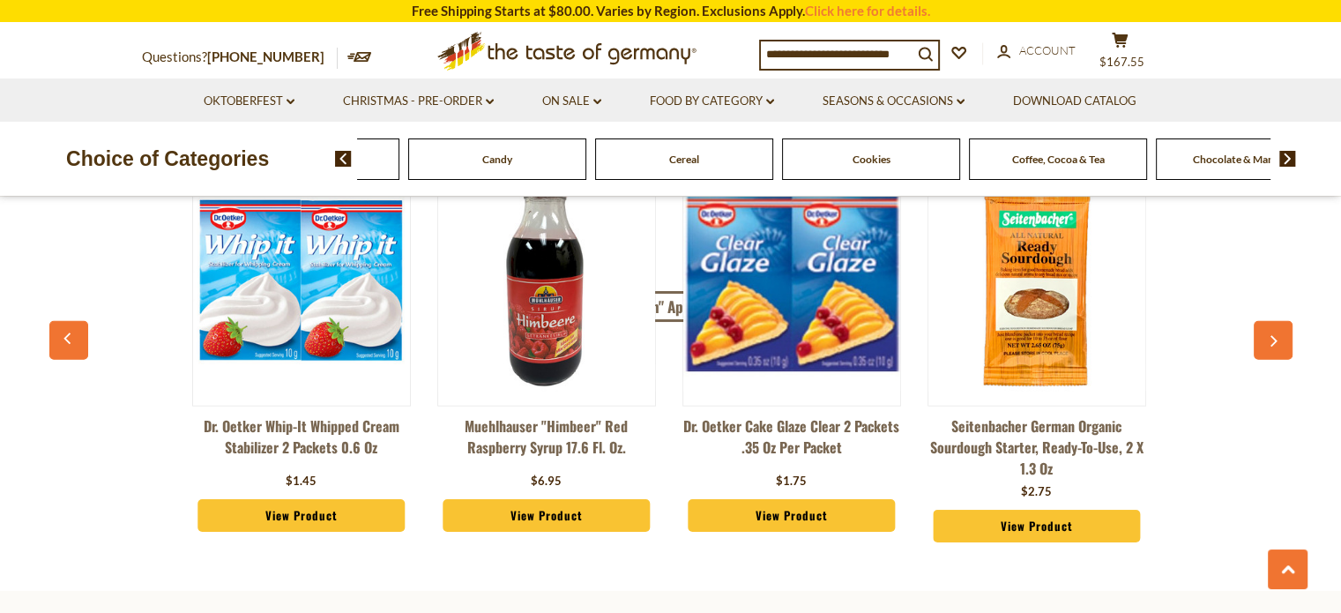
click at [1275, 339] on icon "button" at bounding box center [1273, 341] width 7 height 11
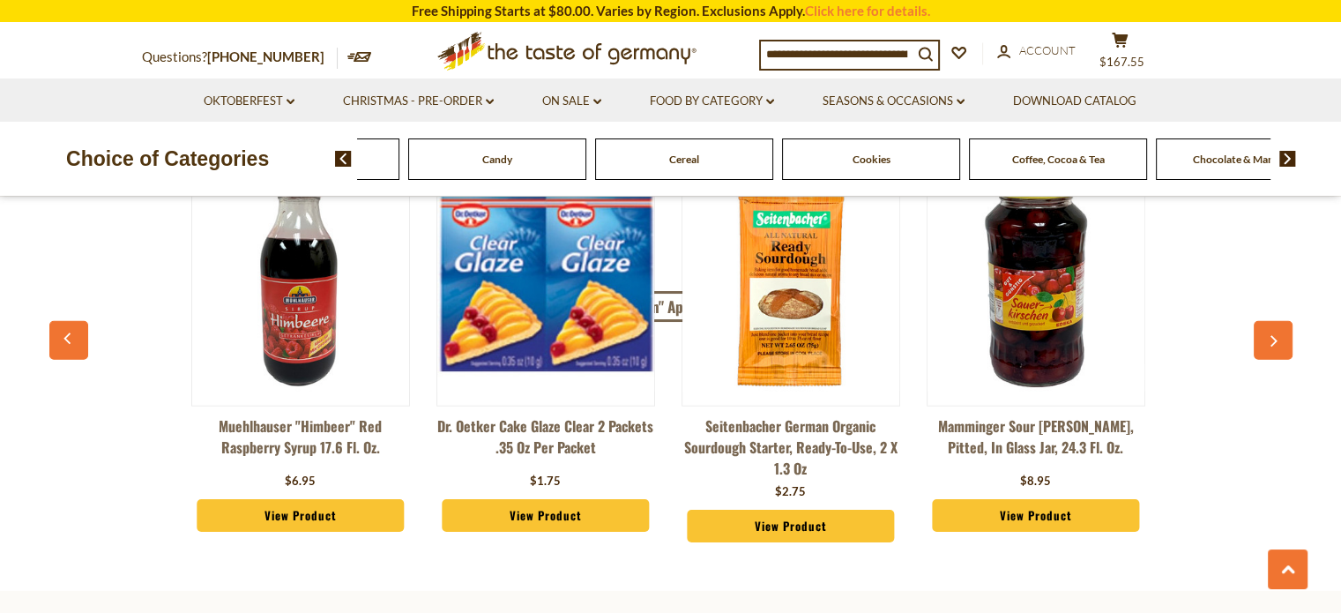
click at [1275, 339] on icon "button" at bounding box center [1273, 341] width 7 height 11
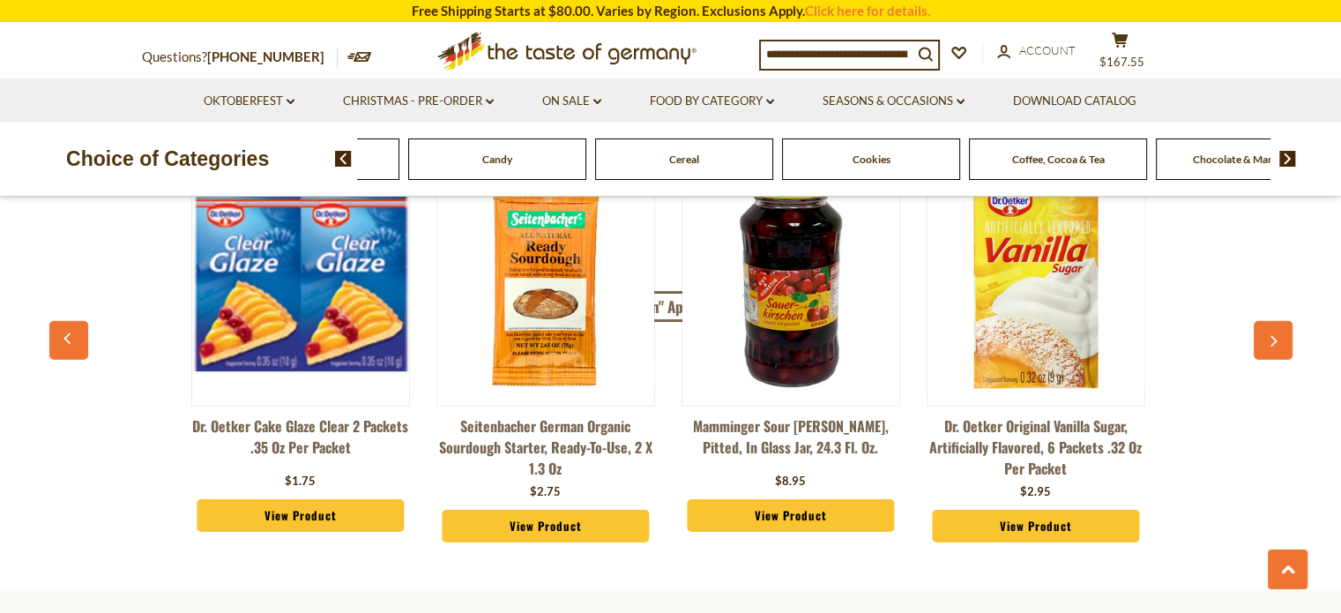
click at [1275, 339] on icon "button" at bounding box center [1273, 341] width 7 height 11
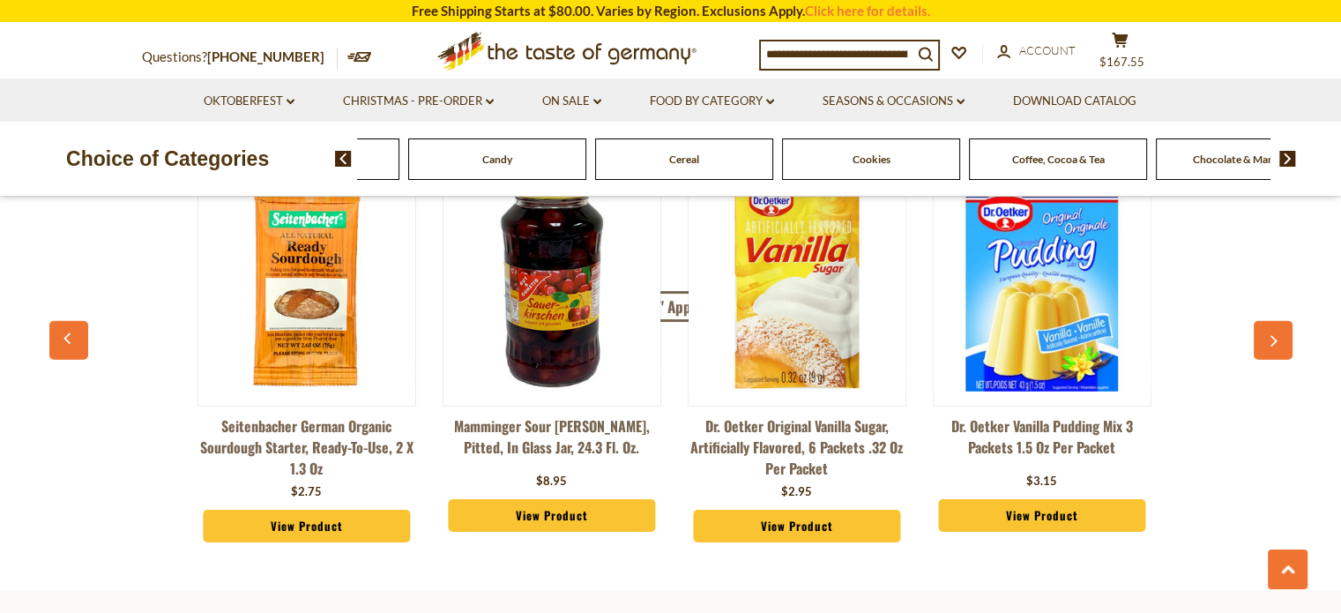
scroll to position [0, 2454]
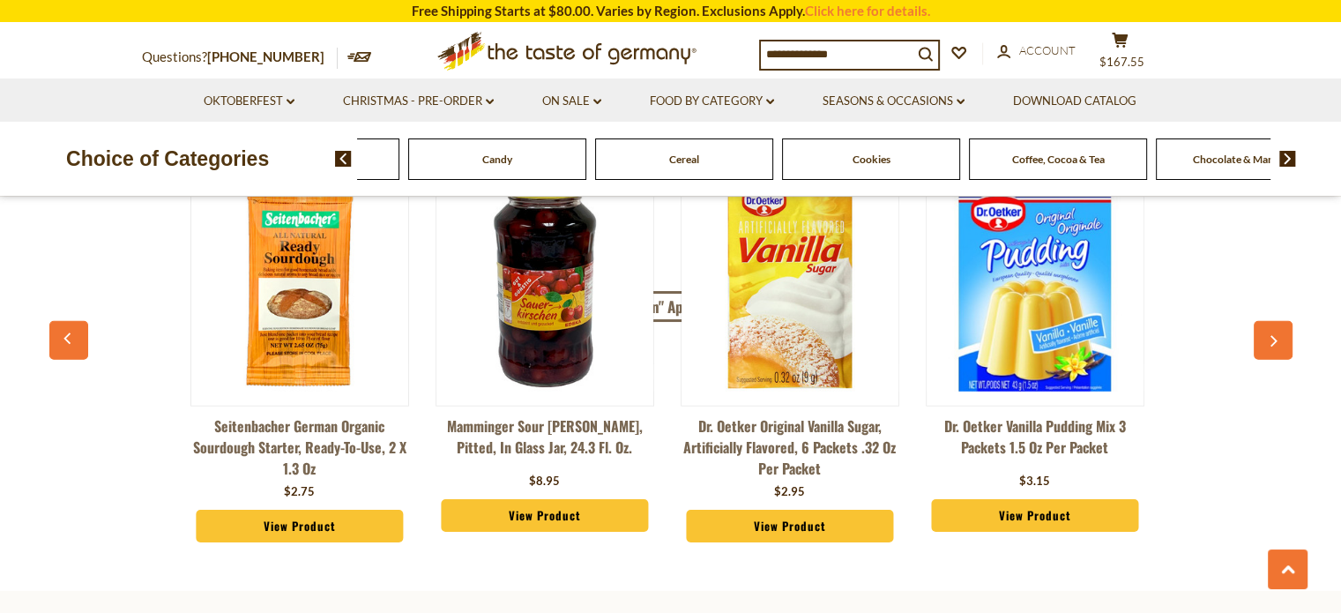
click at [1275, 339] on icon "button" at bounding box center [1273, 341] width 7 height 11
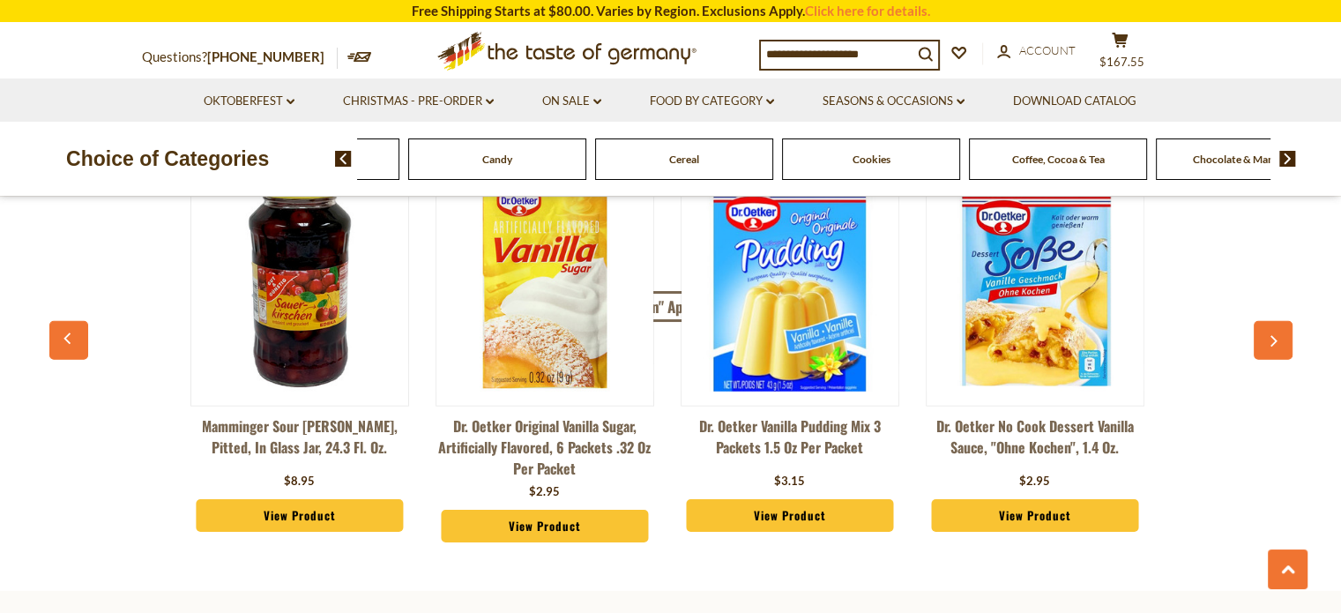
click at [1275, 339] on icon "button" at bounding box center [1273, 341] width 7 height 11
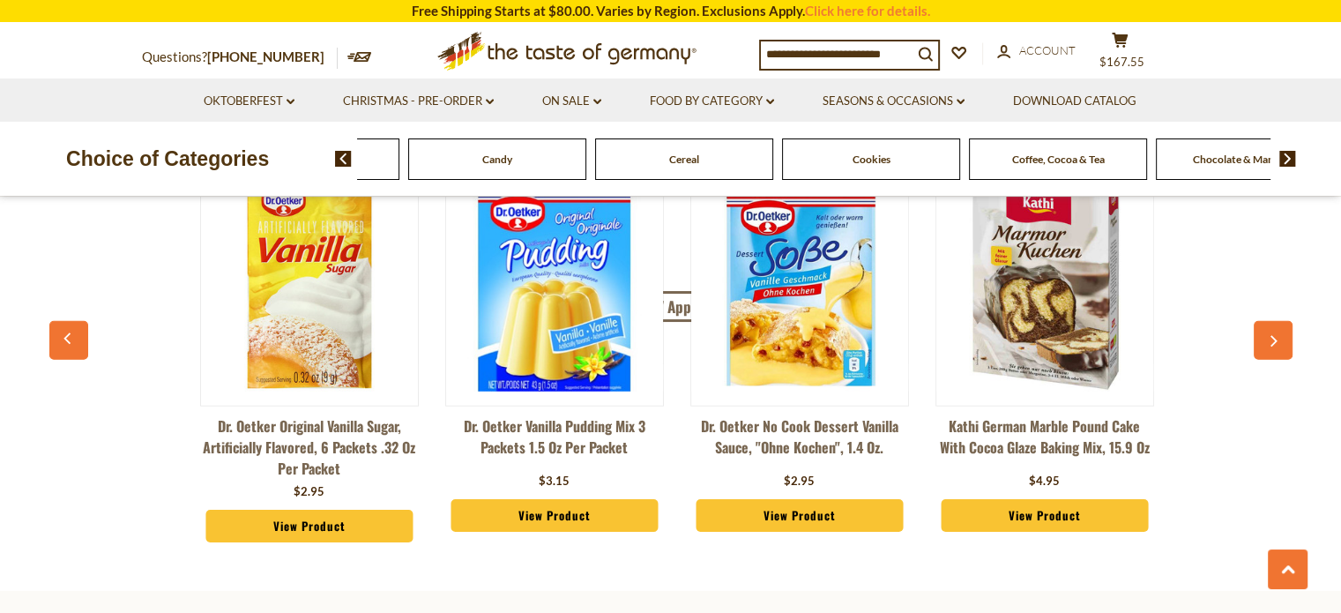
scroll to position [0, 2941]
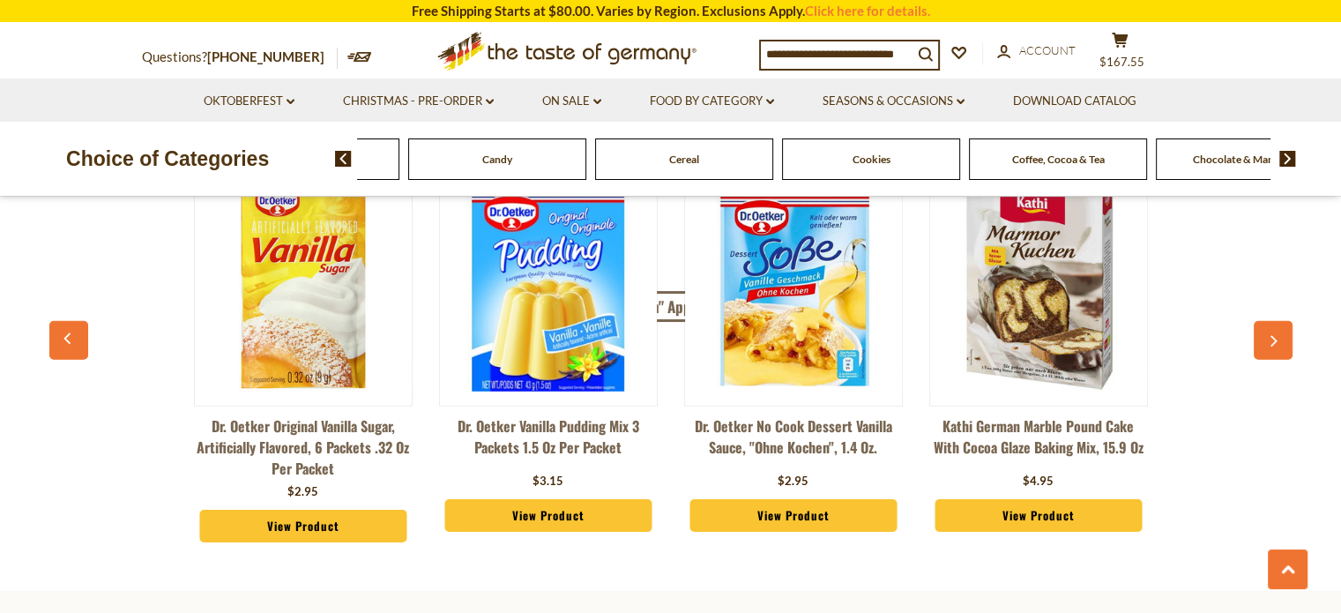
click at [1275, 339] on icon "button" at bounding box center [1273, 341] width 7 height 11
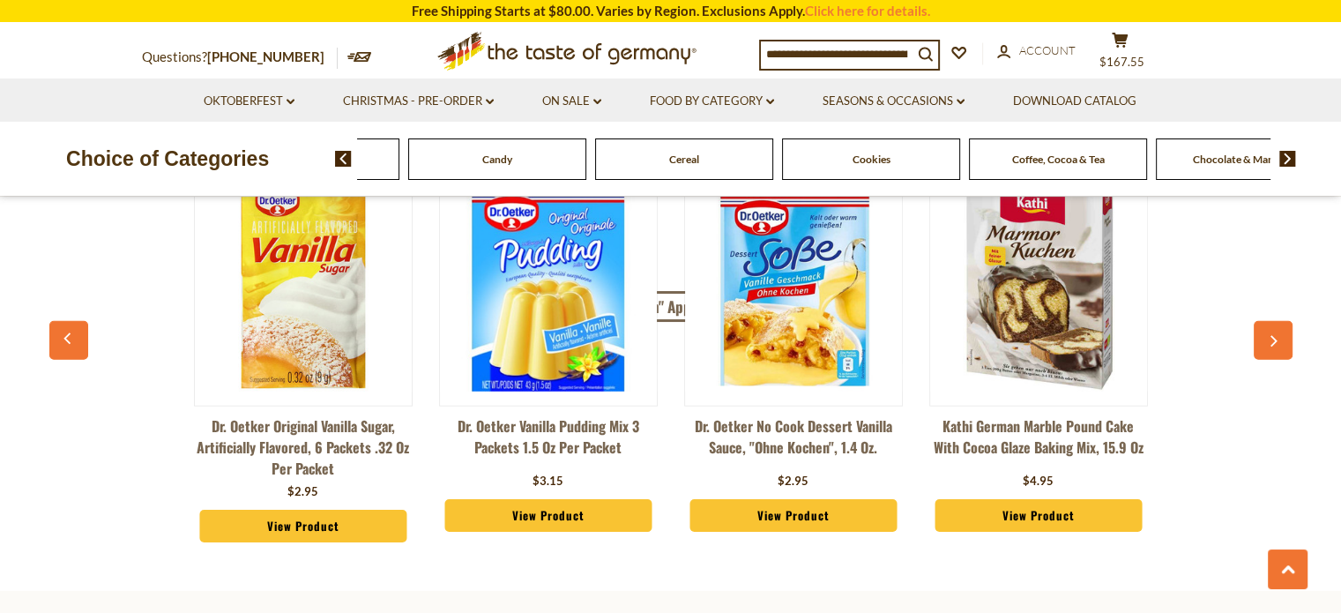
click at [1275, 339] on icon "button" at bounding box center [1273, 341] width 7 height 11
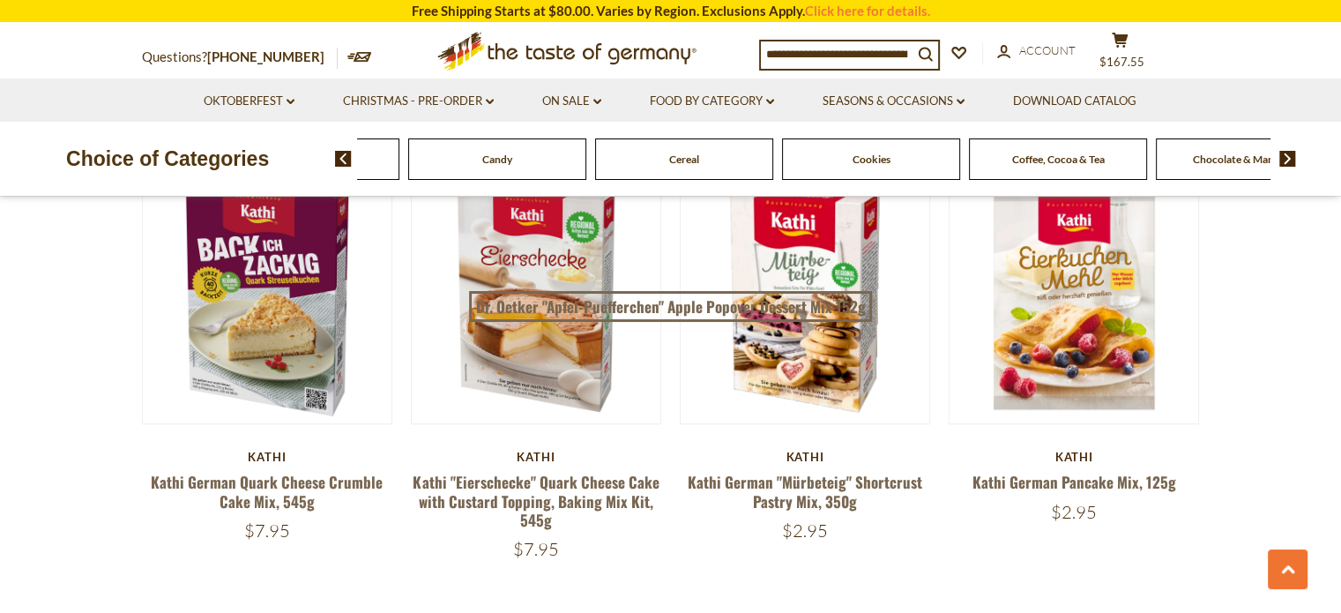
scroll to position [1407, 0]
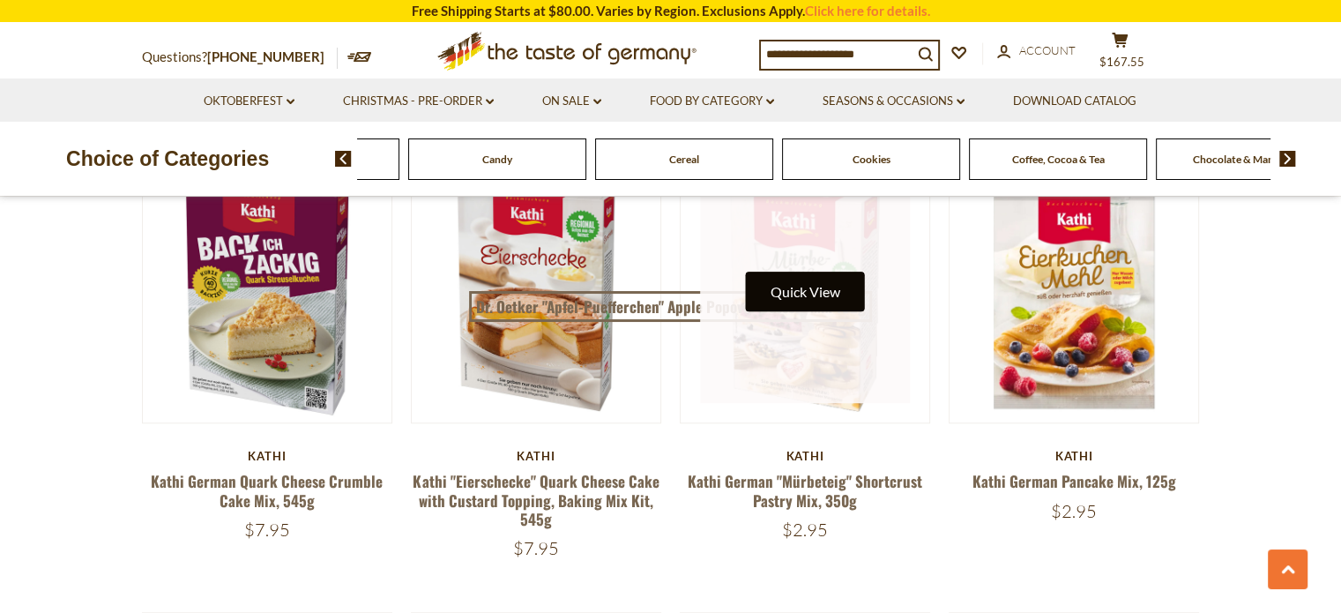
click at [815, 285] on button "Quick View" at bounding box center [805, 292] width 119 height 40
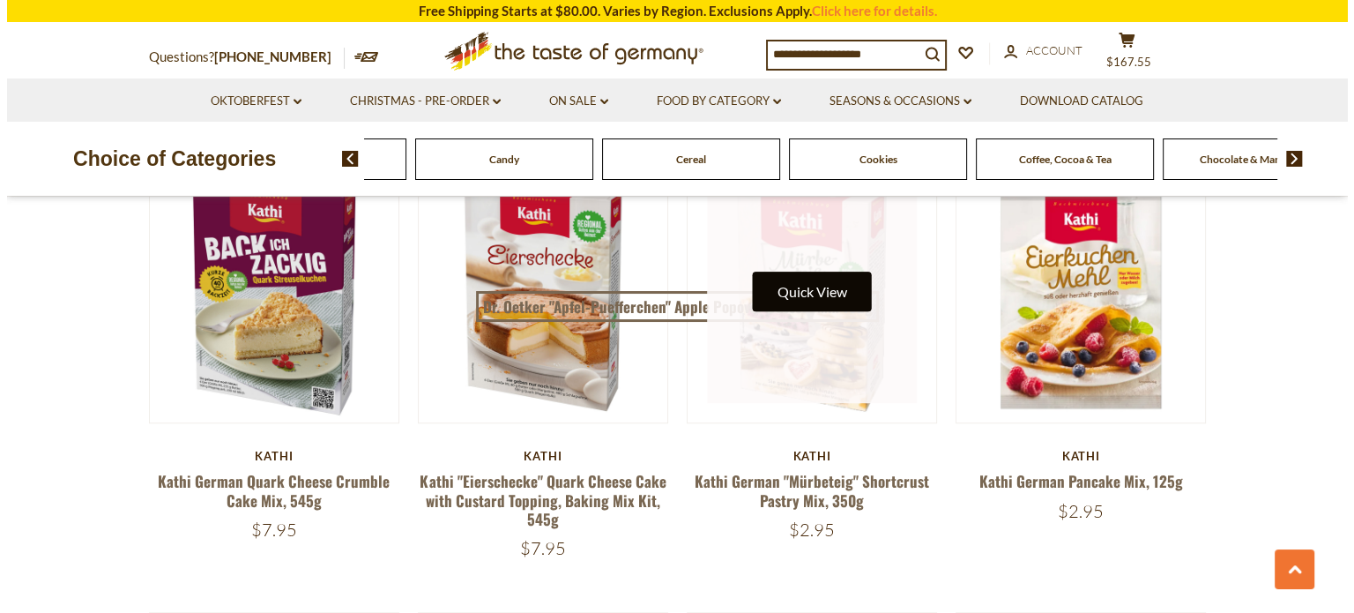
scroll to position [1411, 0]
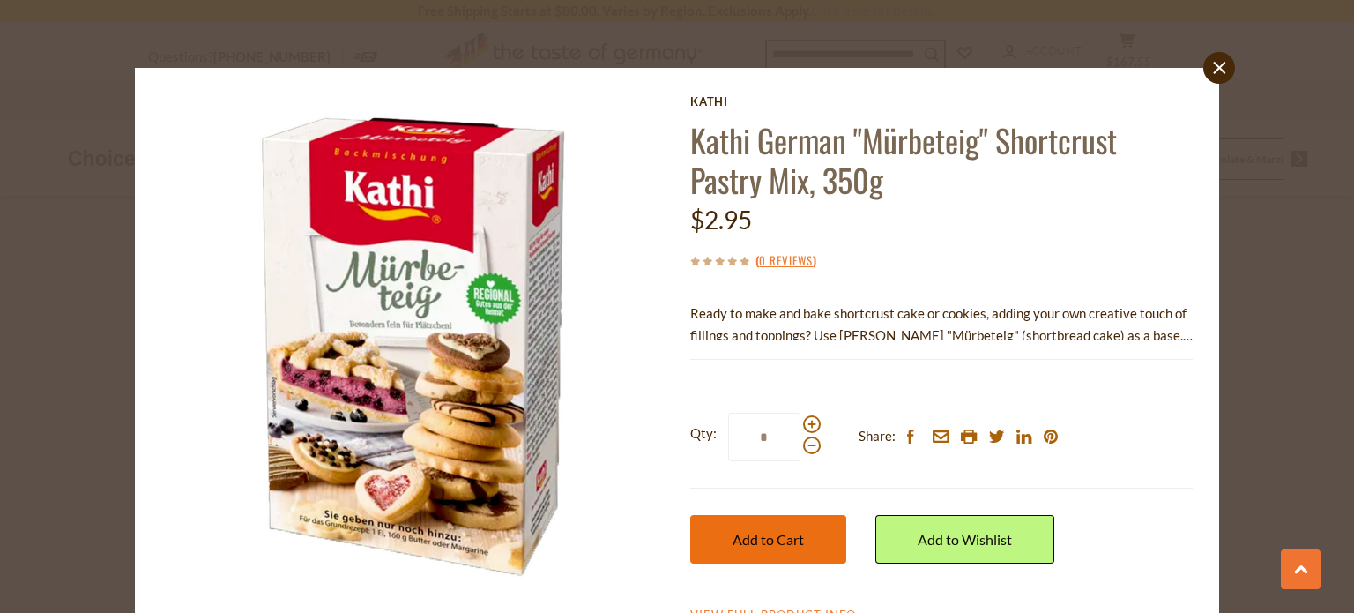
click at [705, 540] on button "Add to Cart" at bounding box center [768, 539] width 156 height 48
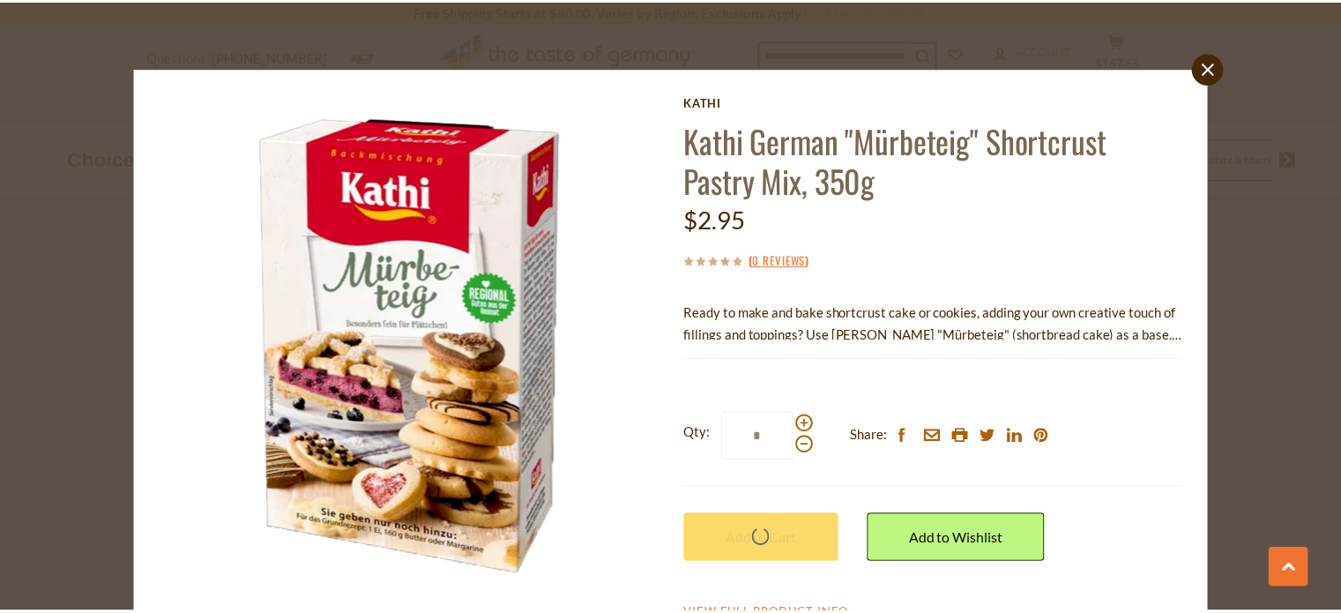
scroll to position [1407, 0]
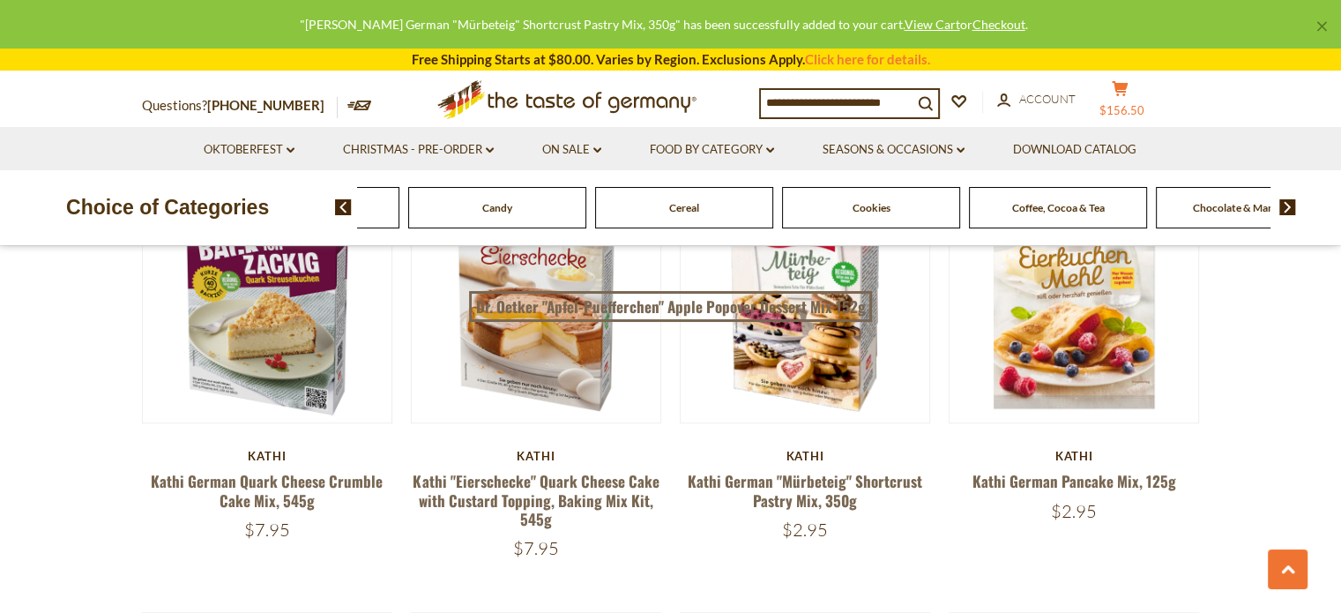
click at [1128, 101] on button "cart $156.50" at bounding box center [1120, 102] width 53 height 44
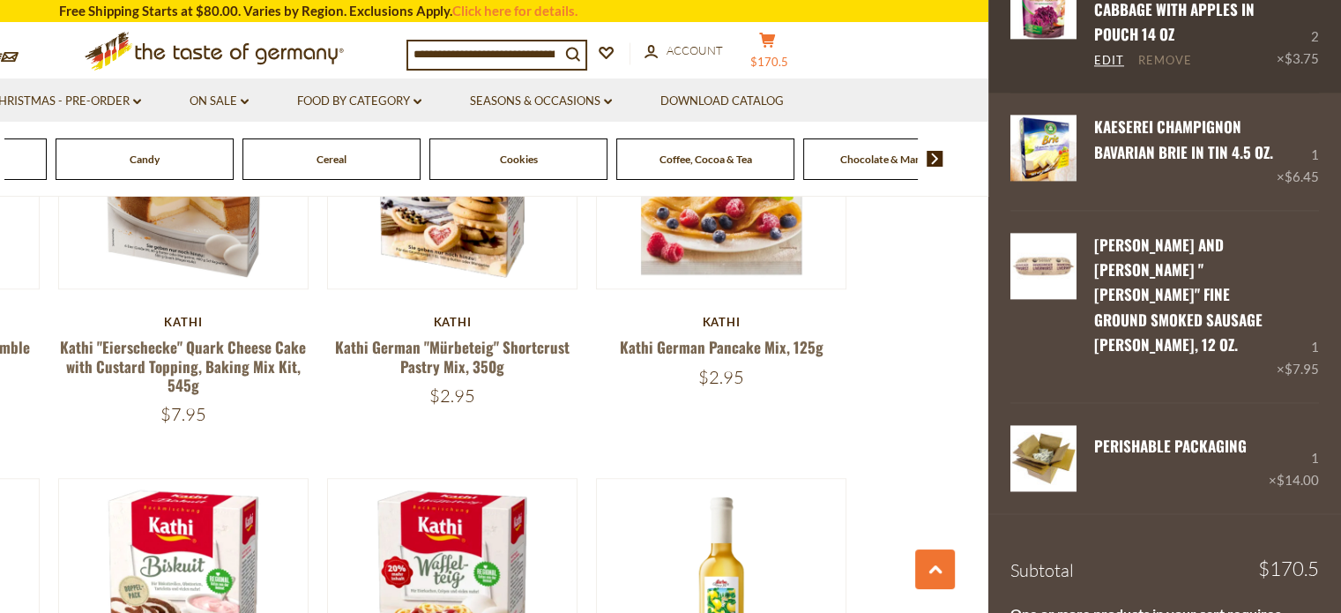
scroll to position [2525, 0]
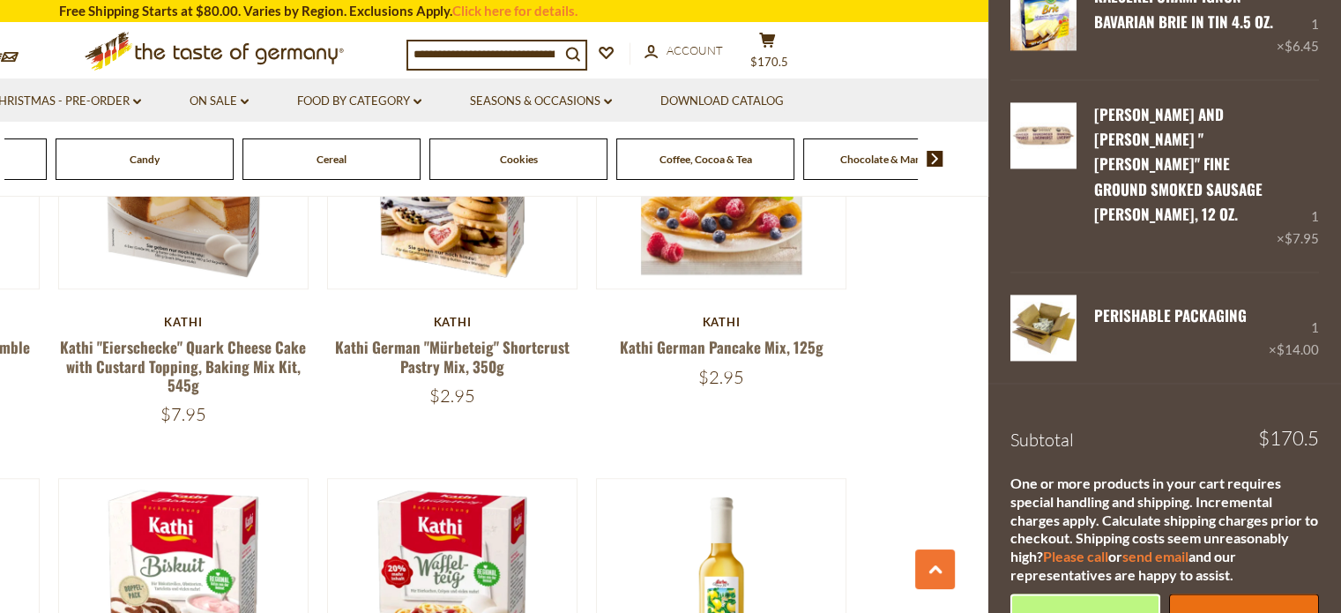
click at [1220, 593] on link "Checkout" at bounding box center [1244, 617] width 150 height 48
